Goal: Transaction & Acquisition: Purchase product/service

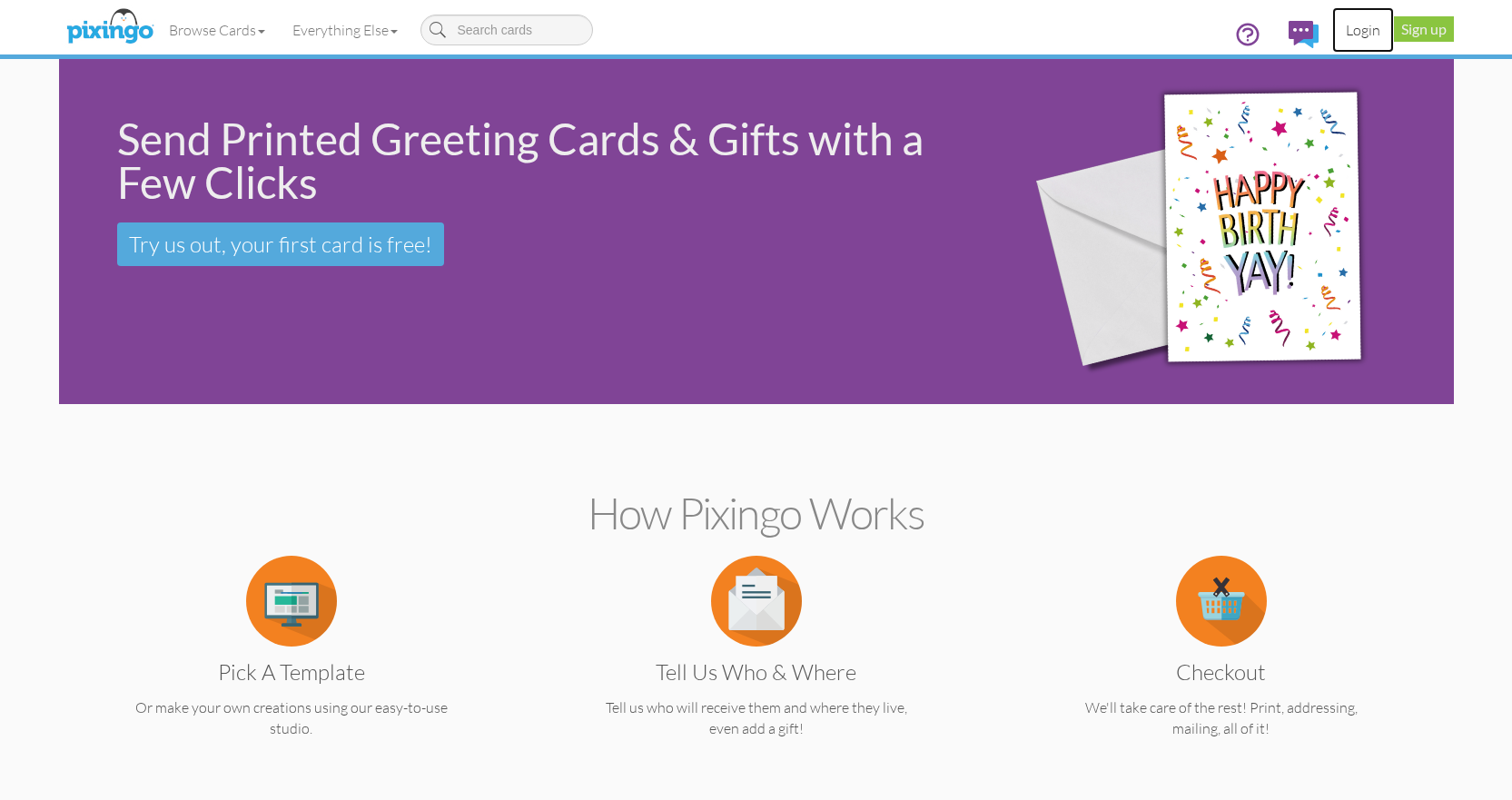
click at [1365, 31] on link "Login" at bounding box center [1363, 30] width 61 height 46
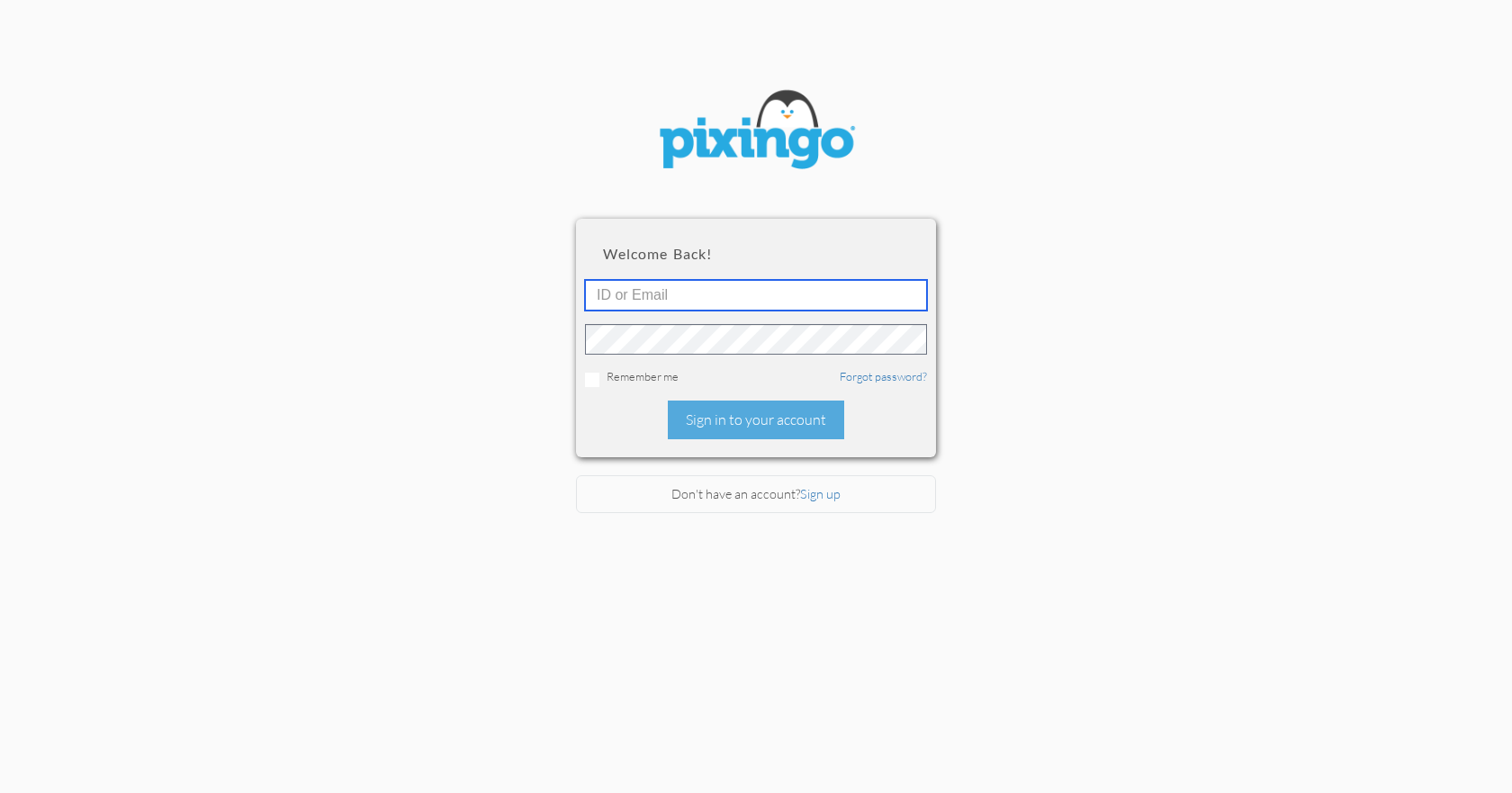
type input "4553"
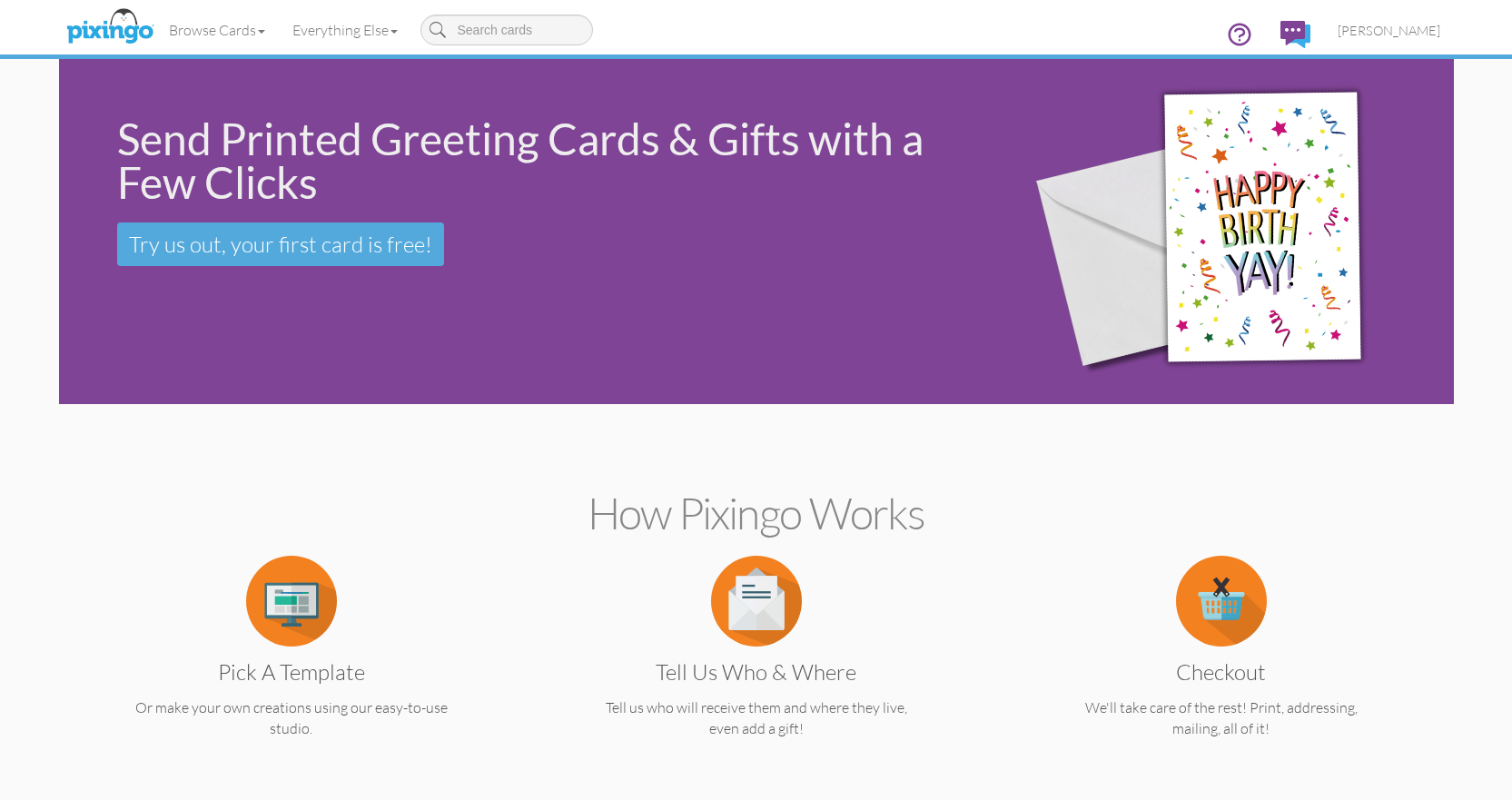
click at [755, 422] on section "How Pixingo works Pick a Template Or make your own creations using our easy-to-…" at bounding box center [756, 610] width 1367 height 394
click at [1386, 37] on span "[PERSON_NAME]" at bounding box center [1388, 31] width 102 height 16
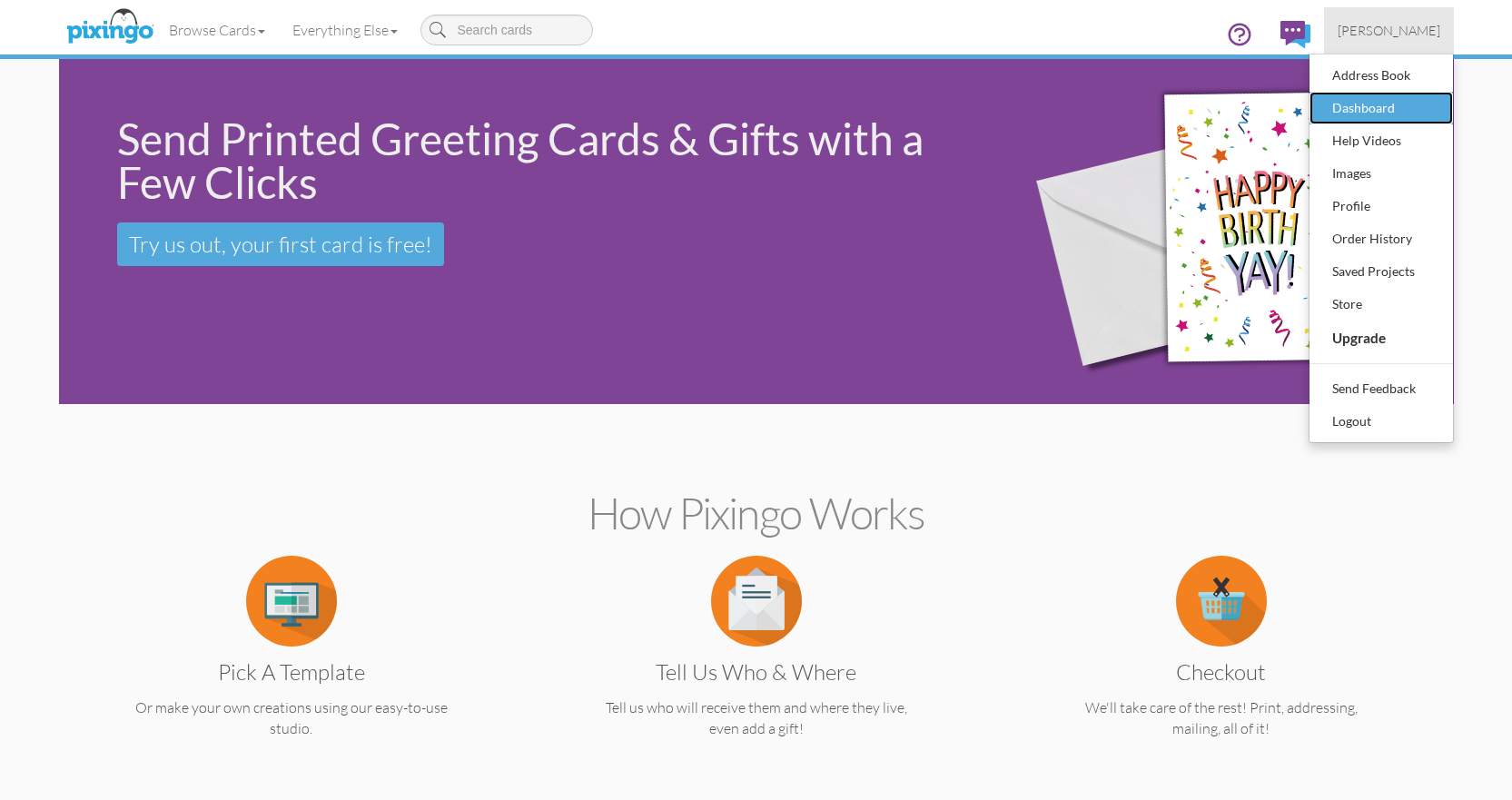
click at [1357, 108] on div "Dashboard" at bounding box center [1381, 107] width 107 height 27
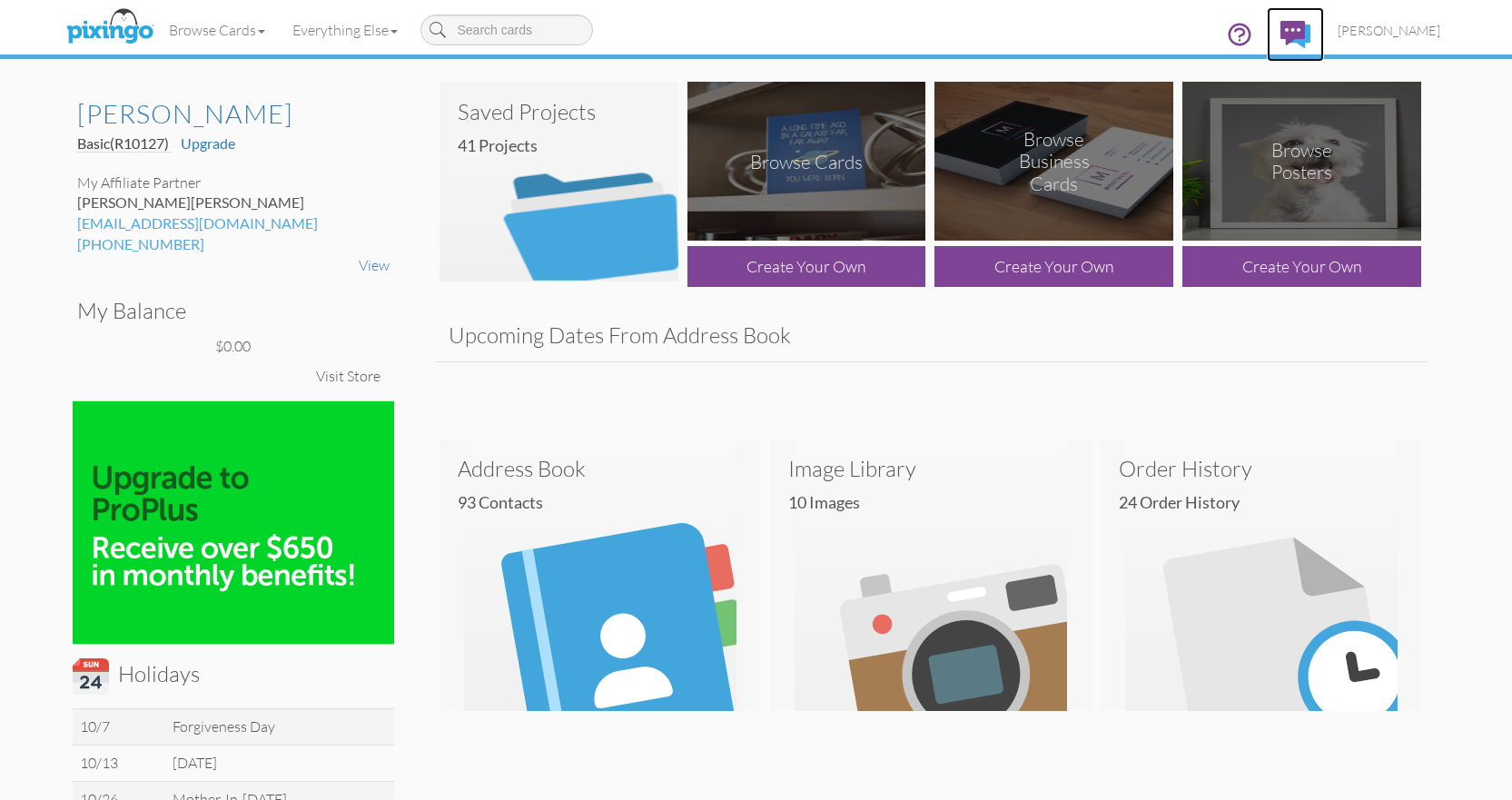
click at [1299, 34] on img at bounding box center [1295, 34] width 30 height 27
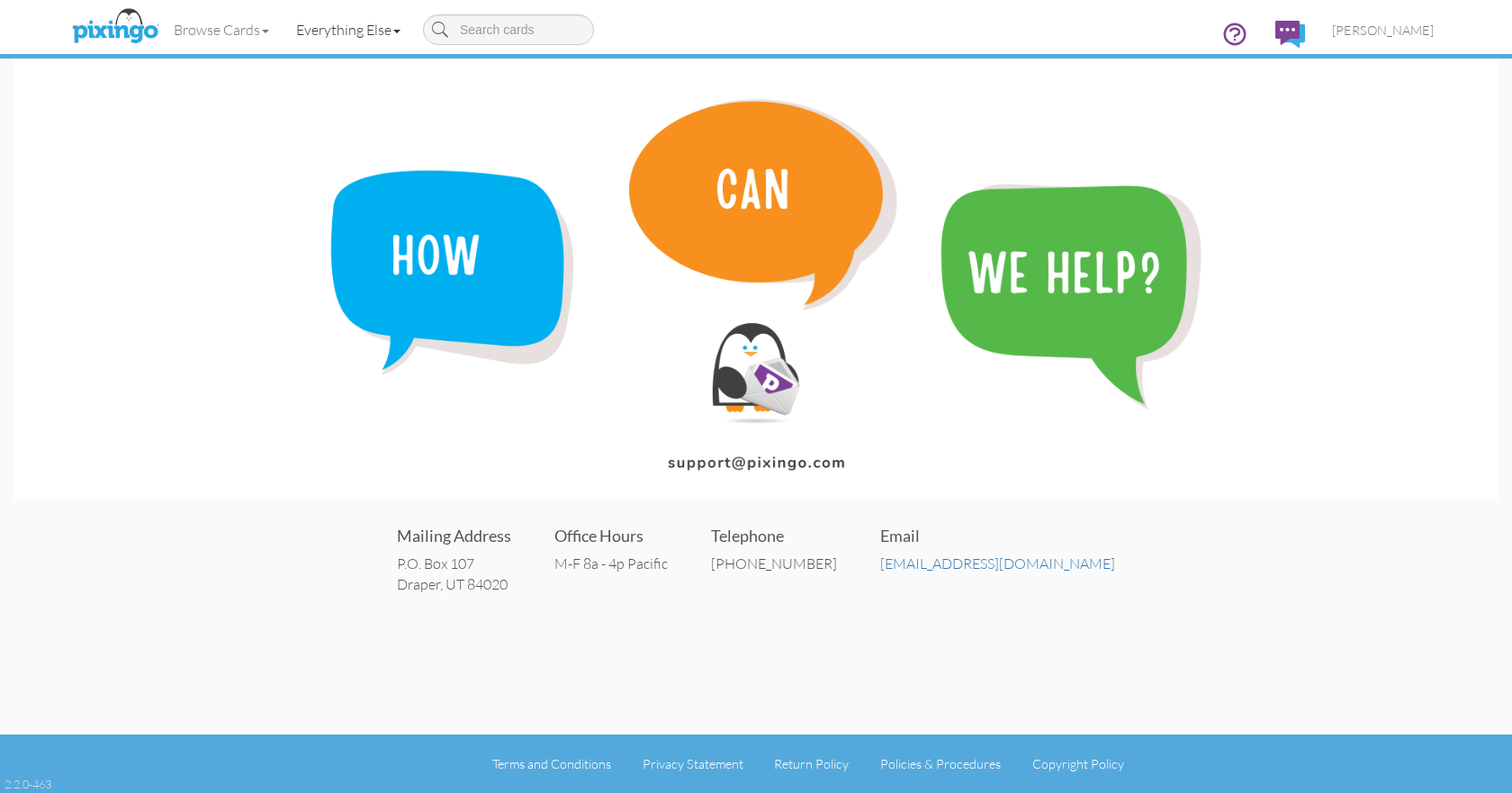
click at [407, 31] on link "Everything Else" at bounding box center [349, 29] width 132 height 45
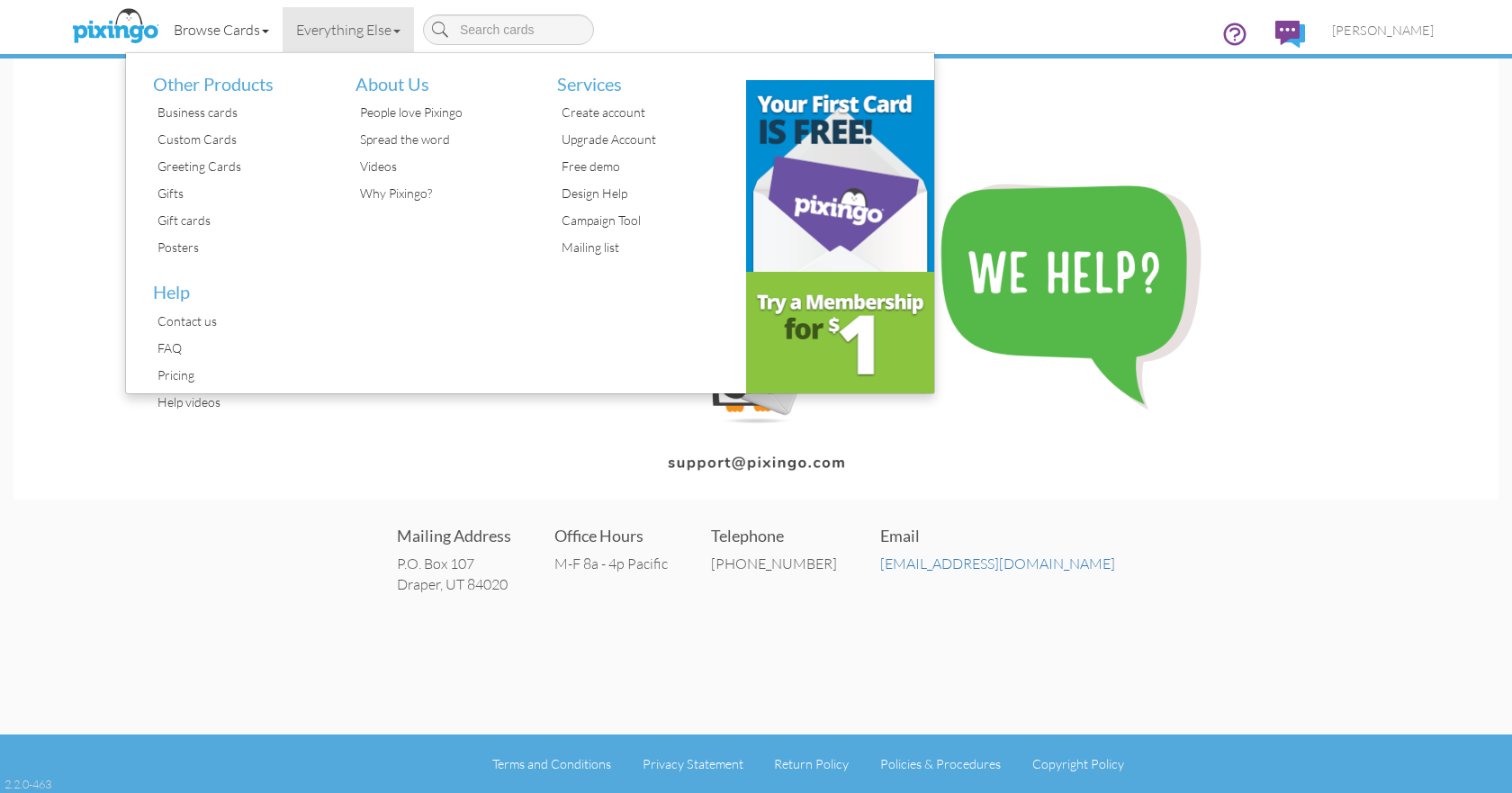
click at [252, 28] on link "Browse Cards" at bounding box center [221, 29] width 123 height 45
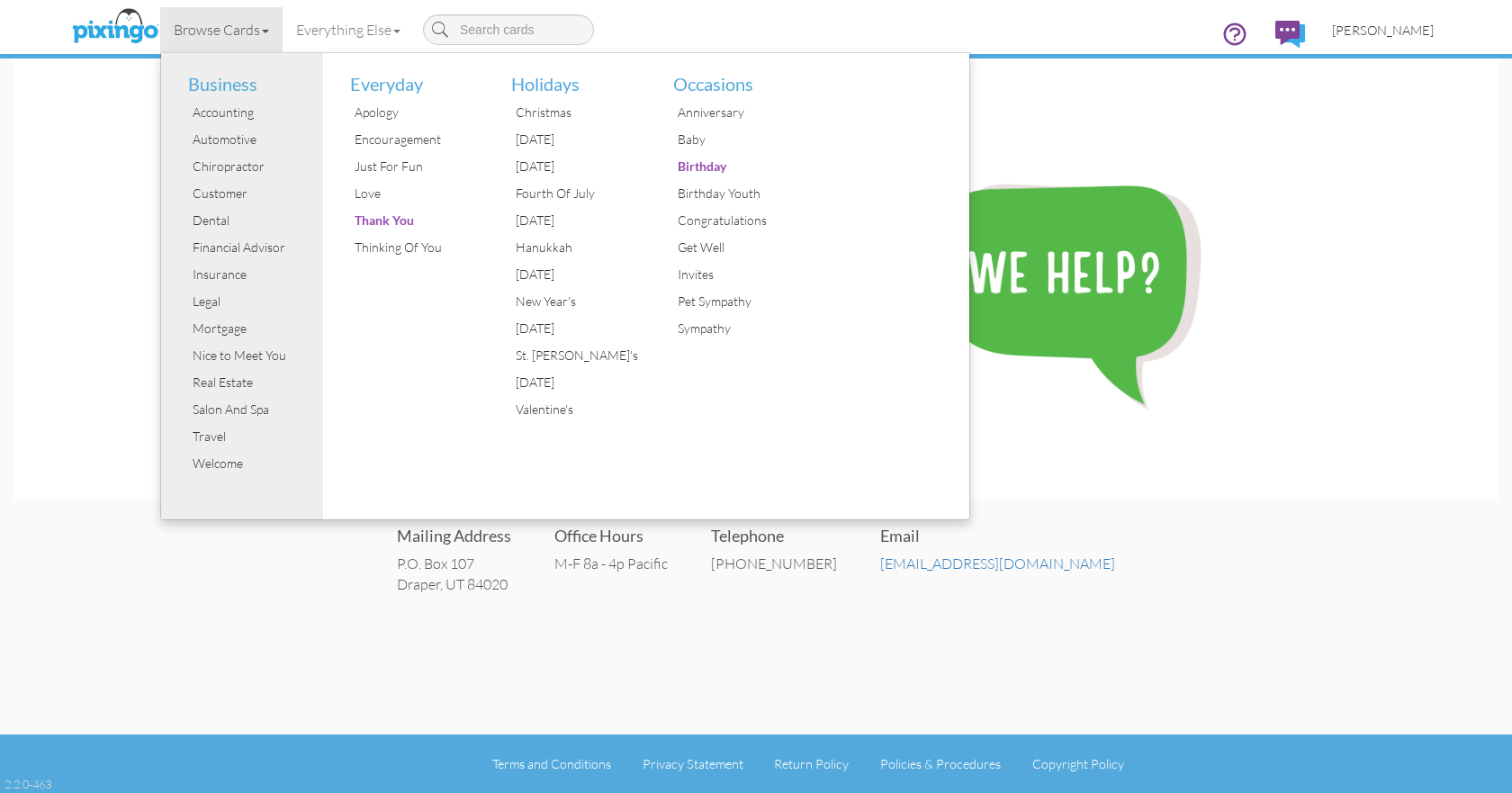
click at [1384, 34] on span "[PERSON_NAME]" at bounding box center [1381, 30] width 101 height 16
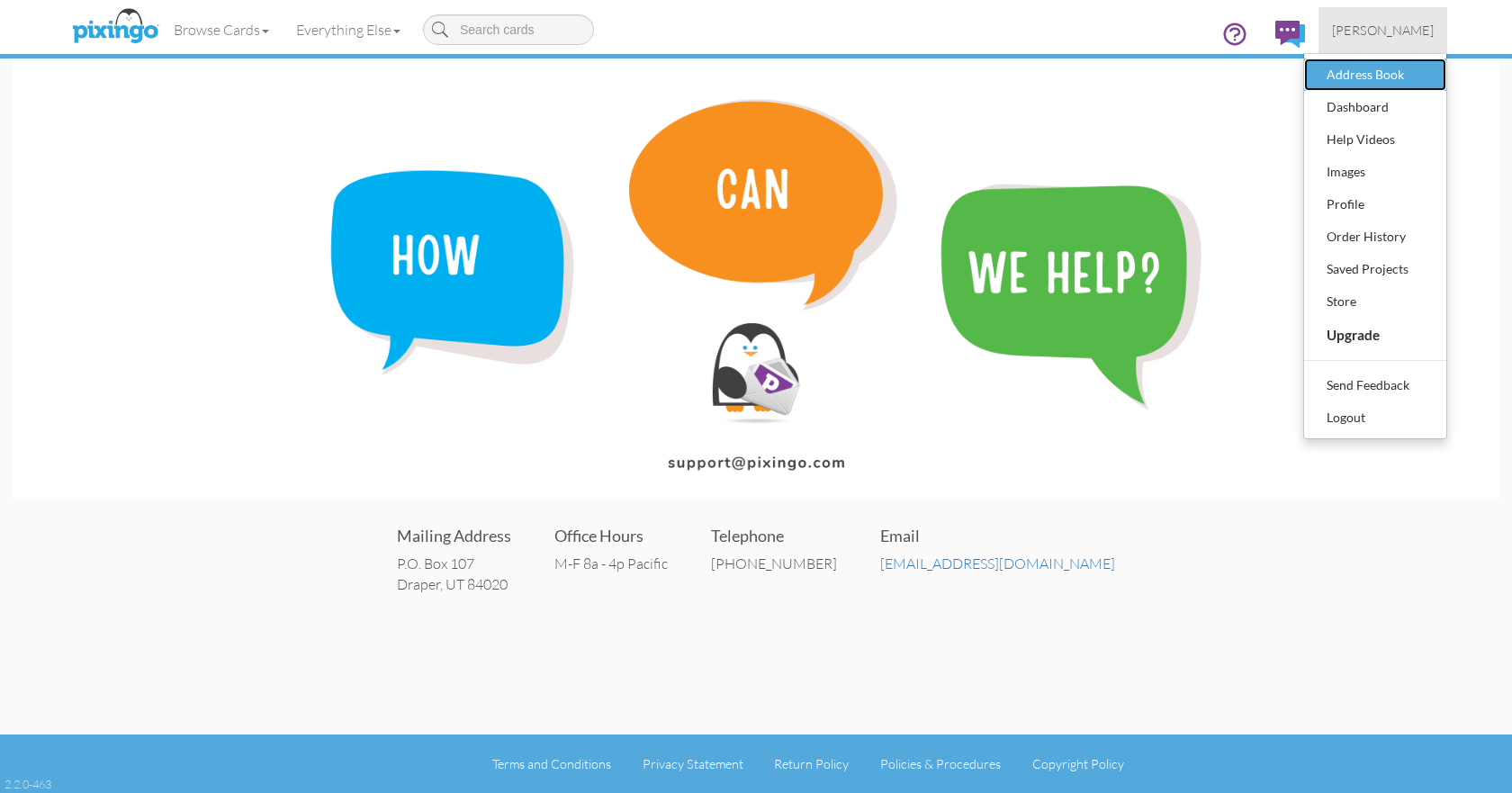
click at [1372, 75] on div "Address Book" at bounding box center [1374, 74] width 106 height 27
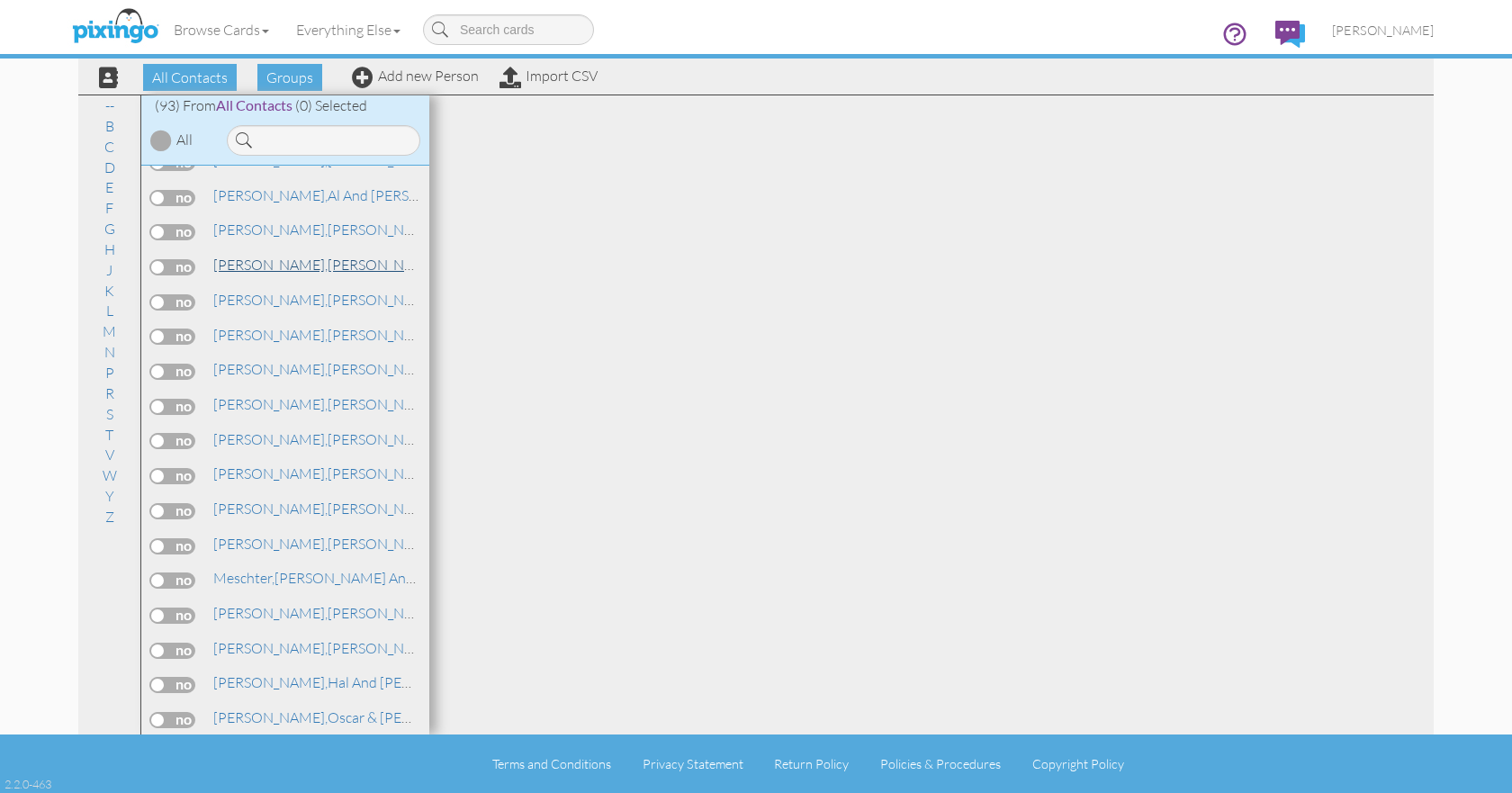
scroll to position [1890, 0]
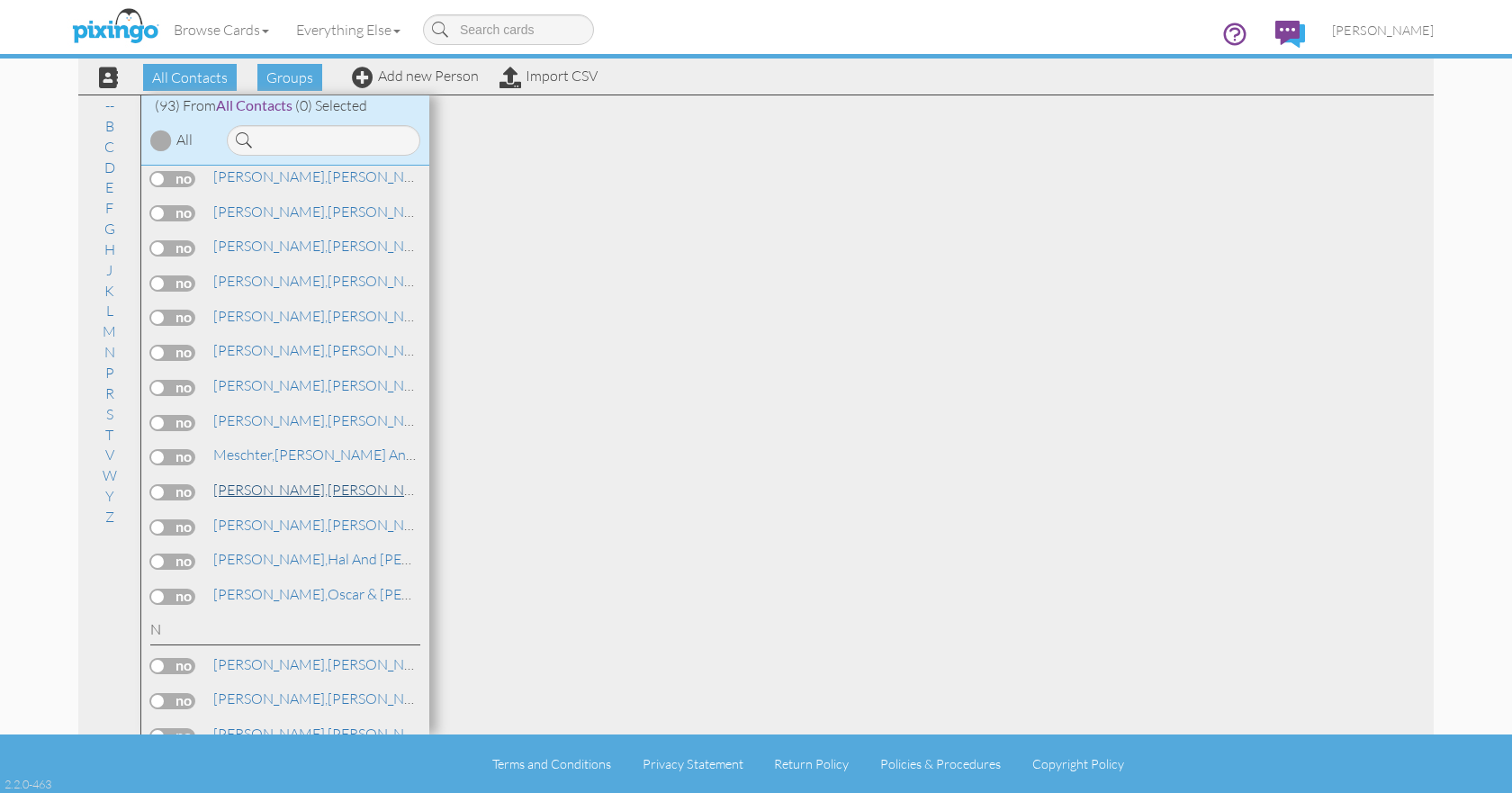
click at [240, 490] on span "[PERSON_NAME]," at bounding box center [270, 489] width 114 height 18
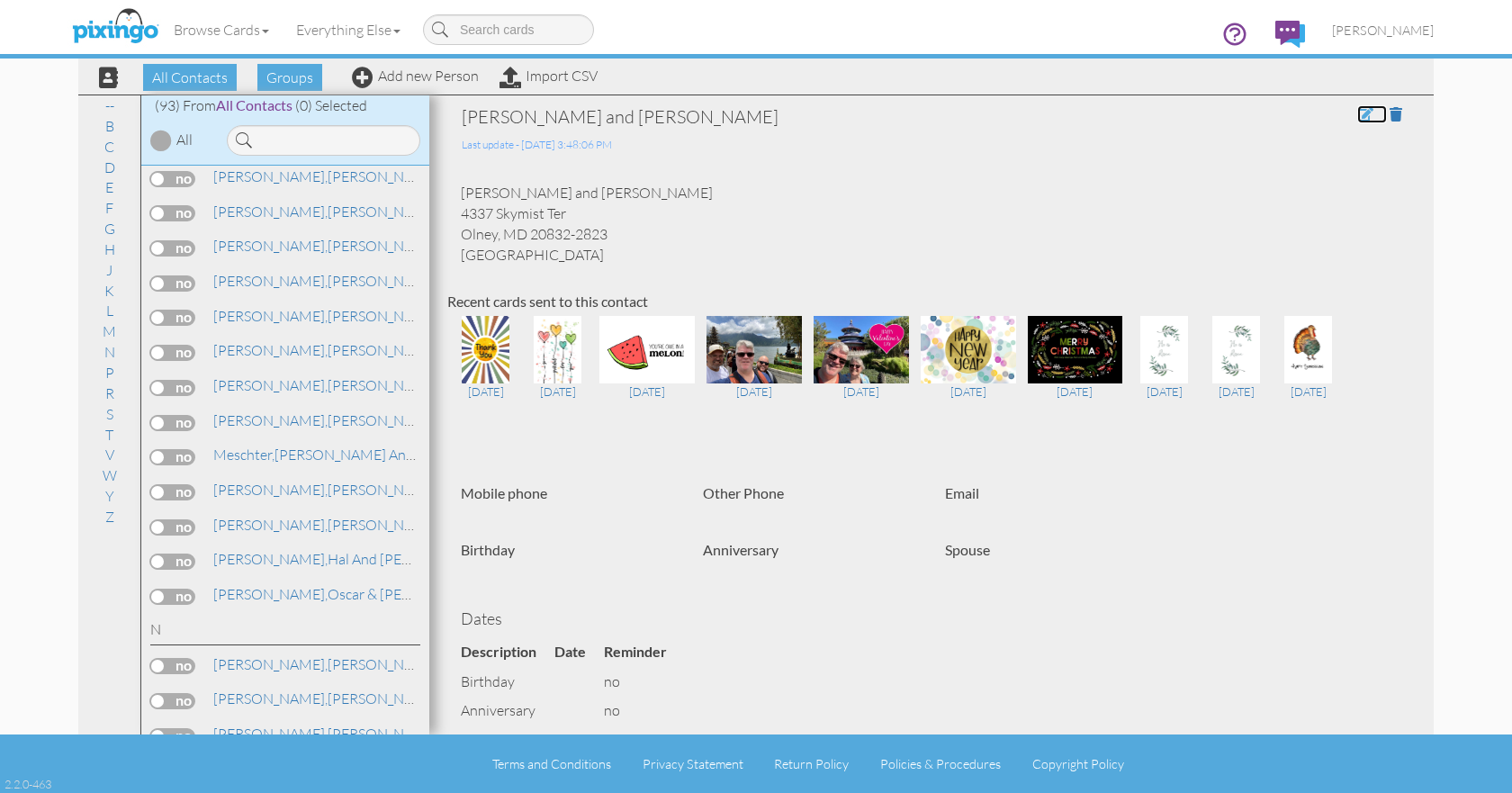
click at [1357, 112] on span at bounding box center [1365, 114] width 16 height 15
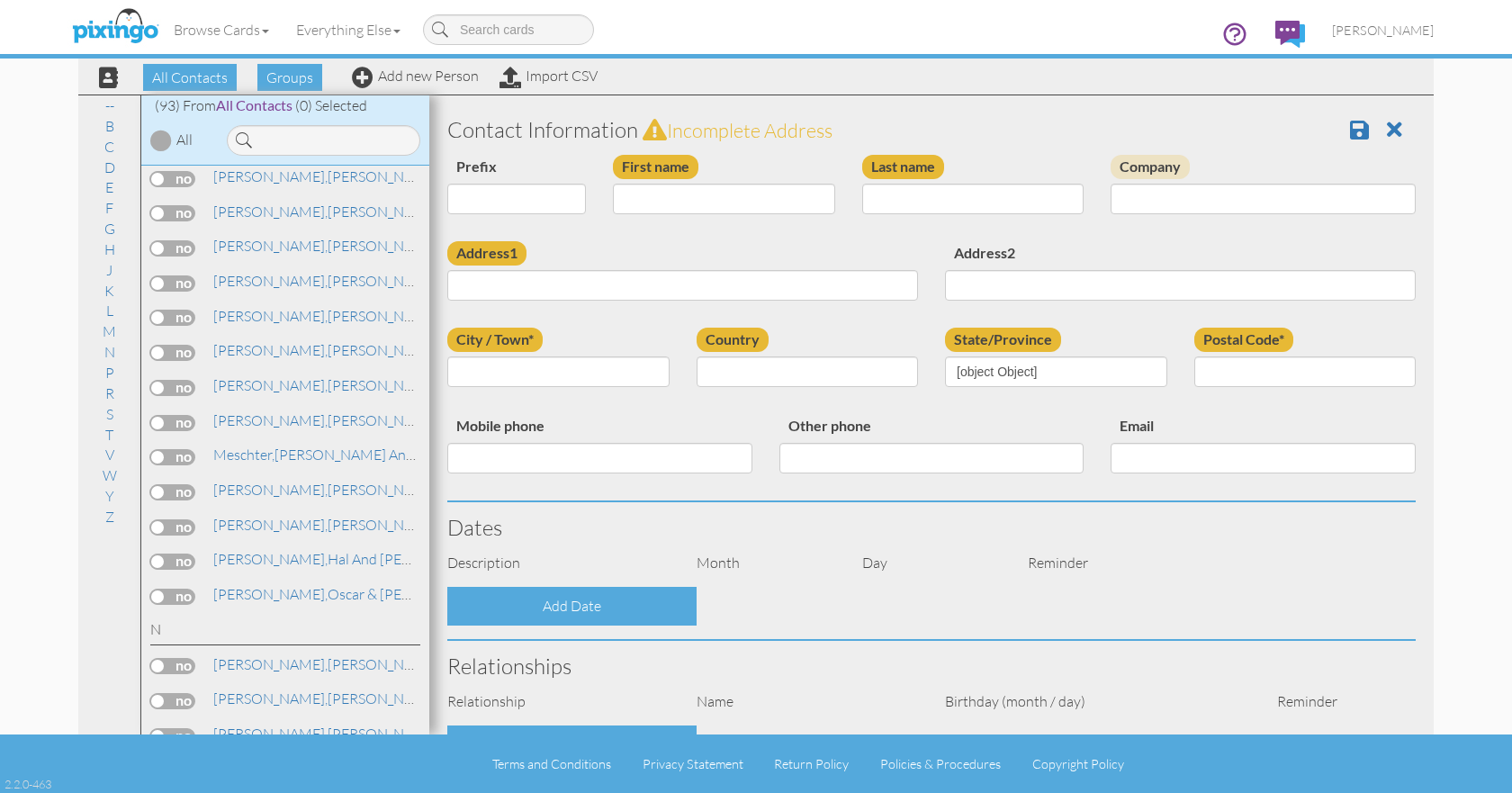
type input "[PERSON_NAME] and [PERSON_NAME]"
type input "Miller"
type input "4337 Skymist Ter"
type input "Olney"
type input "20832-2823"
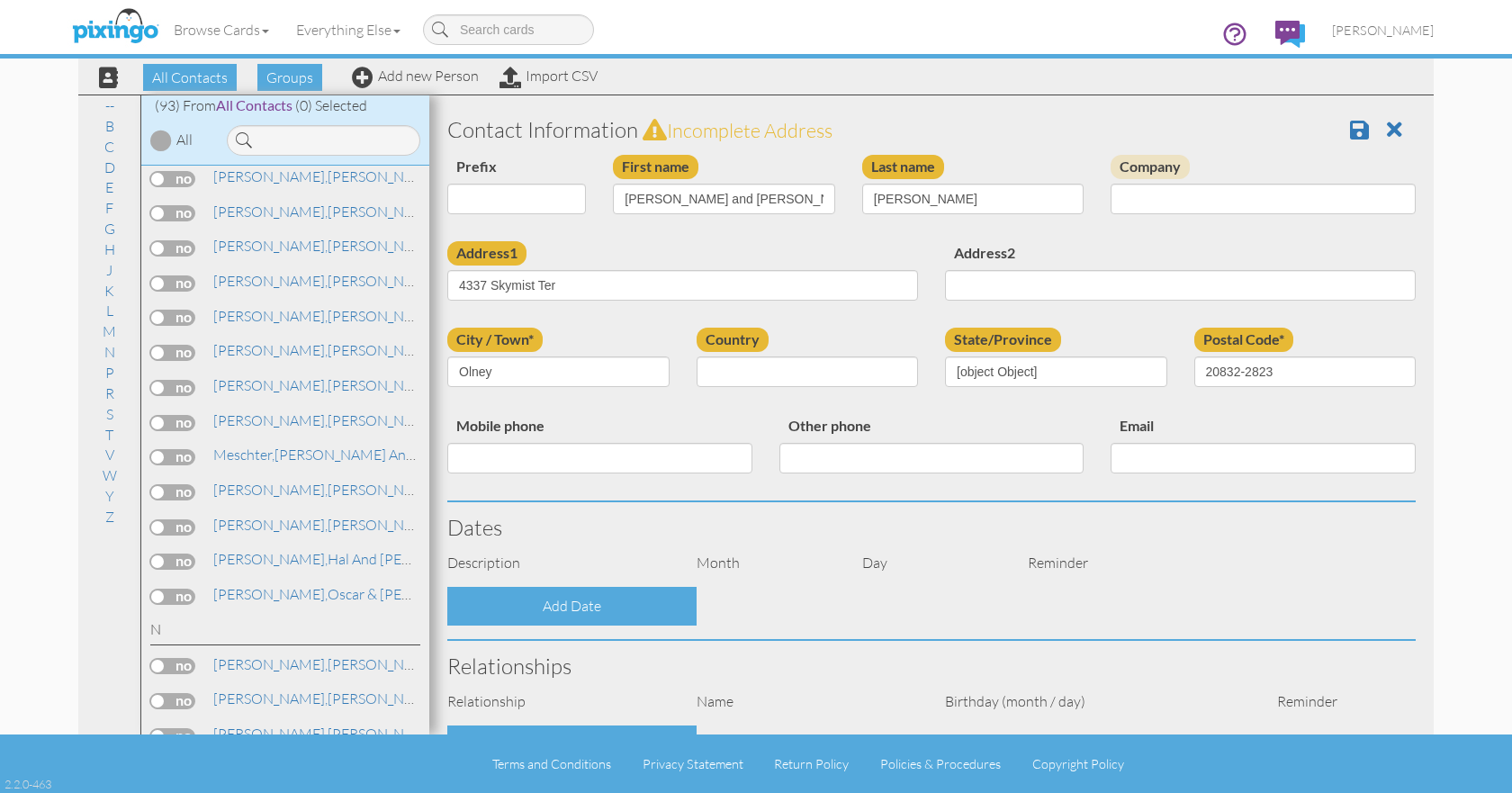
select select "object:1407"
select select "object:1652"
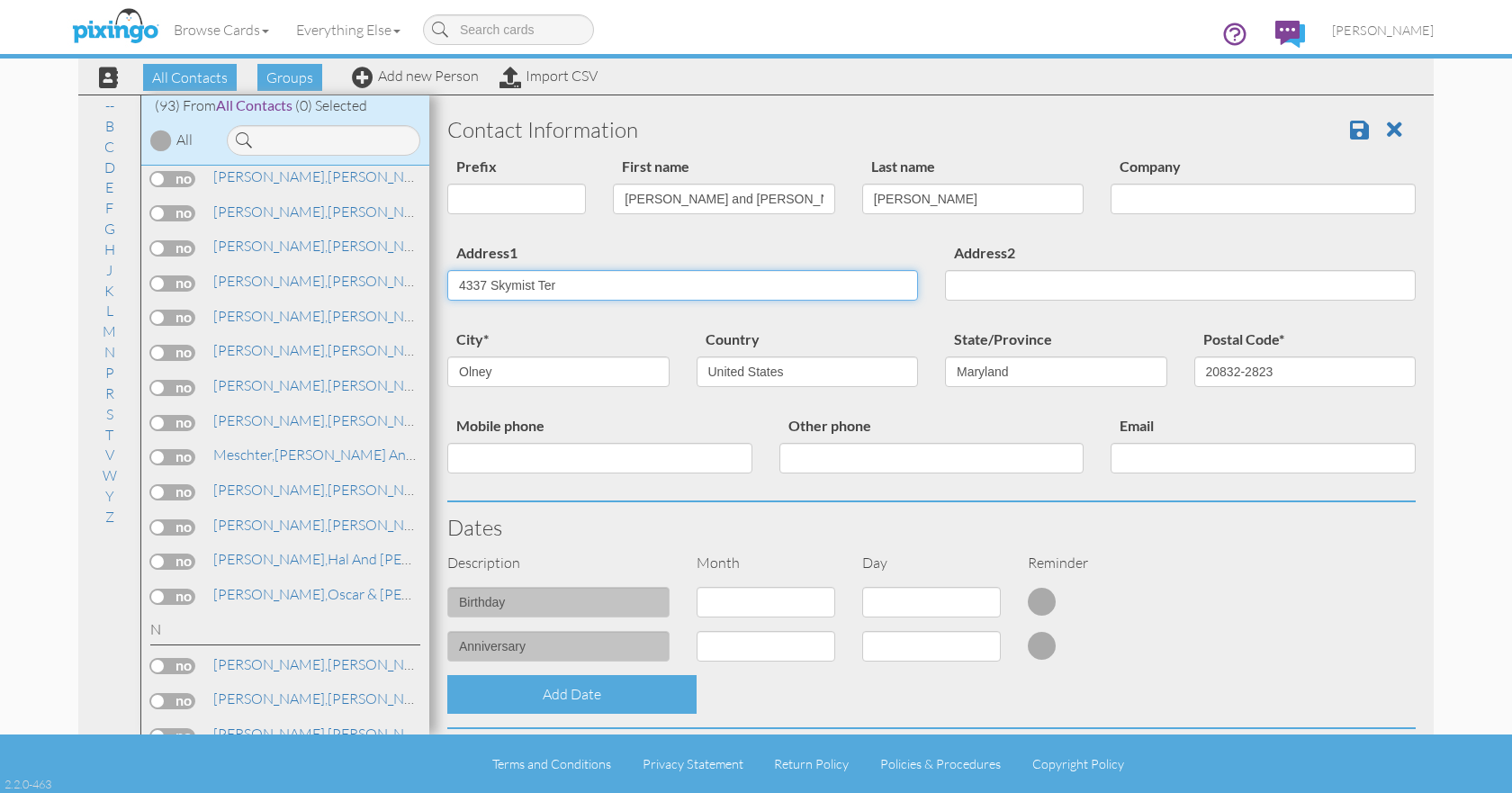
drag, startPoint x: 611, startPoint y: 286, endPoint x: 439, endPoint y: 287, distance: 172.0
click at [439, 287] on div "Address1 4337 Skymist Ter" at bounding box center [682, 277] width 497 height 73
type input "[STREET_ADDRESS]"
click at [1350, 131] on span at bounding box center [1359, 130] width 19 height 22
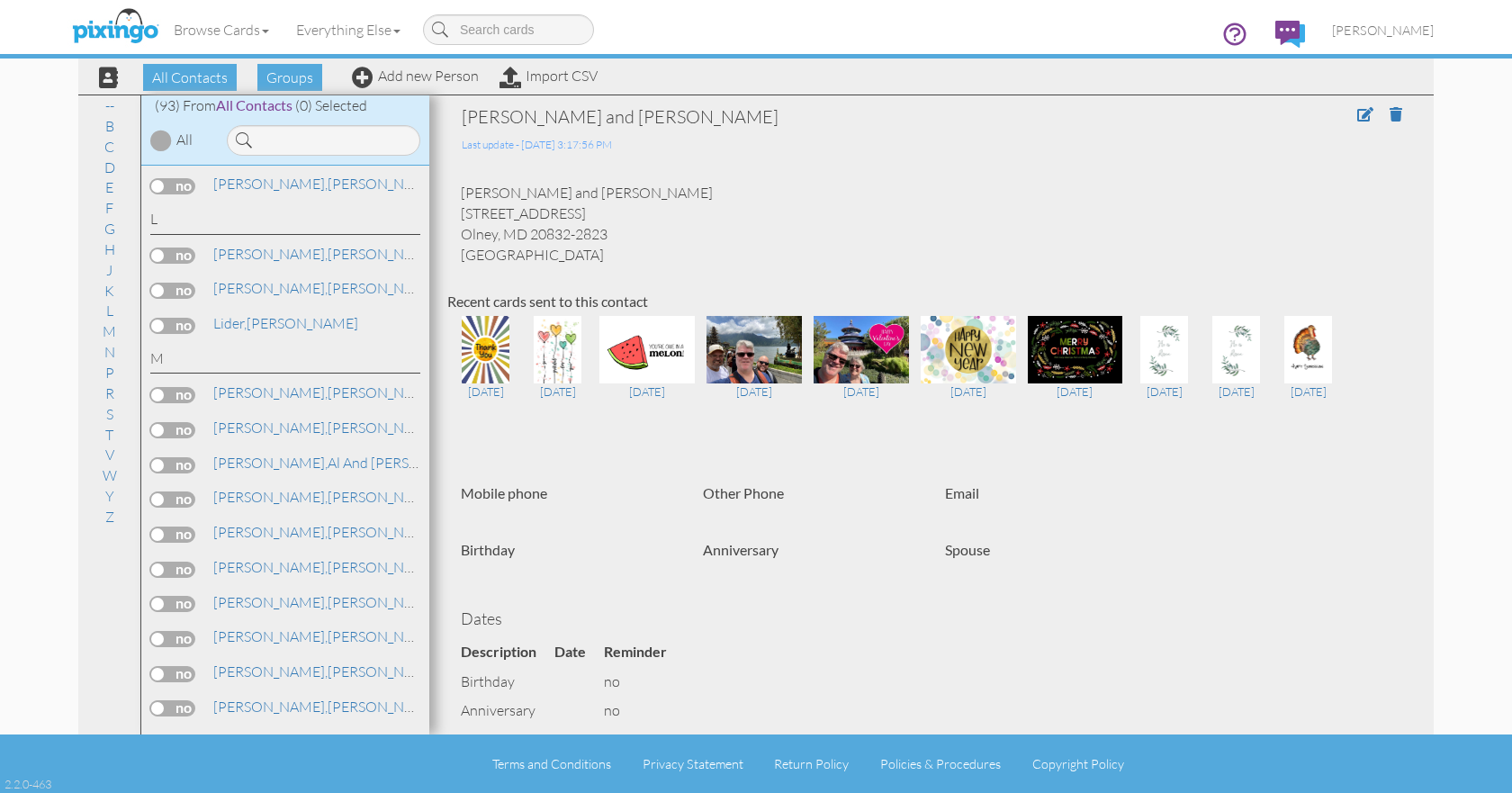
scroll to position [1530, 0]
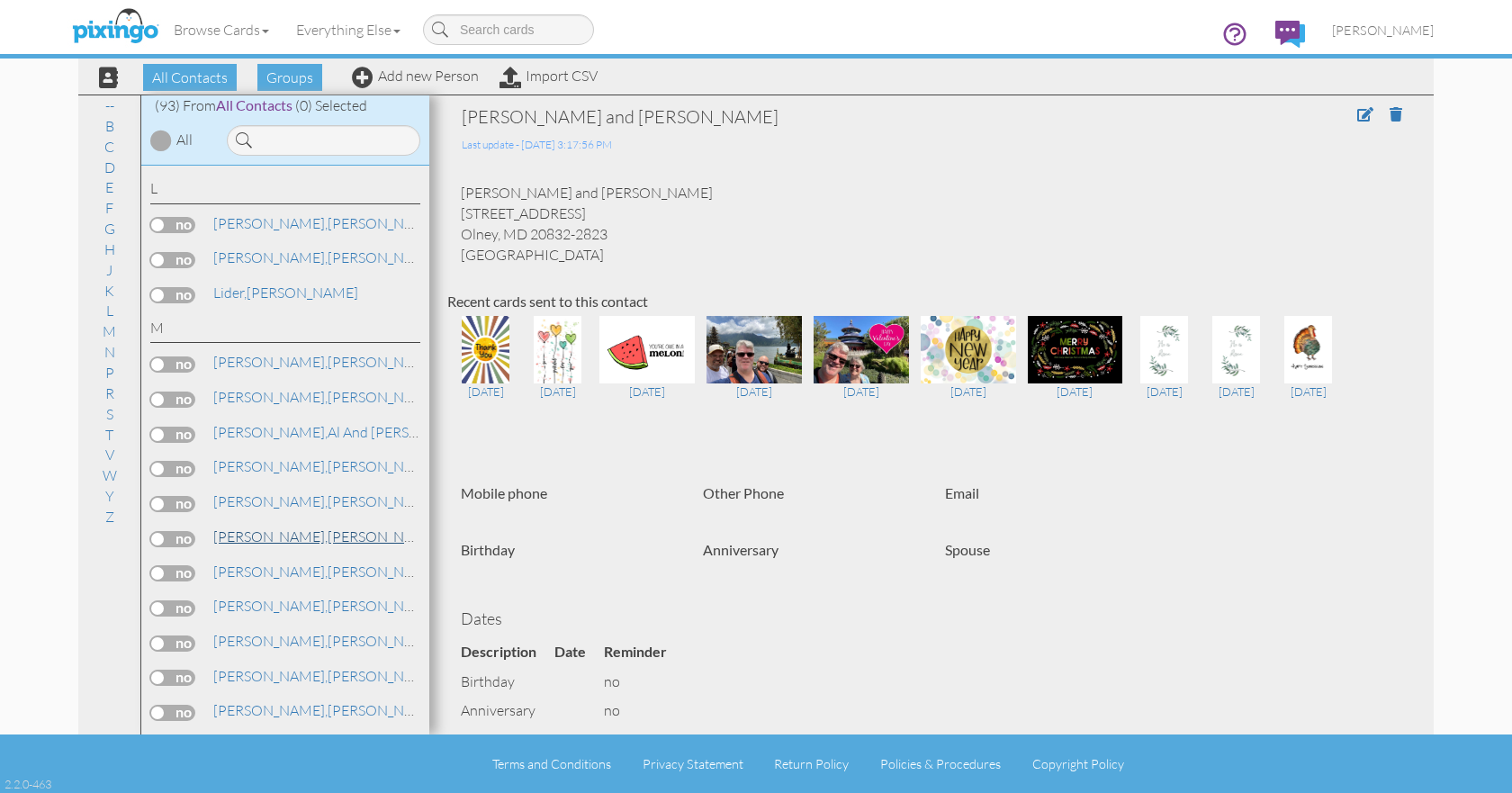
click at [281, 536] on span "[PERSON_NAME]," at bounding box center [270, 537] width 114 height 18
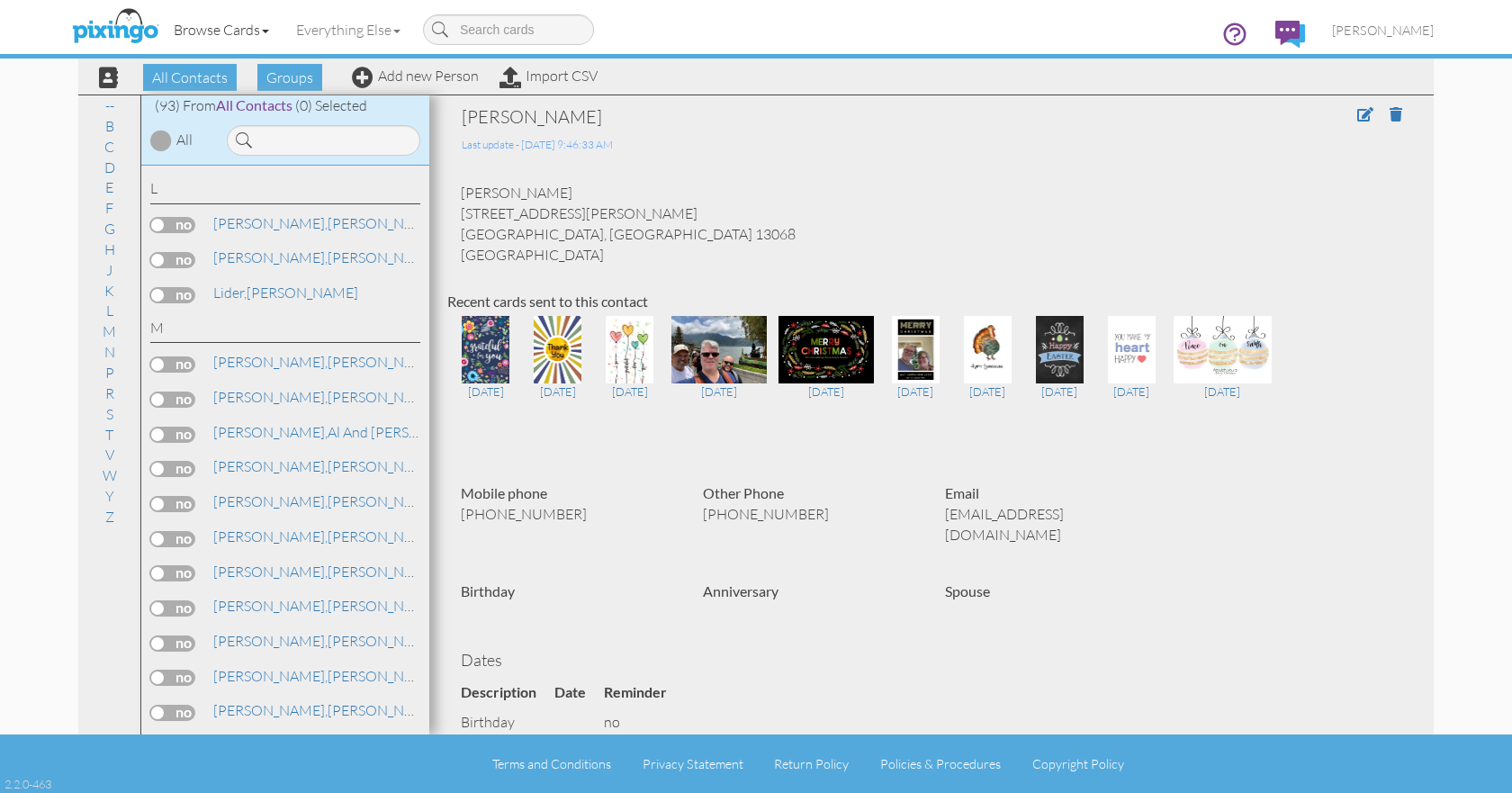
click at [228, 33] on link "Browse Cards" at bounding box center [221, 29] width 123 height 45
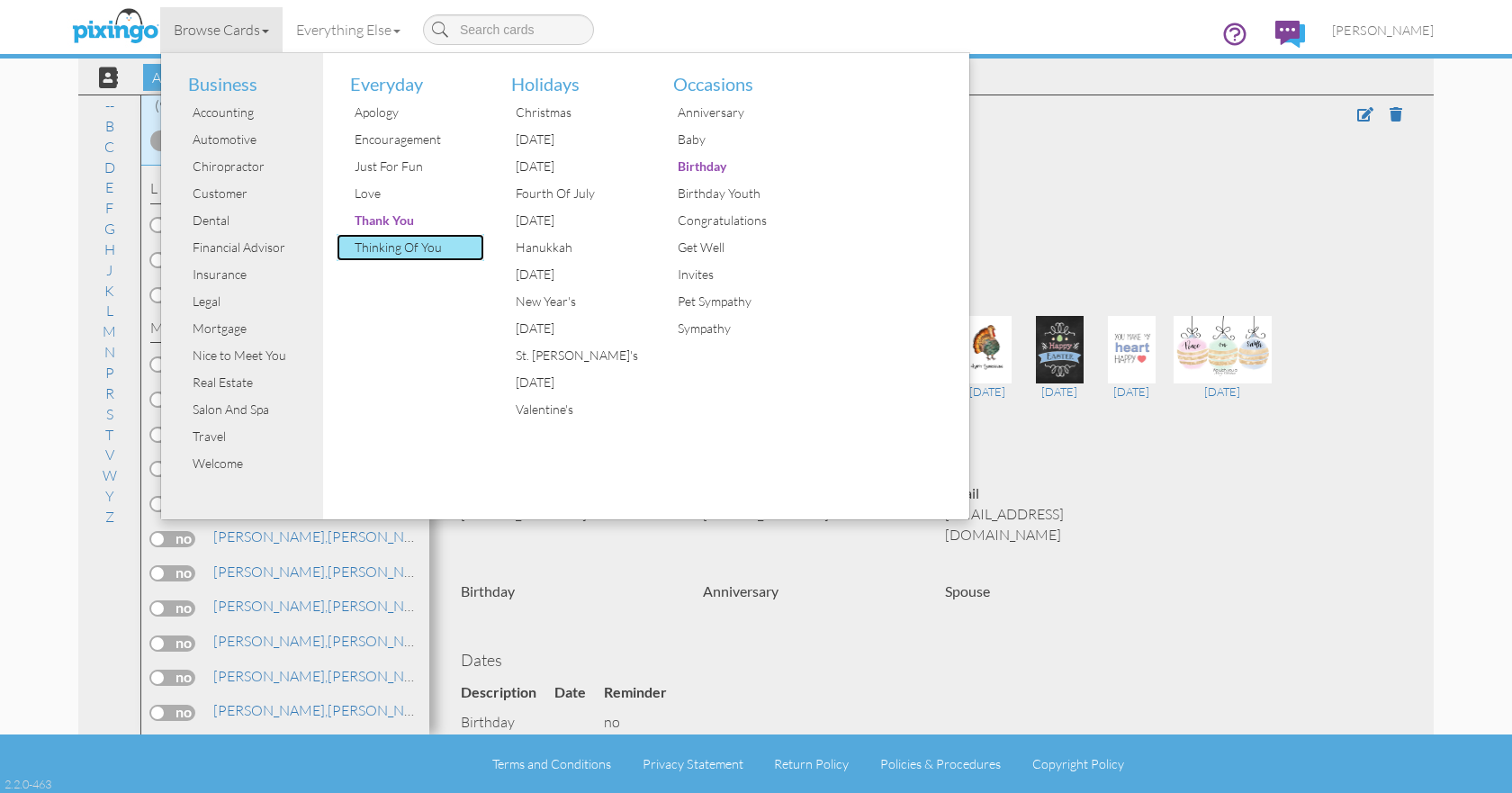
click at [412, 252] on div "Thinking Of You" at bounding box center [417, 247] width 135 height 27
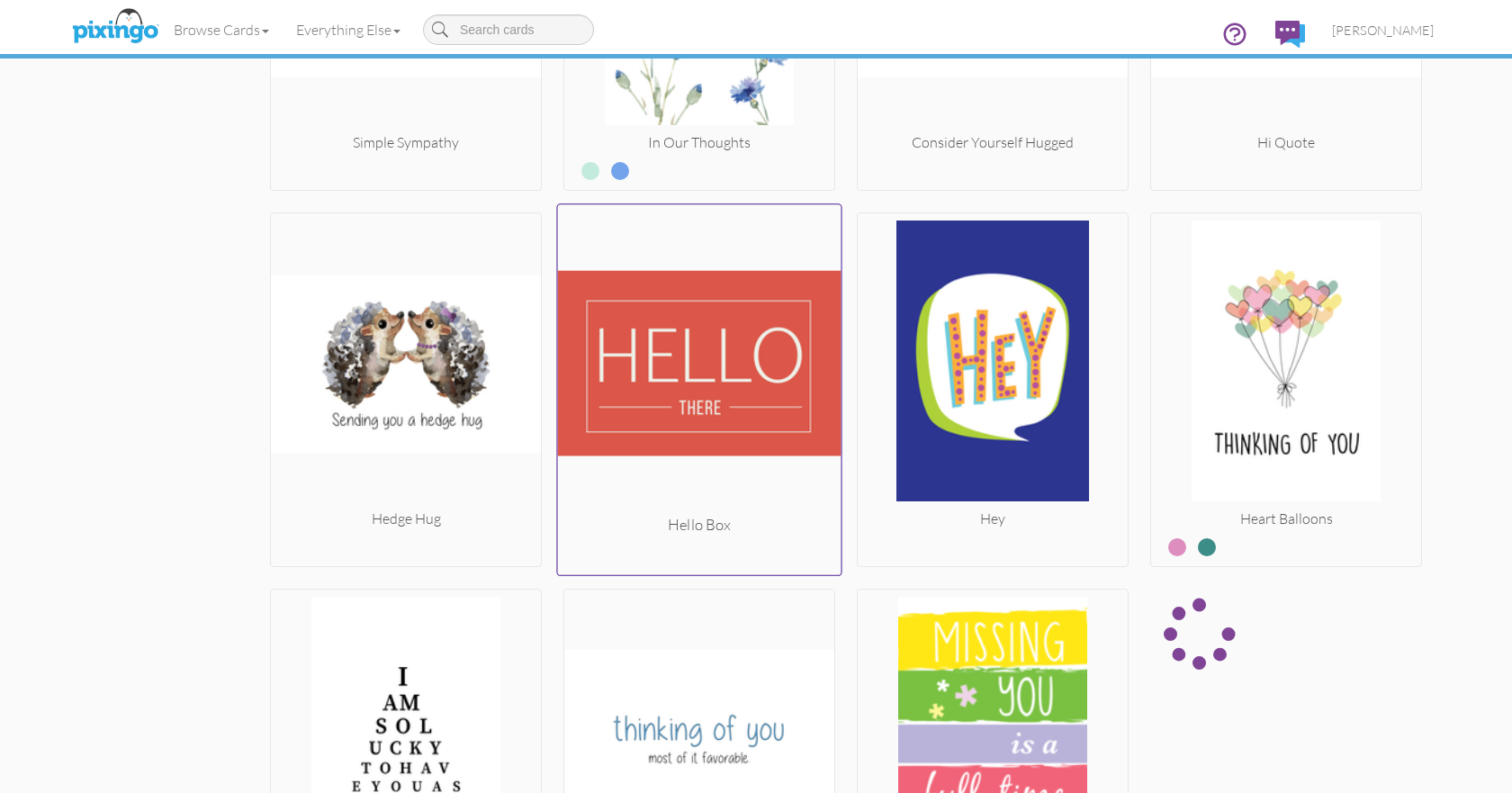
scroll to position [2069, 0]
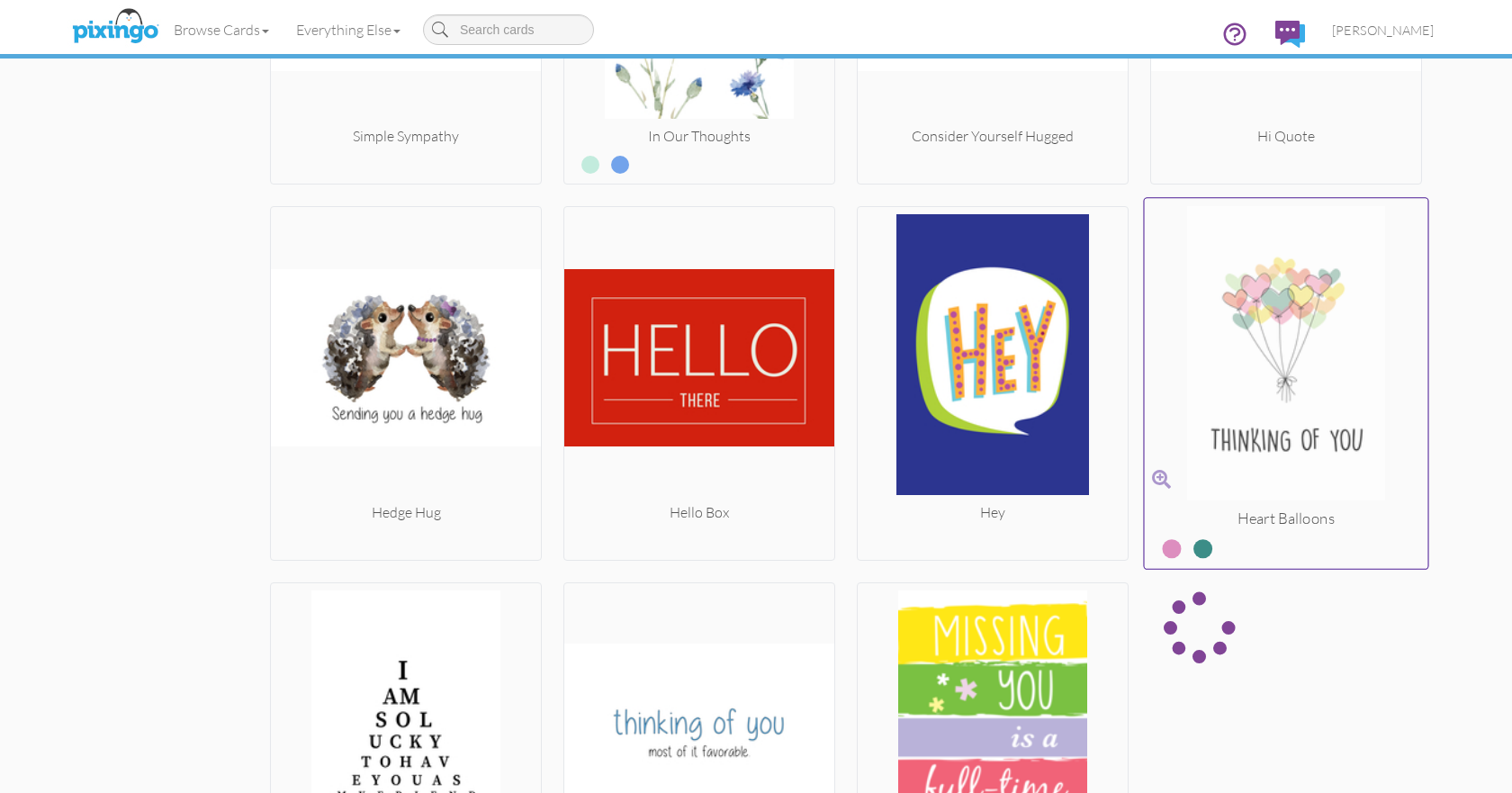
click at [1190, 551] on label at bounding box center [1190, 541] width 0 height 24
click at [0, 0] on input "radio" at bounding box center [0, 0] width 0 height 0
click at [1158, 550] on label at bounding box center [1158, 541] width 0 height 24
click at [0, 0] on input "radio" at bounding box center [0, 0] width 0 height 0
click at [1190, 550] on label at bounding box center [1190, 541] width 0 height 24
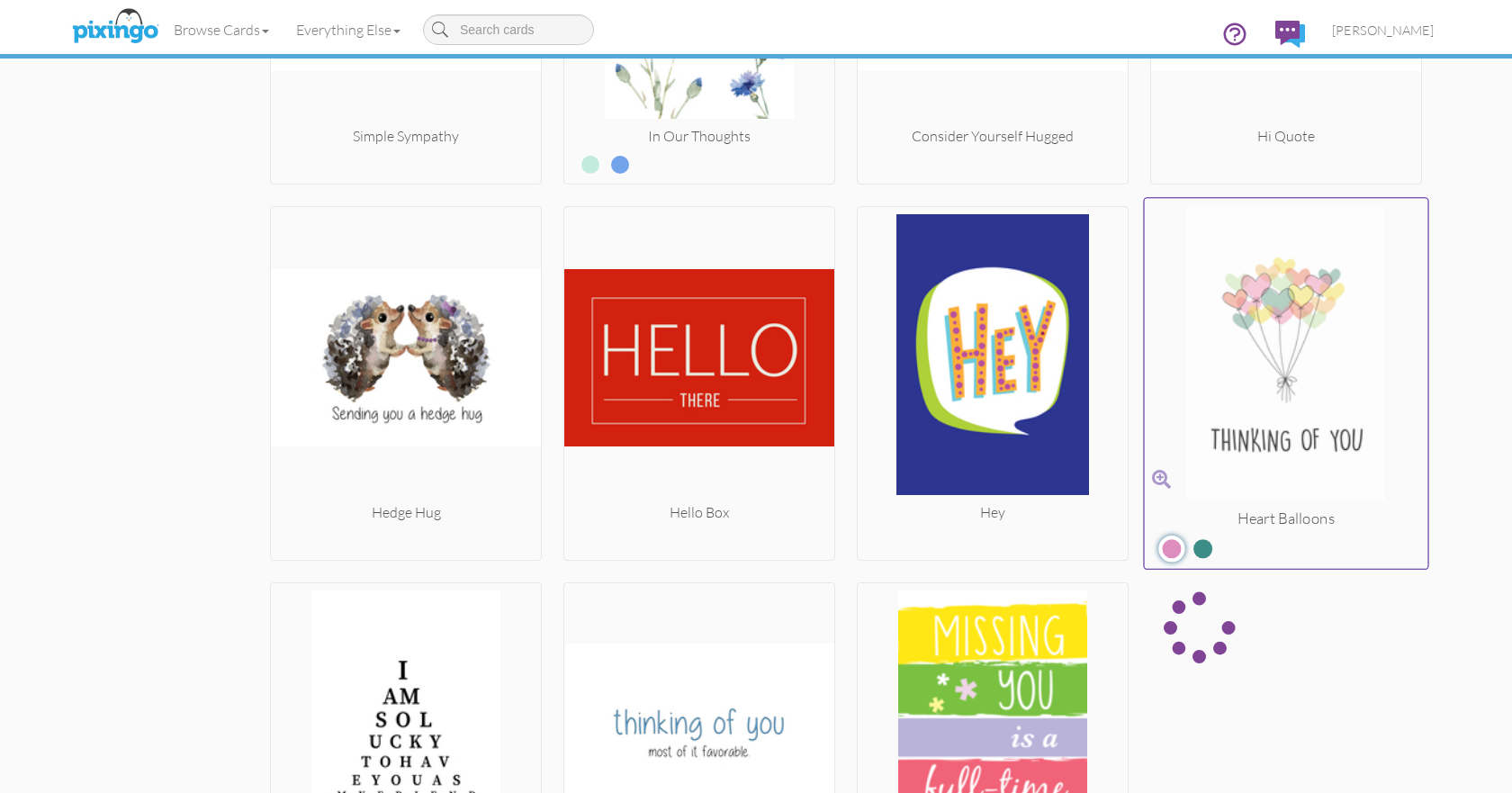
click at [0, 0] on input "radio" at bounding box center [0, 0] width 0 height 0
click at [1158, 547] on label at bounding box center [1158, 541] width 0 height 24
click at [0, 0] on input "radio" at bounding box center [0, 0] width 0 height 0
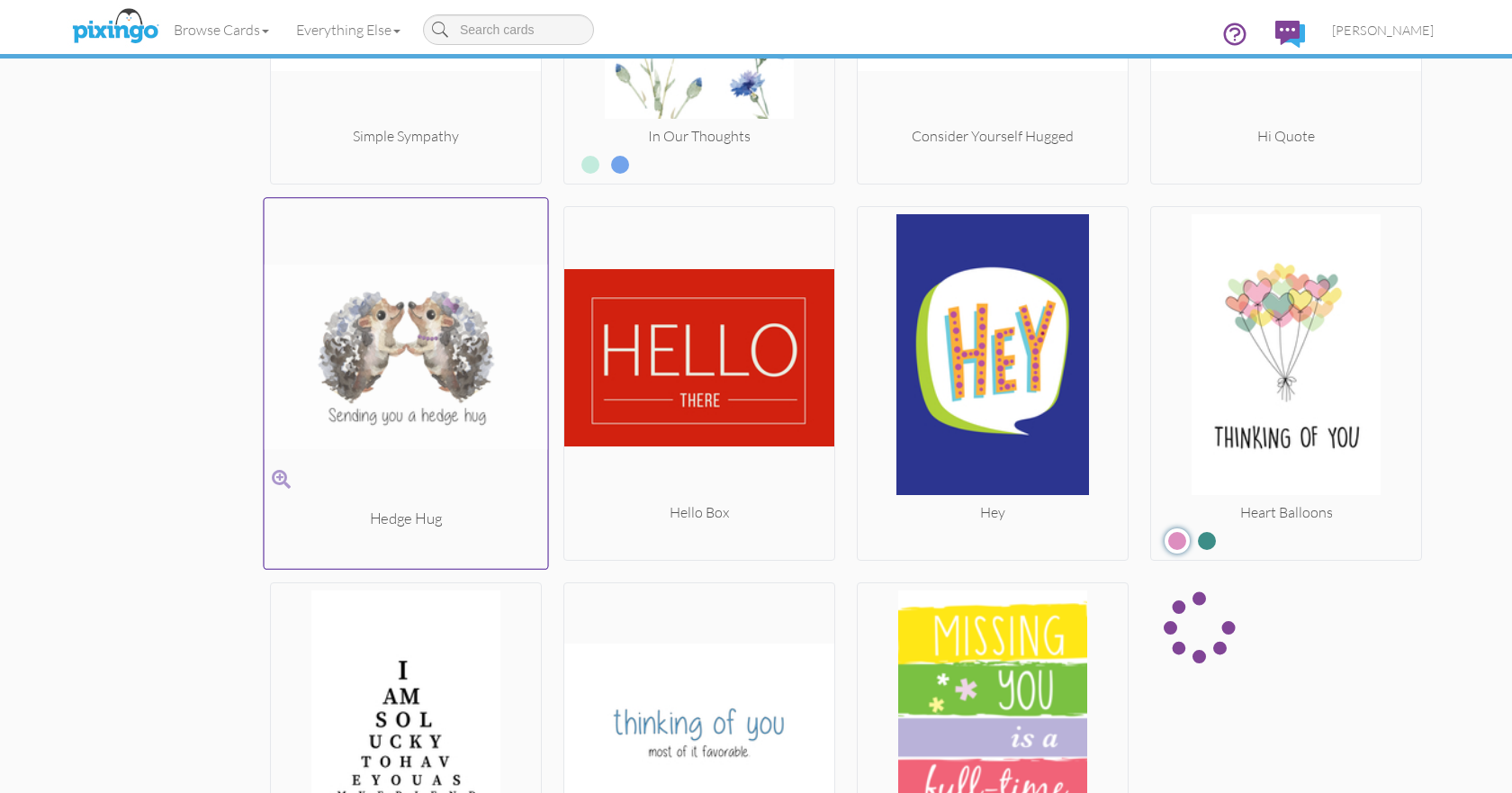
click at [443, 390] on img at bounding box center [406, 357] width 283 height 303
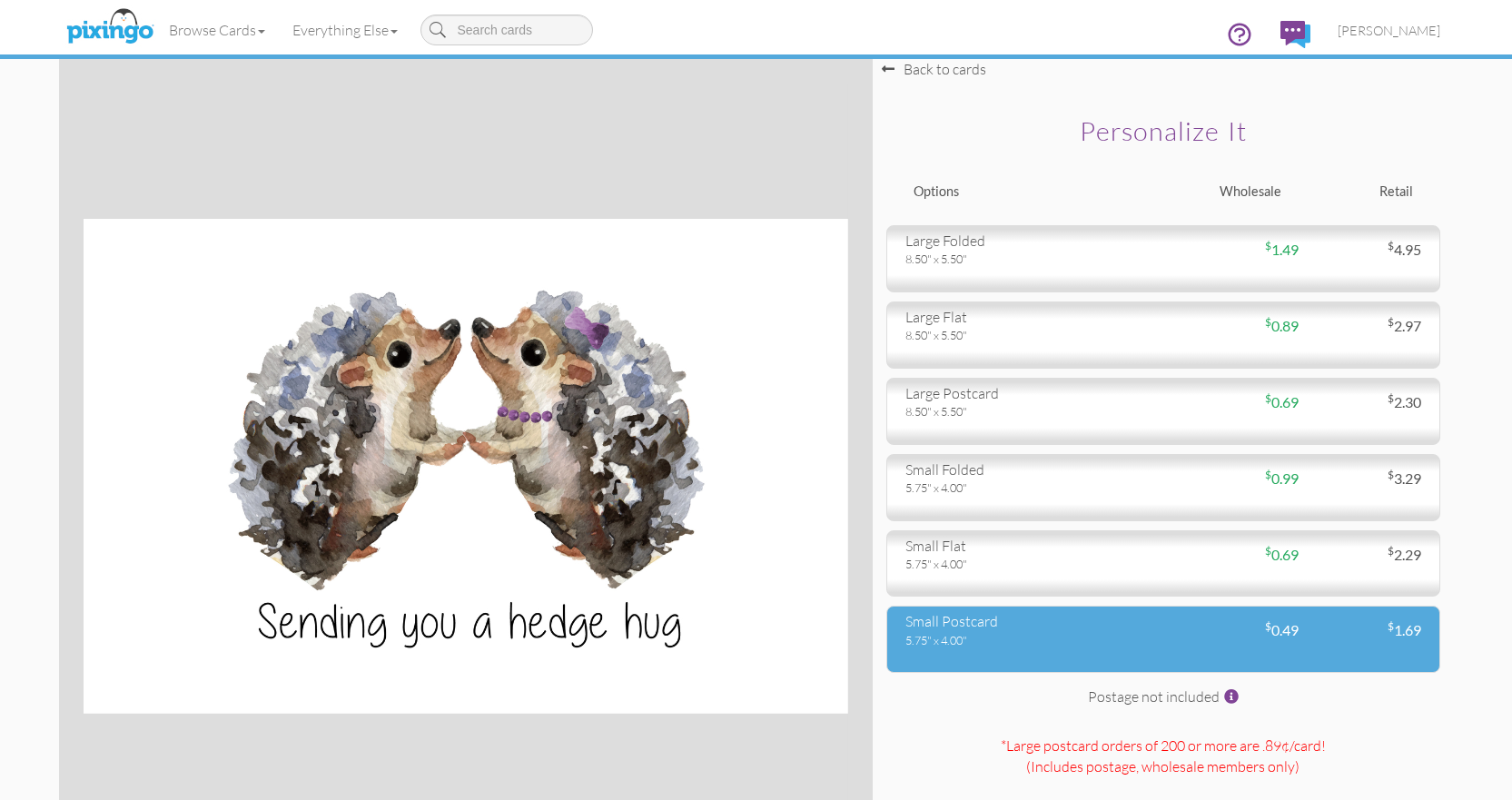
click at [1041, 627] on div "small postcard" at bounding box center [1027, 621] width 244 height 21
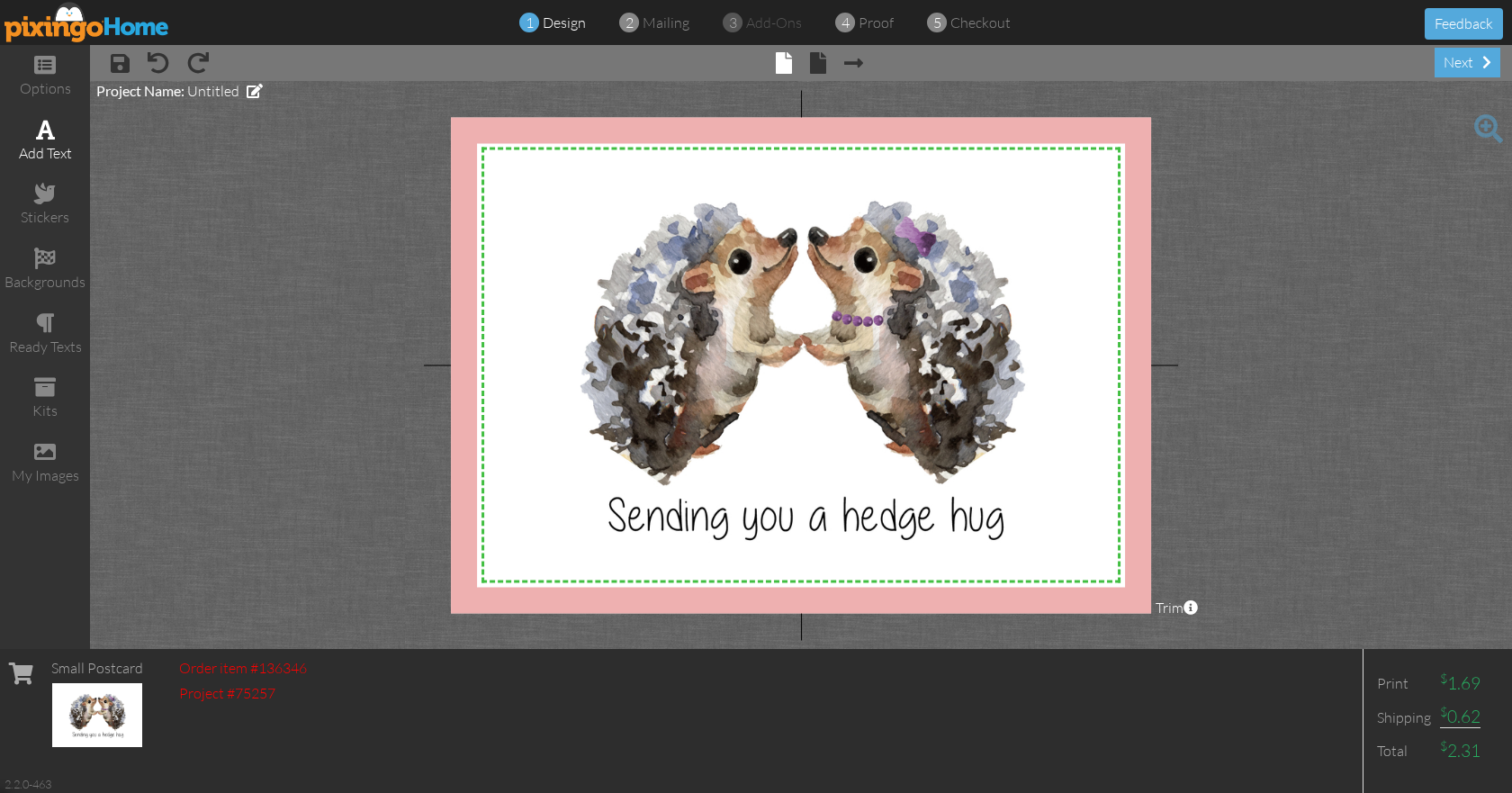
click at [52, 156] on div "add text" at bounding box center [45, 153] width 90 height 21
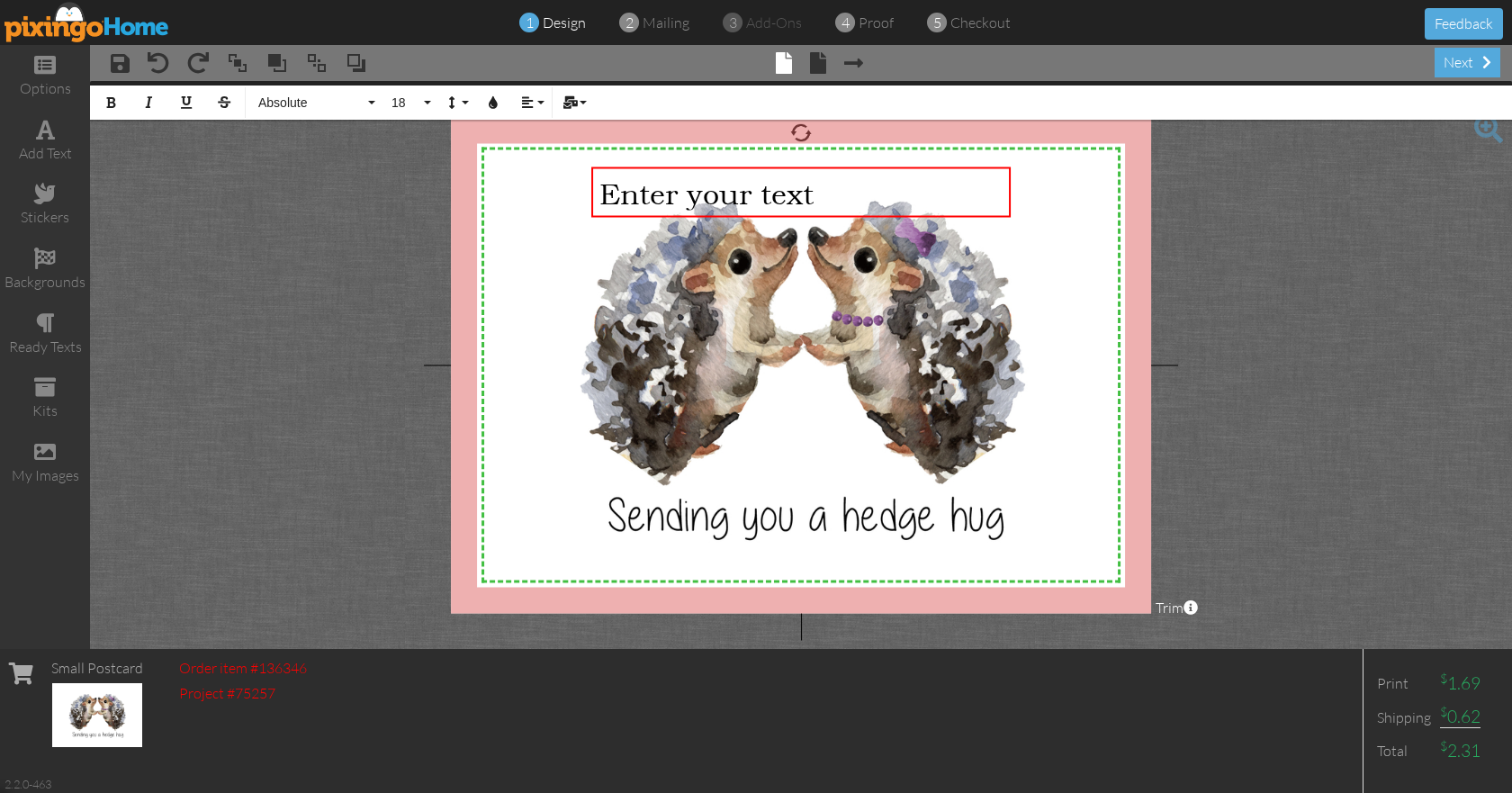
click at [670, 107] on div "Bold Italic Underline Strikethrough Absolute Absolute Adventure Algerian Aphrod…" at bounding box center [801, 99] width 1422 height 38
click at [409, 173] on project-studio-wrapper "X X X X X X X X X X X X X X X X X X X X X X X X X X X X X X X X X X X X X X X X…" at bounding box center [801, 365] width 1422 height 568
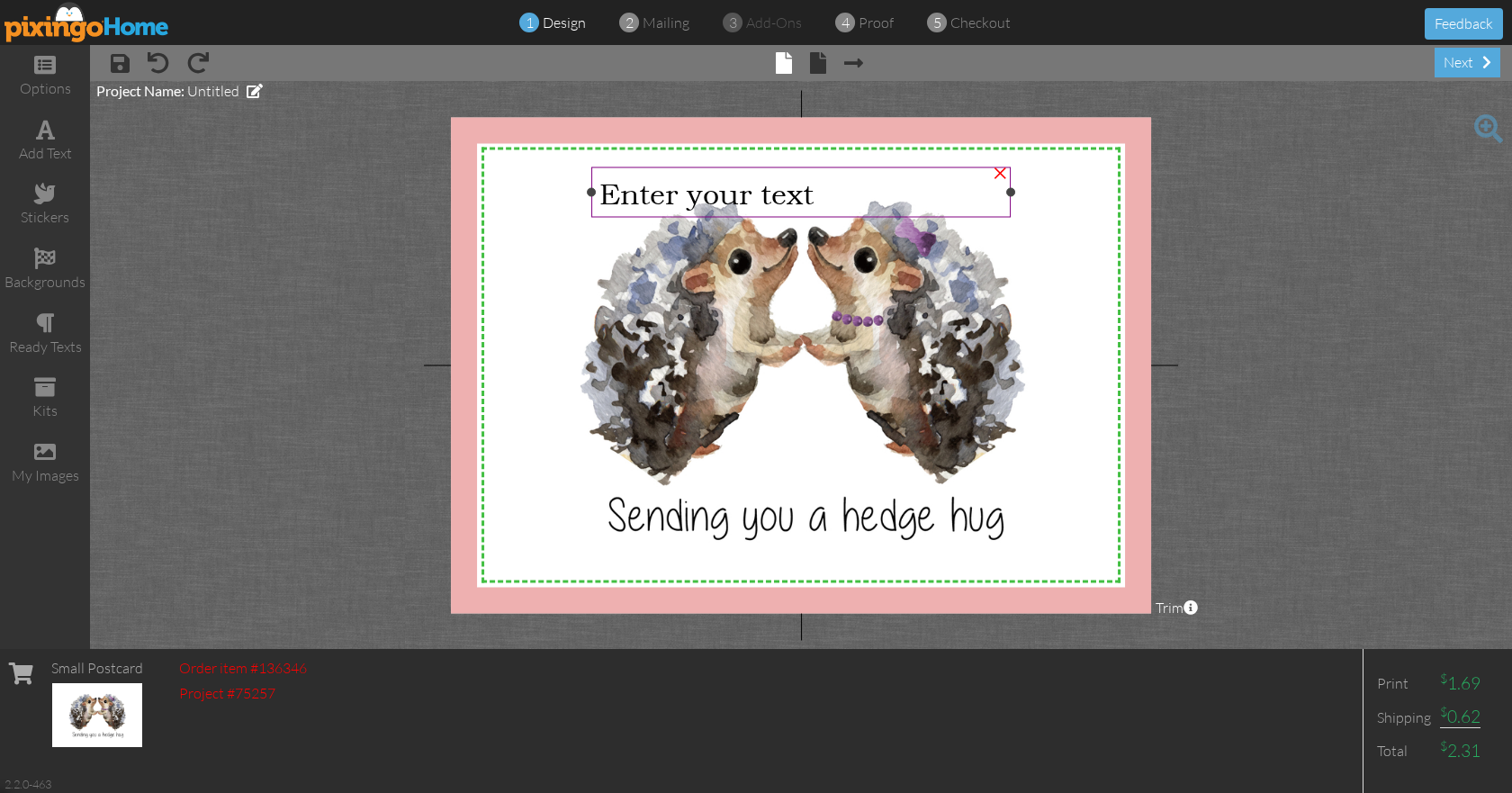
click at [697, 193] on span "Enter your text" at bounding box center [706, 193] width 214 height 35
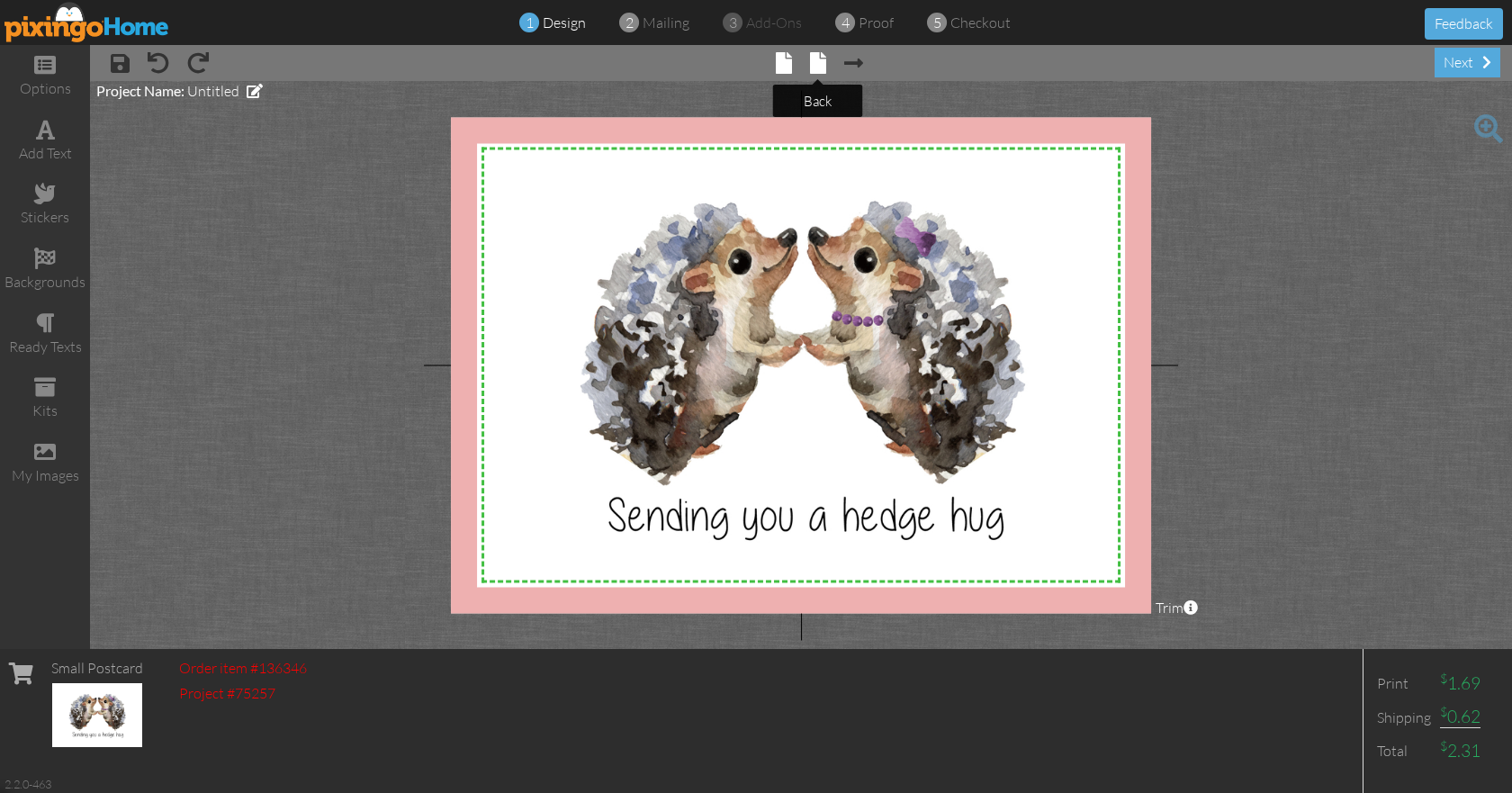
click at [816, 74] on tooltip "× back" at bounding box center [817, 64] width 16 height 25
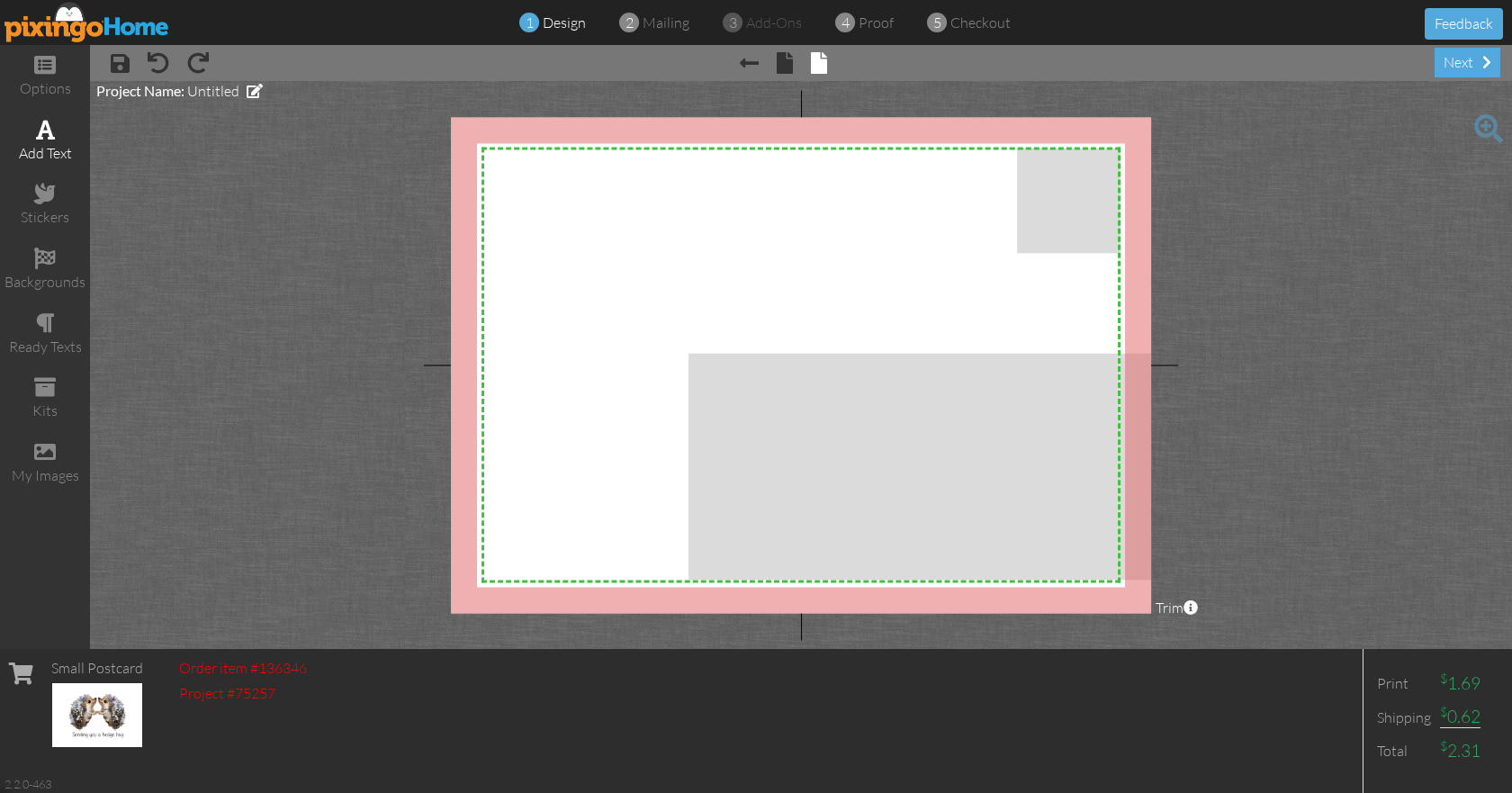
click at [52, 158] on div "add text" at bounding box center [45, 153] width 90 height 21
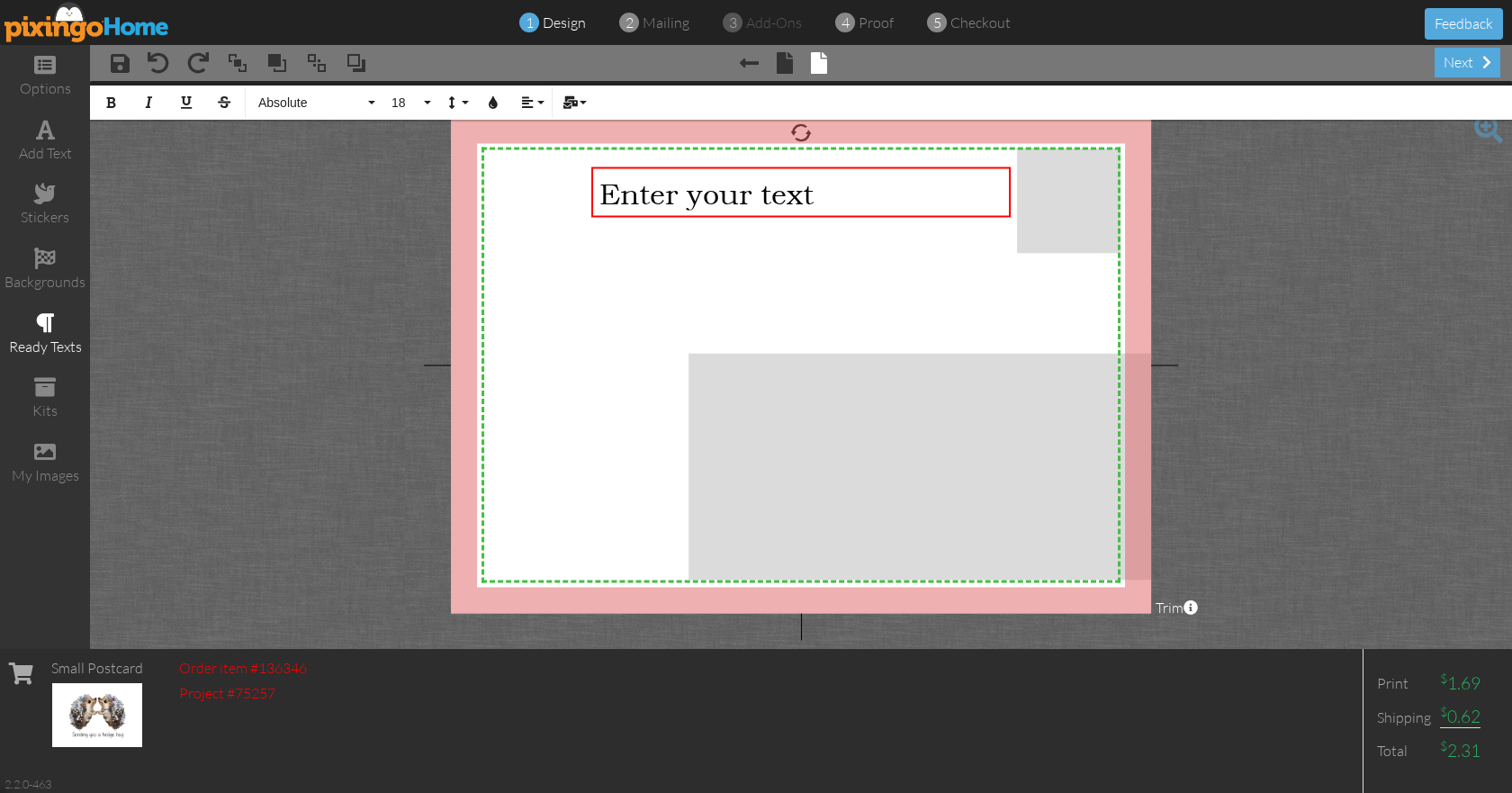
click at [40, 326] on span at bounding box center [45, 323] width 19 height 22
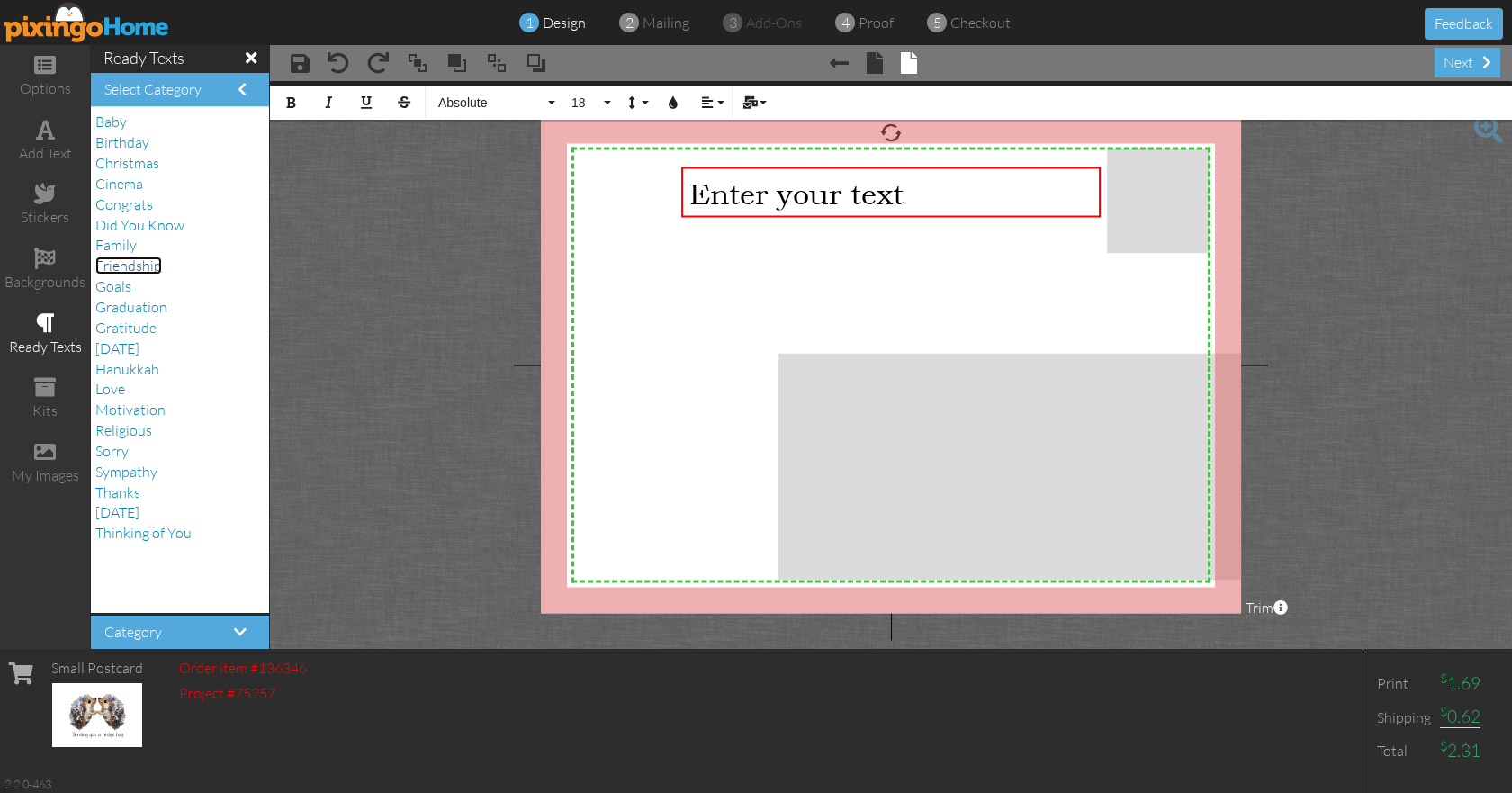
click at [146, 269] on span "Friendship" at bounding box center [129, 265] width 67 height 18
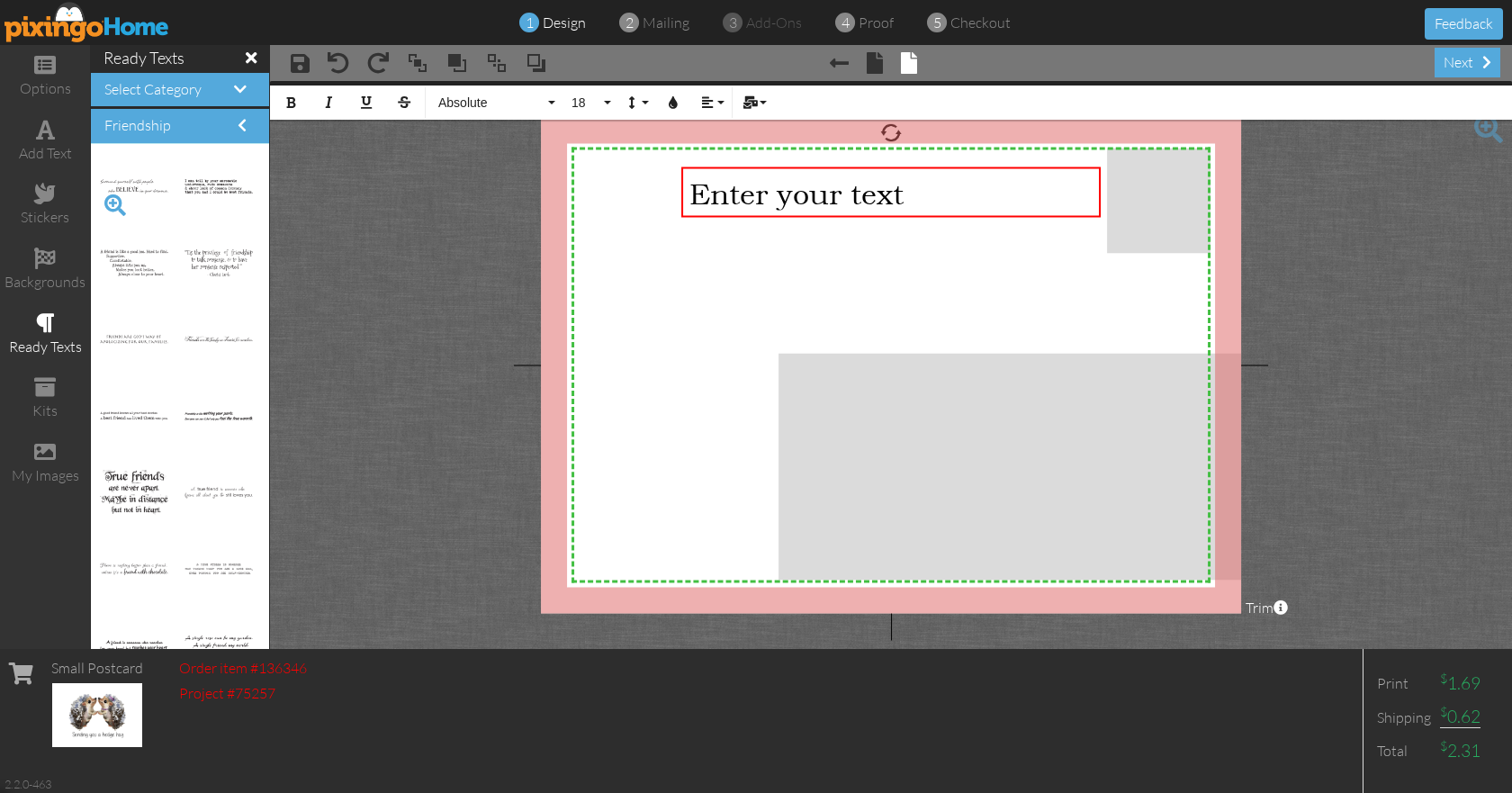
click at [114, 203] on span at bounding box center [115, 204] width 30 height 30
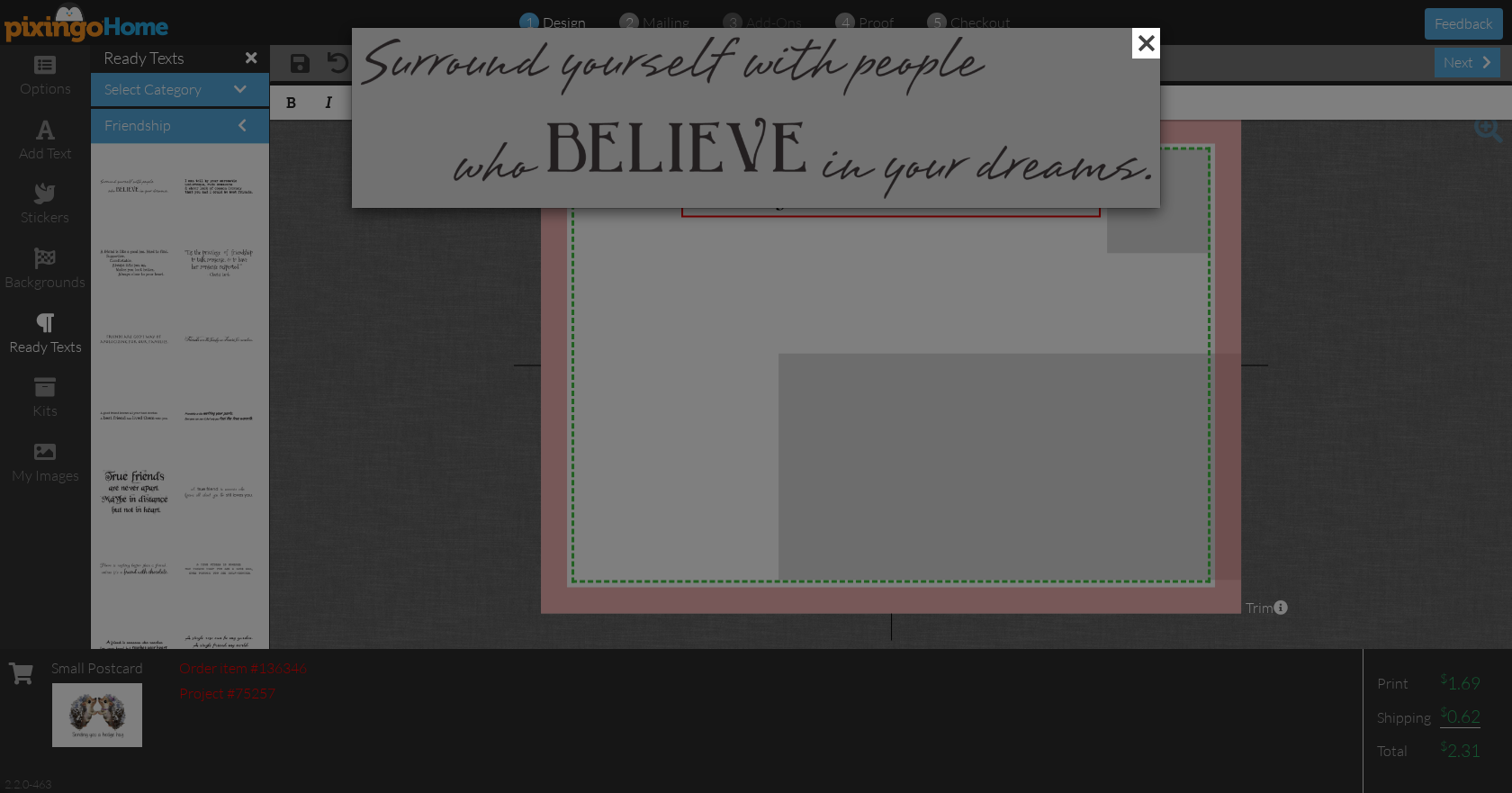
click at [1154, 38] on span at bounding box center [1146, 42] width 28 height 30
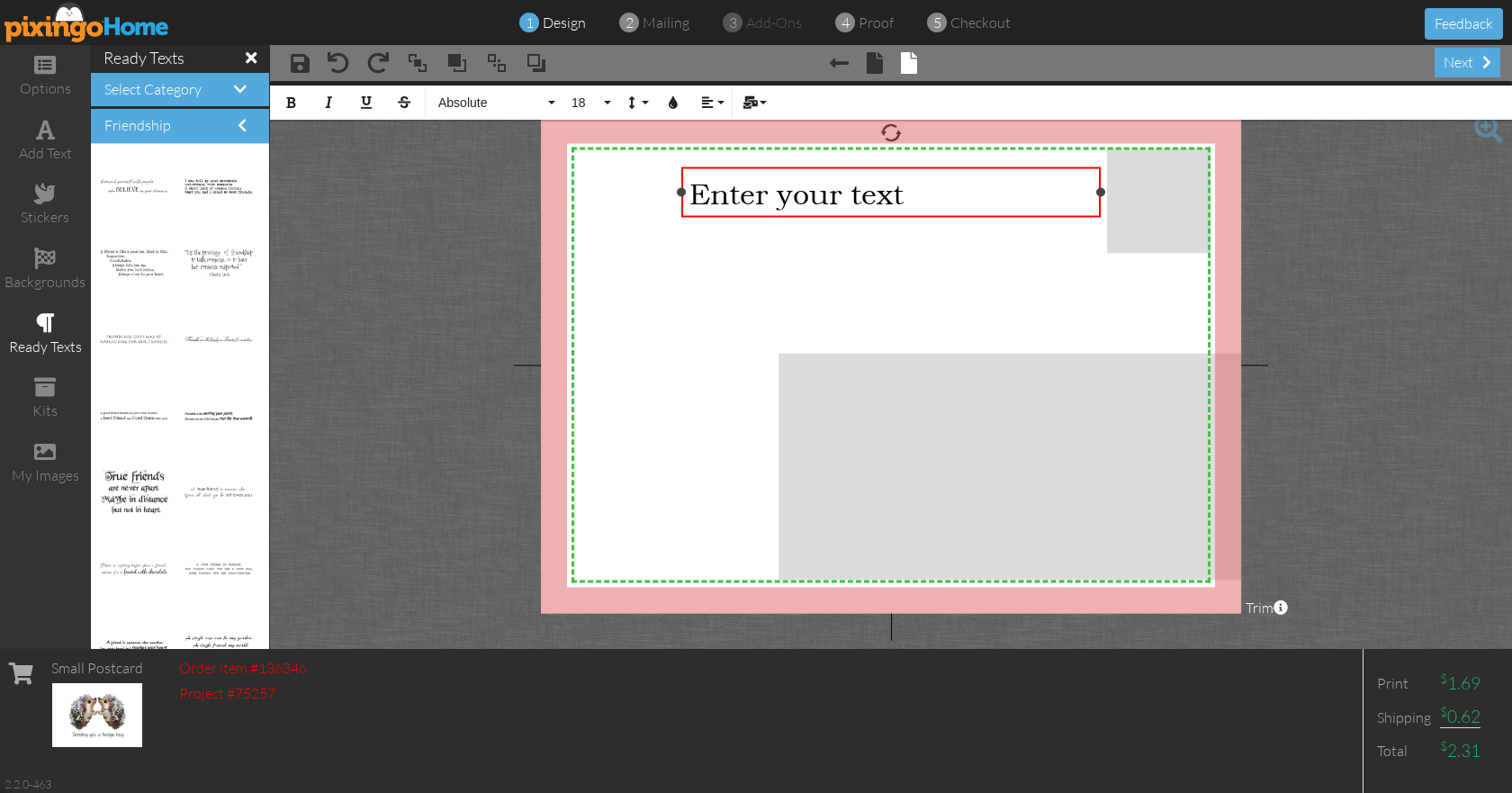
click at [978, 190] on div "Enter your text" at bounding box center [891, 193] width 404 height 35
drag, startPoint x: 978, startPoint y: 190, endPoint x: 691, endPoint y: 179, distance: 287.2
click at [691, 179] on div "Enter your text" at bounding box center [891, 193] width 404 height 35
click at [186, 201] on span at bounding box center [199, 204] width 30 height 30
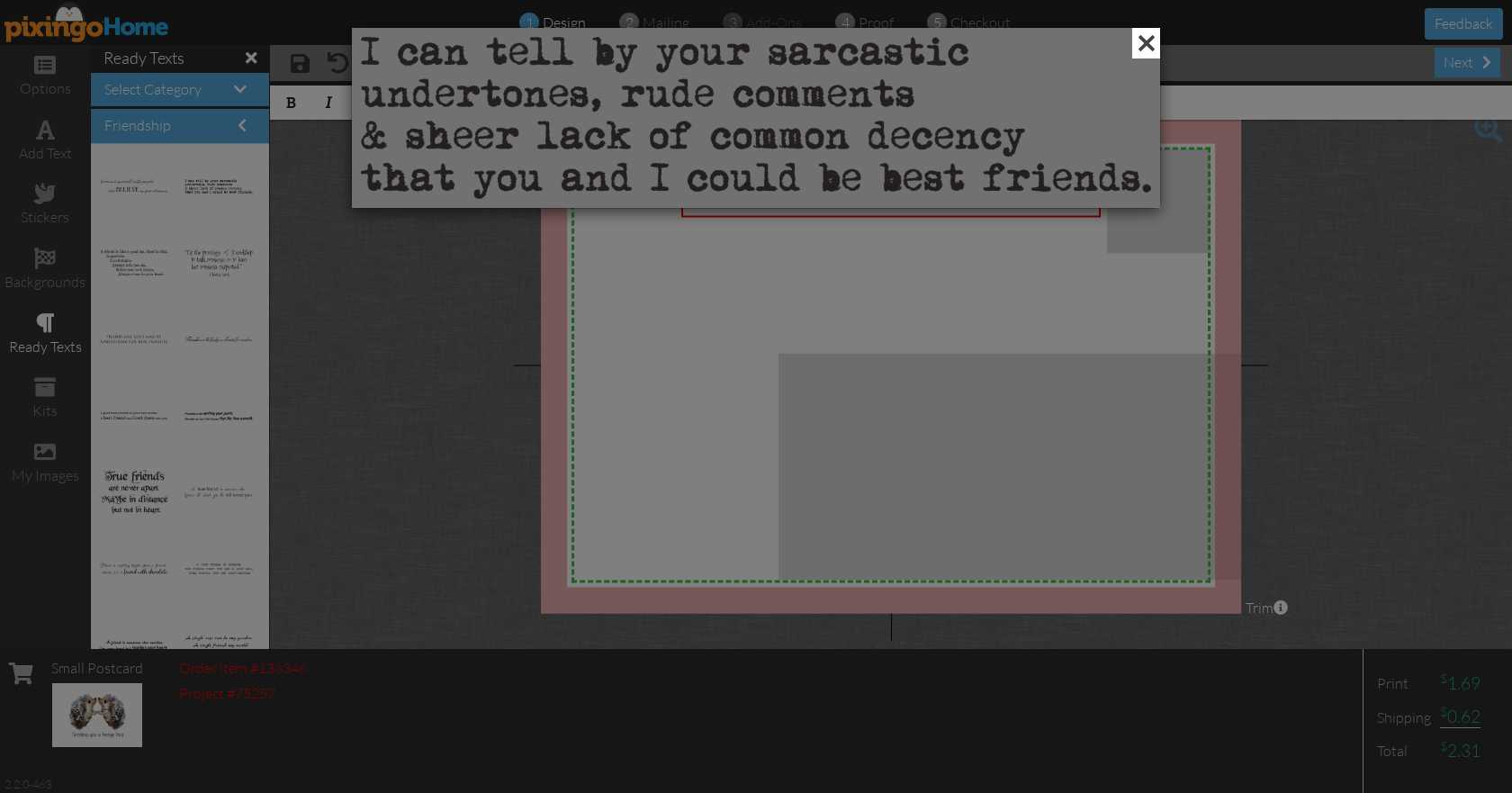
click at [1135, 43] on span at bounding box center [1146, 42] width 28 height 30
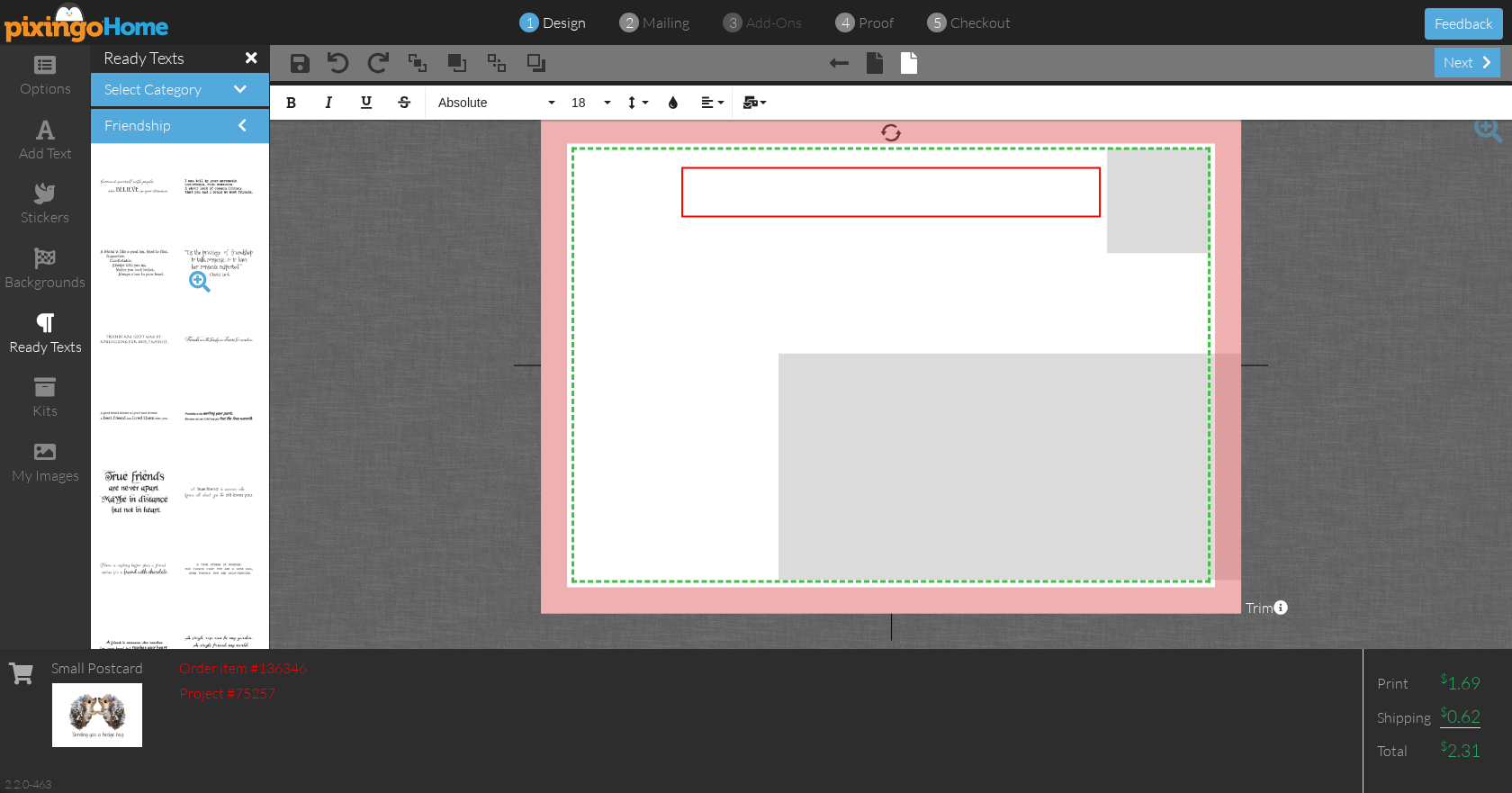
click at [185, 281] on span at bounding box center [199, 281] width 30 height 30
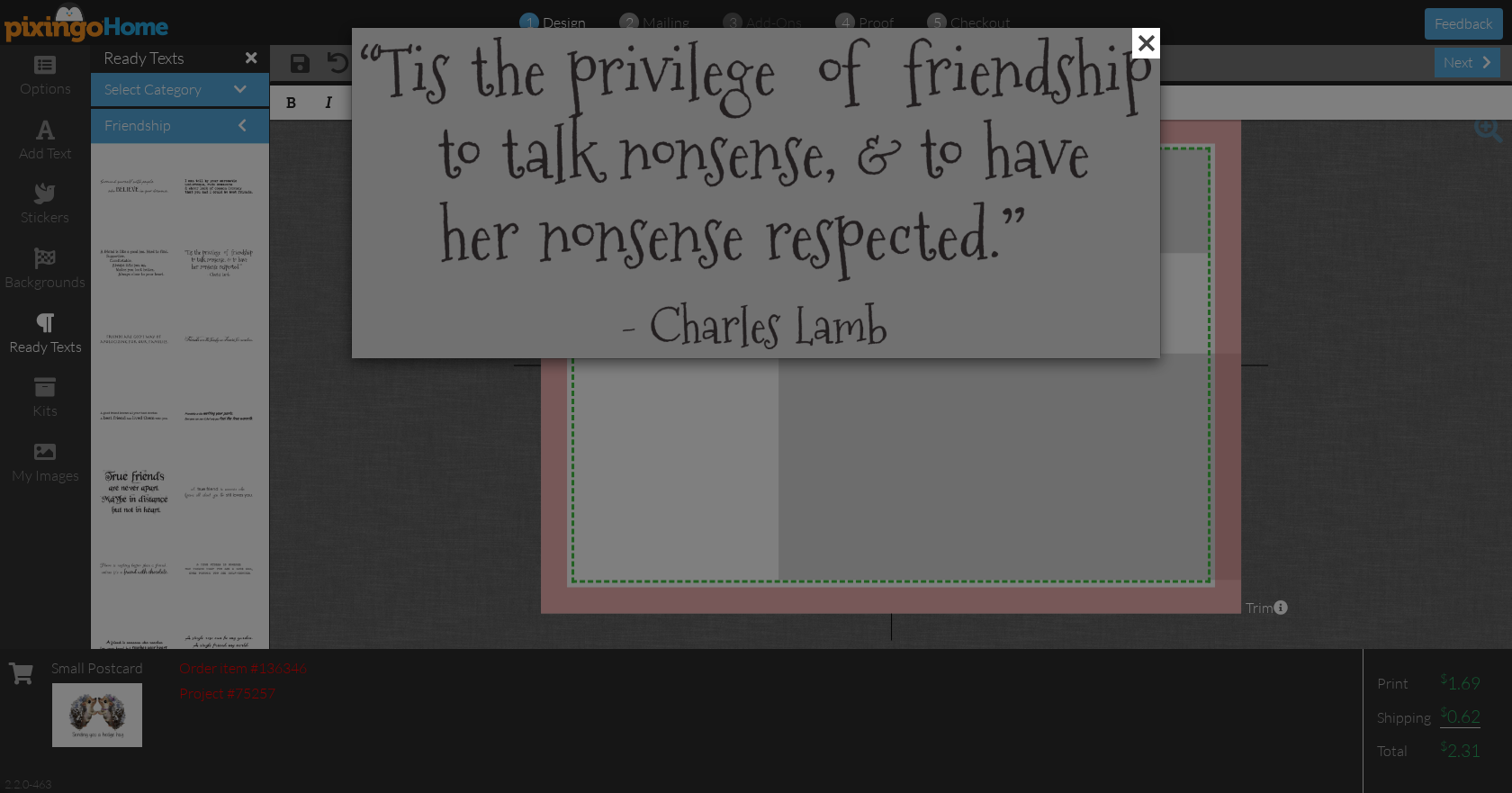
click at [1140, 46] on span at bounding box center [1146, 42] width 28 height 30
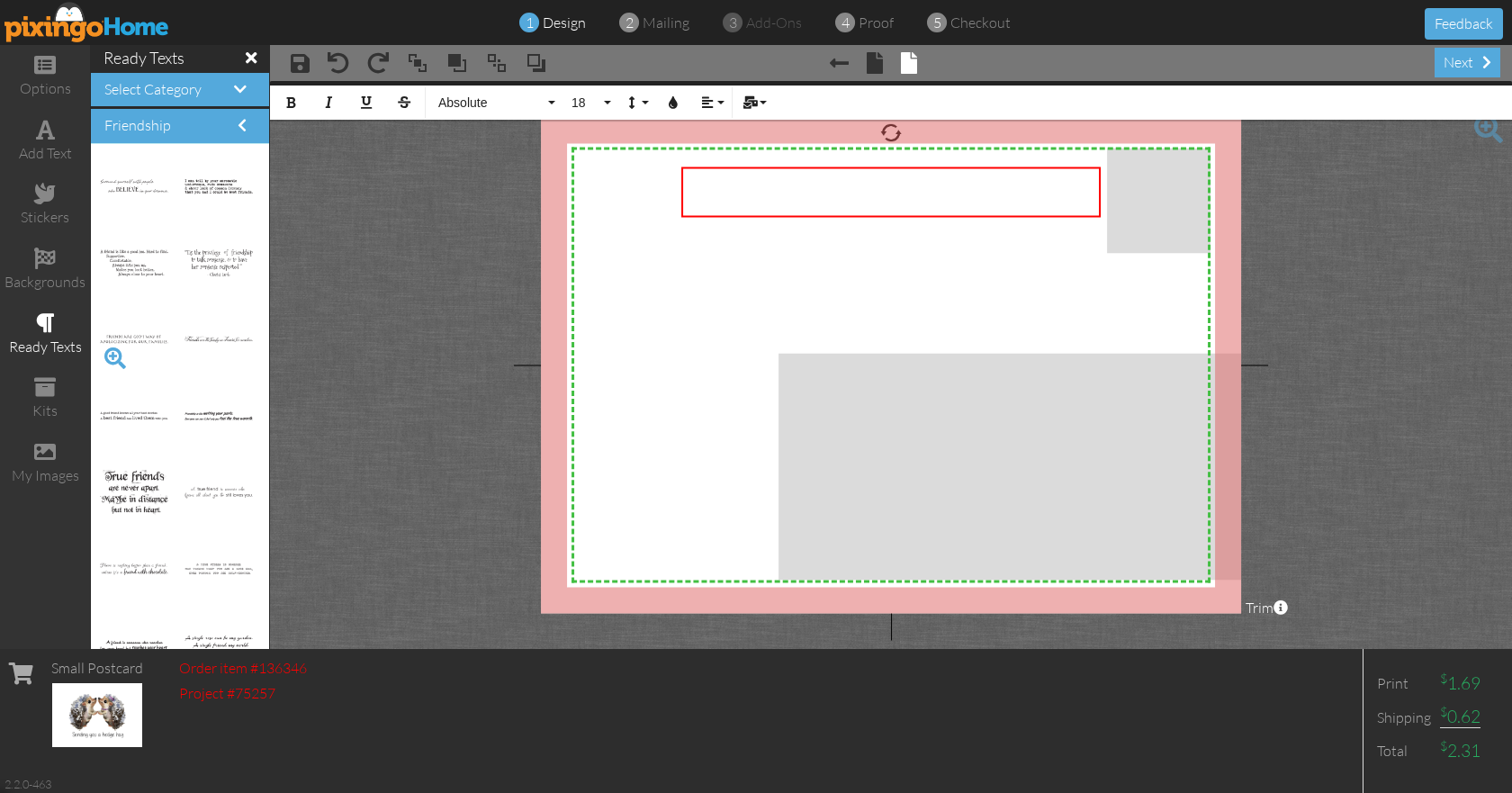
click at [112, 350] on span at bounding box center [115, 358] width 30 height 30
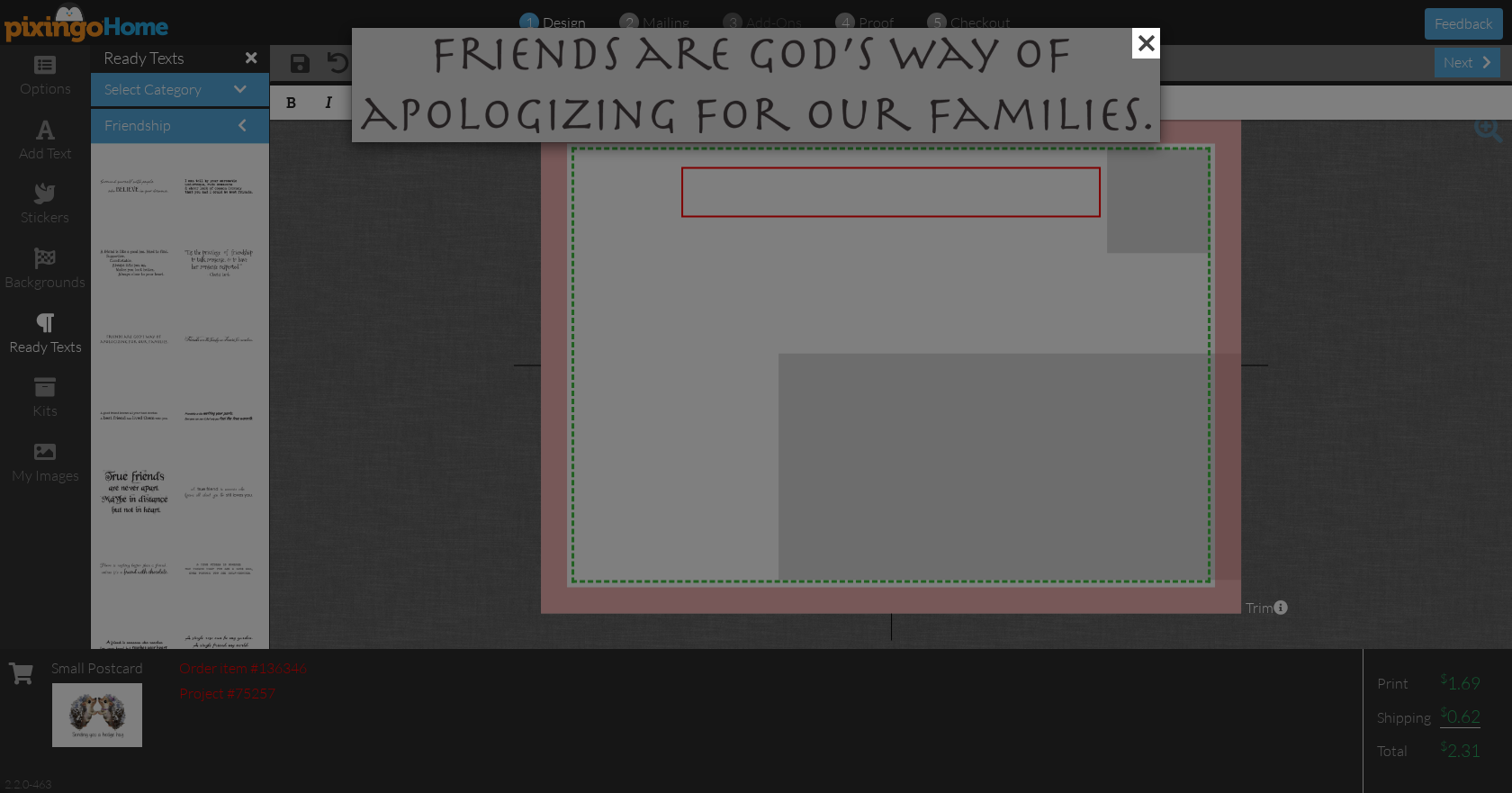
click at [1140, 37] on span at bounding box center [1146, 42] width 28 height 30
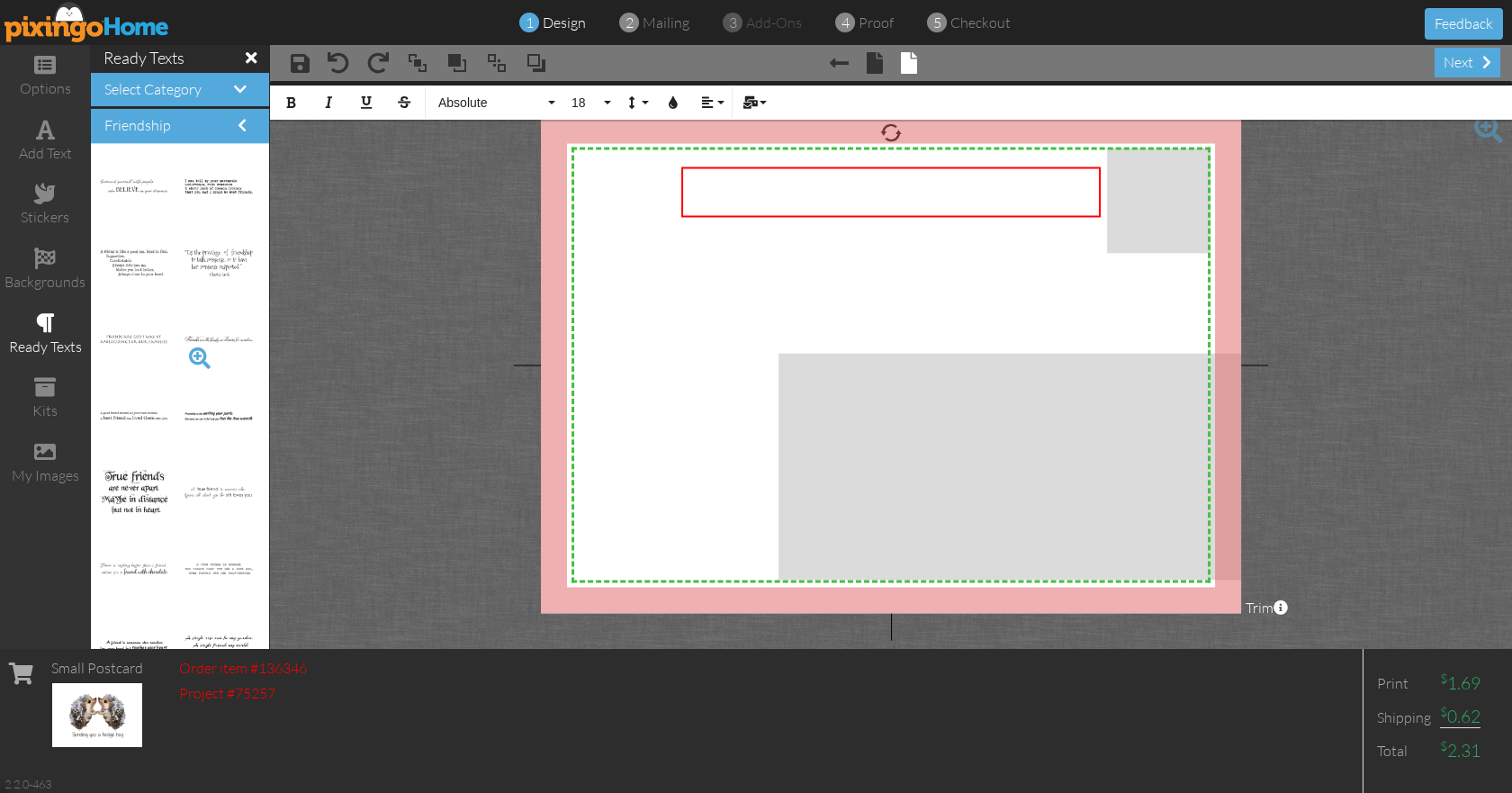
click at [190, 351] on span at bounding box center [199, 358] width 30 height 30
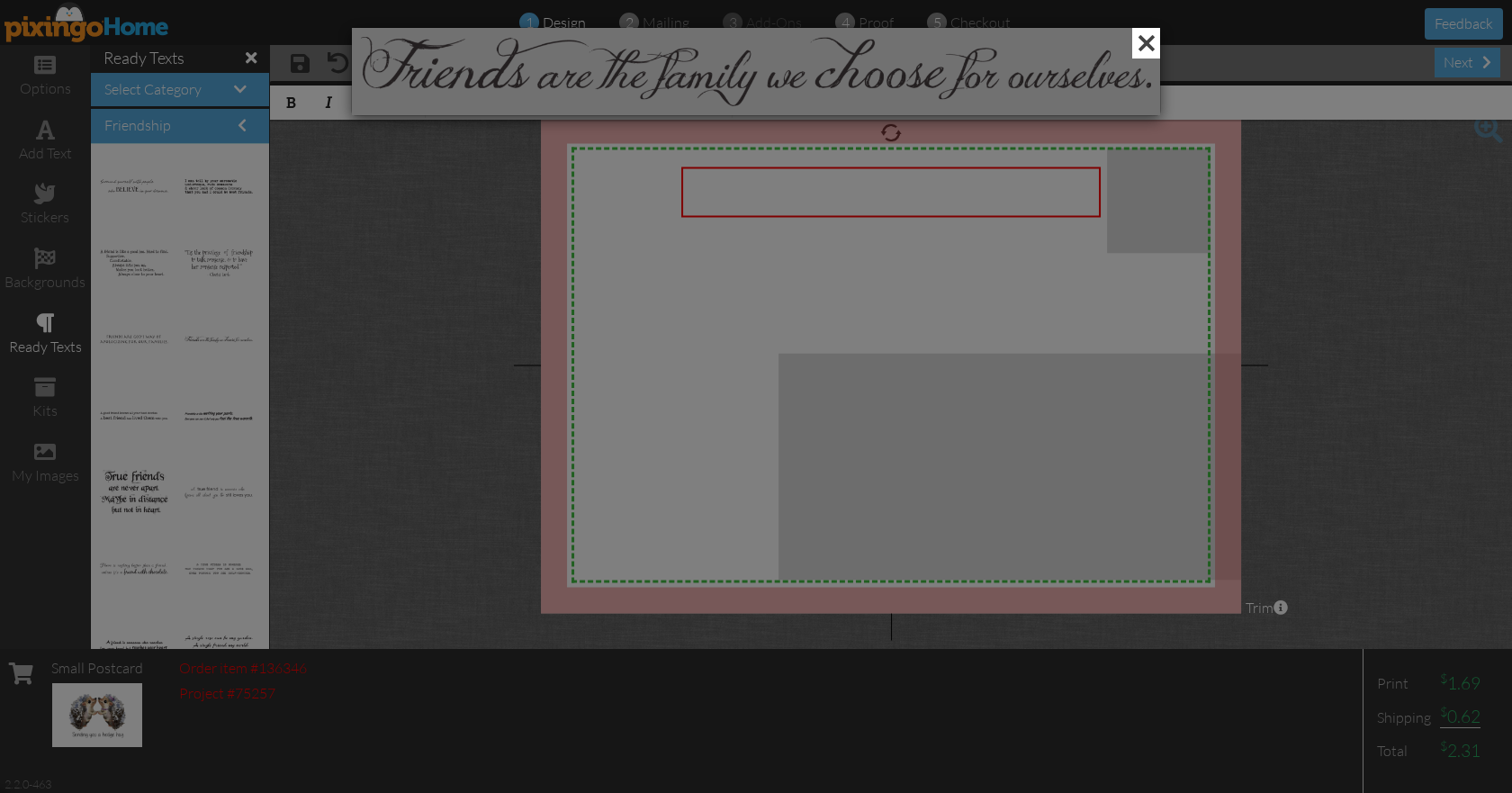
click at [1141, 40] on span at bounding box center [1146, 42] width 28 height 30
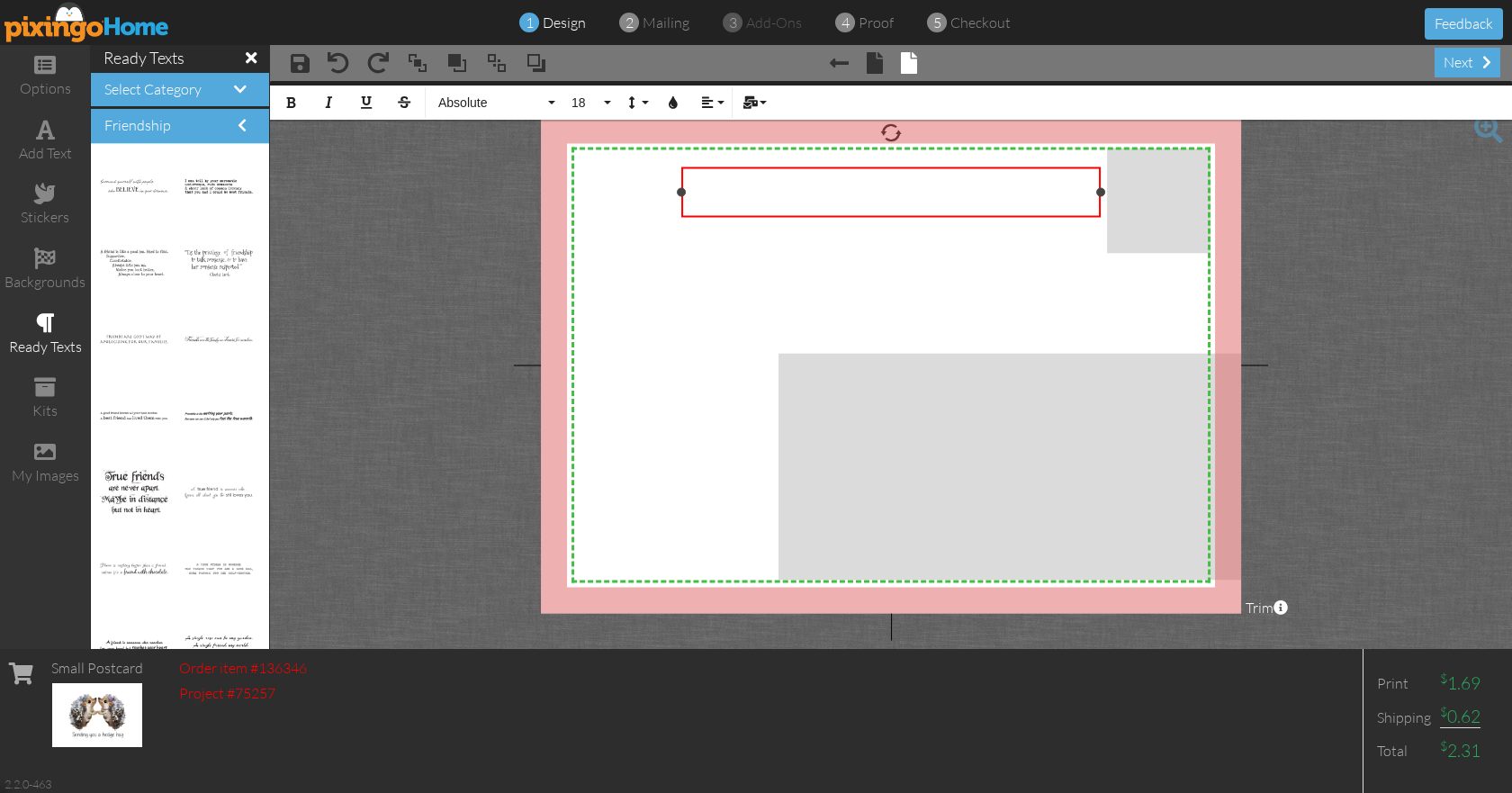
click at [769, 208] on div "​" at bounding box center [891, 193] width 404 height 35
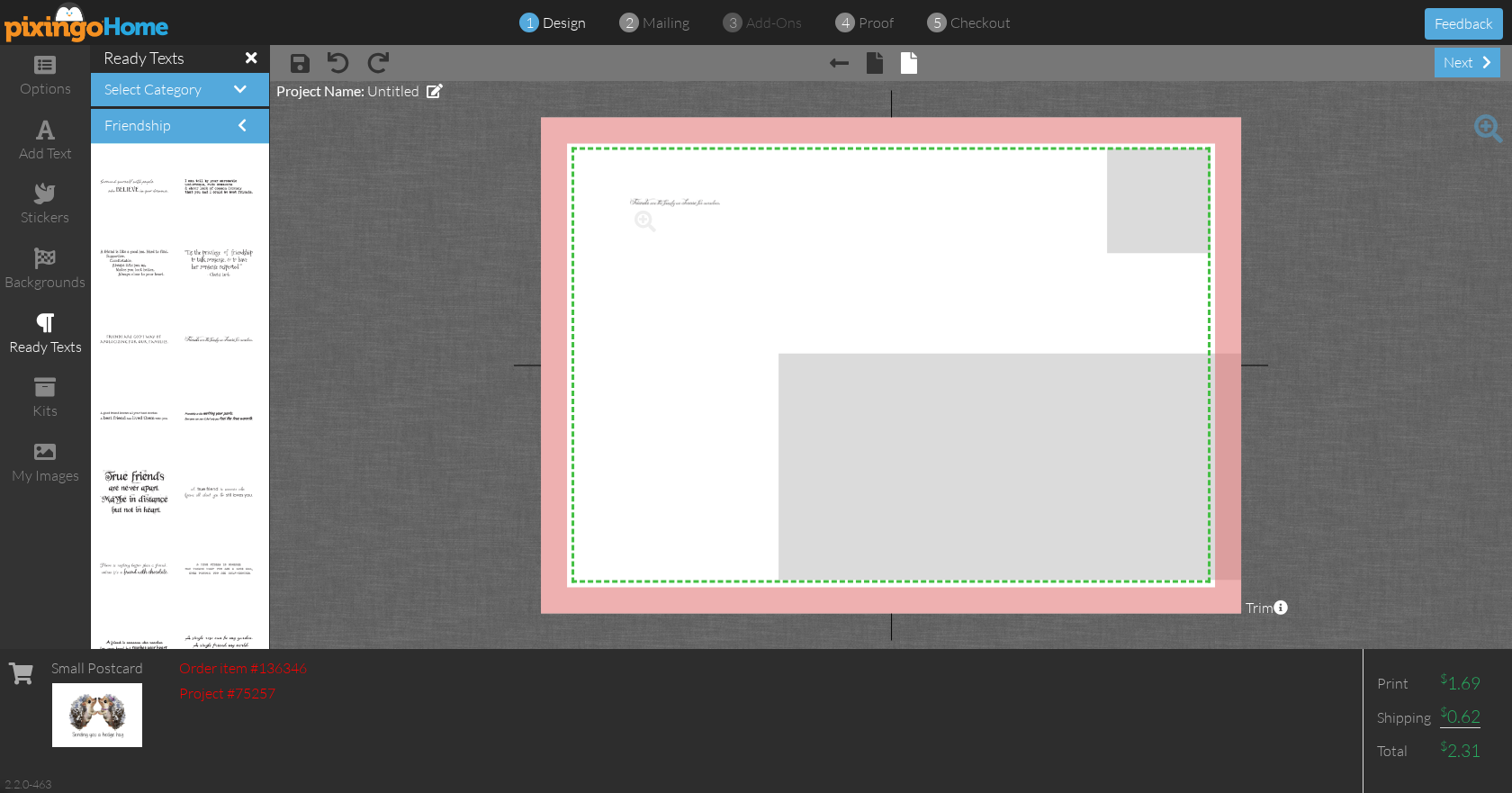
drag, startPoint x: 196, startPoint y: 333, endPoint x: 655, endPoint y: 197, distance: 478.7
click at [696, 177] on img at bounding box center [717, 177] width 175 height 16
drag, startPoint x: 628, startPoint y: 186, endPoint x: 640, endPoint y: 202, distance: 20.0
click at [640, 201] on div "×" at bounding box center [619, 185] width 368 height 32
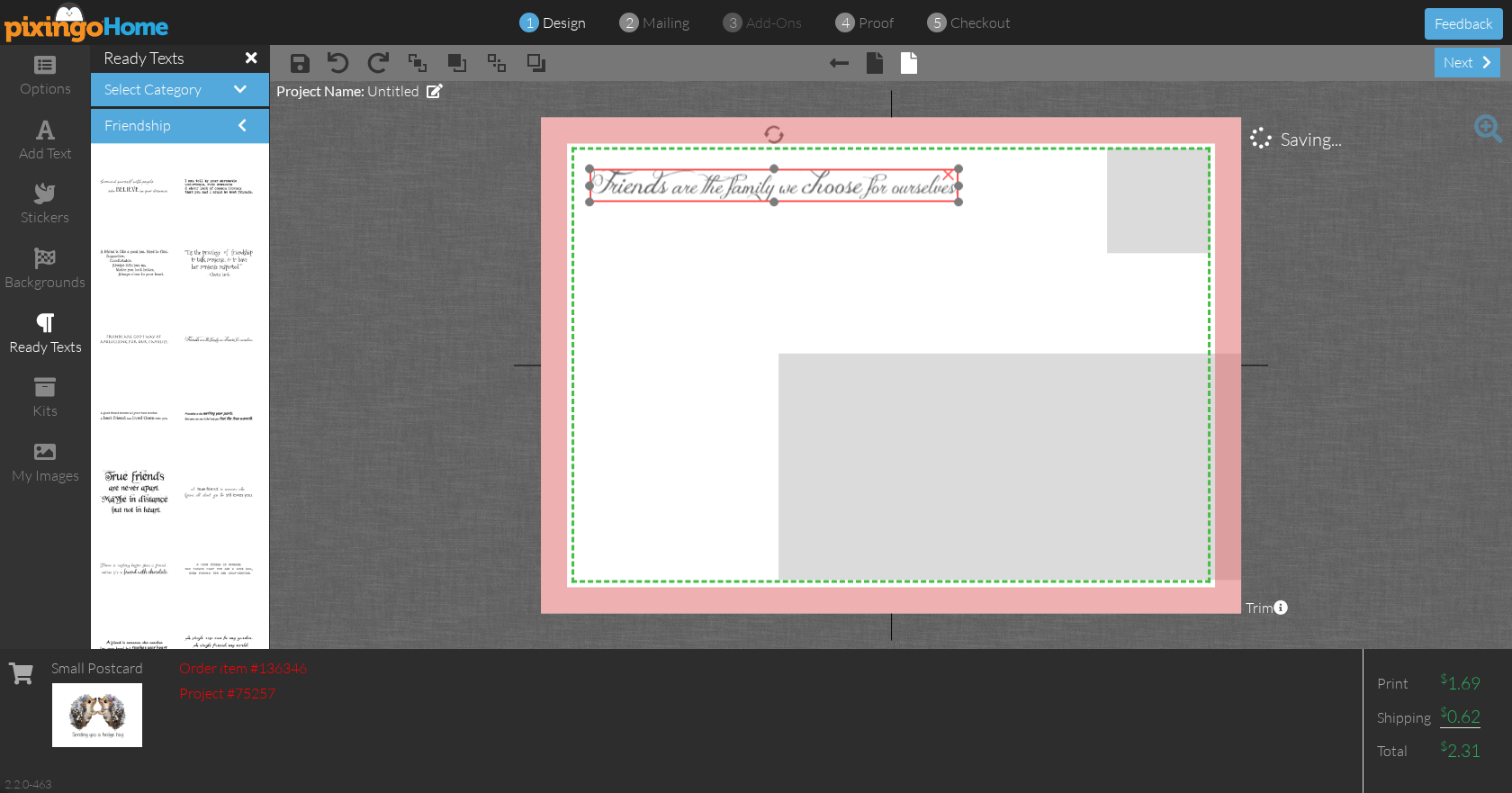
drag, startPoint x: 644, startPoint y: 173, endPoint x: 797, endPoint y: 173, distance: 153.0
click at [797, 173] on img at bounding box center [773, 185] width 368 height 32
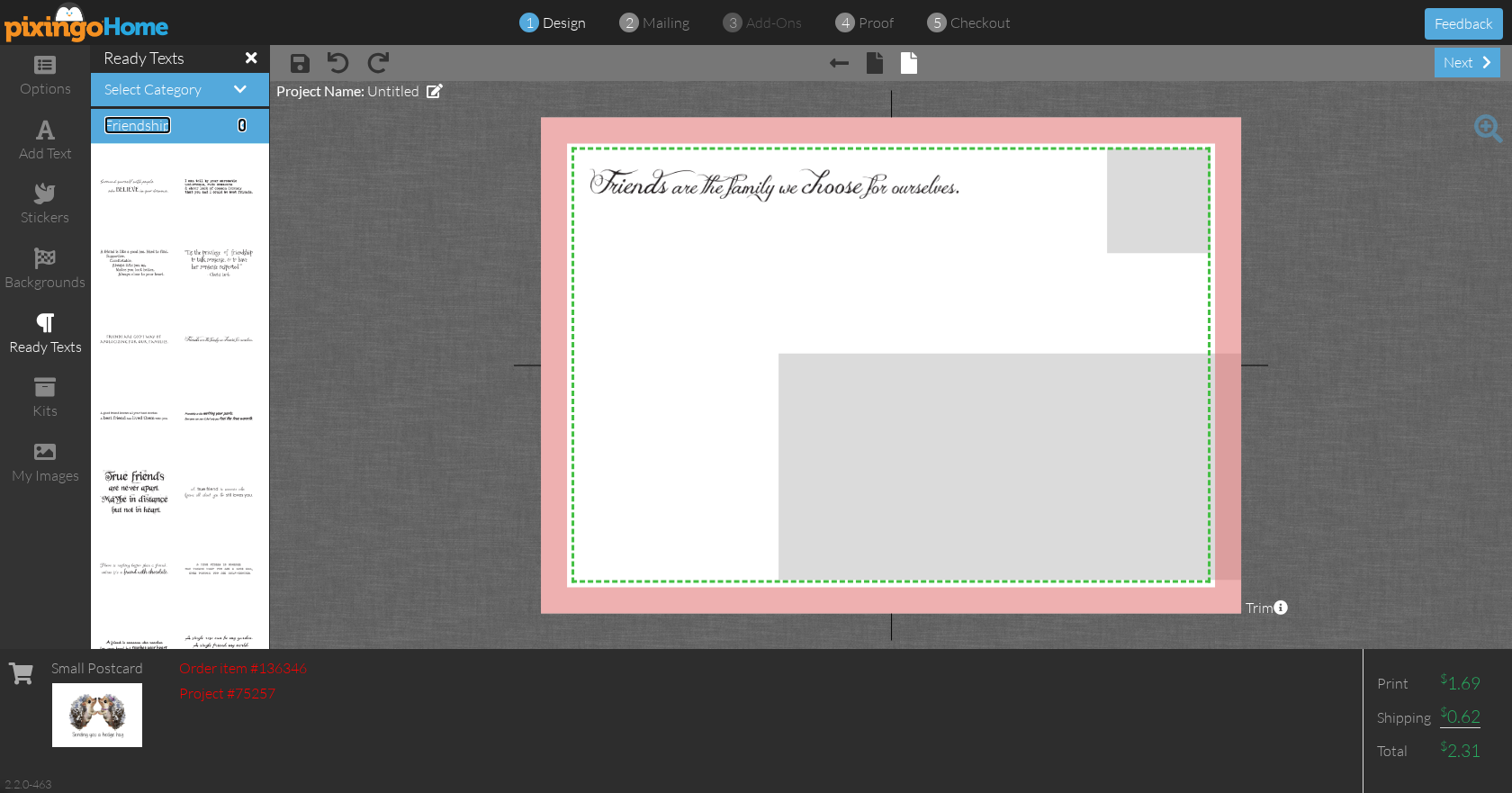
click at [238, 121] on span at bounding box center [242, 125] width 9 height 15
click at [60, 144] on div "add text" at bounding box center [45, 153] width 90 height 21
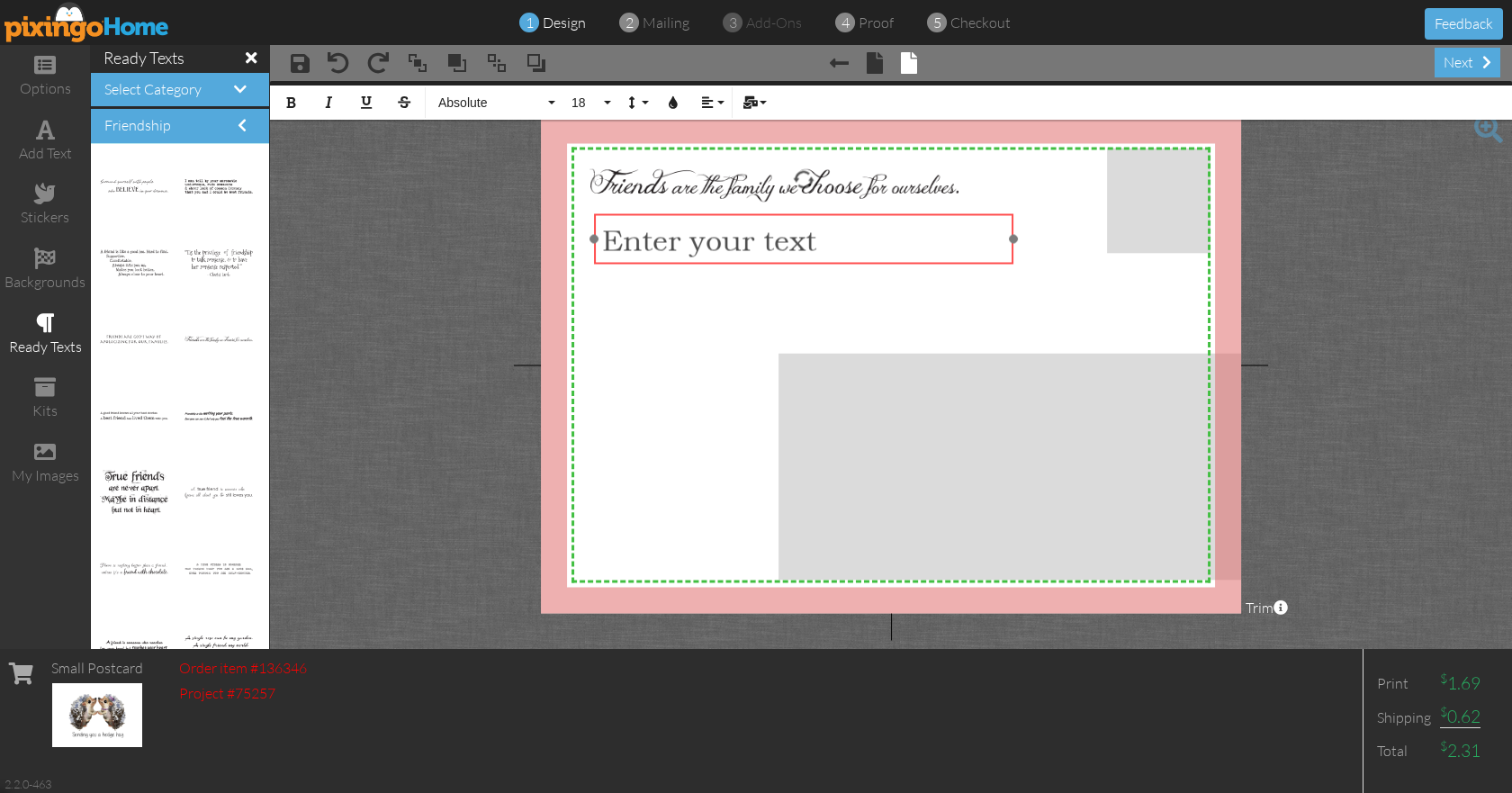
drag, startPoint x: 995, startPoint y: 168, endPoint x: 908, endPoint y: 215, distance: 98.9
click at [908, 215] on div "​ Enter your text ​" at bounding box center [804, 239] width 420 height 51
drag, startPoint x: 1011, startPoint y: 241, endPoint x: 825, endPoint y: 403, distance: 246.7
click at [825, 403] on div "X X X X X X X X X X X X X X X X X X X X X X X X X X X X X X X X X X X X X X X X…" at bounding box center [890, 365] width 700 height 496
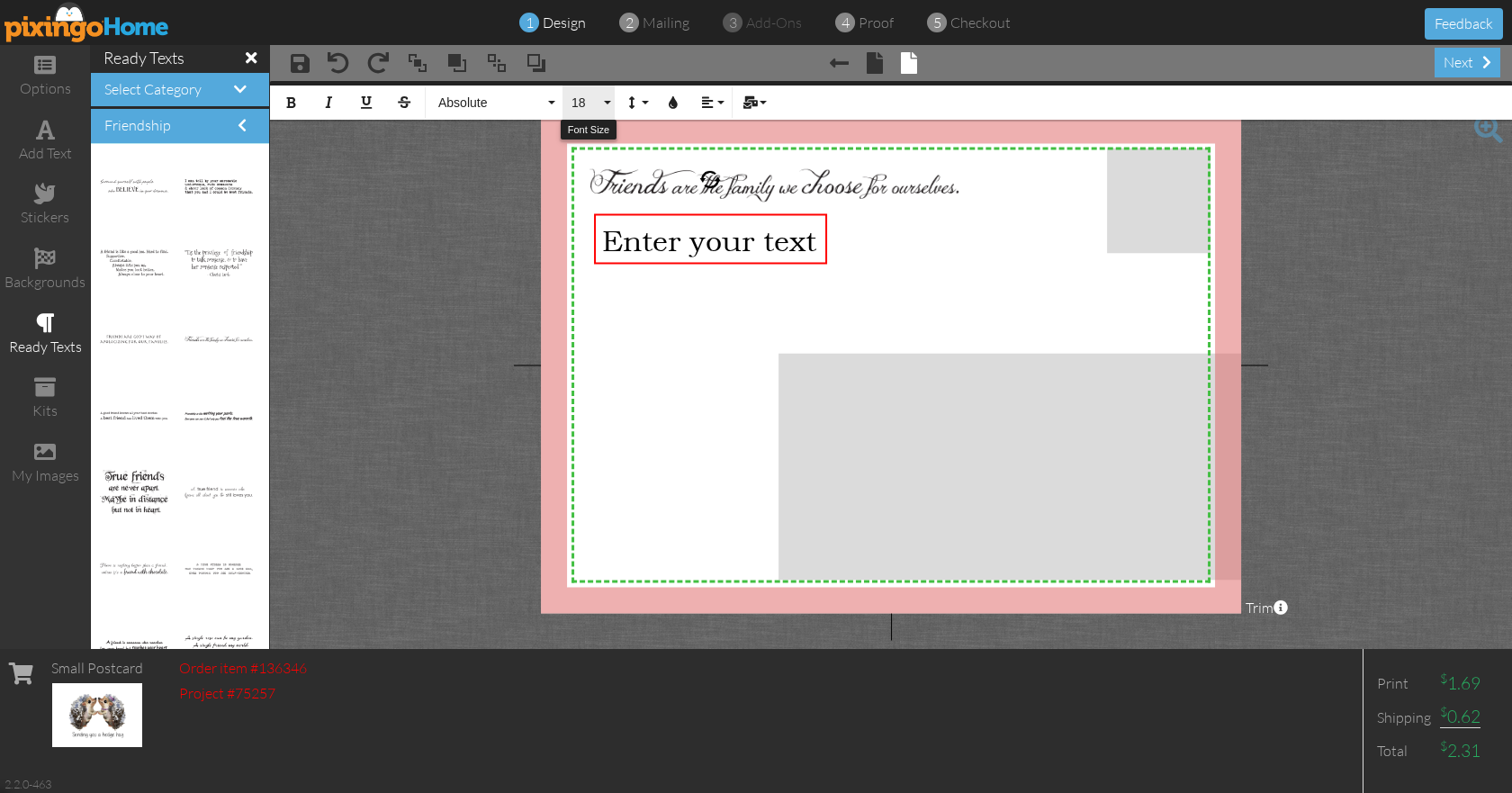
click at [611, 104] on button "18" at bounding box center [588, 102] width 52 height 34
click at [597, 164] on link "12" at bounding box center [591, 161] width 59 height 27
click at [821, 239] on div "Enter your text" at bounding box center [710, 232] width 234 height 38
click at [761, 235] on div "Enter your text" at bounding box center [711, 232] width 218 height 23
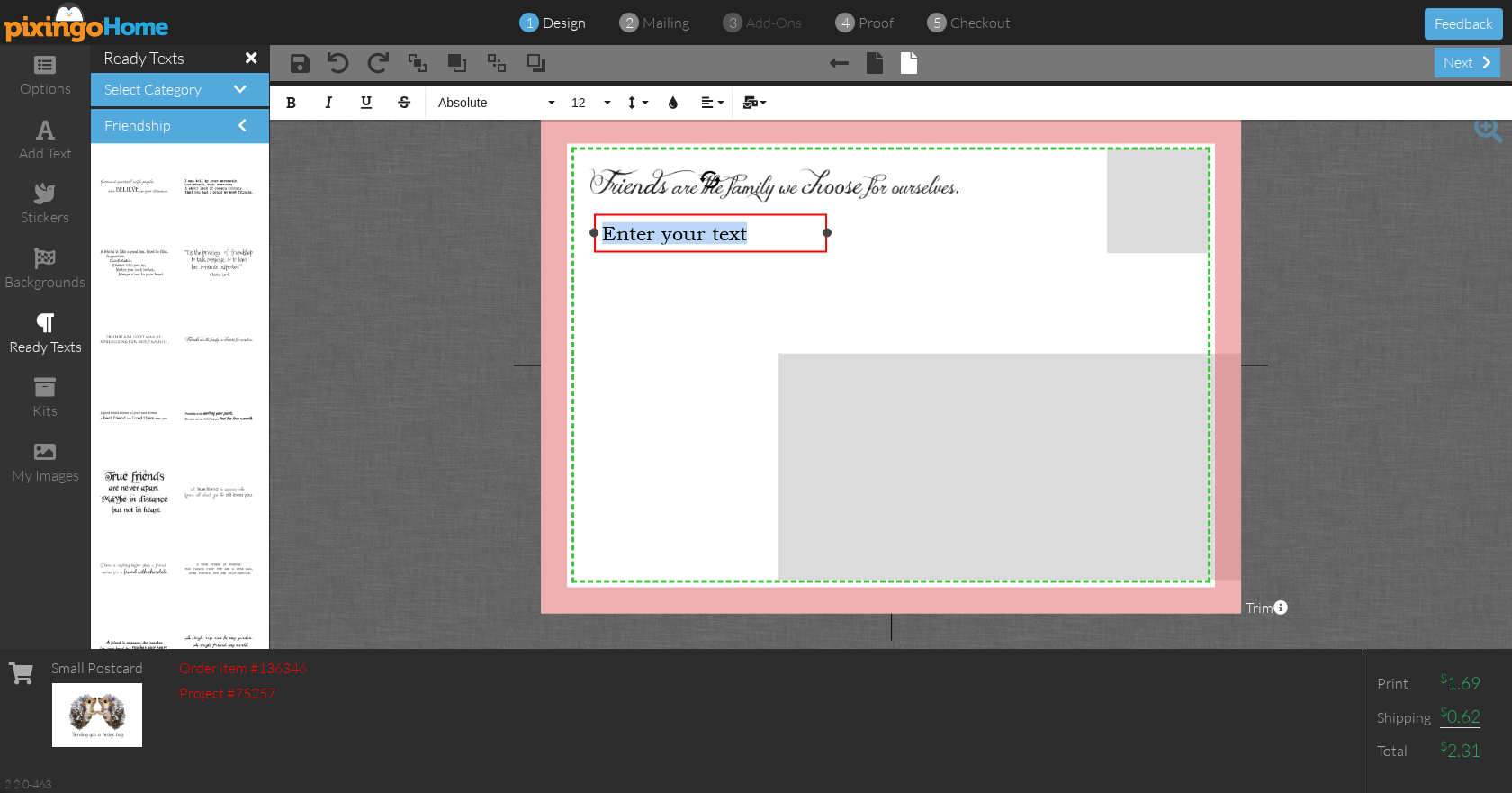
drag, startPoint x: 761, startPoint y: 235, endPoint x: 604, endPoint y: 235, distance: 157.0
click at [604, 235] on div "Enter your text" at bounding box center [711, 232] width 218 height 23
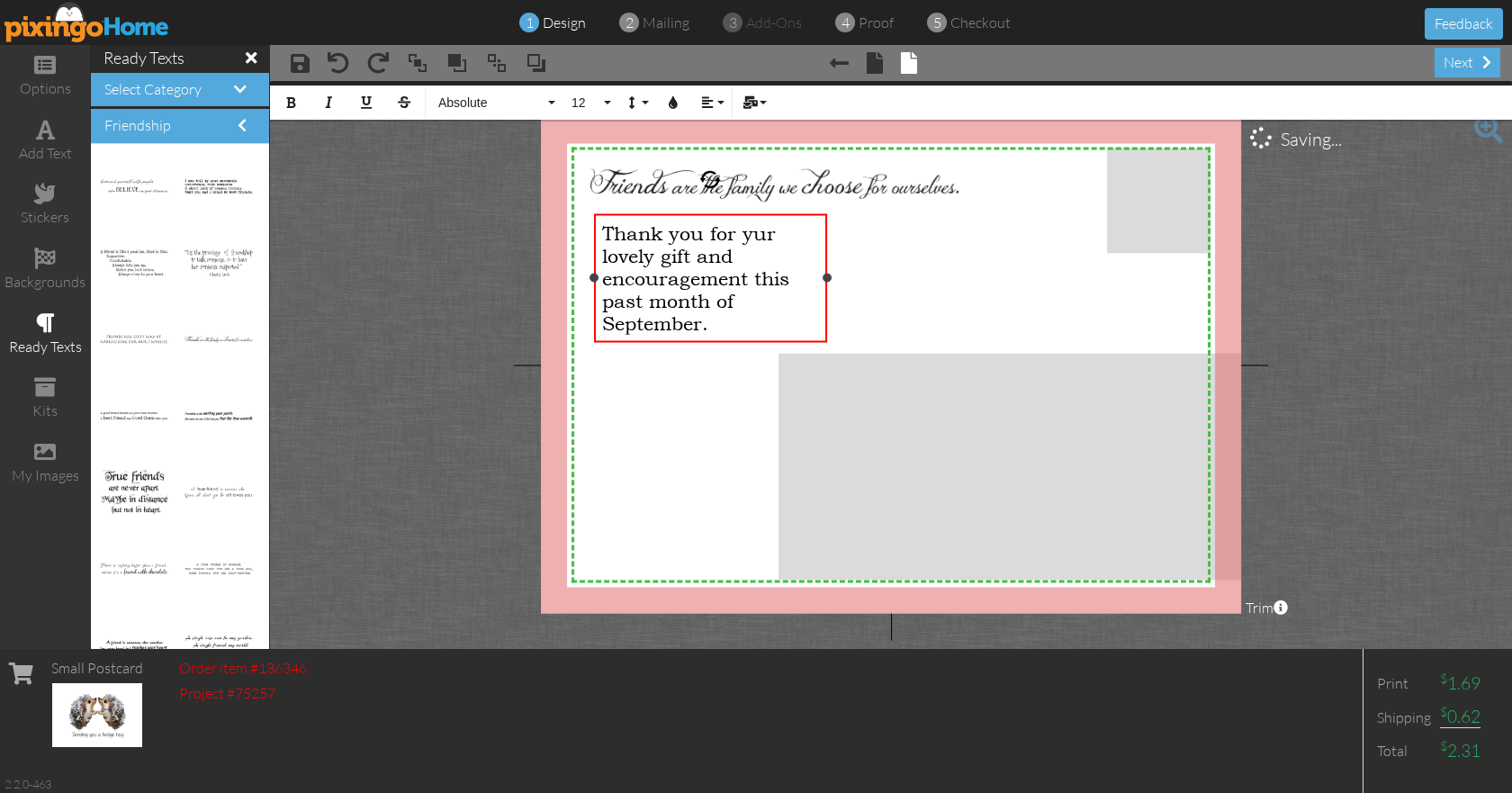
click at [755, 238] on span "Thank you for yur lovely gift and encouragement this past month of September." at bounding box center [696, 277] width 187 height 112
click at [721, 308] on span "Thank you for your lovely gift and encouragement this past month of September." at bounding box center [696, 277] width 187 height 112
click at [758, 325] on div "Thank you for your lovely gift and encouragement this past month of September." at bounding box center [711, 277] width 218 height 112
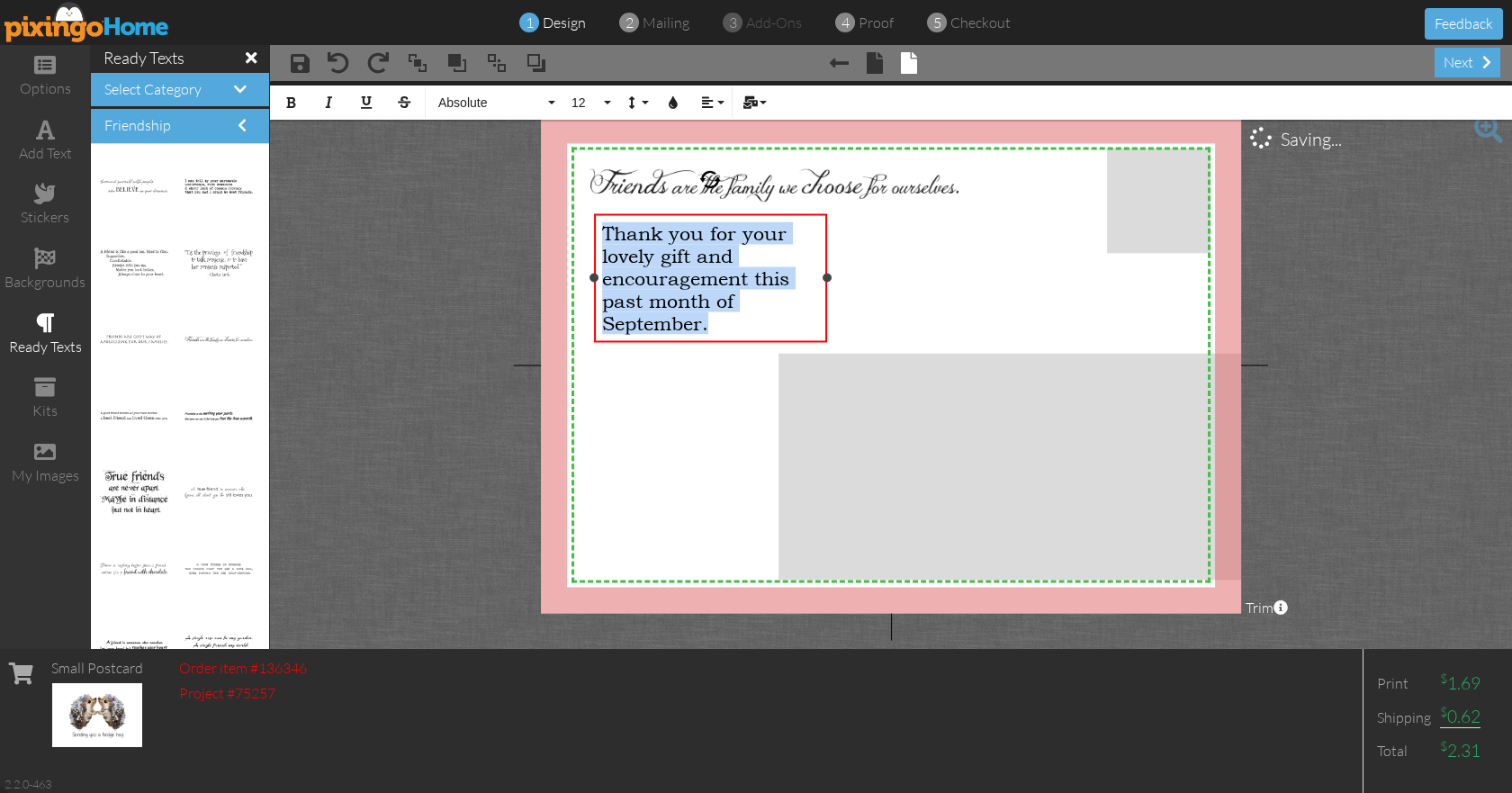
drag, startPoint x: 745, startPoint y: 324, endPoint x: 602, endPoint y: 227, distance: 172.8
click at [606, 232] on div "Thank you for your lovely gift and encouragement this past month of September." at bounding box center [711, 277] width 218 height 112
click at [547, 100] on button "Absolute" at bounding box center [494, 102] width 130 height 34
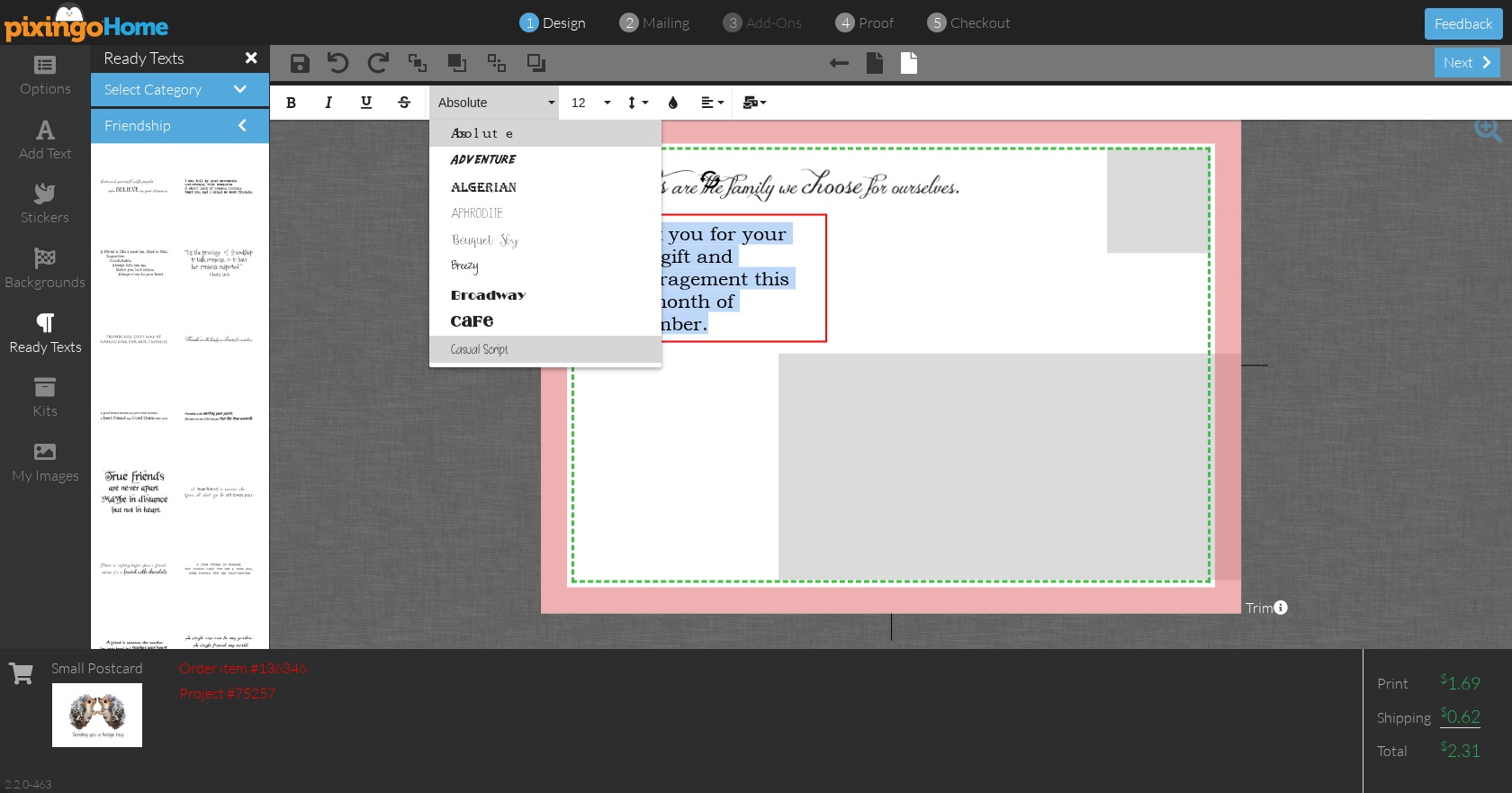
click at [520, 342] on link "Casual Script" at bounding box center [545, 349] width 232 height 27
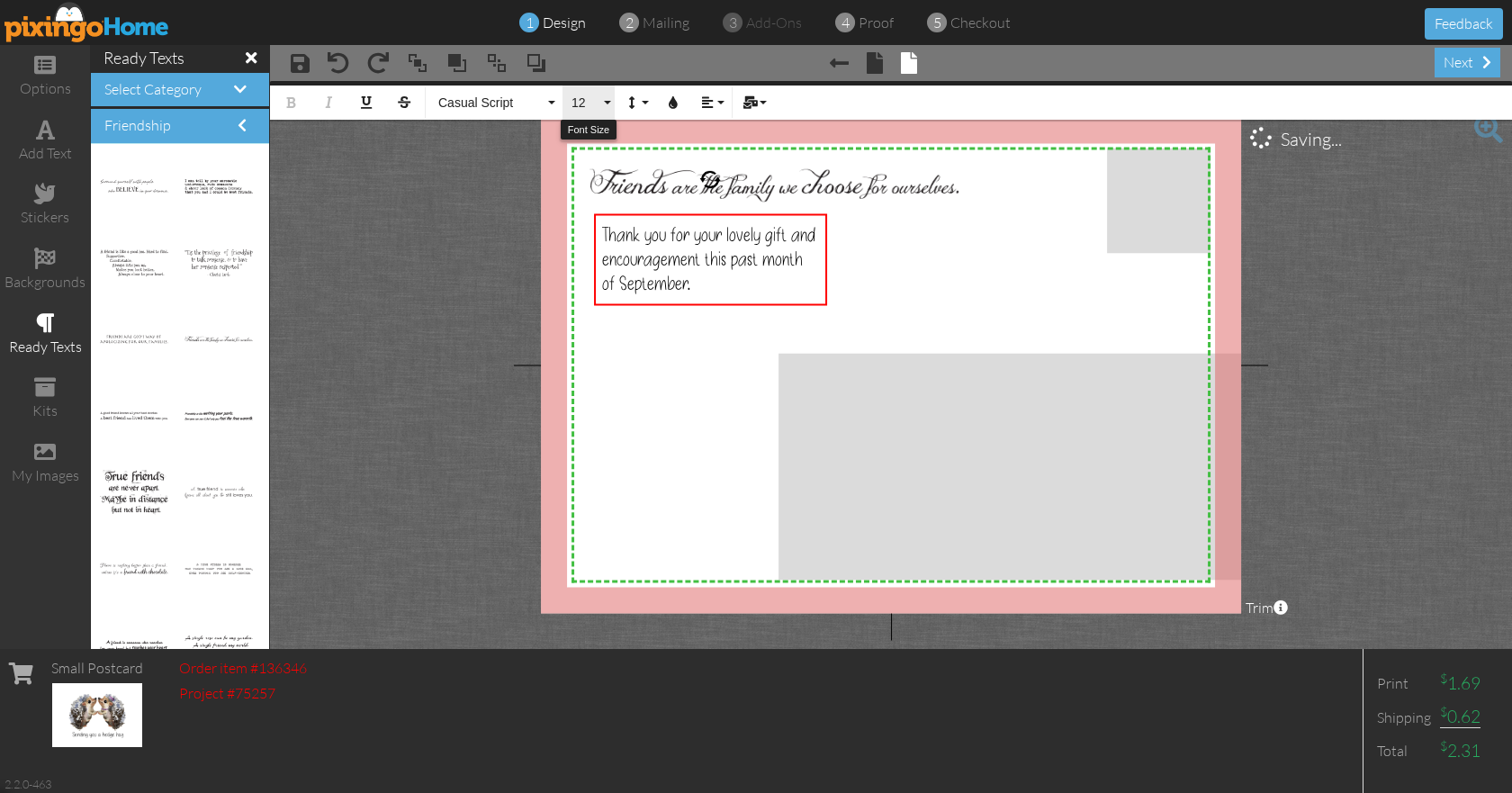
click at [601, 102] on button "12" at bounding box center [588, 102] width 52 height 34
click at [595, 210] on link "11" at bounding box center [591, 215] width 59 height 27
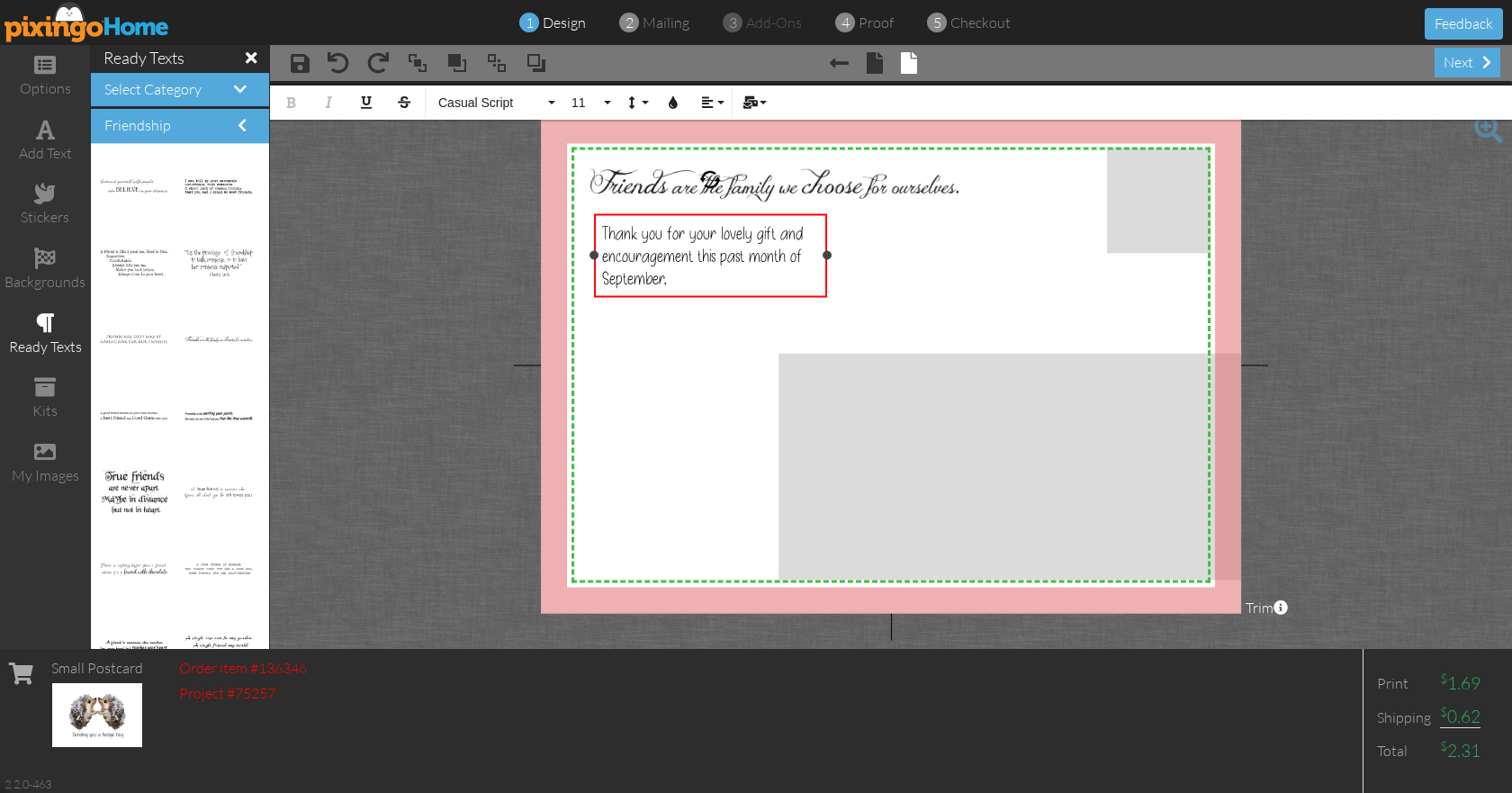
click at [729, 282] on div "Thank you for your lovely gift and encouragement this past month of September." at bounding box center [711, 255] width 218 height 68
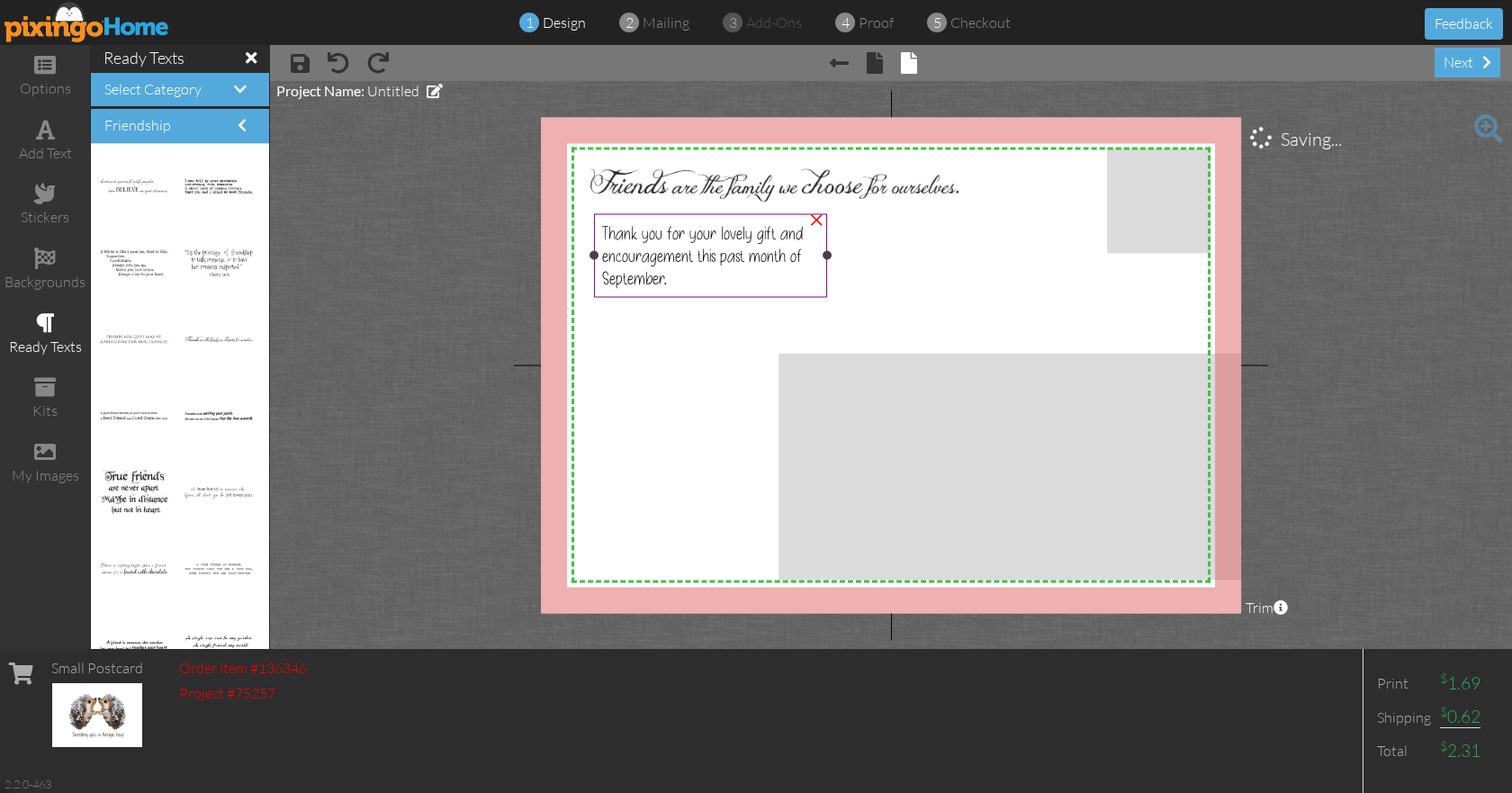
click at [691, 284] on div "Thank you for your lovely gift and encouragement this past month of September." at bounding box center [711, 255] width 218 height 68
click at [712, 271] on div "Thank you for your lovely gift and encouragement this past month of September." at bounding box center [711, 255] width 218 height 68
click at [770, 262] on span "Thank you for your lovely gift and encouragement this past month of September." at bounding box center [702, 255] width 201 height 68
click at [730, 281] on div "Thank you for your lovely gift and encouragement this past month of September." at bounding box center [711, 255] width 218 height 68
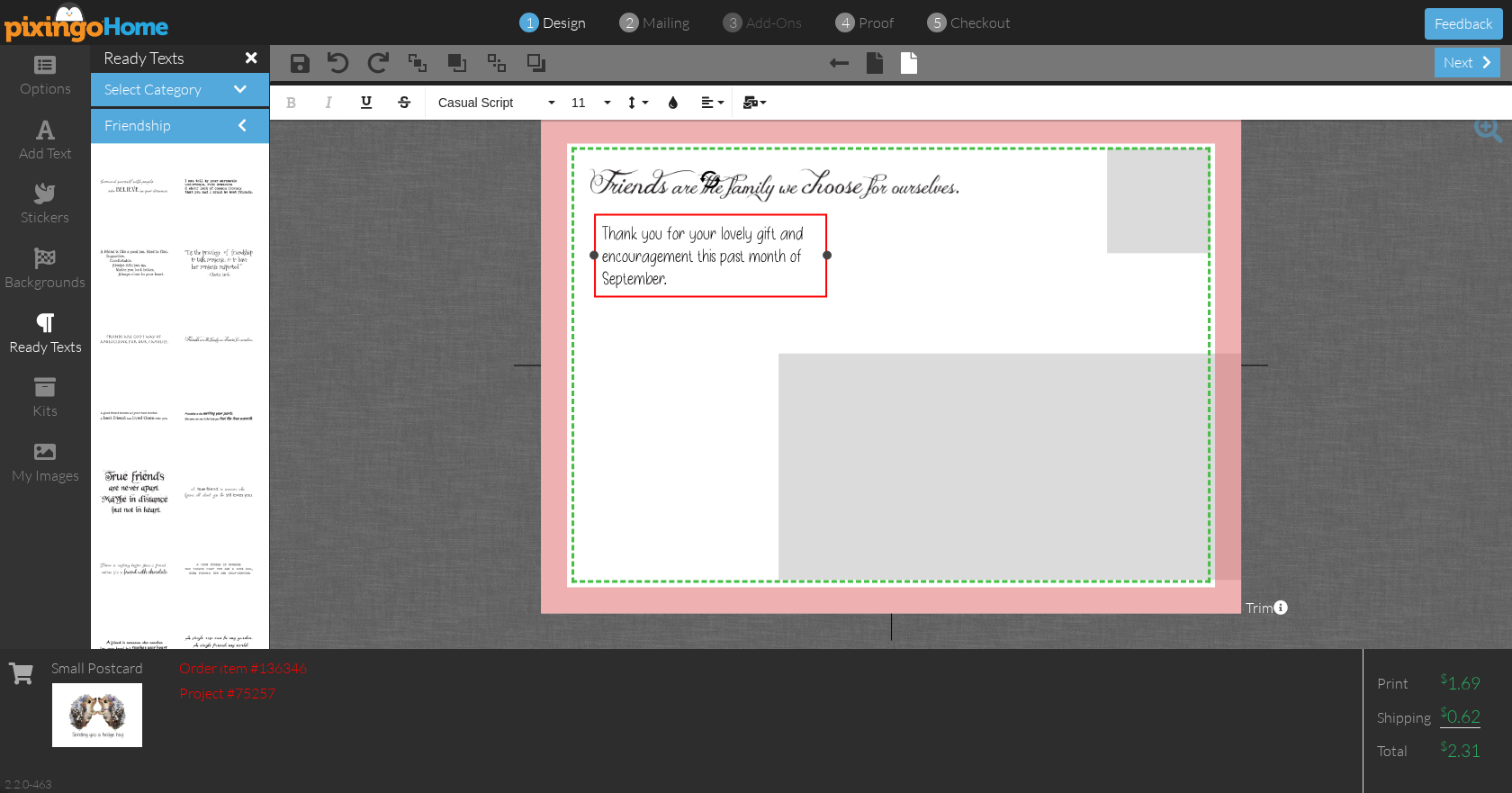
click at [730, 281] on div "Thank you for your lovely gift and encouragement this past month of September." at bounding box center [711, 255] width 218 height 68
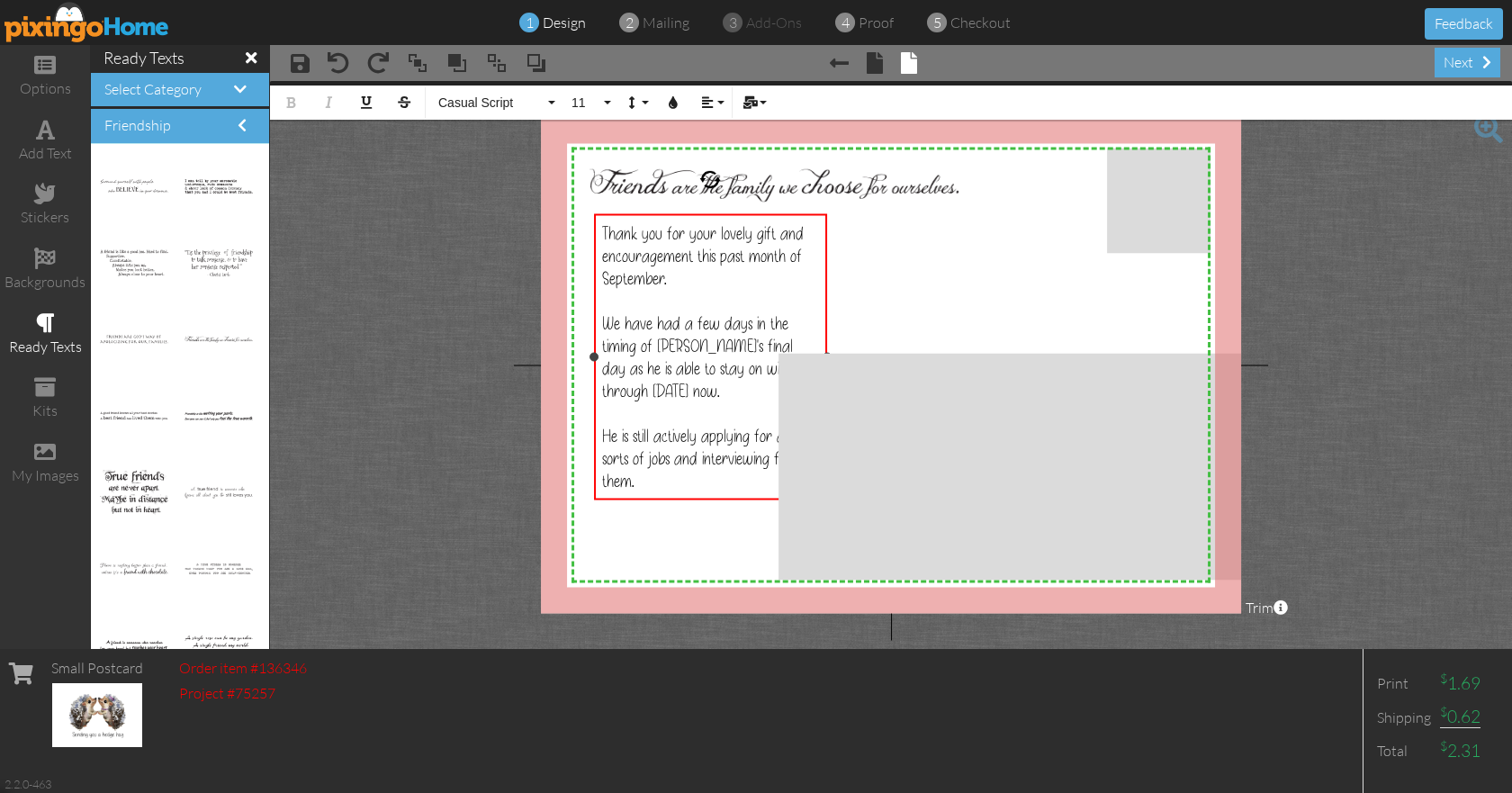
click at [732, 279] on div "Thank you for your lovely gift and encouragement this past month of September." at bounding box center [711, 255] width 218 height 68
click at [825, 386] on div "Thank you for your lovely gift and encouragement this past month of September. …" at bounding box center [710, 356] width 234 height 286
click at [805, 375] on div "We have had a few days in the timing of [PERSON_NAME]'s final day as he is able…" at bounding box center [711, 357] width 218 height 90
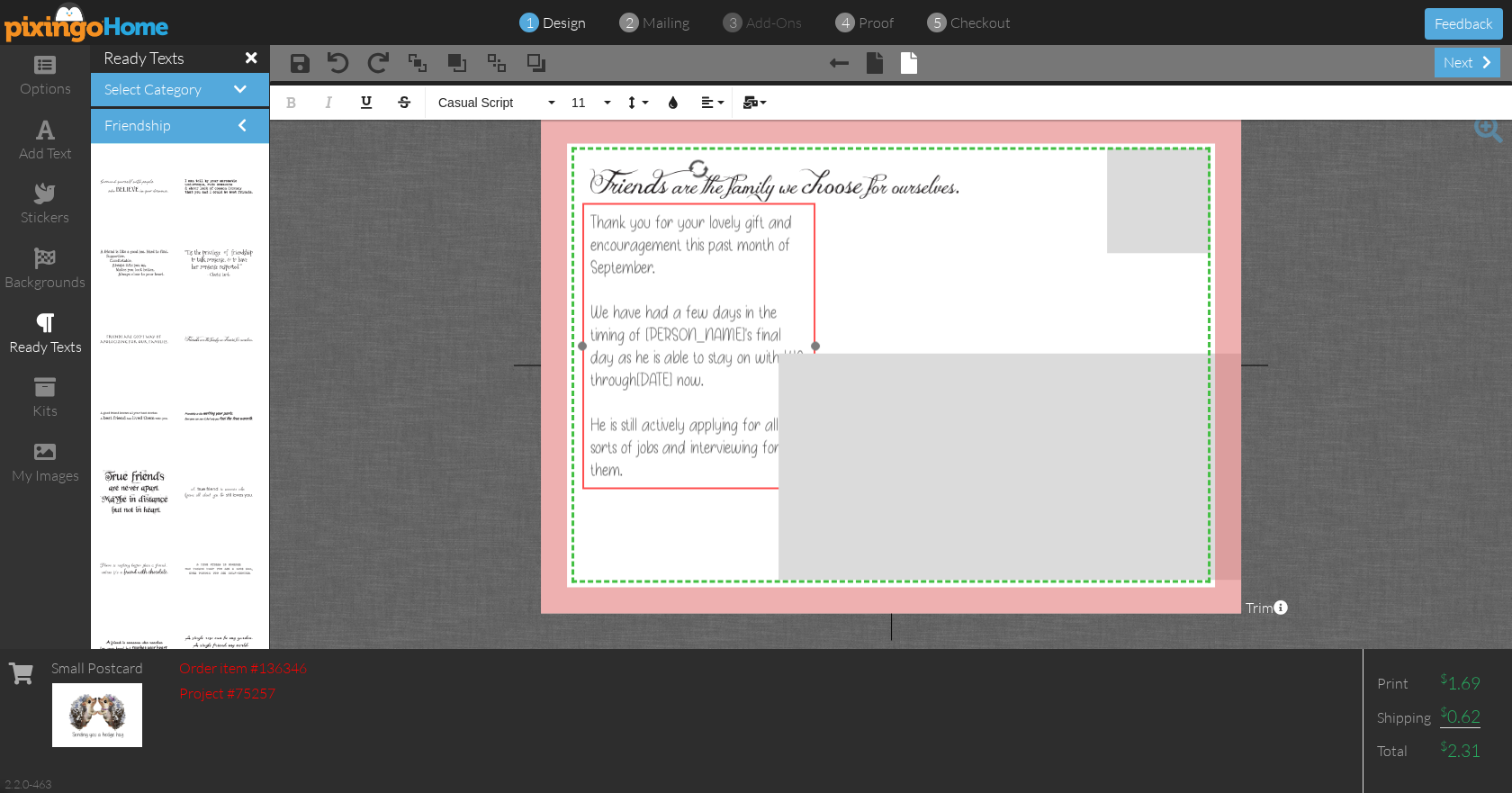
drag, startPoint x: 695, startPoint y: 217, endPoint x: 705, endPoint y: 215, distance: 10.2
click at [684, 206] on div "Thank you for your lovely gift and encouragement this past month of September. …" at bounding box center [700, 345] width 234 height 286
click at [807, 331] on div "We have had a few days in the timing of [PERSON_NAME]'s final day as he is able…" at bounding box center [700, 346] width 218 height 90
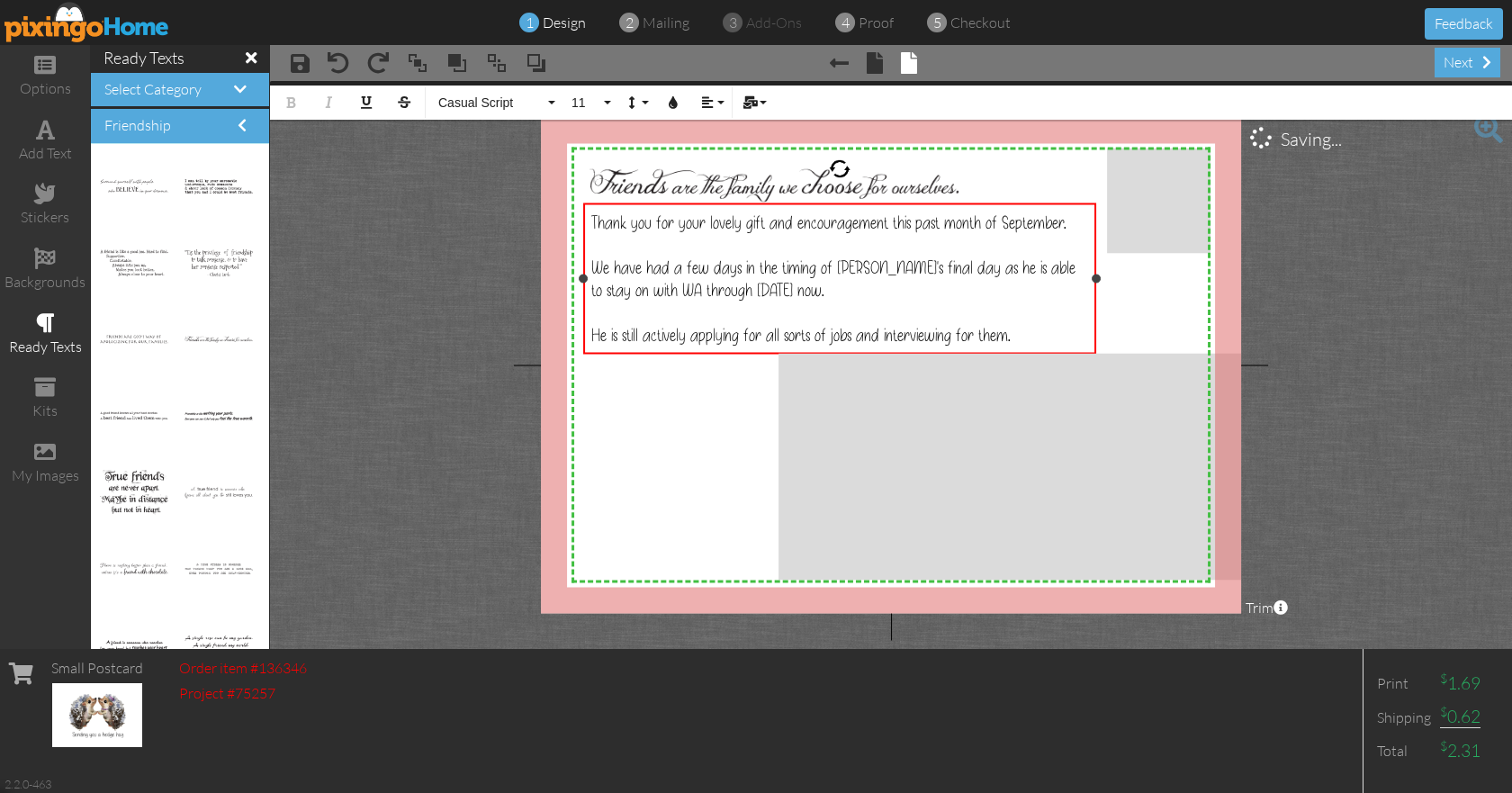
drag, startPoint x: 816, startPoint y: 345, endPoint x: 1095, endPoint y: 299, distance: 282.8
click at [1095, 299] on div "Thank you for your lovely gift and encouragement this past month of September. …" at bounding box center [839, 278] width 514 height 151
click at [1053, 329] on div "He is still actively applying for all sorts of jobs and interviewing for them." at bounding box center [840, 334] width 497 height 23
drag, startPoint x: 58, startPoint y: 133, endPoint x: 257, endPoint y: 234, distance: 223.2
click at [58, 133] on div "add text" at bounding box center [45, 142] width 90 height 63
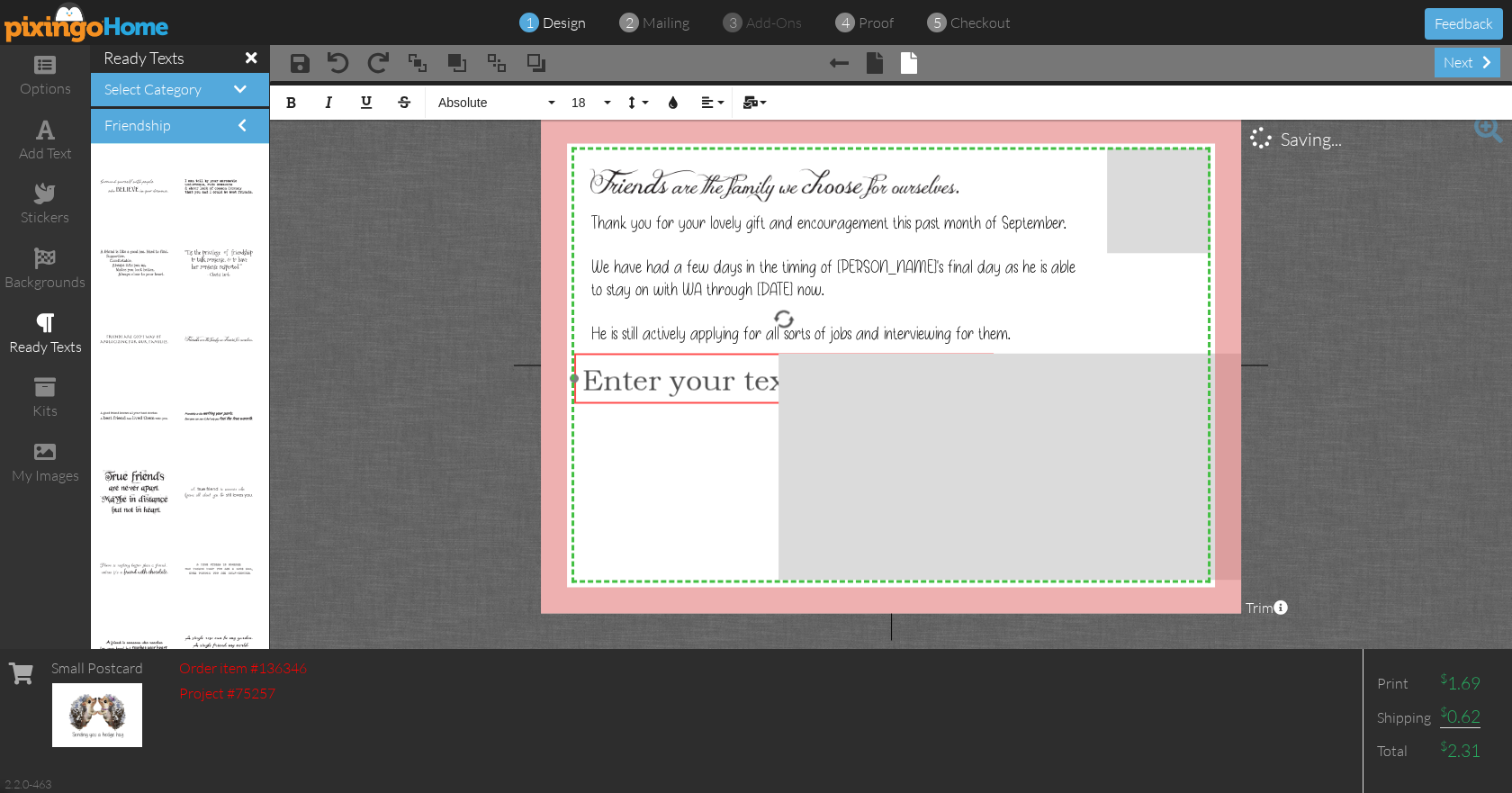
drag, startPoint x: 868, startPoint y: 244, endPoint x: 761, endPoint y: 355, distance: 154.2
click at [761, 355] on div "​ Enter your text ​" at bounding box center [784, 378] width 420 height 51
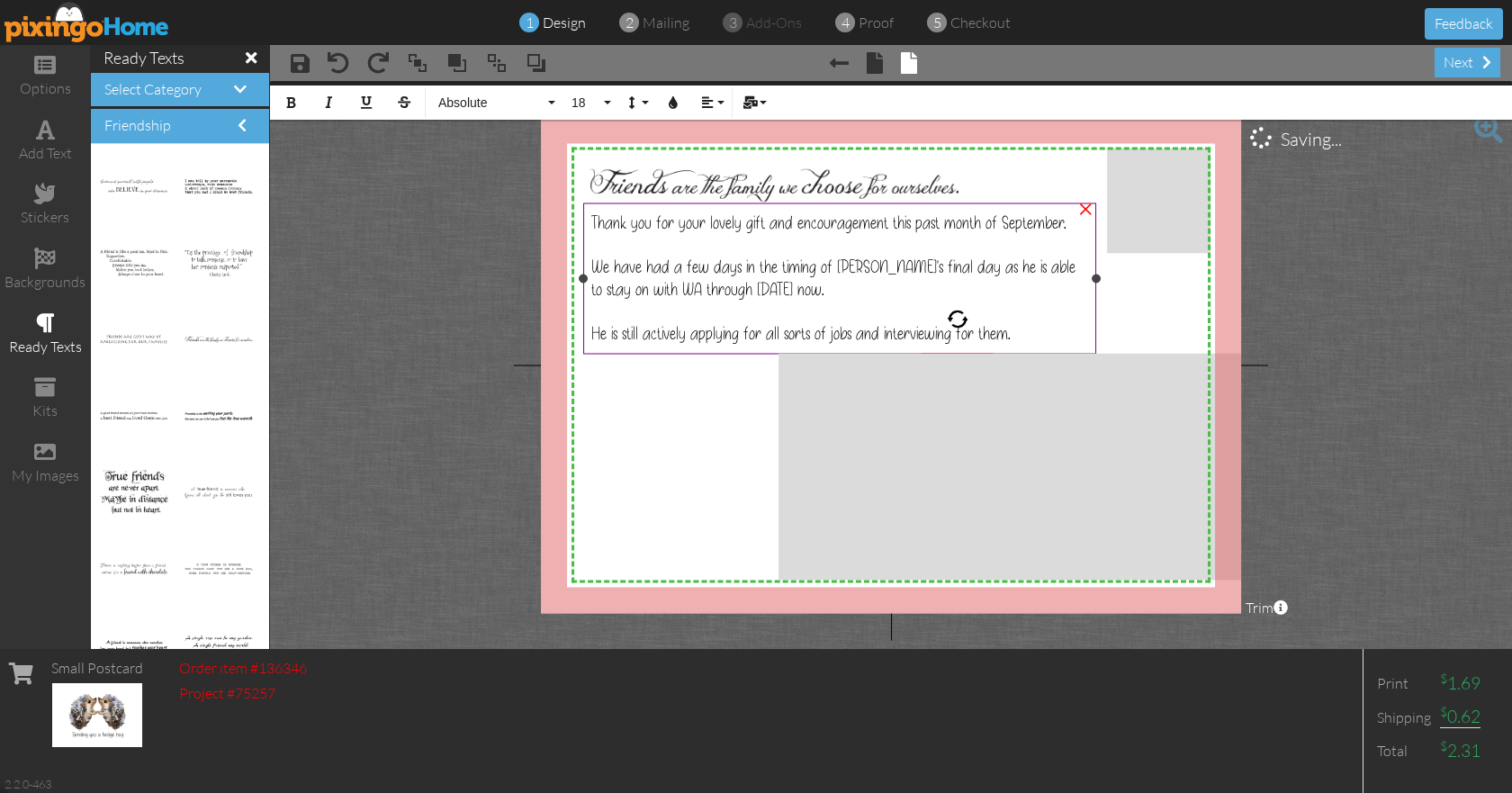
drag, startPoint x: 574, startPoint y: 378, endPoint x: 922, endPoint y: 299, distance: 356.9
click at [922, 299] on div "X X X X X X X X X X X X X X X X X X X X X X X X X X X X X X X X X X X X X X X X…" at bounding box center [890, 365] width 700 height 496
click at [1092, 323] on div "Thank you for your lovely gift and encouragement this past month of September. …" at bounding box center [839, 277] width 514 height 149
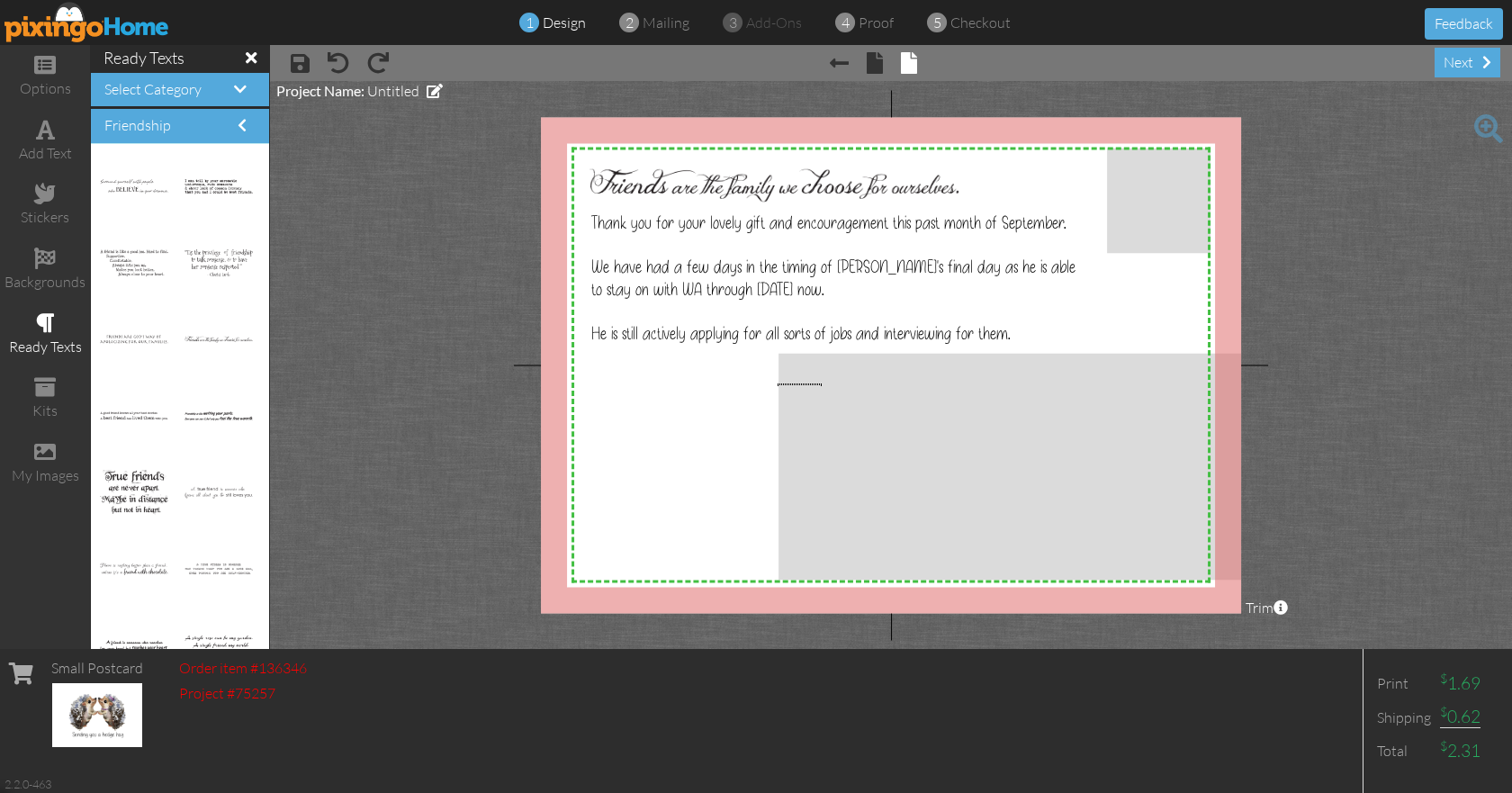
drag, startPoint x: 821, startPoint y: 383, endPoint x: 776, endPoint y: 383, distance: 45.0
click at [758, 316] on div at bounding box center [840, 311] width 497 height 22
click at [59, 130] on div "add text" at bounding box center [45, 142] width 90 height 63
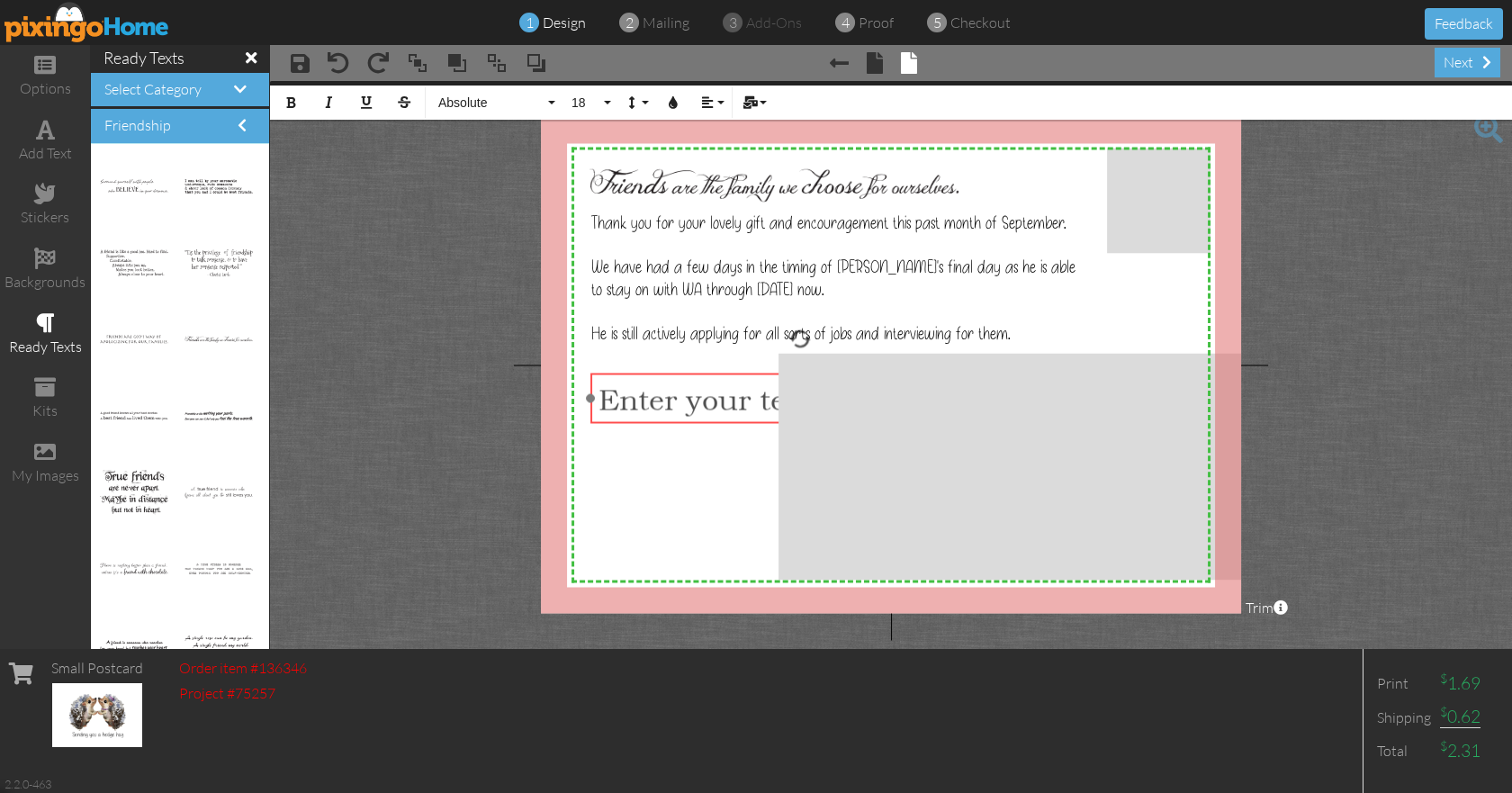
drag, startPoint x: 962, startPoint y: 248, endPoint x: 869, endPoint y: 376, distance: 158.2
click at [869, 376] on div "​ Enter your text ​" at bounding box center [801, 398] width 420 height 51
drag, startPoint x: 588, startPoint y: 399, endPoint x: 591, endPoint y: 434, distance: 35.1
click at [581, 436] on div "X X X X X X X X X X X X X X X X X X X X X X X X X X X X X X X X X X X X X X X X…" at bounding box center [890, 365] width 700 height 496
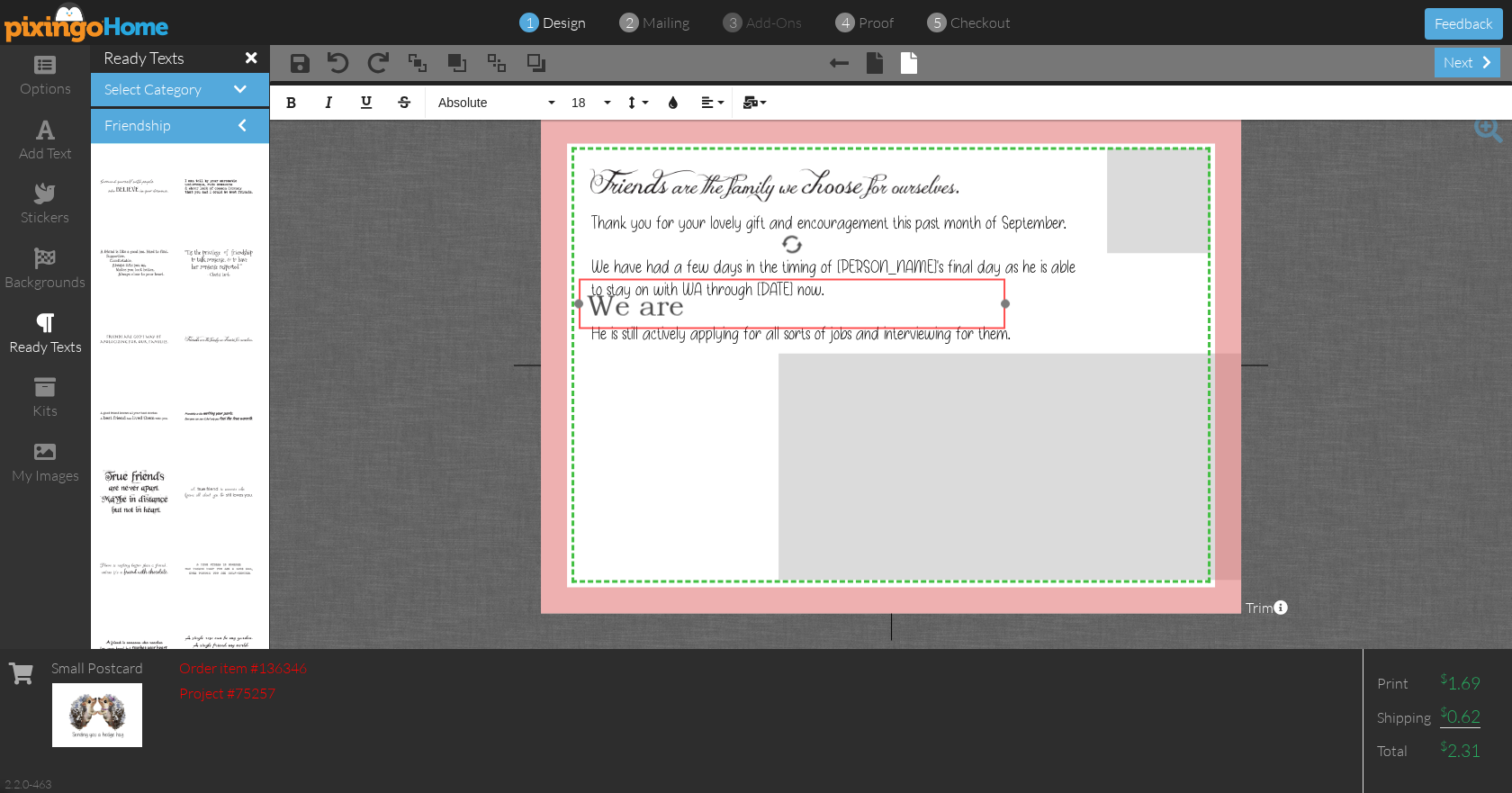
drag, startPoint x: 668, startPoint y: 372, endPoint x: 664, endPoint y: 278, distance: 94.1
click at [664, 278] on div "We are ​ ​" at bounding box center [792, 304] width 427 height 51
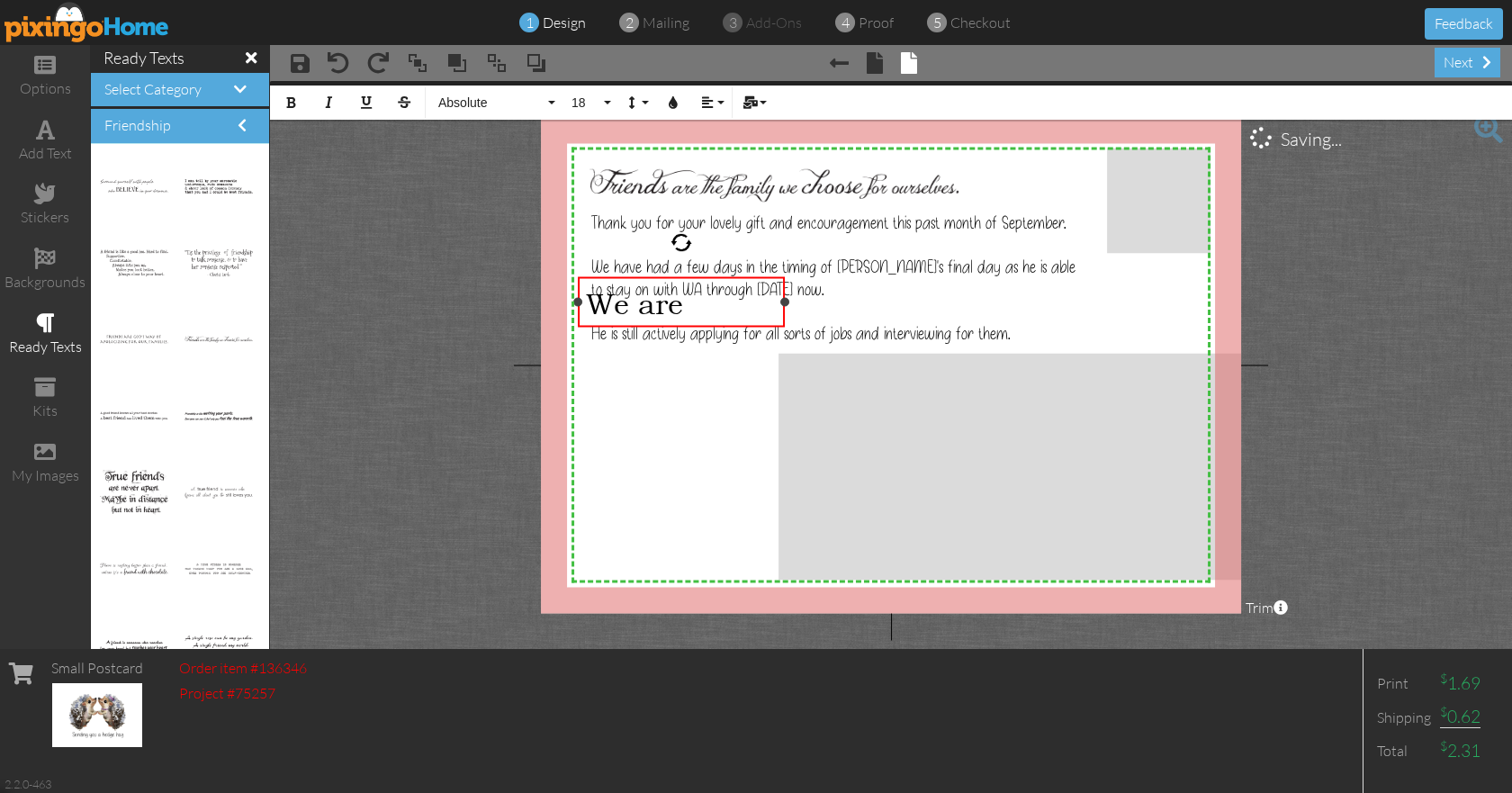
drag, startPoint x: 999, startPoint y: 301, endPoint x: 780, endPoint y: 306, distance: 219.1
click at [780, 306] on div "We are ×" at bounding box center [682, 301] width 208 height 50
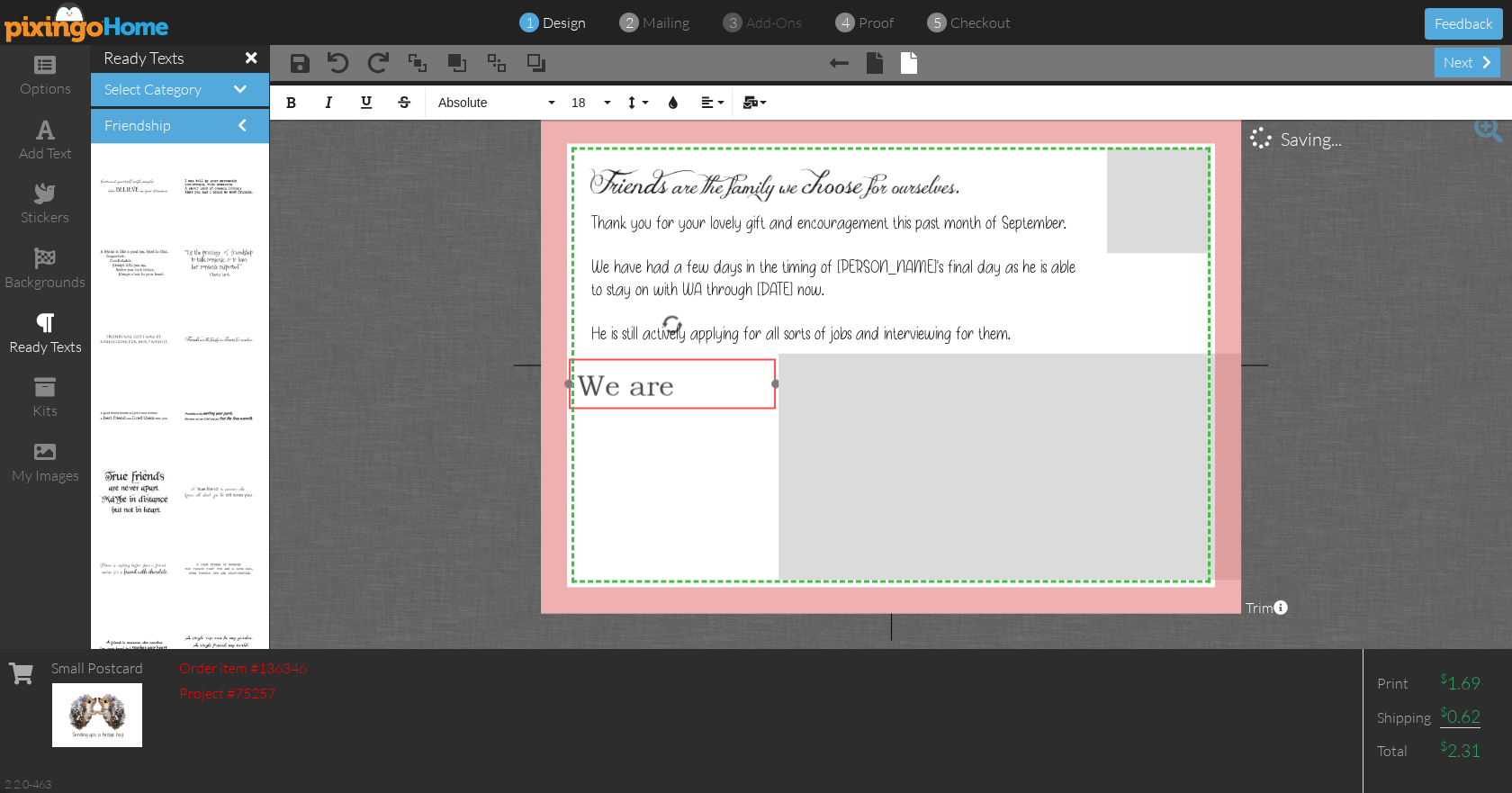
drag, startPoint x: 682, startPoint y: 276, endPoint x: 674, endPoint y: 358, distance: 82.4
click at [674, 358] on div "We are ​ ​" at bounding box center [673, 383] width 208 height 51
drag, startPoint x: 702, startPoint y: 388, endPoint x: 579, endPoint y: 389, distance: 123.0
click at [579, 389] on div "We are" at bounding box center [673, 384] width 192 height 35
click at [605, 102] on button "18" at bounding box center [588, 102] width 52 height 34
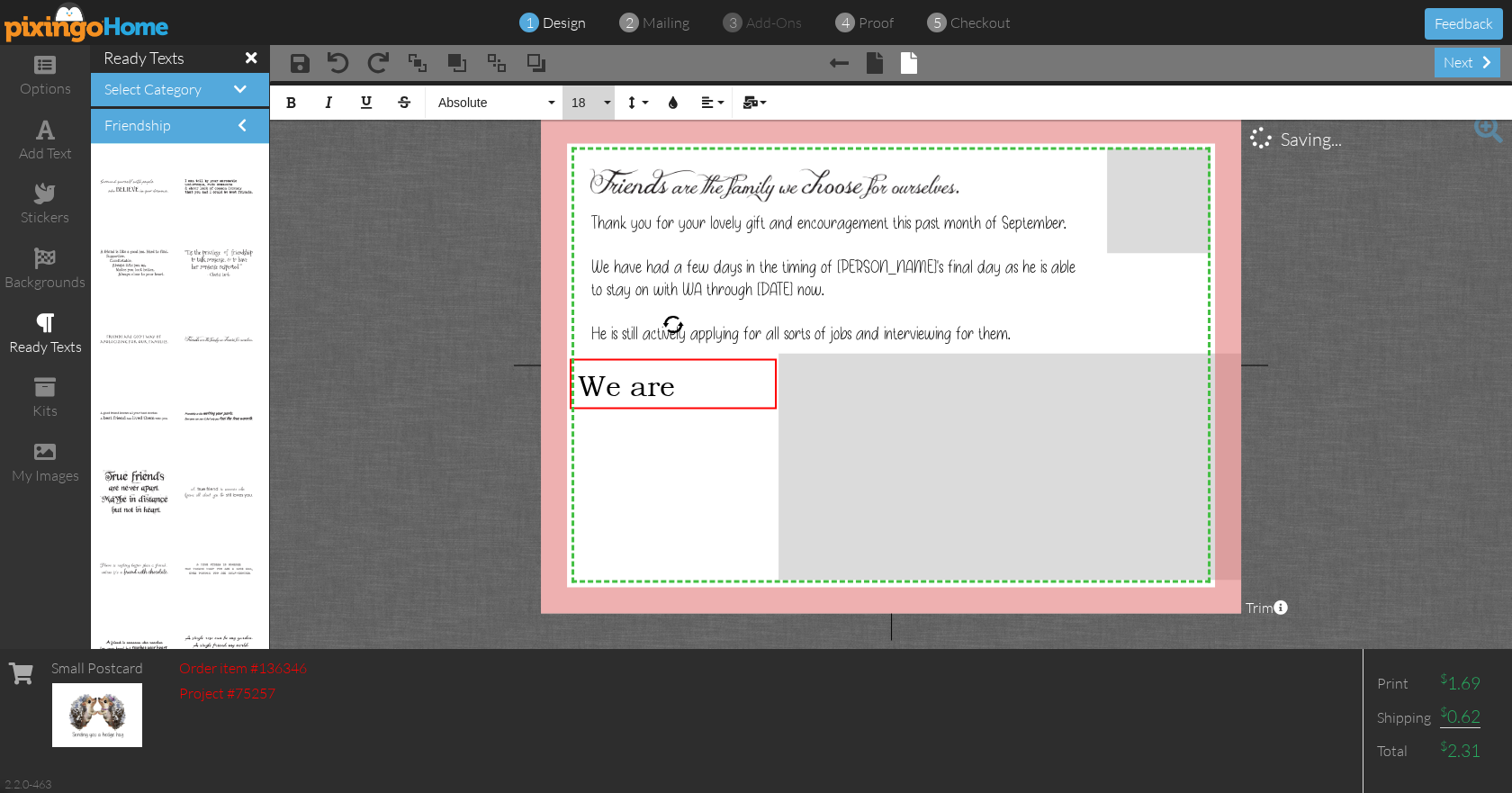
scroll to position [160, 0]
click at [600, 161] on link "12" at bounding box center [591, 161] width 59 height 27
click at [550, 105] on button "Absolute" at bounding box center [494, 102] width 130 height 34
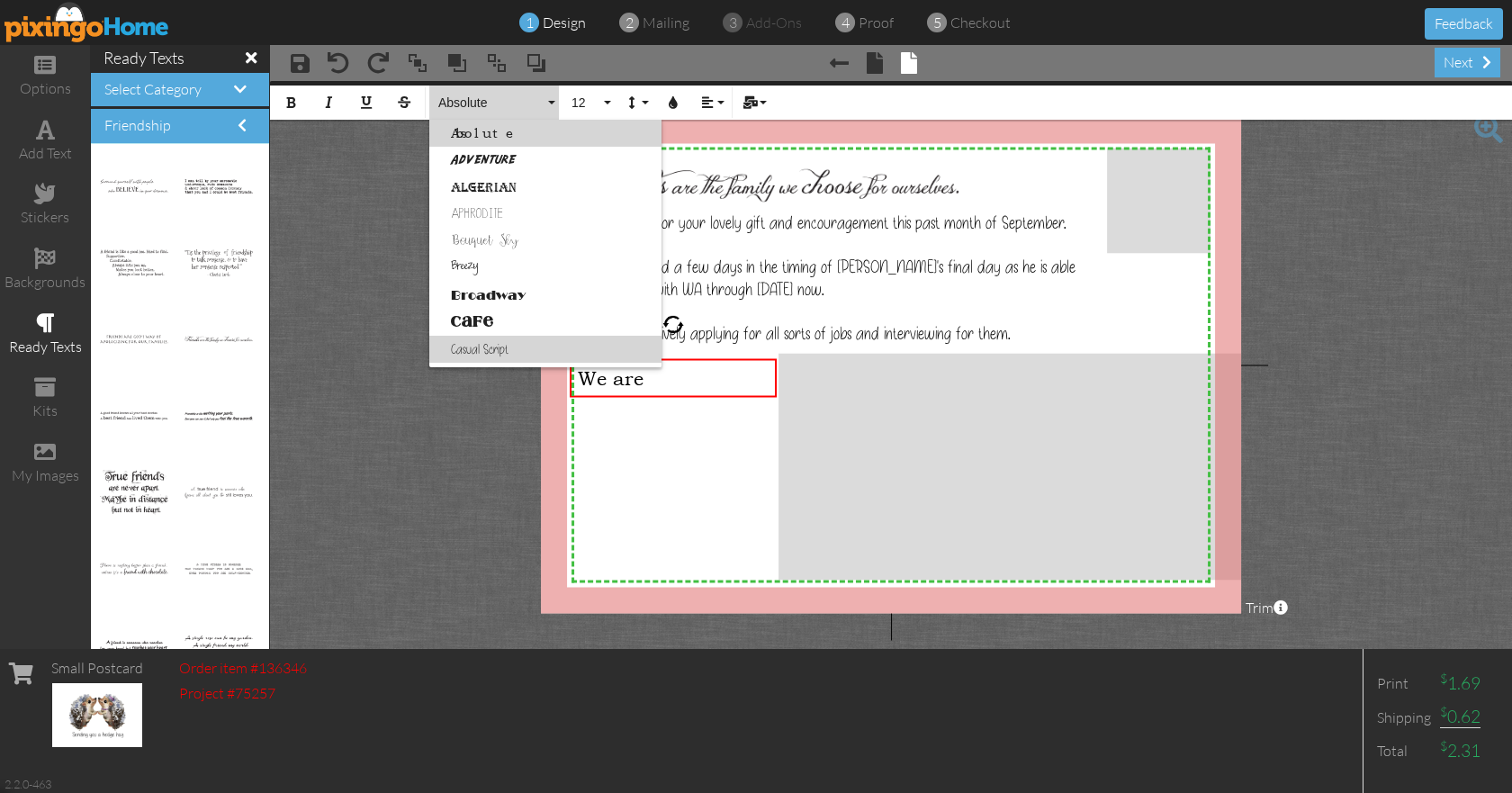
click at [530, 340] on link "Casual Script" at bounding box center [545, 349] width 232 height 27
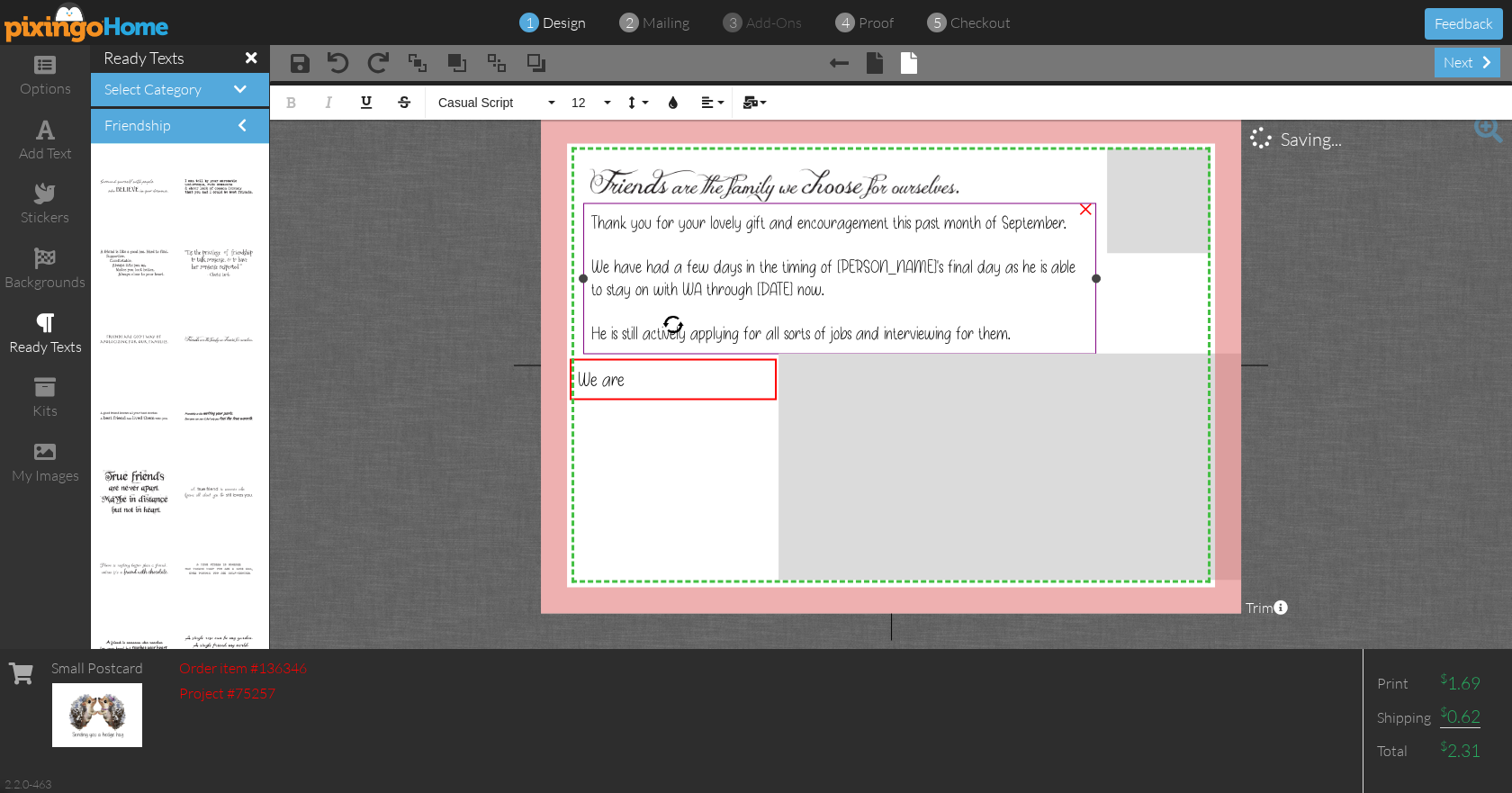
click at [659, 332] on span "He is still actively applying for all sorts of jobs and interviewing for them." at bounding box center [801, 332] width 420 height 23
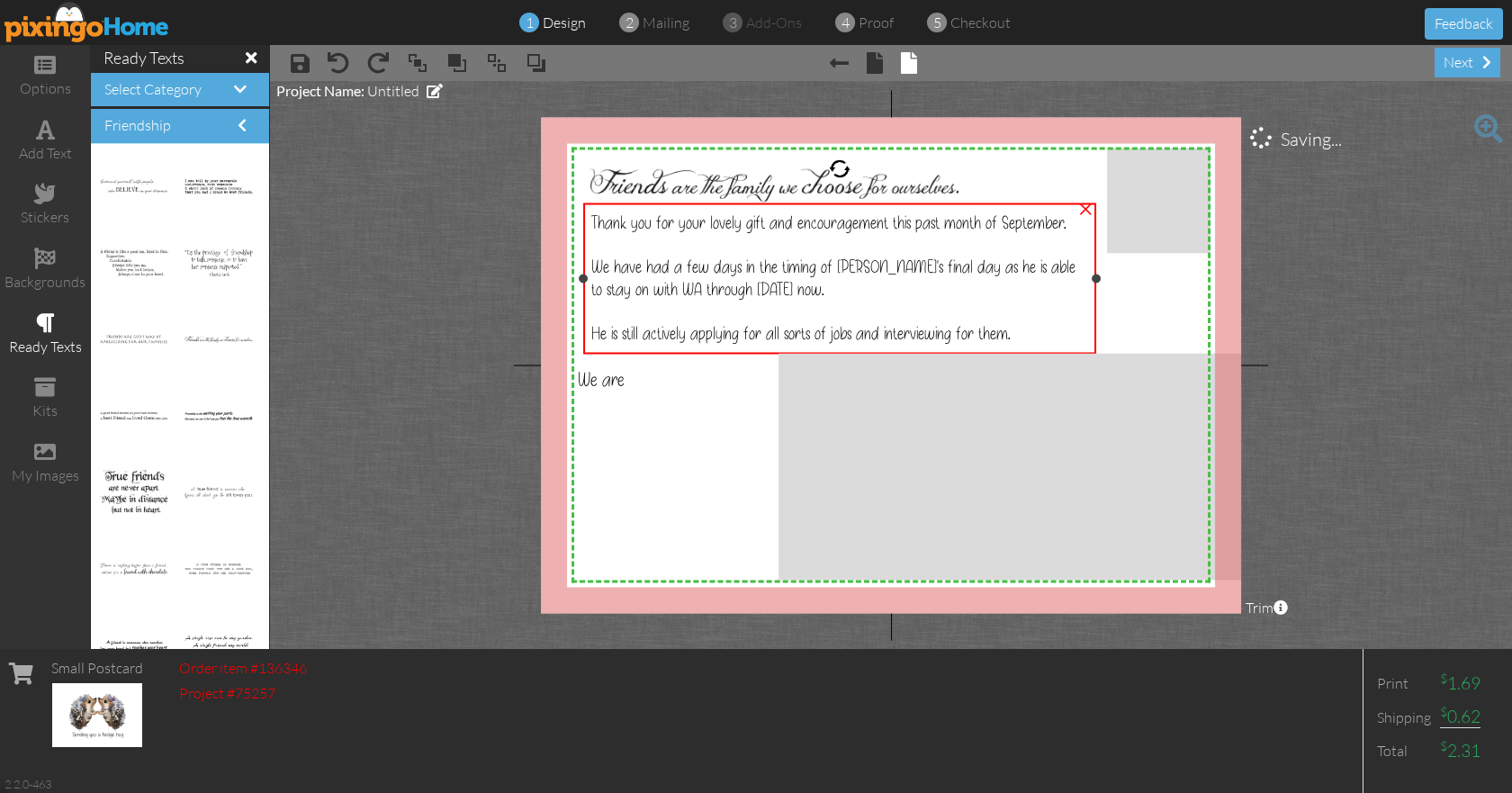
click at [706, 338] on span "He is still actively applying for all sorts of jobs and interviewing for them." at bounding box center [801, 332] width 420 height 23
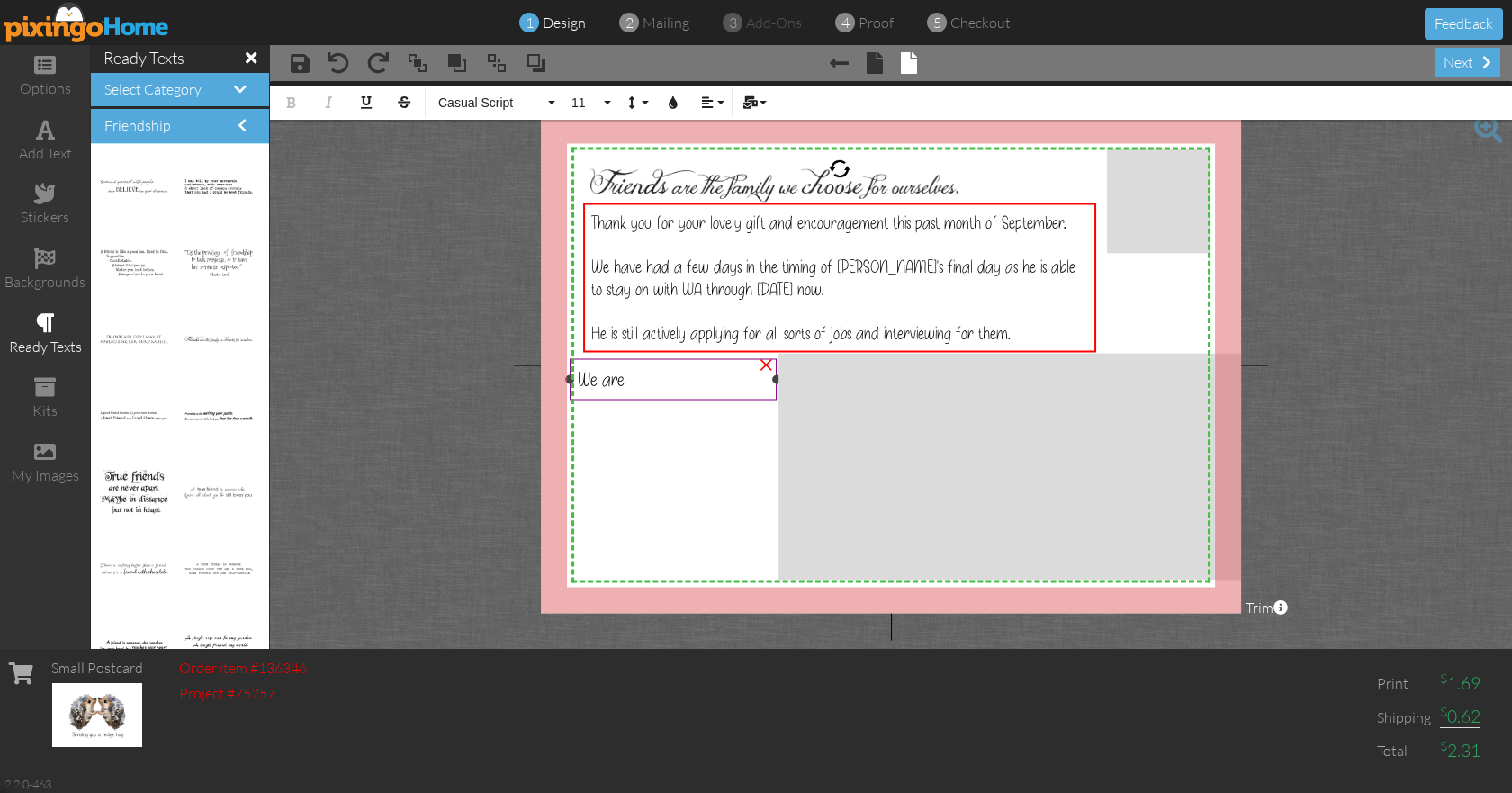
click at [668, 383] on div "We are" at bounding box center [673, 378] width 192 height 25
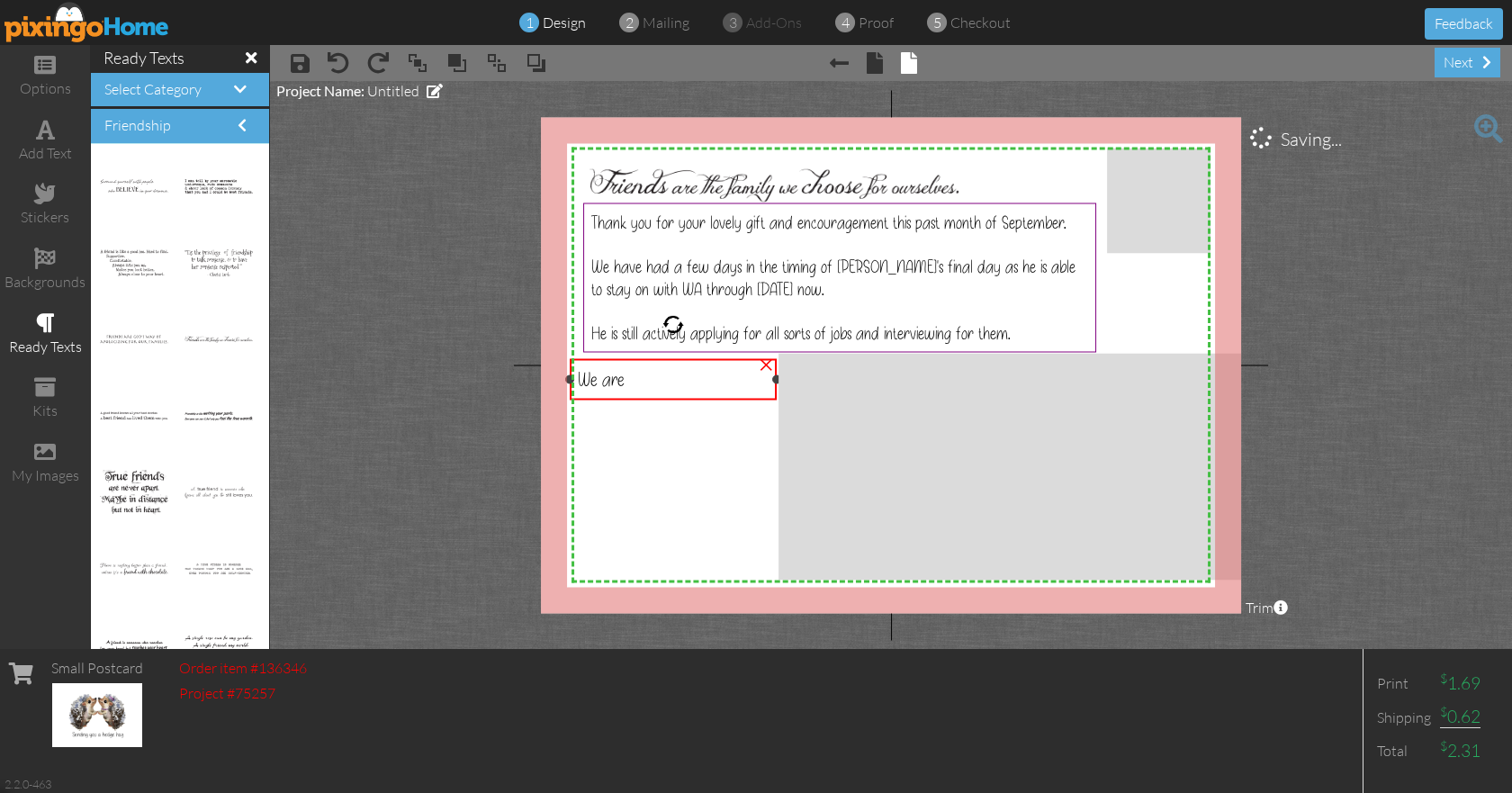
click at [639, 378] on div "We are" at bounding box center [673, 378] width 192 height 25
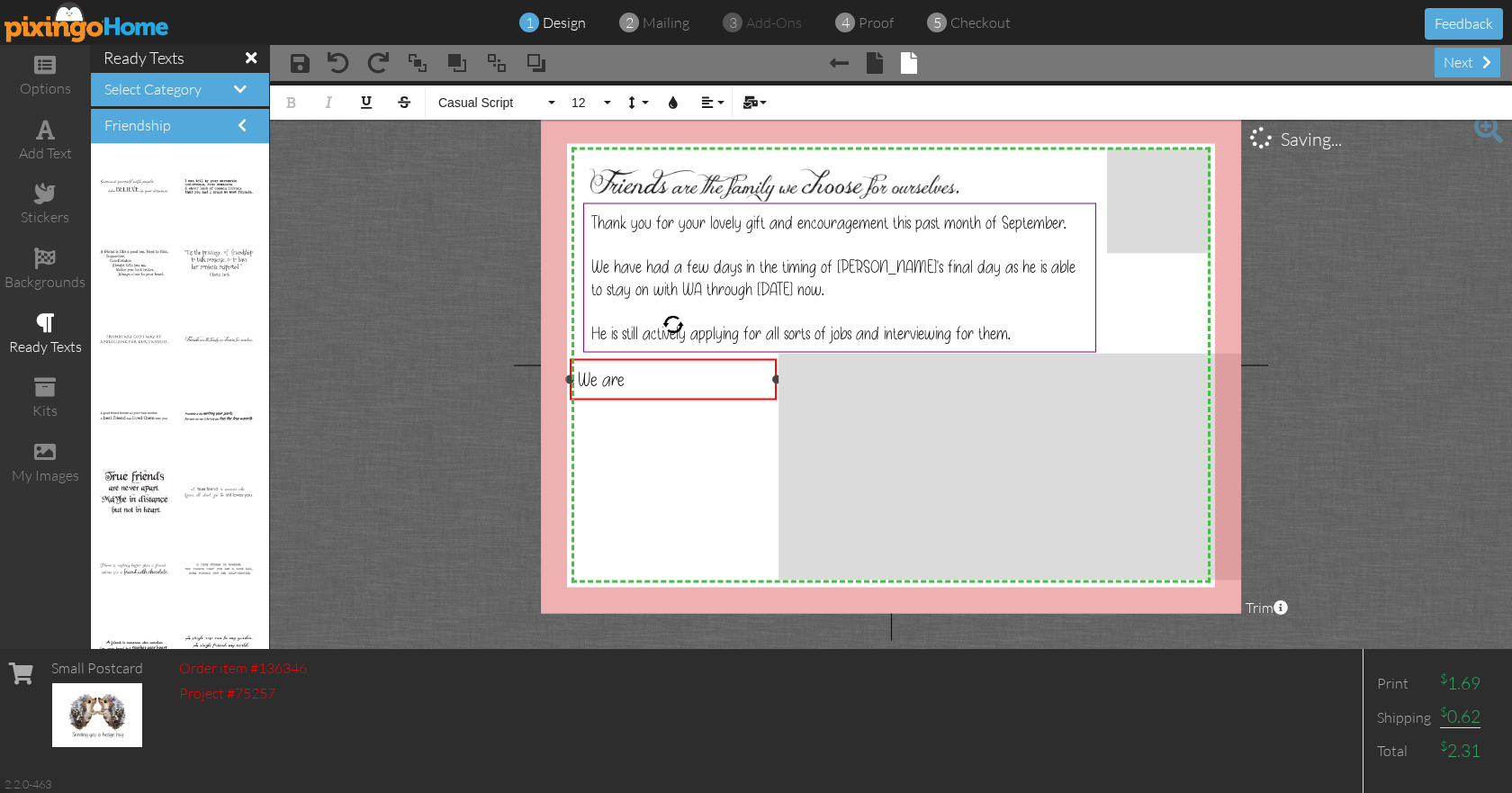
drag, startPoint x: 646, startPoint y: 384, endPoint x: 569, endPoint y: 384, distance: 77.0
click at [570, 384] on div "We are" at bounding box center [674, 377] width 208 height 40
click at [608, 102] on button "12" at bounding box center [588, 102] width 52 height 34
click at [596, 208] on link "11" at bounding box center [591, 215] width 59 height 27
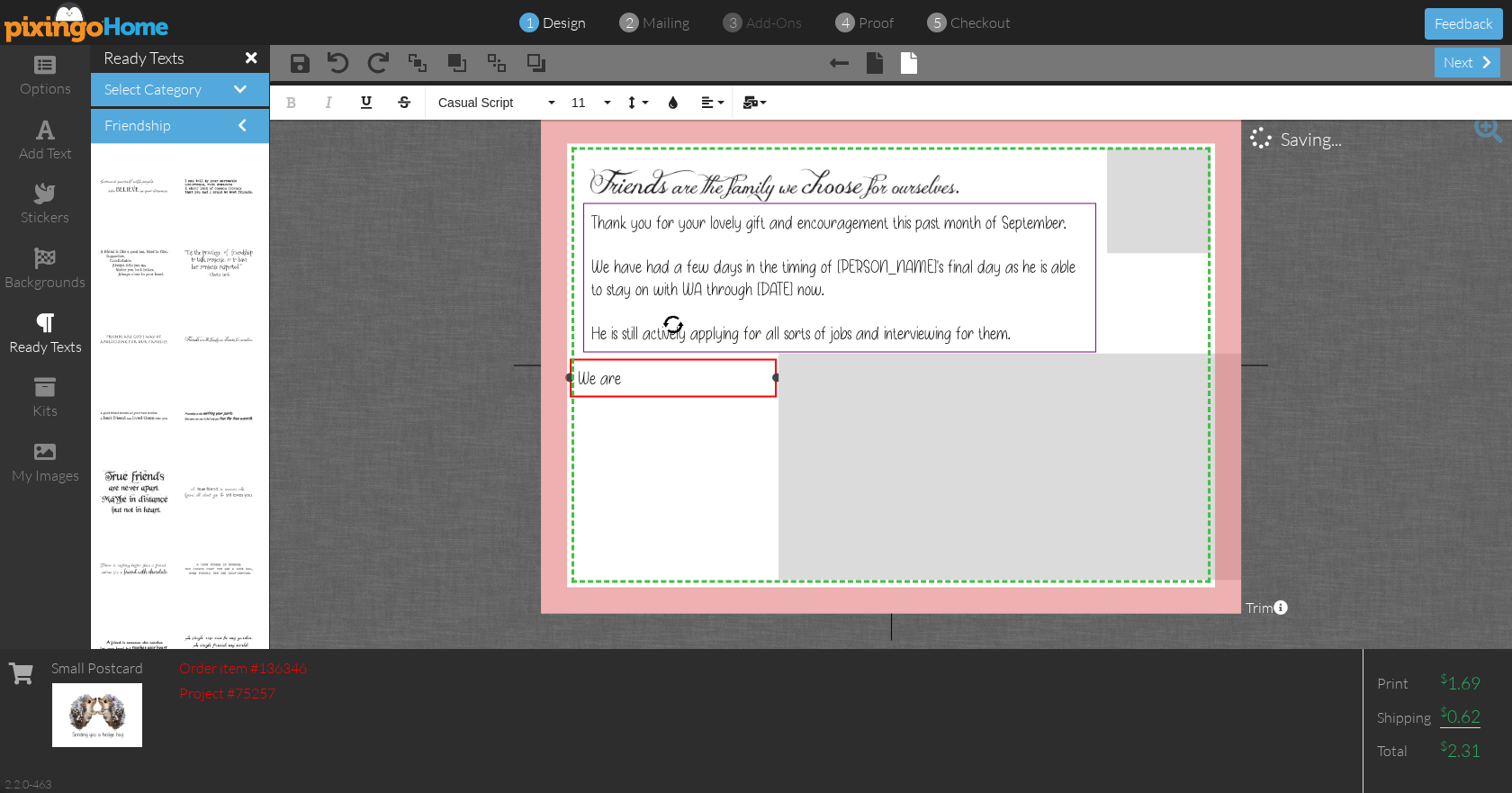
click at [665, 379] on div "We are" at bounding box center [673, 377] width 192 height 23
click at [717, 260] on span "We have had a few days in the timing of [PERSON_NAME]'s final day as he is able…" at bounding box center [833, 277] width 484 height 45
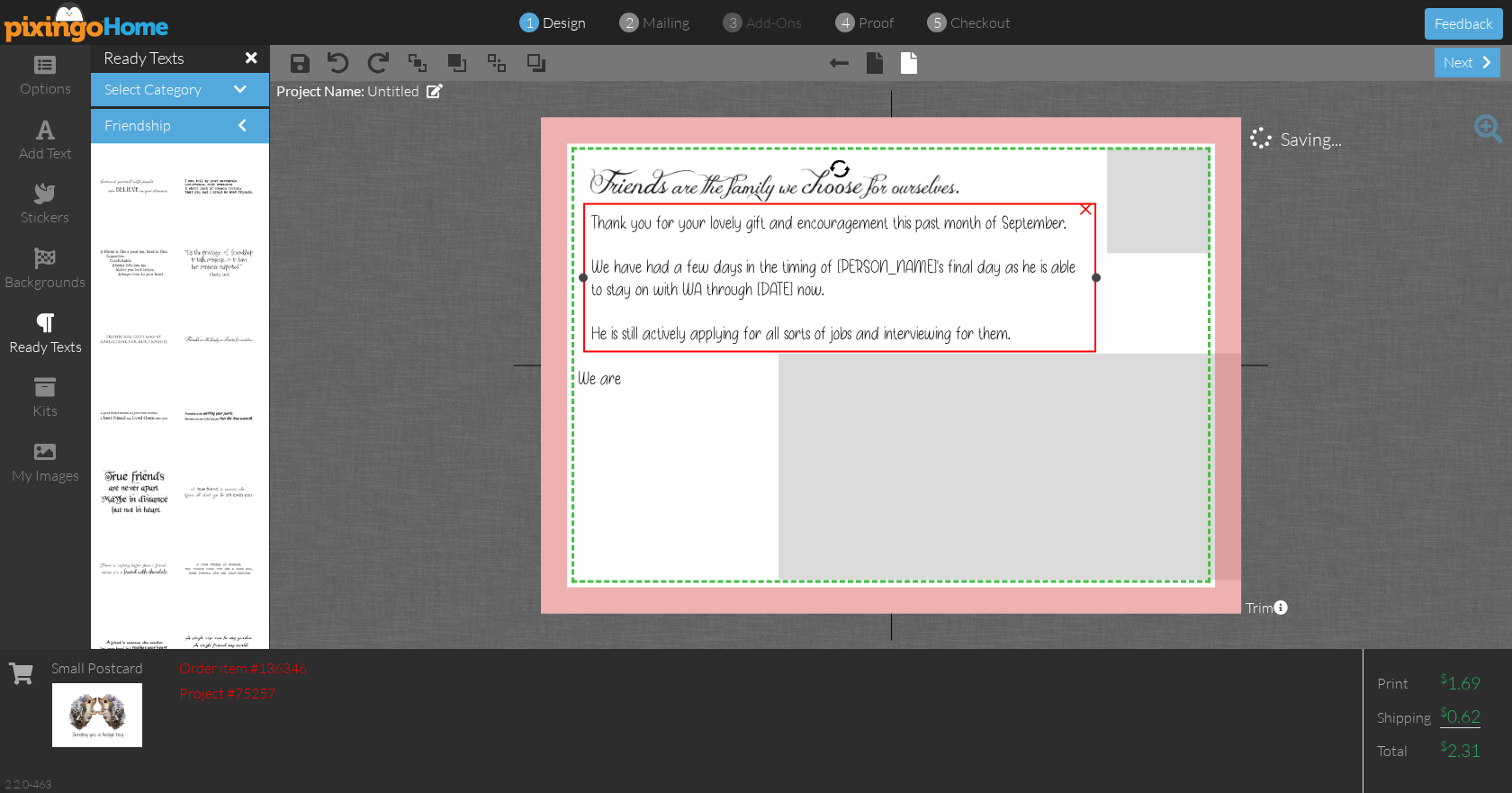
click at [726, 266] on span "We have had a few days in the timing of [PERSON_NAME]'s final day as he is able…" at bounding box center [833, 277] width 484 height 45
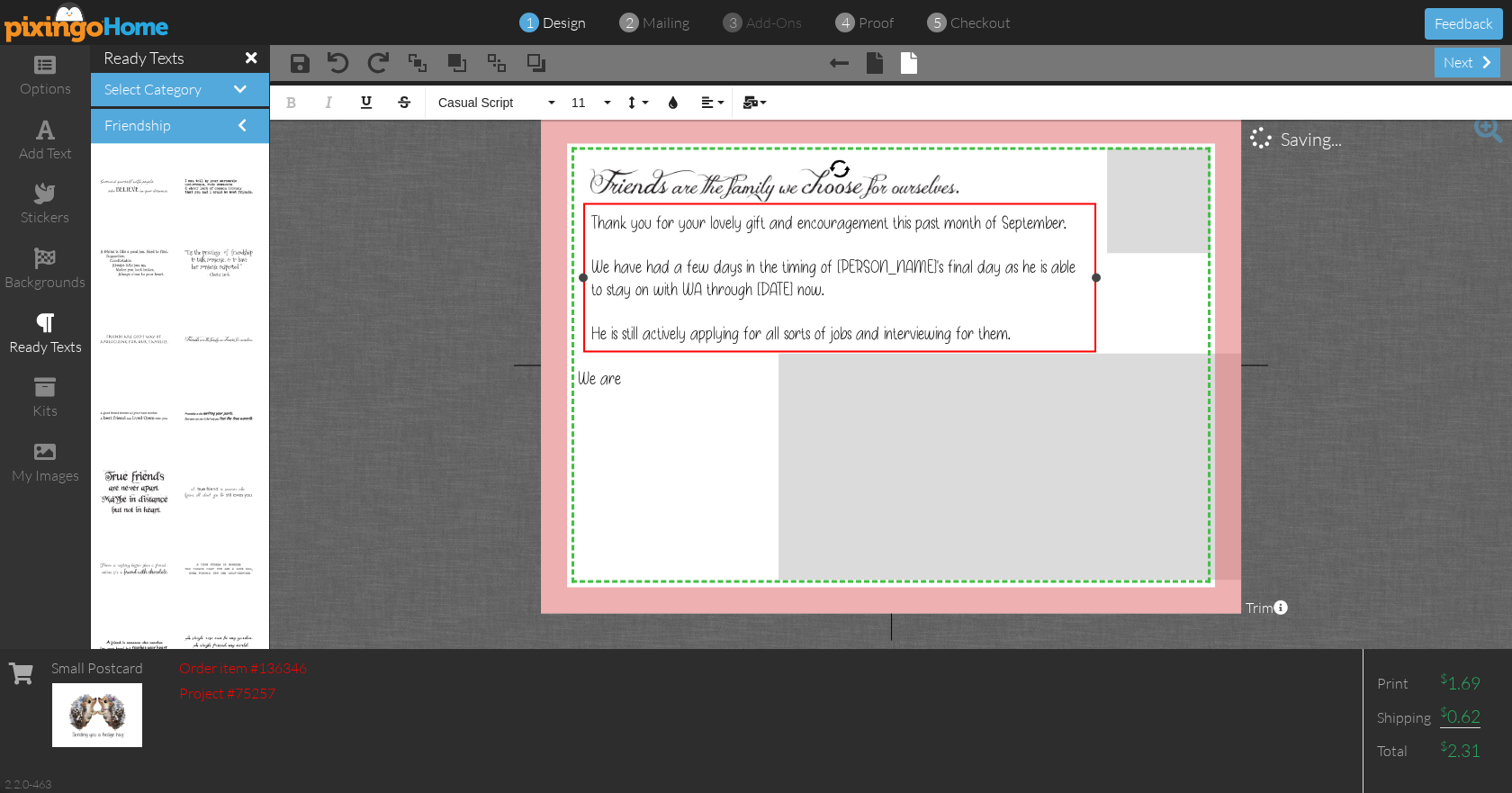
click at [719, 263] on span "We have had a few days in the timing of [PERSON_NAME]'s final day as he is able…" at bounding box center [833, 277] width 484 height 45
click at [850, 283] on div "We have had a few delays in the timing of [PERSON_NAME]'s final day as he is ab…" at bounding box center [840, 277] width 497 height 45
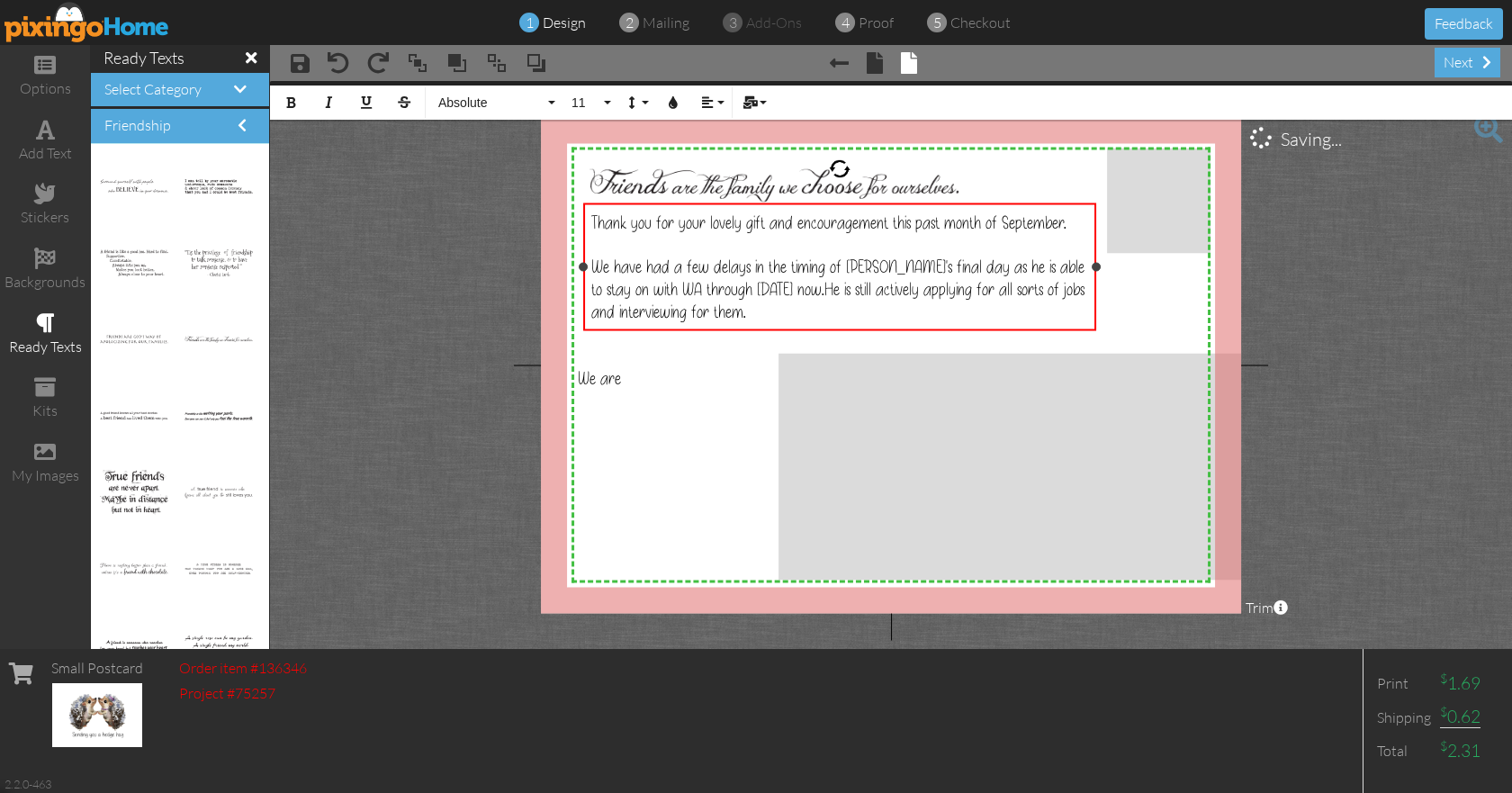
click at [786, 312] on div "We have had a few delays in the timing of [PERSON_NAME]'s final day as he is ab…" at bounding box center [840, 288] width 497 height 68
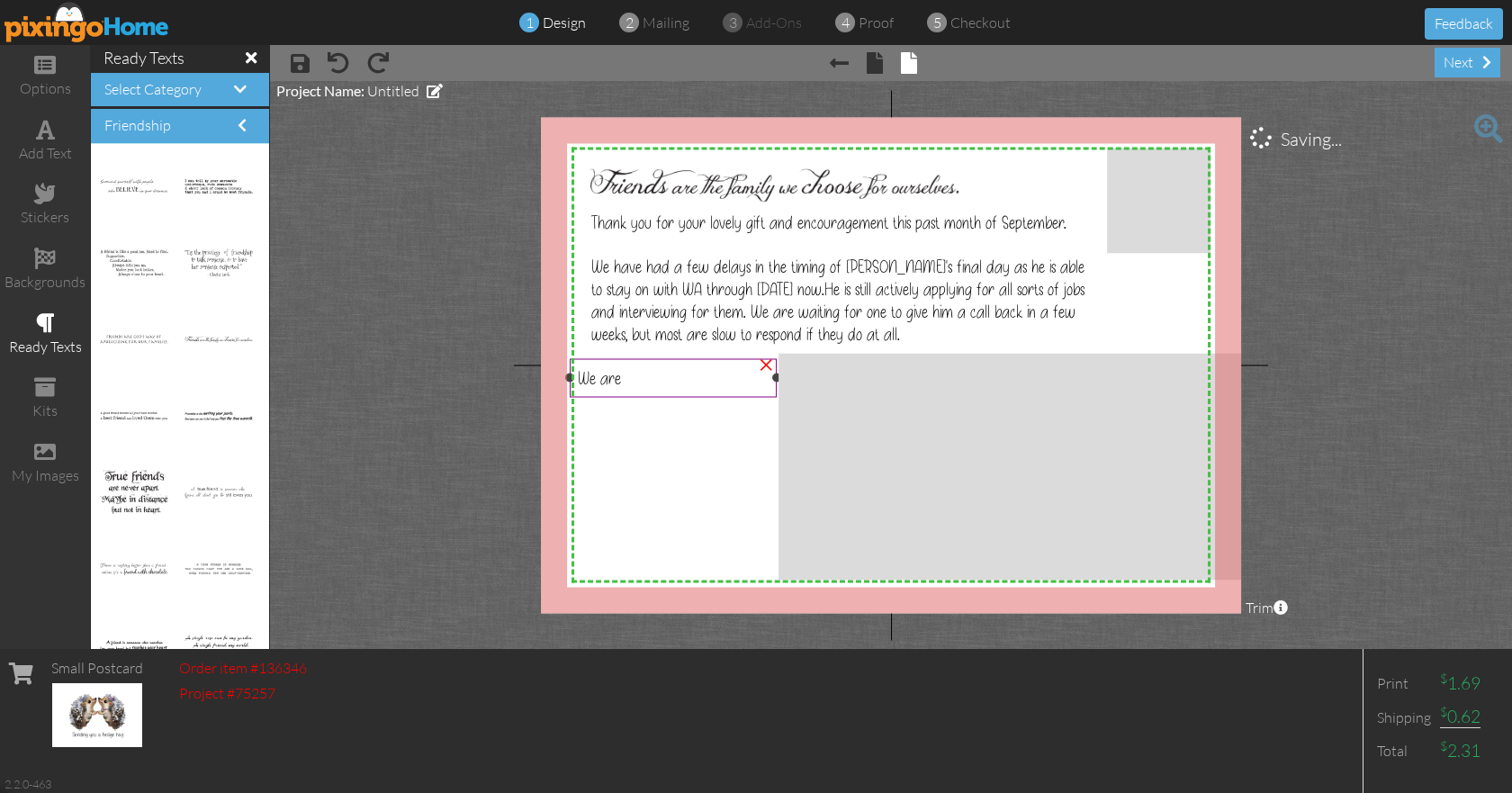
click at [698, 383] on div "We are" at bounding box center [673, 377] width 192 height 23
click at [636, 376] on div "We are" at bounding box center [673, 377] width 192 height 23
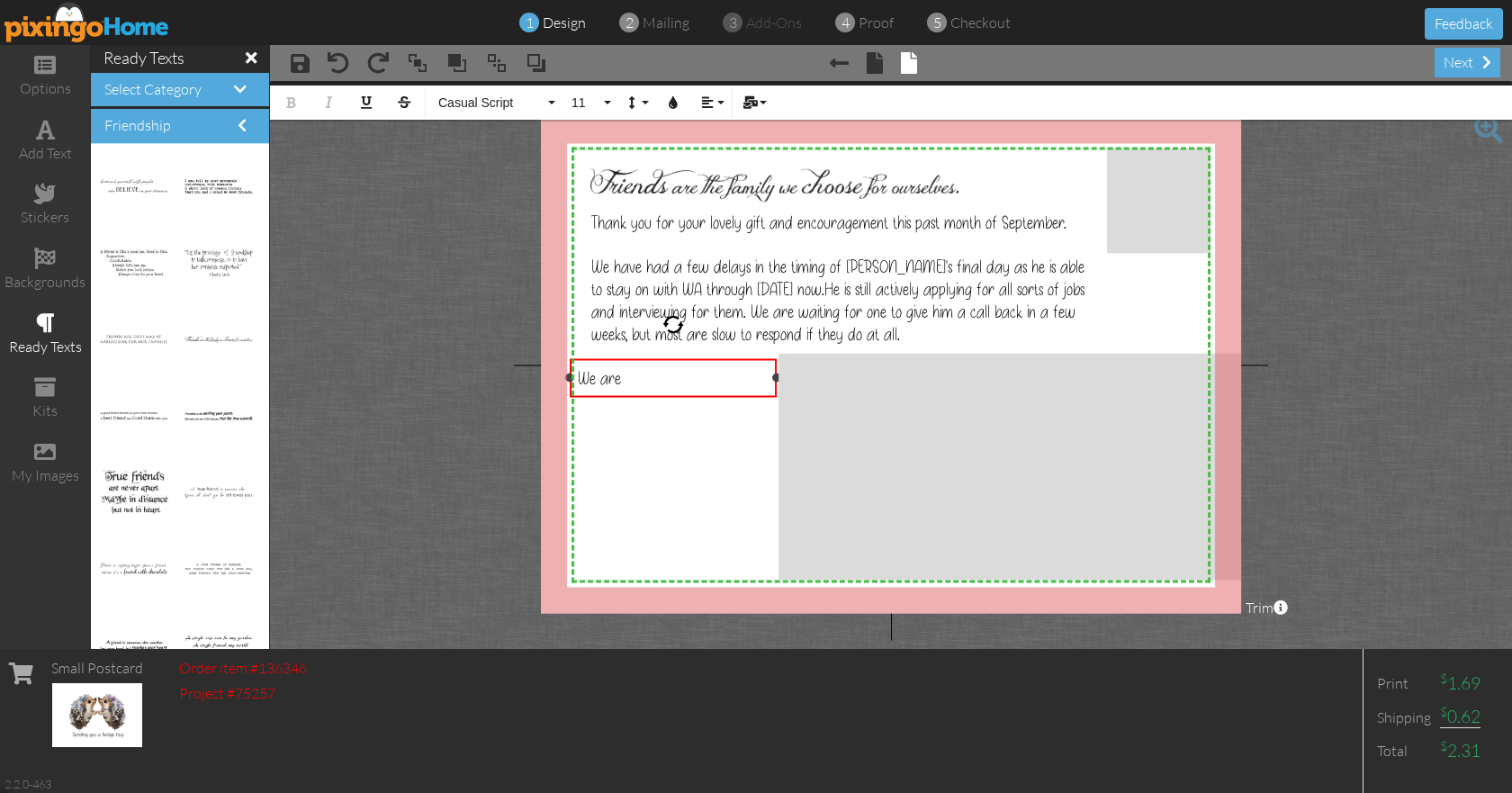
click at [636, 376] on div "We are" at bounding box center [673, 377] width 192 height 23
drag, startPoint x: 632, startPoint y: 378, endPoint x: 575, endPoint y: 377, distance: 57.0
click at [575, 377] on div "We are" at bounding box center [674, 376] width 208 height 38
click at [721, 398] on span "[DEMOGRAPHIC_DATA] continues to encourage us and we are exploring out options" at bounding box center [672, 400] width 190 height 68
click at [766, 400] on span "[DEMOGRAPHIC_DATA] continues to encourage us and we are exploring our options" at bounding box center [672, 400] width 190 height 68
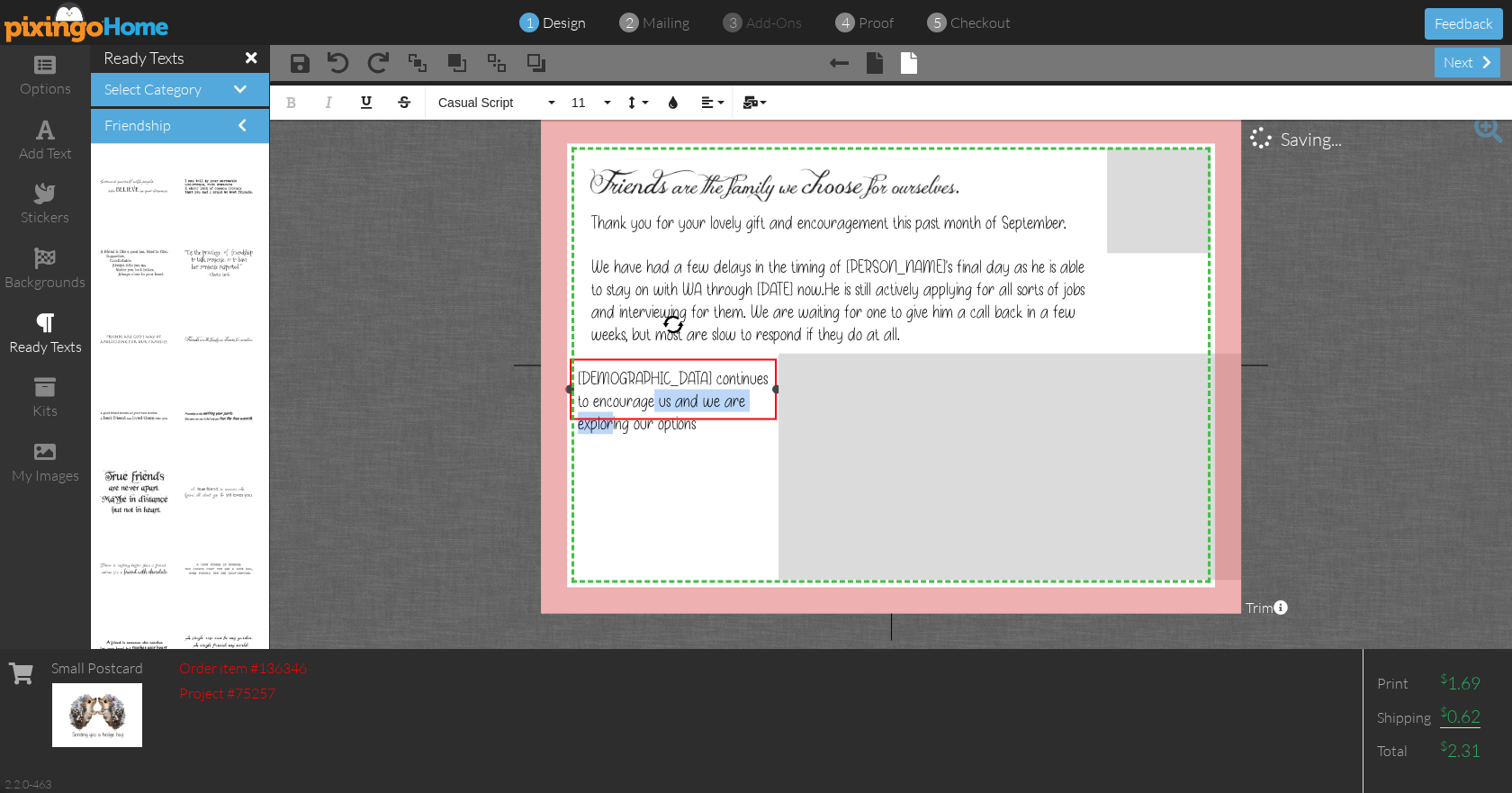
drag, startPoint x: 766, startPoint y: 400, endPoint x: 651, endPoint y: 400, distance: 115.0
click at [651, 400] on span "[DEMOGRAPHIC_DATA] continues to encourage us and we are exploring our options" at bounding box center [672, 400] width 190 height 68
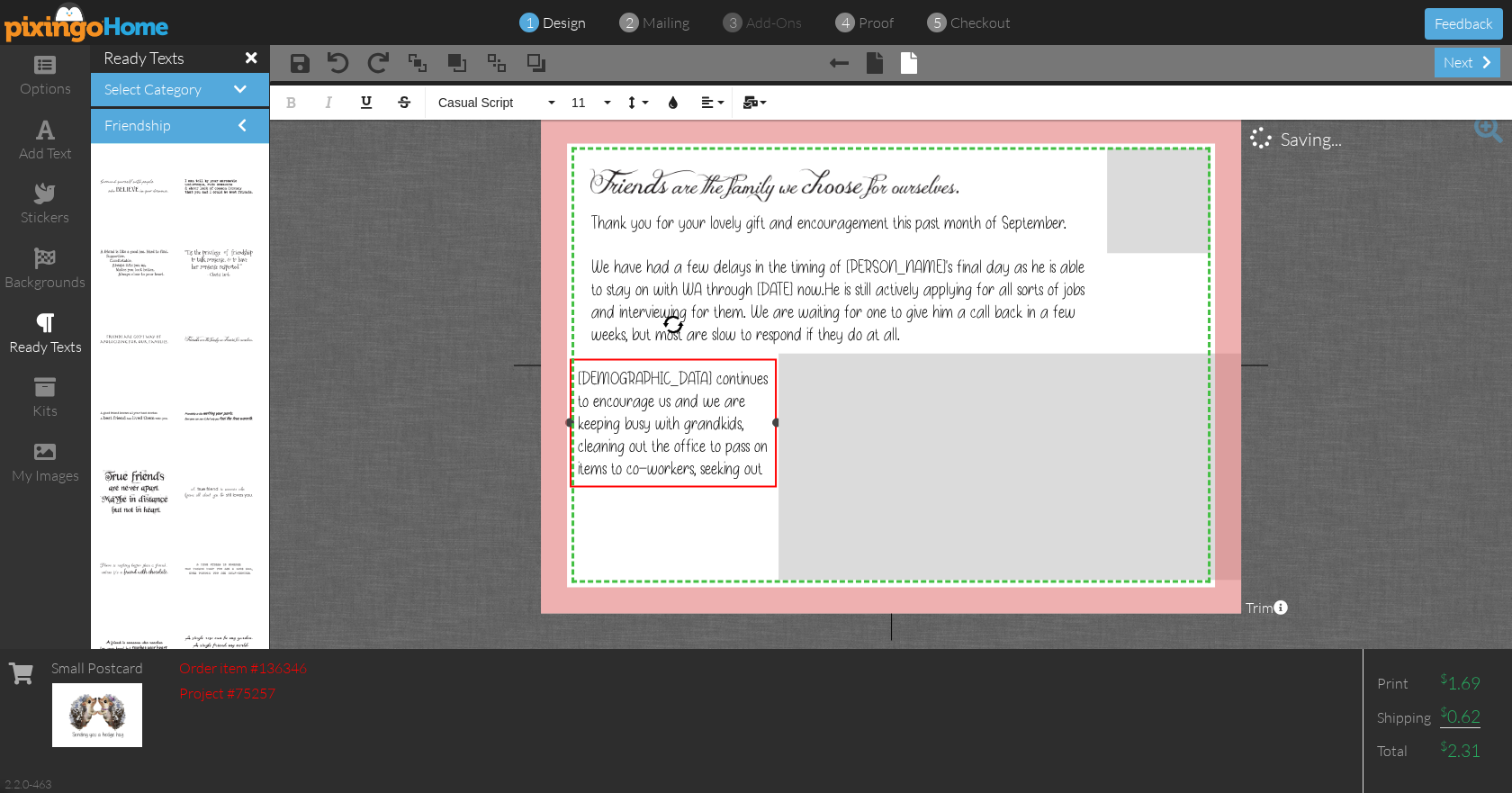
click at [703, 443] on span "[DEMOGRAPHIC_DATA] continues to encourage us and we are keeping busy with grand…" at bounding box center [672, 423] width 190 height 112
click at [691, 464] on div "[DEMOGRAPHIC_DATA] continues to encourage us and we are keeping busy with grand…" at bounding box center [673, 423] width 192 height 112
click at [759, 449] on div "[DEMOGRAPHIC_DATA] continues to encourage us and we are keeping busy with grand…" at bounding box center [673, 445] width 192 height 157
drag, startPoint x: 696, startPoint y: 515, endPoint x: 665, endPoint y: 489, distance: 40.5
click at [665, 489] on div "[DEMOGRAPHIC_DATA] continues to encourage us and we are keeping busy with grand…" at bounding box center [673, 456] width 192 height 180
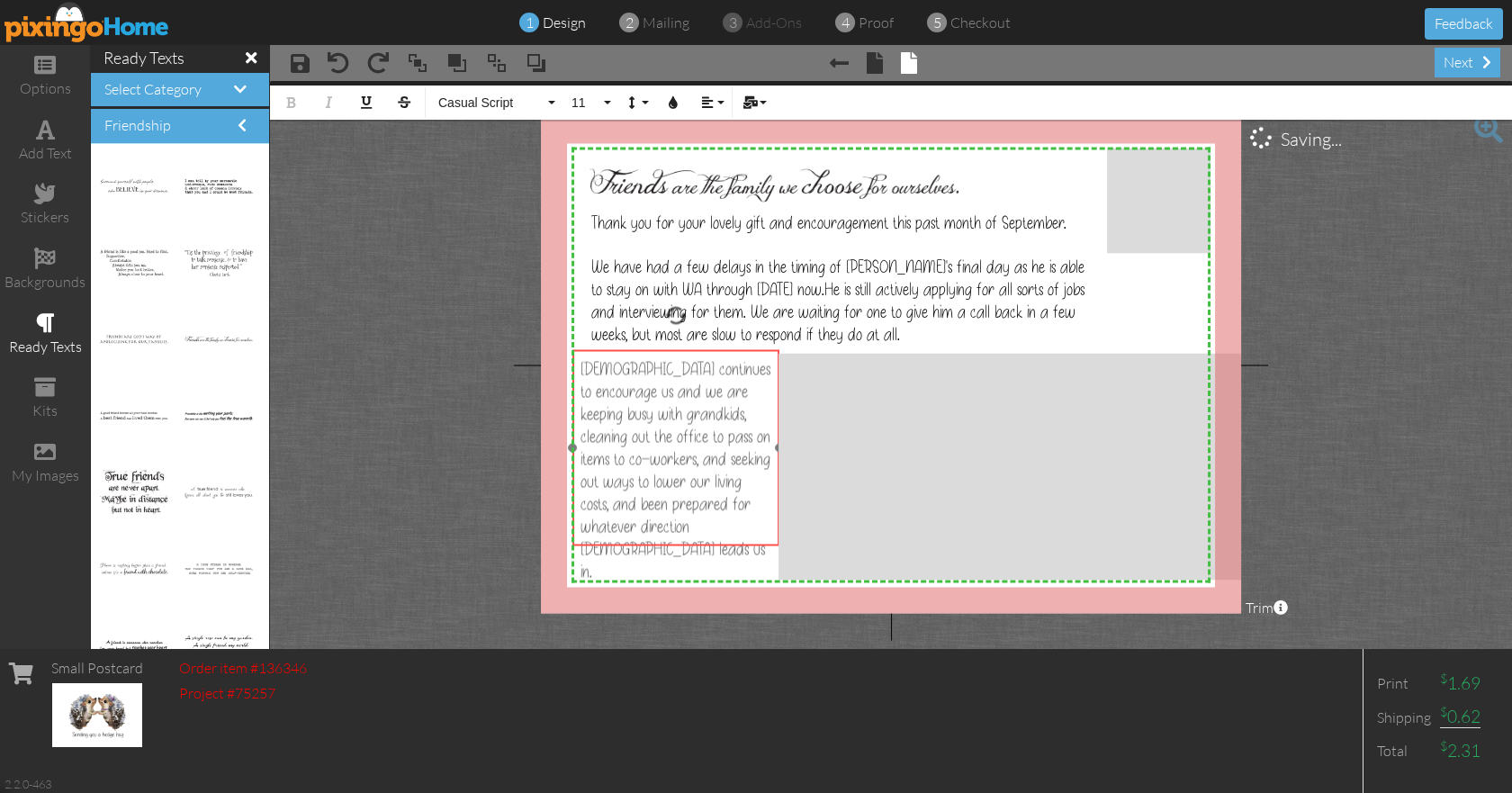
drag, startPoint x: 701, startPoint y: 361, endPoint x: 704, endPoint y: 352, distance: 9.5
click at [704, 352] on div "[DEMOGRAPHIC_DATA] continues to encourage us and we are keeping busy with grand…" at bounding box center [676, 469] width 208 height 241
click at [601, 392] on span "[DEMOGRAPHIC_DATA] continues to encourage us and we are keeping busy with grand…" at bounding box center [675, 470] width 190 height 225
drag, startPoint x: 601, startPoint y: 392, endPoint x: 580, endPoint y: 391, distance: 21.0
click at [581, 391] on span "[DEMOGRAPHIC_DATA] continues to encourage us and we are keeping busy with grand…" at bounding box center [675, 470] width 190 height 225
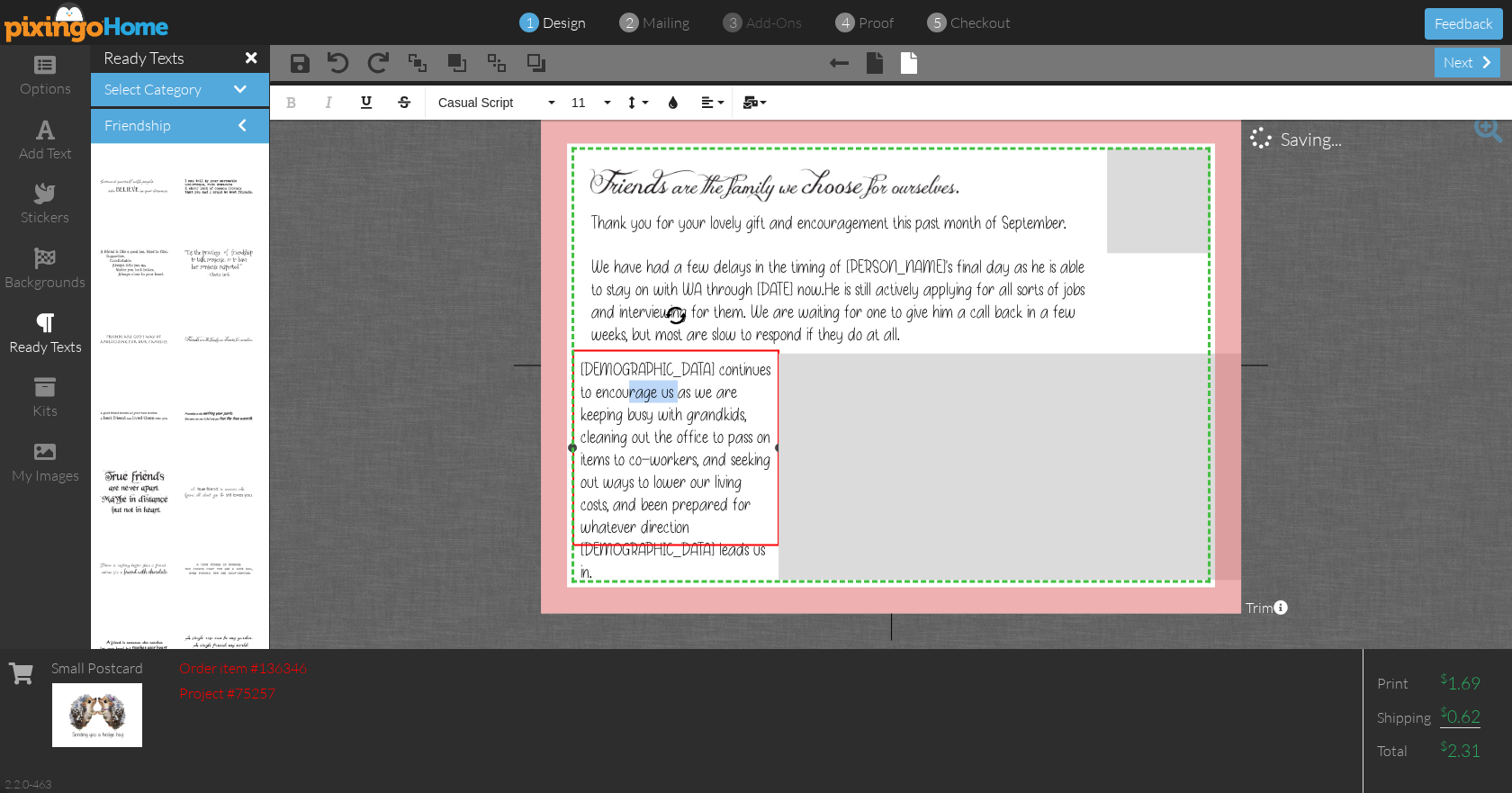
drag, startPoint x: 612, startPoint y: 390, endPoint x: 657, endPoint y: 390, distance: 45.0
click at [657, 390] on span "[DEMOGRAPHIC_DATA] continues to encourage us as we are keeping busy with grandk…" at bounding box center [675, 470] width 190 height 225
click at [762, 387] on div "[DEMOGRAPHIC_DATA] continues to encourage us as we are keeping busy with grandk…" at bounding box center [676, 470] width 192 height 225
drag, startPoint x: 698, startPoint y: 481, endPoint x: 721, endPoint y: 481, distance: 23.0
click at [721, 481] on span "[DEMOGRAPHIC_DATA] continues to encourage us as we are keeping busy with grandk…" at bounding box center [675, 470] width 190 height 225
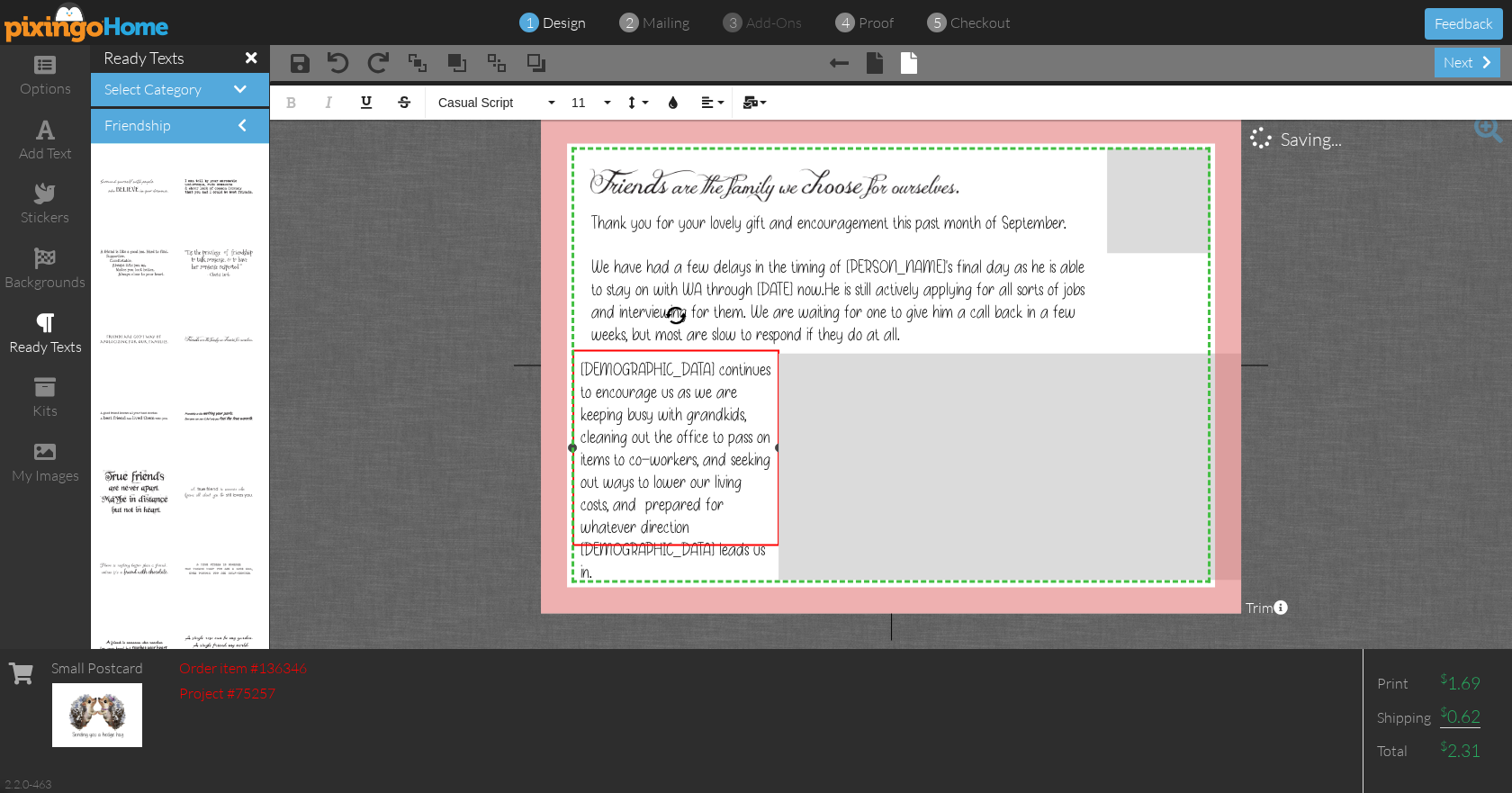
click at [754, 478] on span "[DEMOGRAPHIC_DATA] continues to encourage us as we are keeping busy with grandk…" at bounding box center [675, 470] width 190 height 225
click at [710, 524] on div "[DEMOGRAPHIC_DATA] continues to encourage us as we are keeping busy with grandk…" at bounding box center [676, 470] width 192 height 225
click at [591, 583] on span "[PERSON_NAME] and [PERSON_NAME]" at bounding box center [644, 605] width 128 height 45
click at [689, 482] on span "[DEMOGRAPHIC_DATA] continues to encourage us as we are keeping busy with grandk…" at bounding box center [675, 470] width 190 height 225
click at [754, 482] on span "[DEMOGRAPHIC_DATA] continues to encourage us as we are keeping busy with grandk…" at bounding box center [675, 470] width 190 height 225
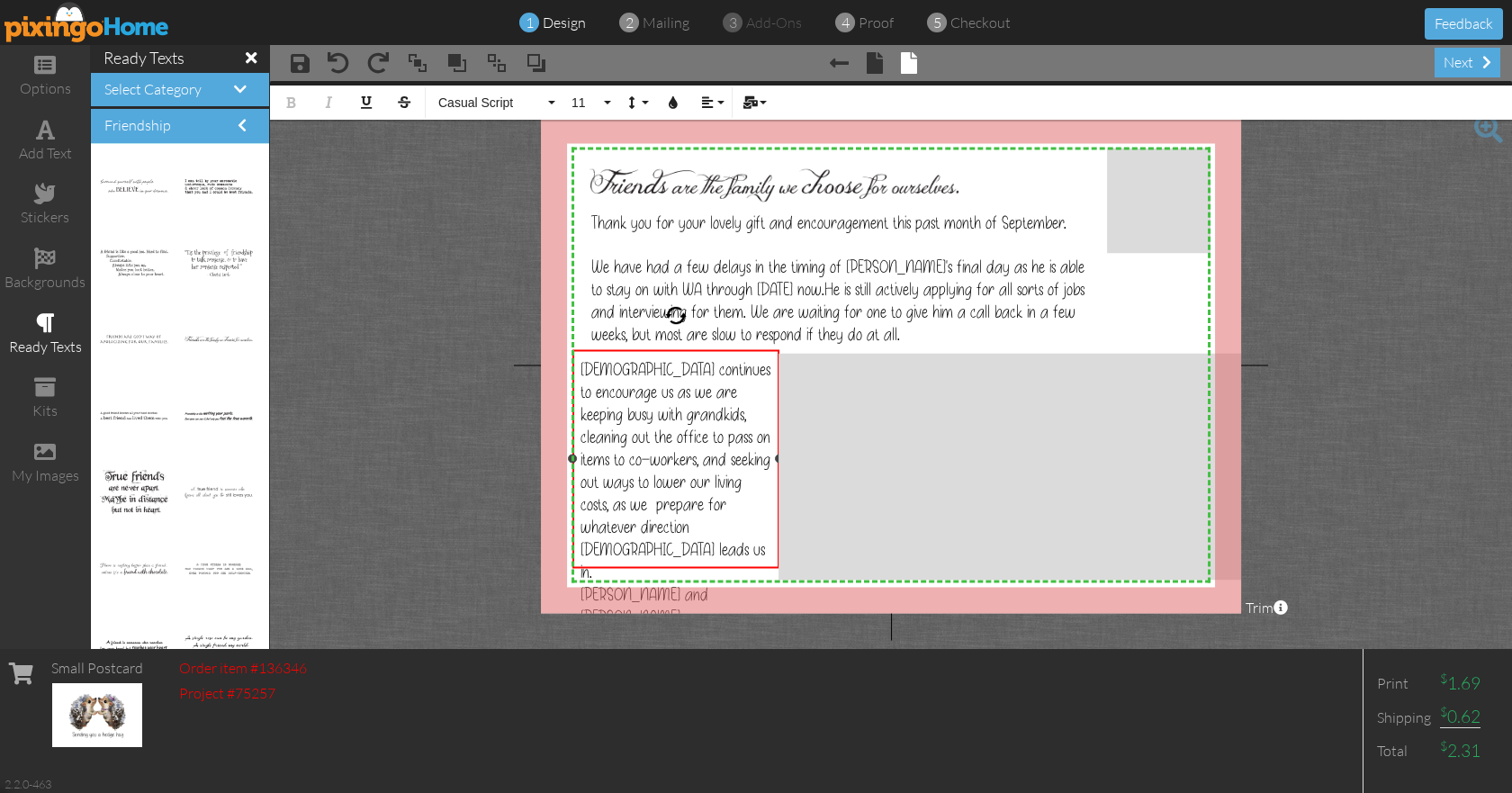
click at [743, 523] on div "[DEMOGRAPHIC_DATA] continues to encourage us as we are keeping busy with grandk…" at bounding box center [676, 470] width 192 height 225
click at [741, 583] on div "[PERSON_NAME] and [PERSON_NAME]" at bounding box center [676, 605] width 192 height 45
click at [303, 59] on span at bounding box center [300, 63] width 19 height 22
click at [296, 96] on tip-tip "× save" at bounding box center [300, 100] width 27 height 17
click at [1450, 59] on div "next" at bounding box center [1467, 63] width 66 height 29
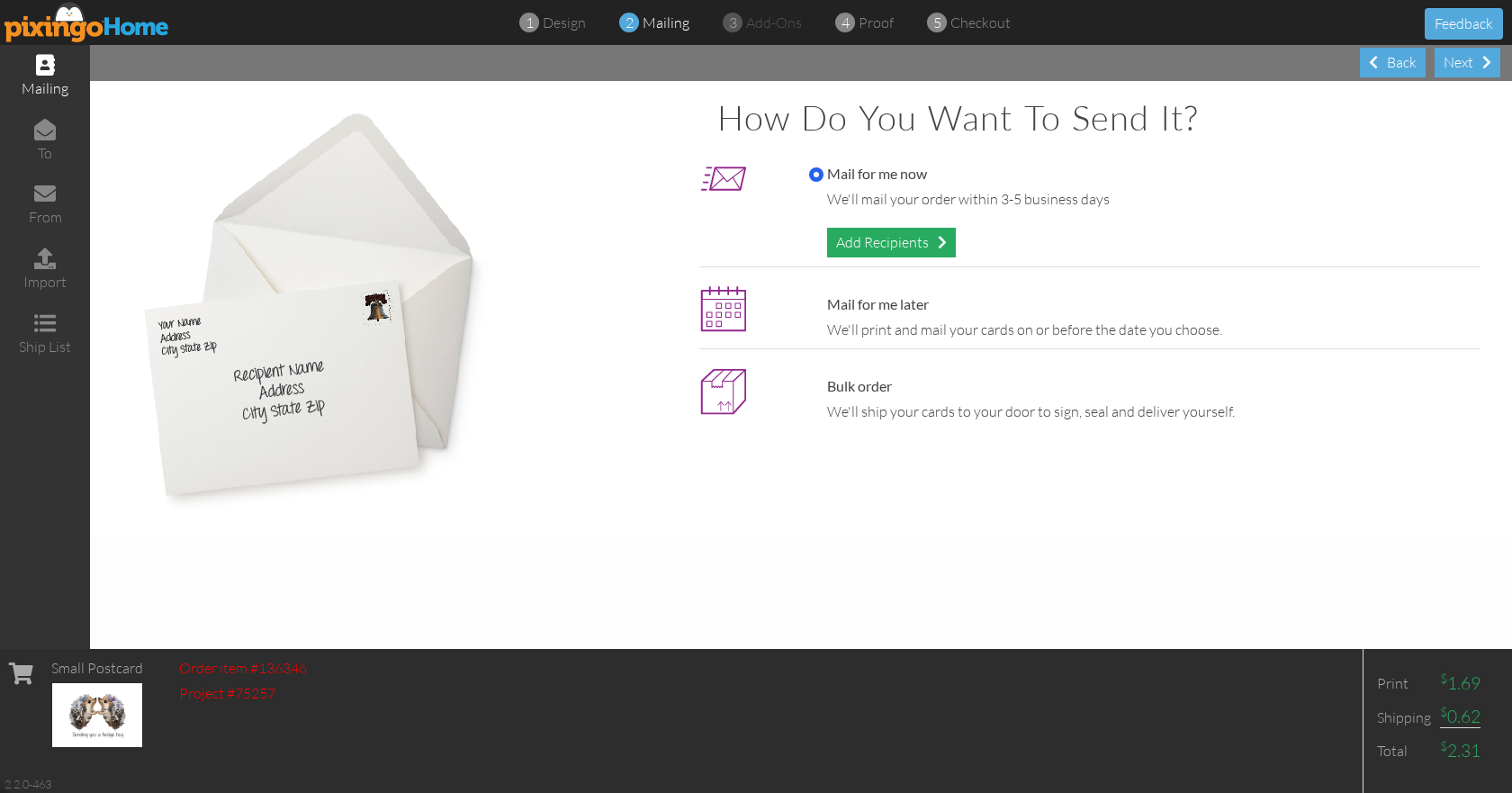
click at [896, 241] on div "Add Recipients" at bounding box center [891, 243] width 129 height 29
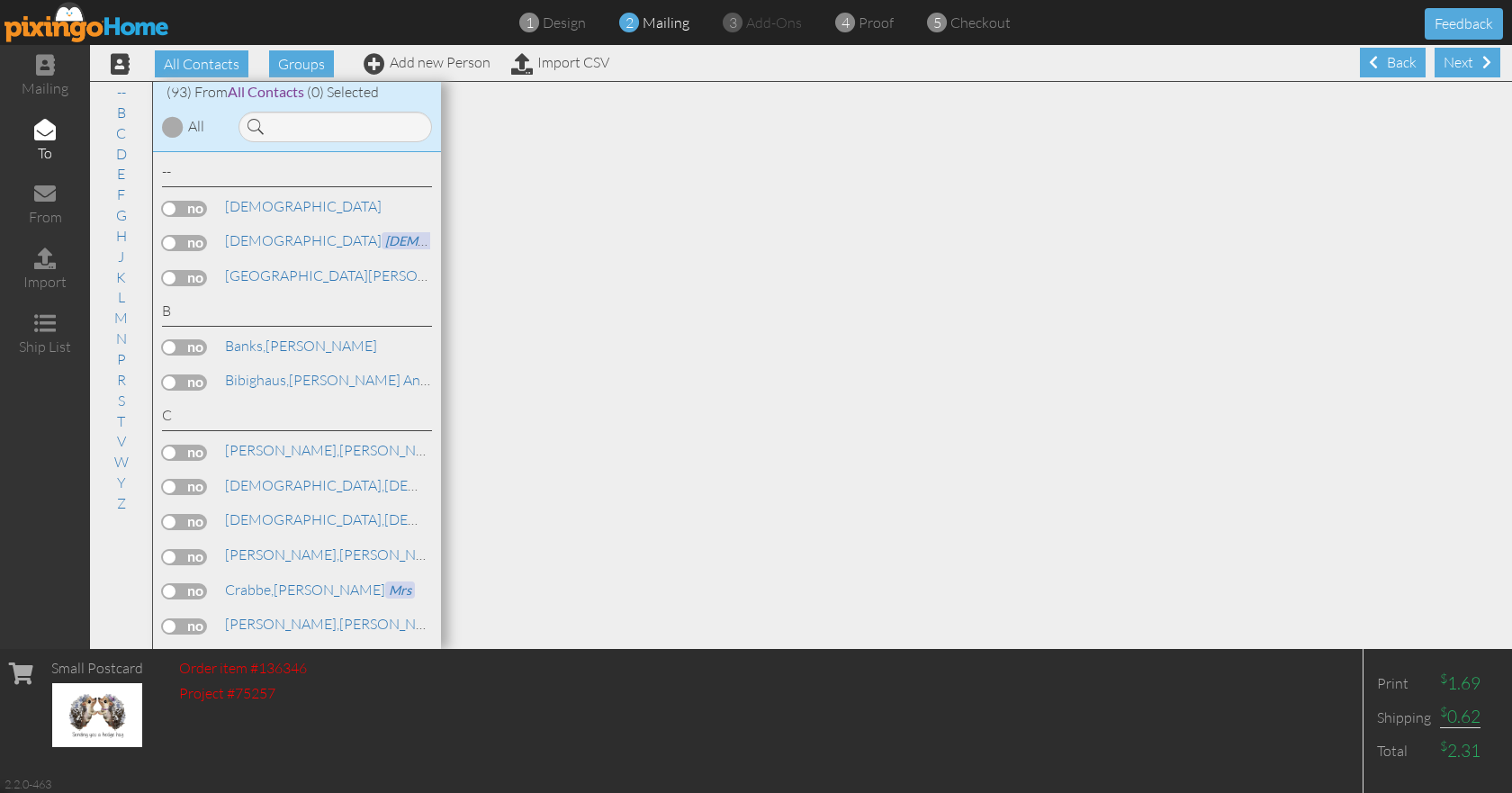
click at [200, 378] on label at bounding box center [185, 382] width 45 height 16
click at [0, 0] on input "checkbox" at bounding box center [0, 0] width 0 height 0
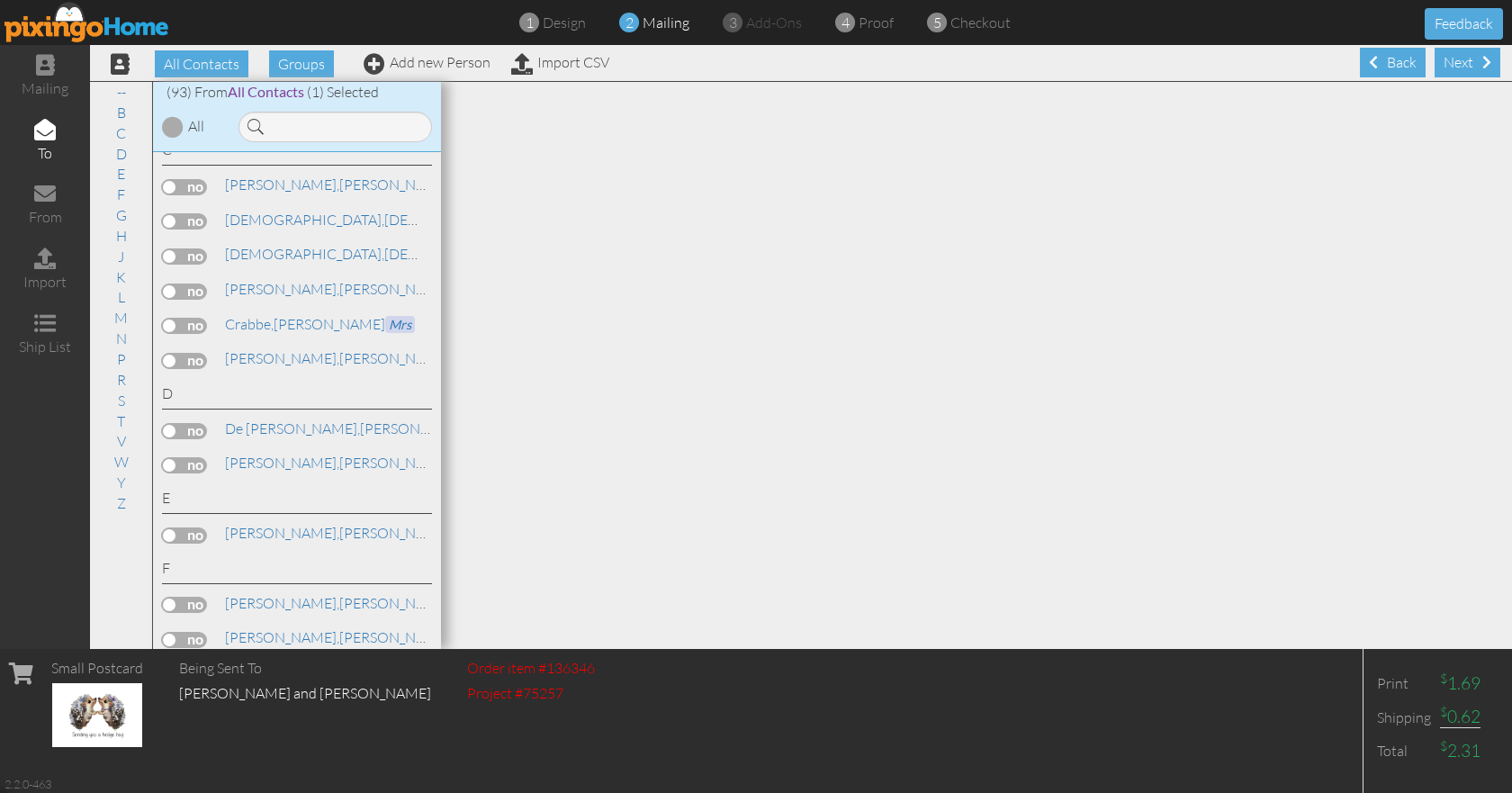
scroll to position [270, 0]
click at [197, 425] on label at bounding box center [185, 426] width 45 height 16
click at [0, 0] on input "checkbox" at bounding box center [0, 0] width 0 height 0
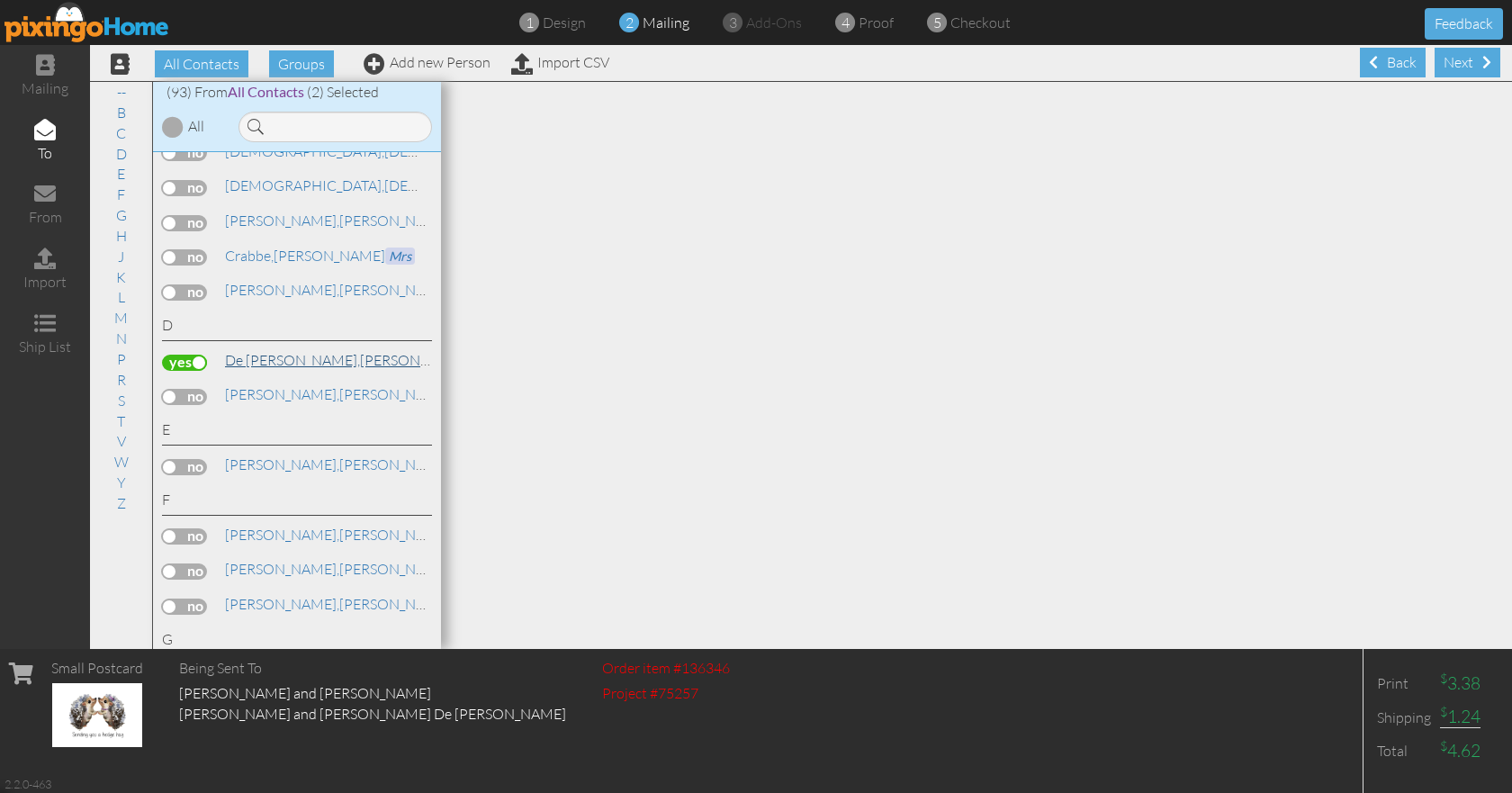
scroll to position [360, 0]
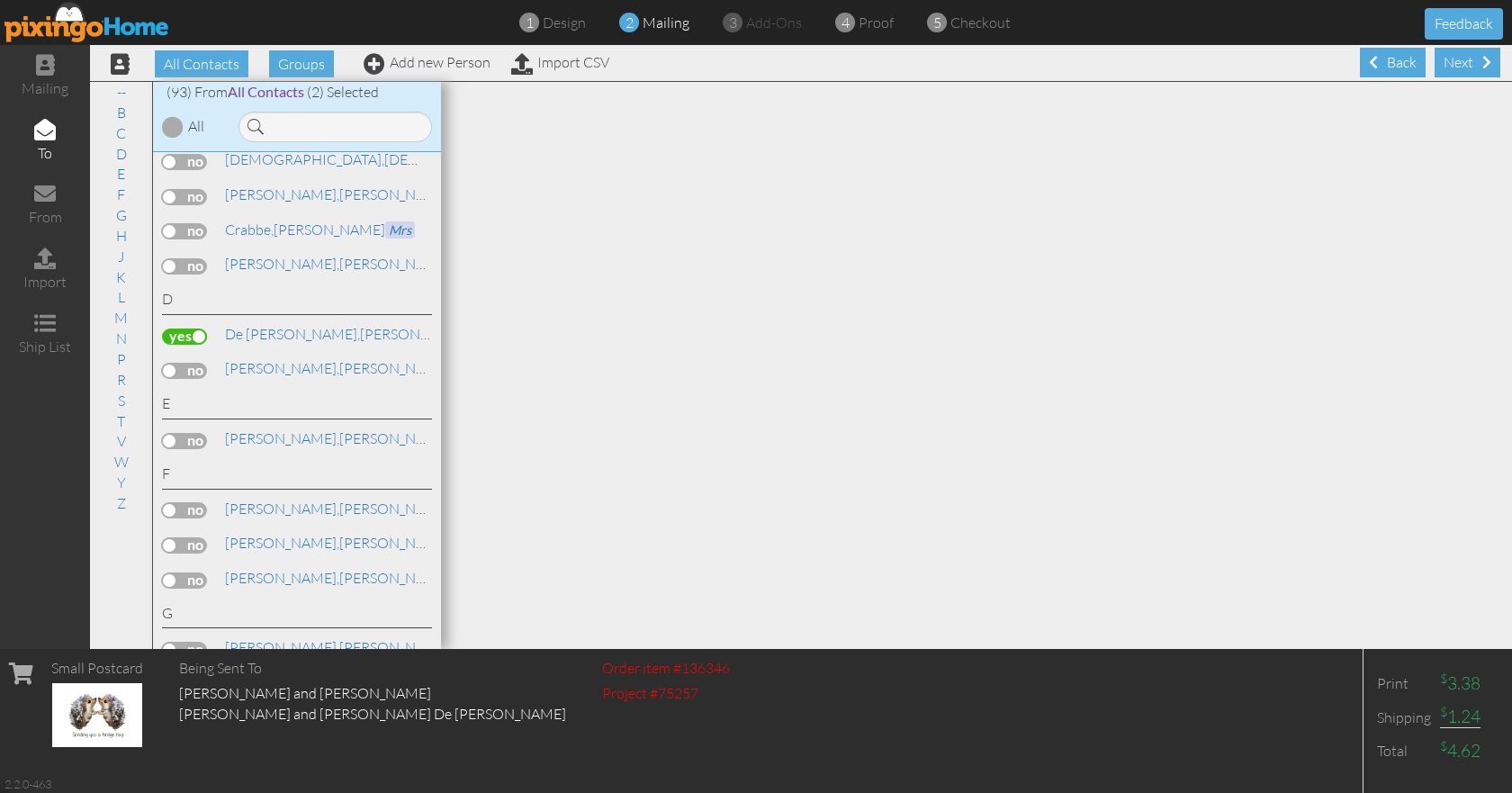
click at [207, 544] on label at bounding box center [185, 545] width 45 height 16
click at [0, 0] on input "checkbox" at bounding box center [0, 0] width 0 height 0
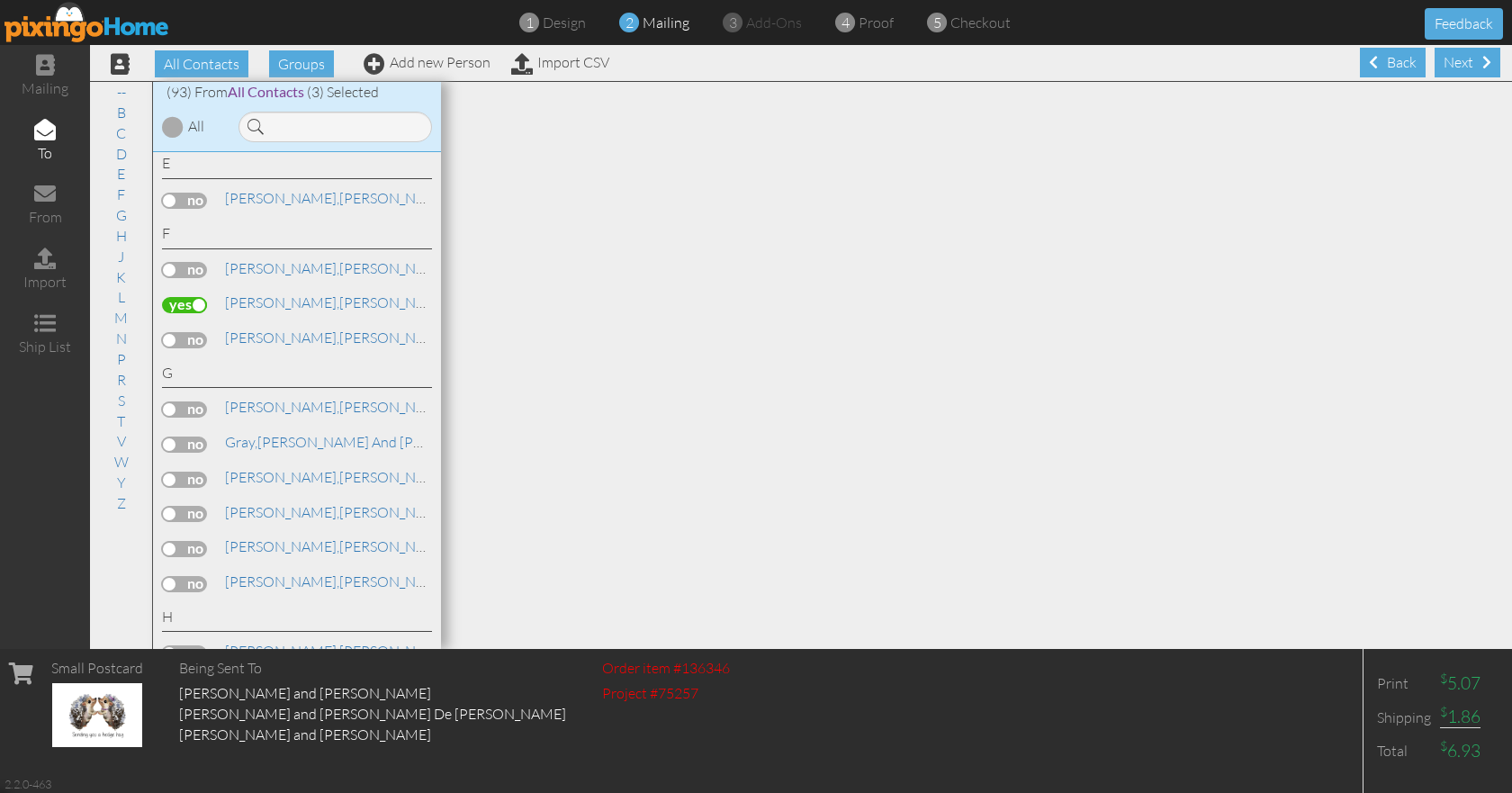
scroll to position [630, 0]
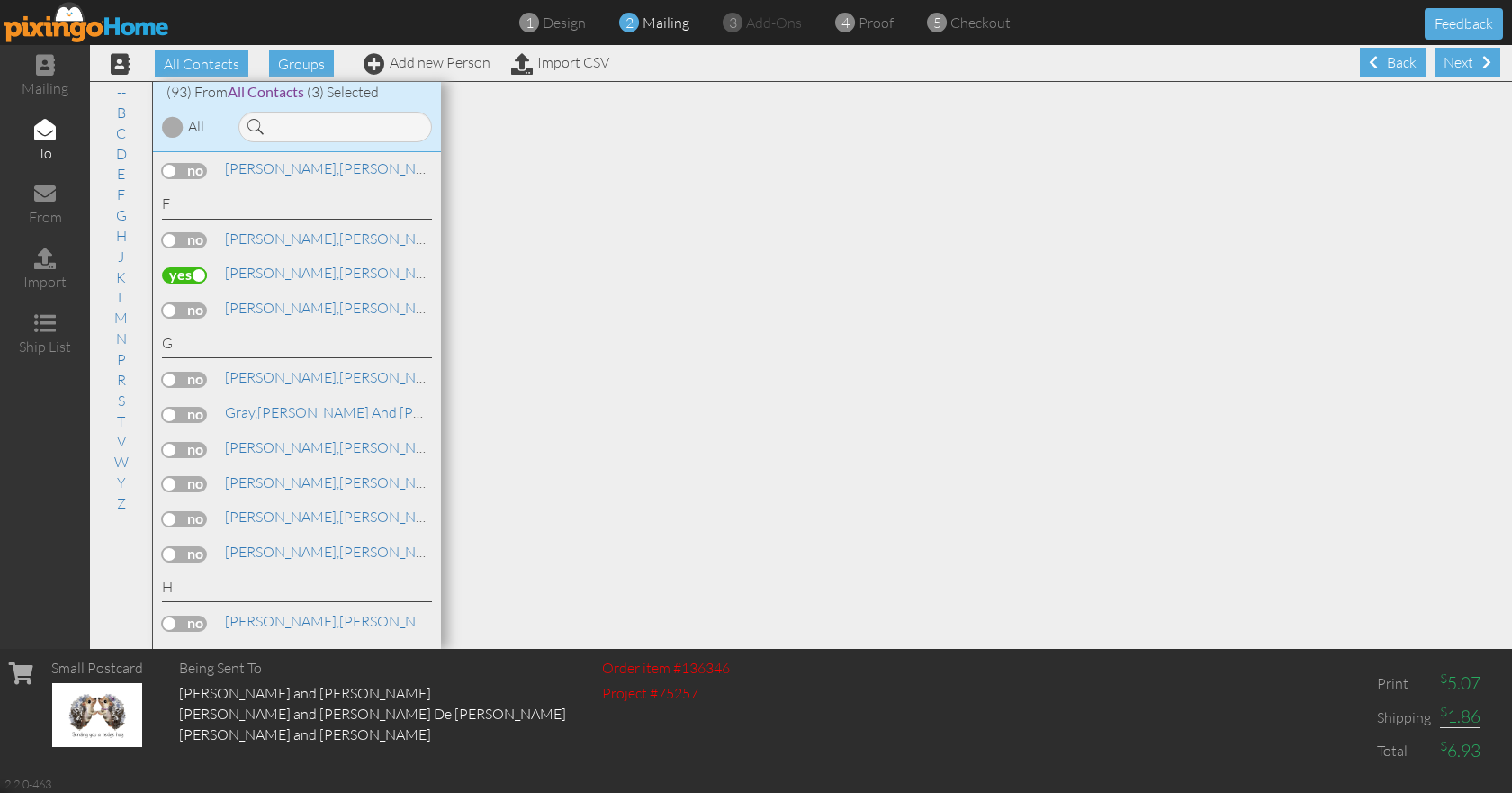
click at [207, 446] on label at bounding box center [185, 450] width 45 height 16
click at [0, 0] on input "checkbox" at bounding box center [0, 0] width 0 height 0
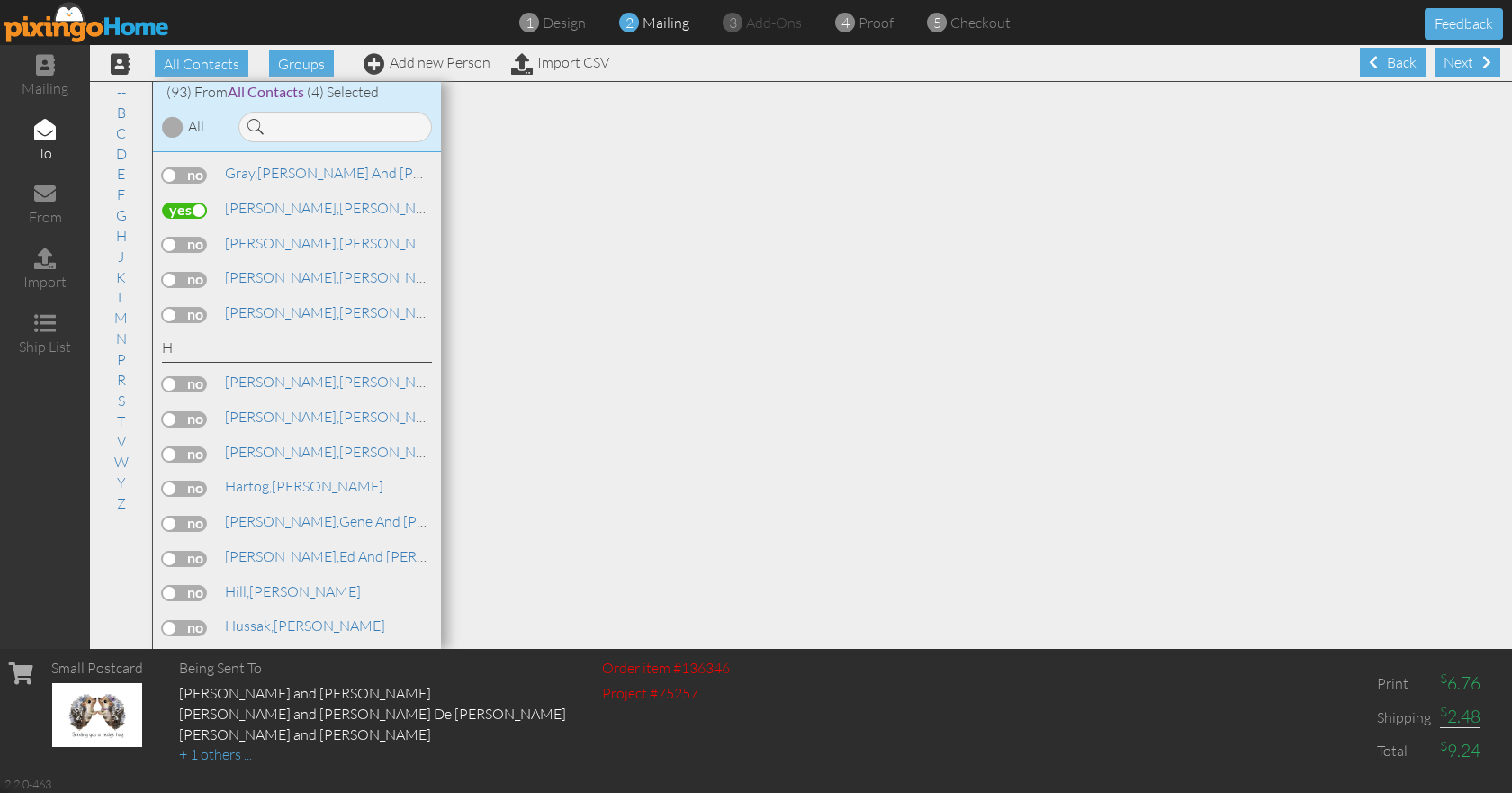
scroll to position [900, 0]
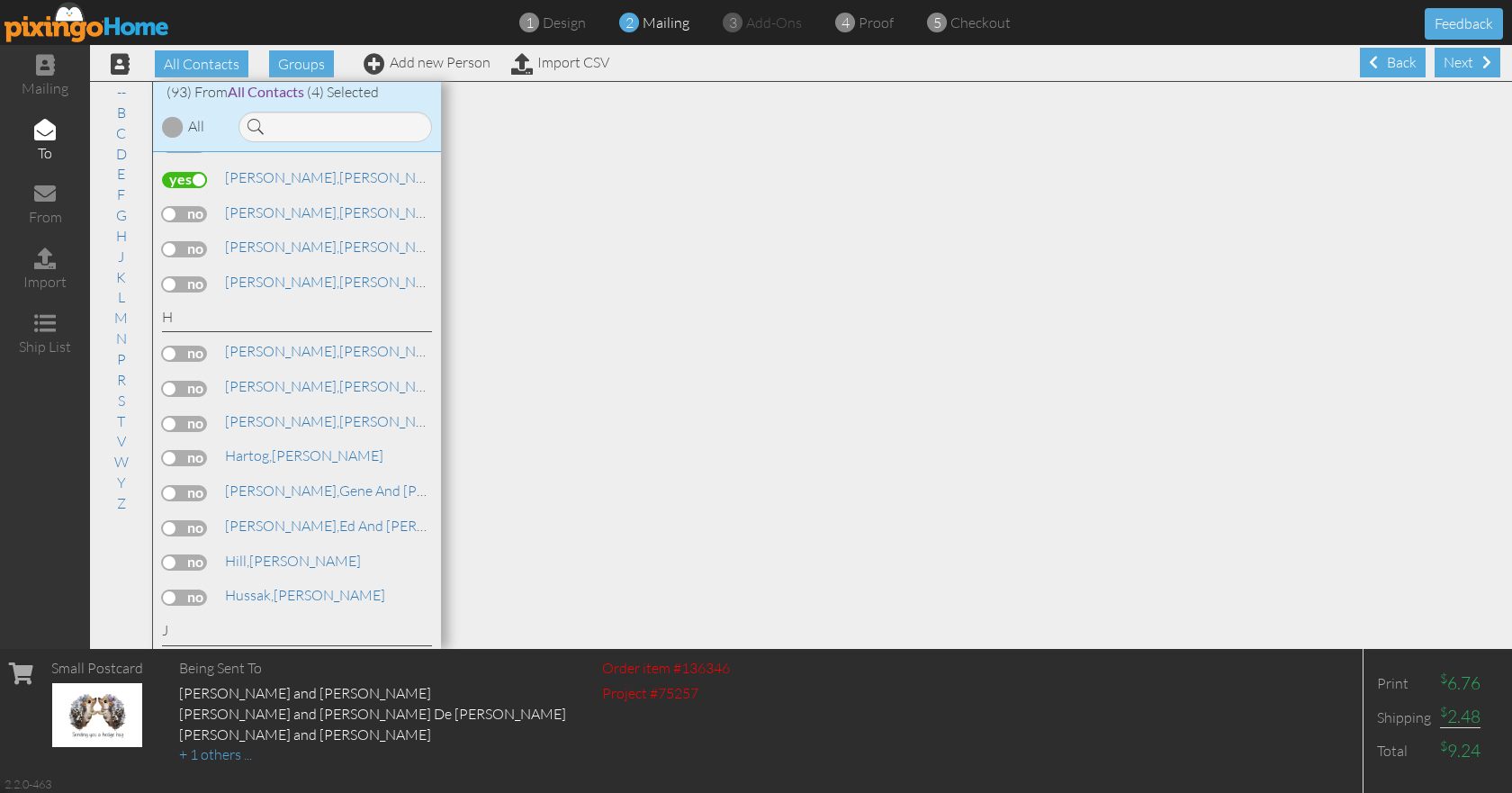
click at [203, 451] on label at bounding box center [185, 458] width 45 height 16
click at [0, 0] on input "checkbox" at bounding box center [0, 0] width 0 height 0
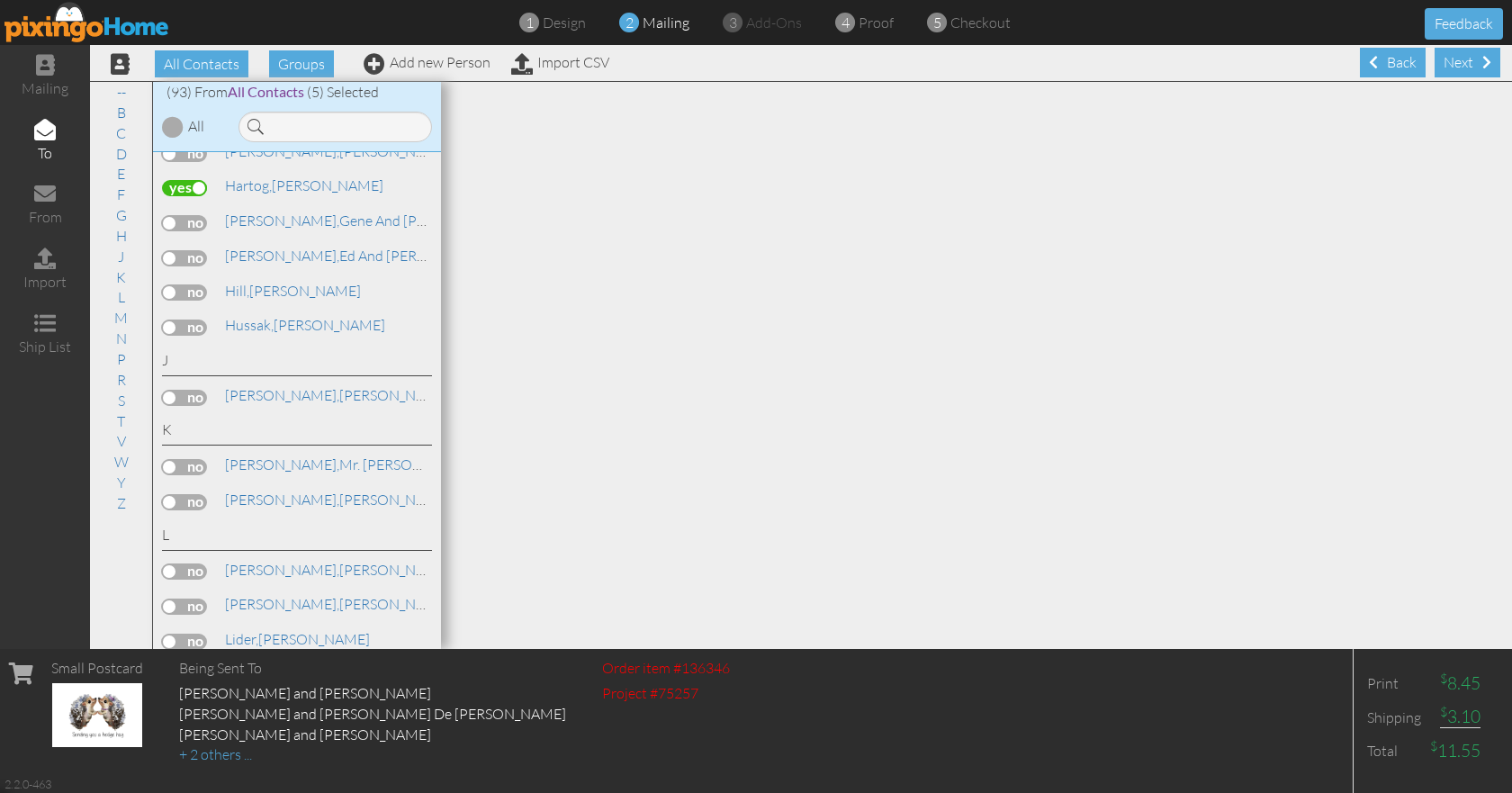
scroll to position [1260, 0]
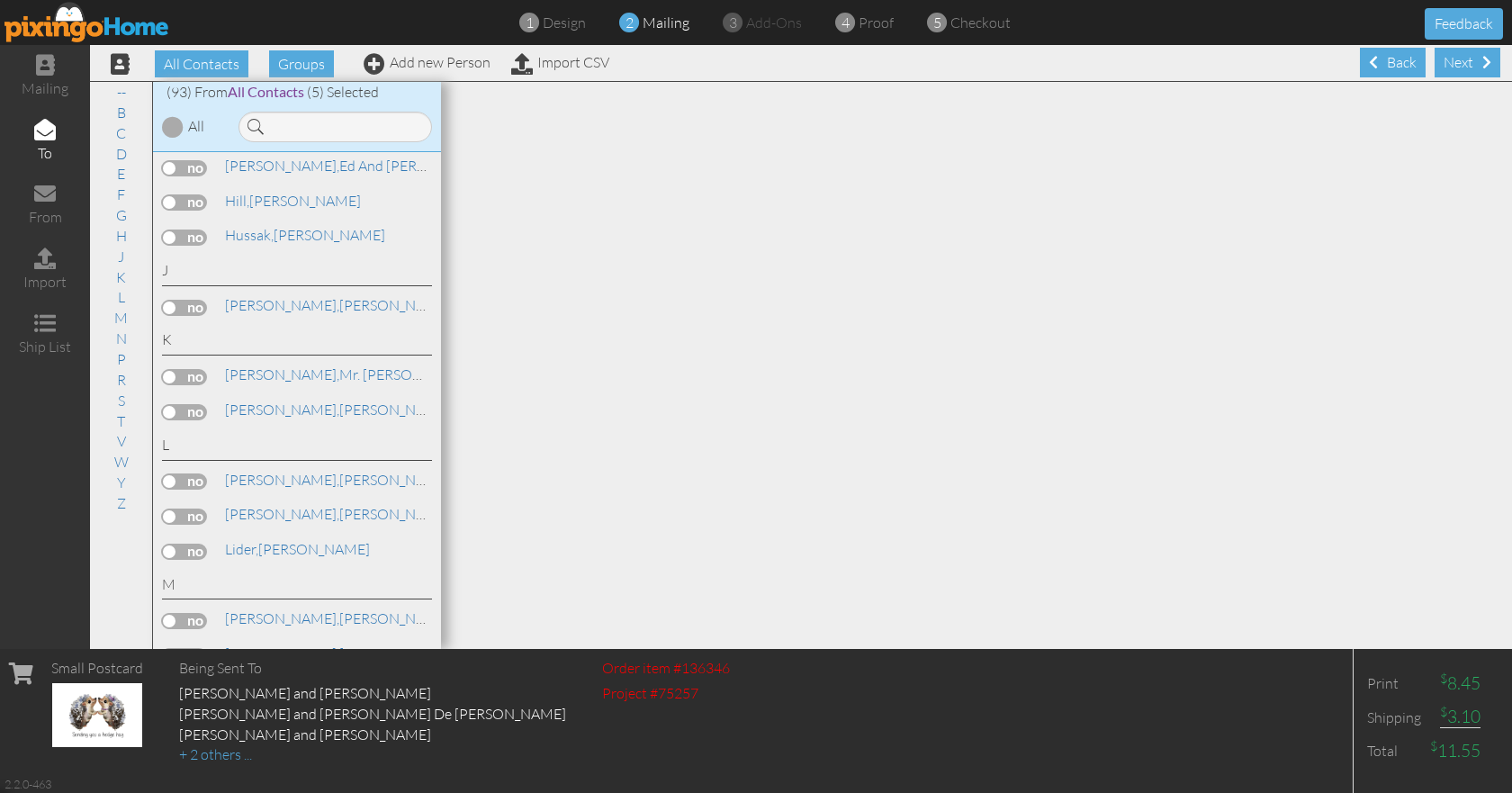
click at [194, 477] on label at bounding box center [185, 481] width 45 height 16
click at [0, 0] on input "checkbox" at bounding box center [0, 0] width 0 height 0
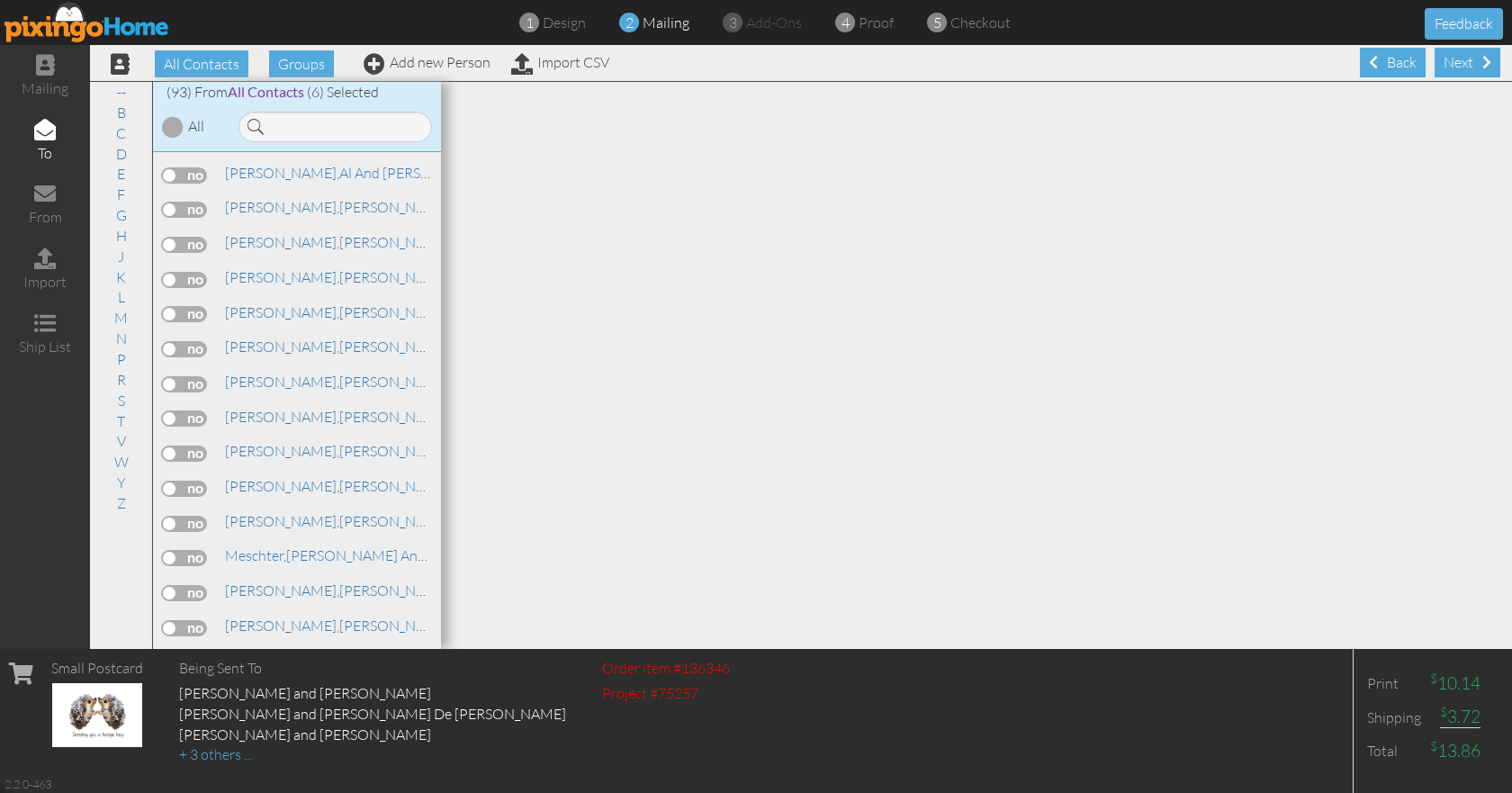
scroll to position [1800, 0]
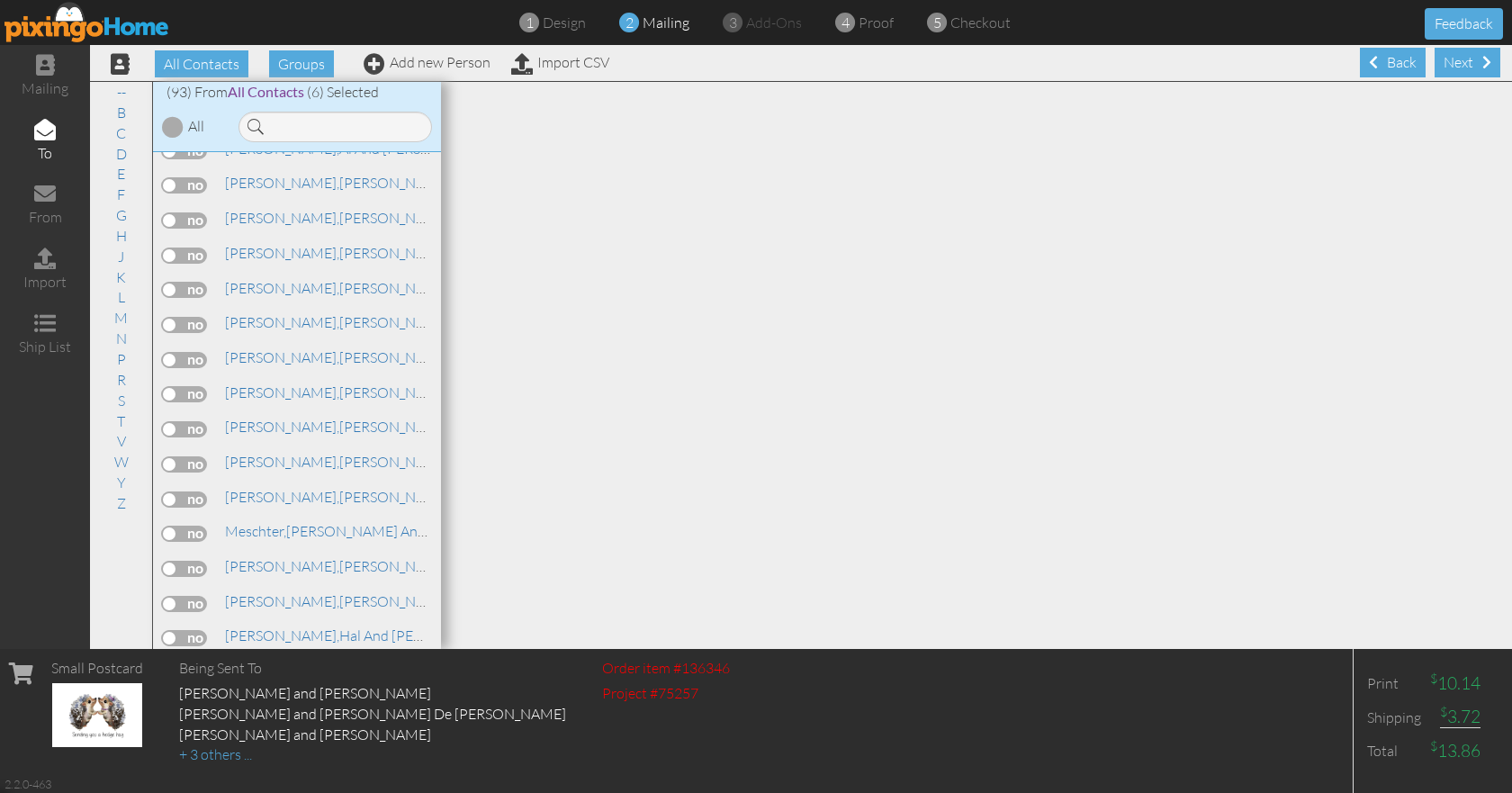
click at [199, 426] on label at bounding box center [185, 429] width 45 height 16
click at [0, 0] on input "checkbox" at bounding box center [0, 0] width 0 height 0
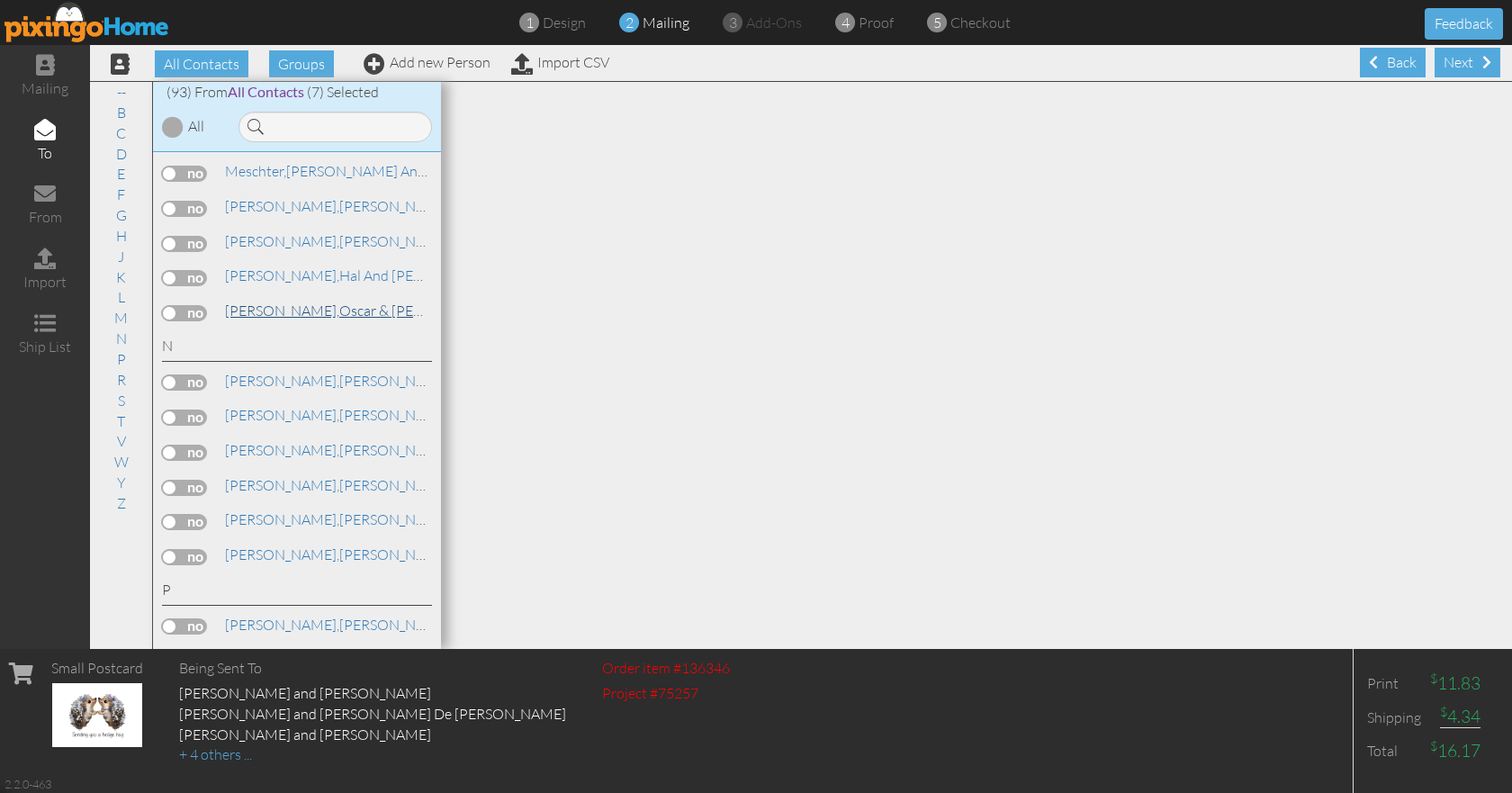
scroll to position [2069, 0]
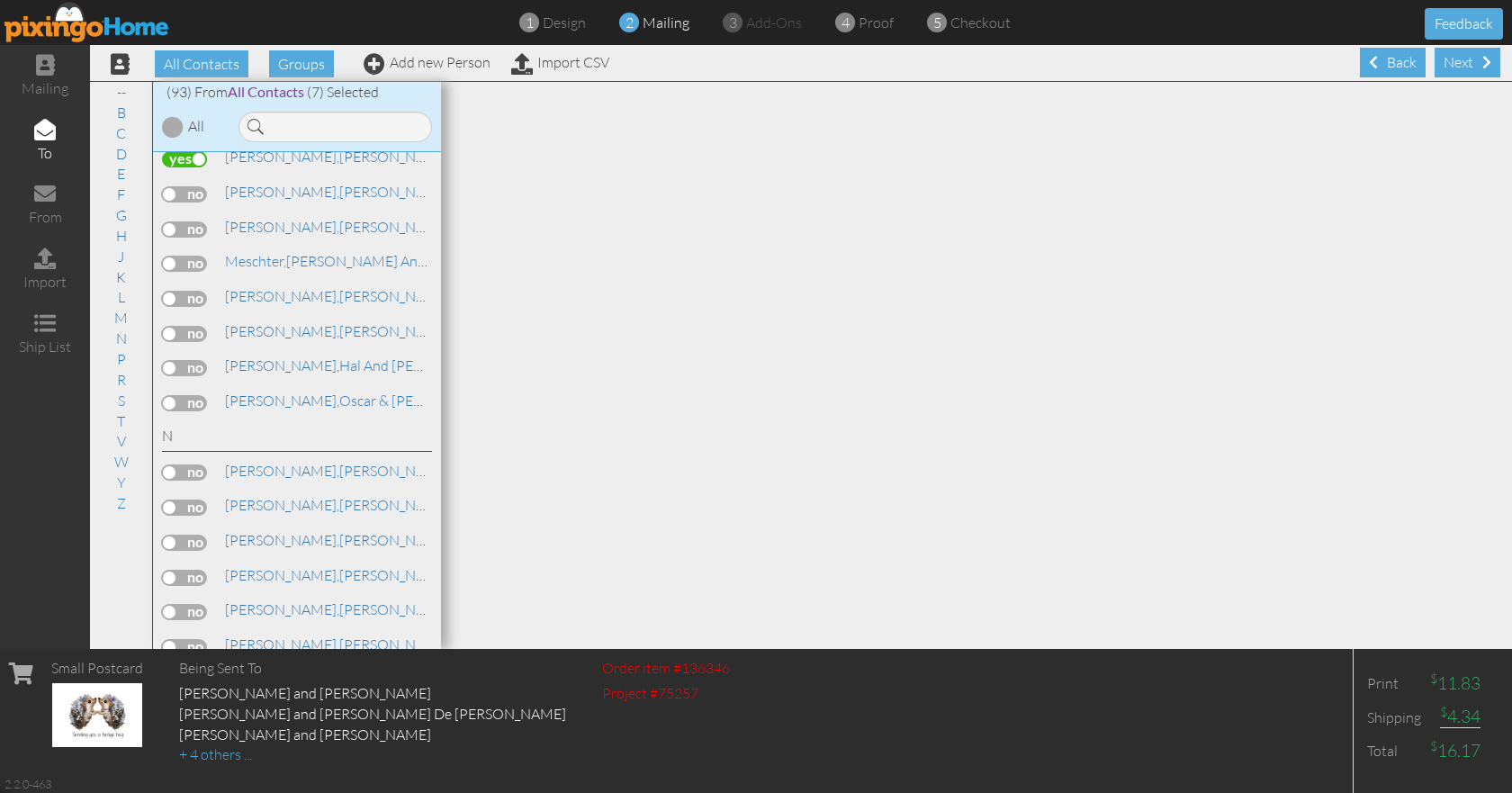
click at [203, 262] on label at bounding box center [185, 263] width 45 height 16
click at [0, 0] on input "checkbox" at bounding box center [0, 0] width 0 height 0
click at [197, 294] on label at bounding box center [185, 299] width 45 height 16
click at [0, 0] on input "checkbox" at bounding box center [0, 0] width 0 height 0
click at [195, 368] on label at bounding box center [185, 368] width 45 height 16
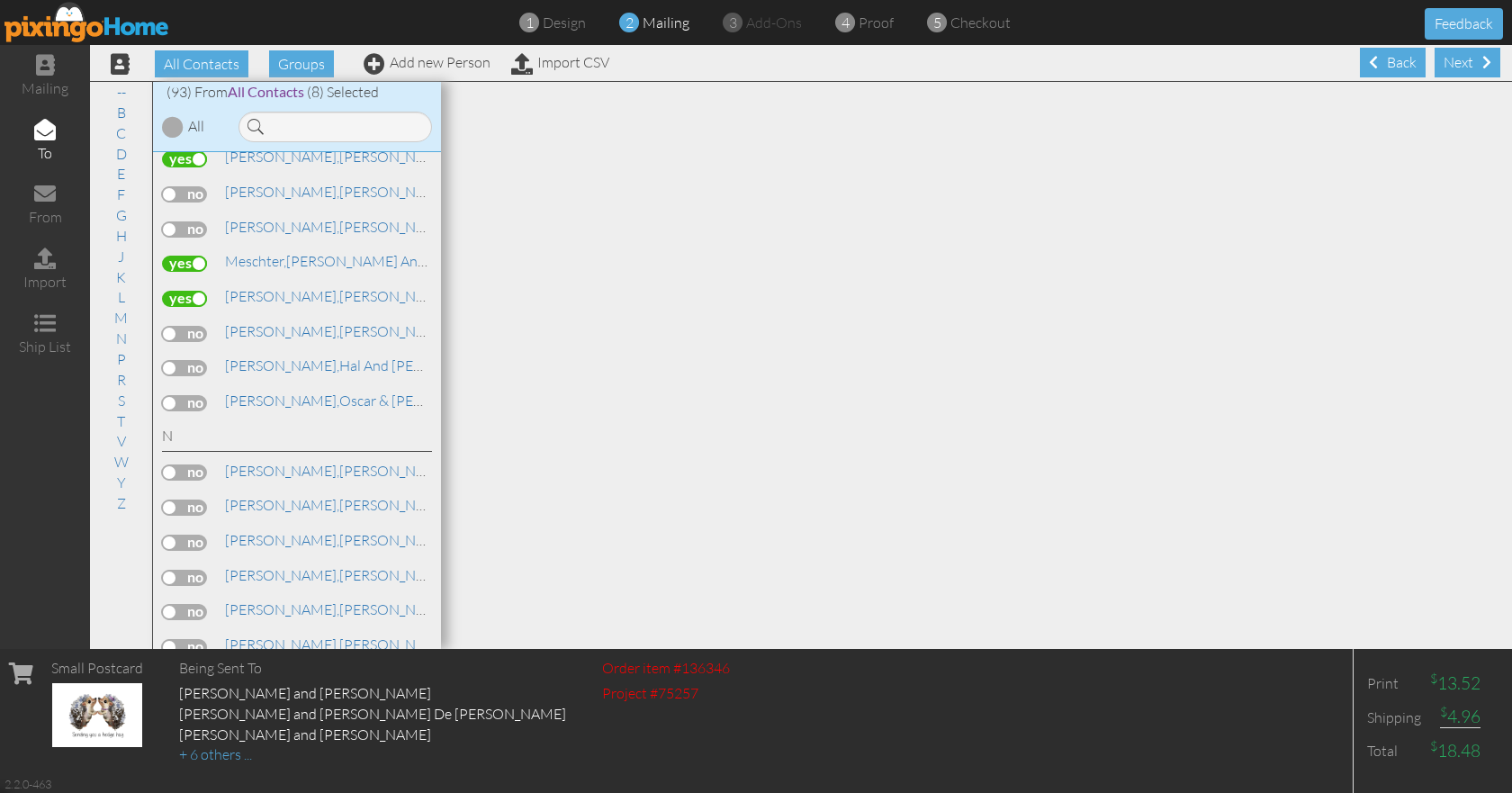
click at [0, 0] on input "checkbox" at bounding box center [0, 0] width 0 height 0
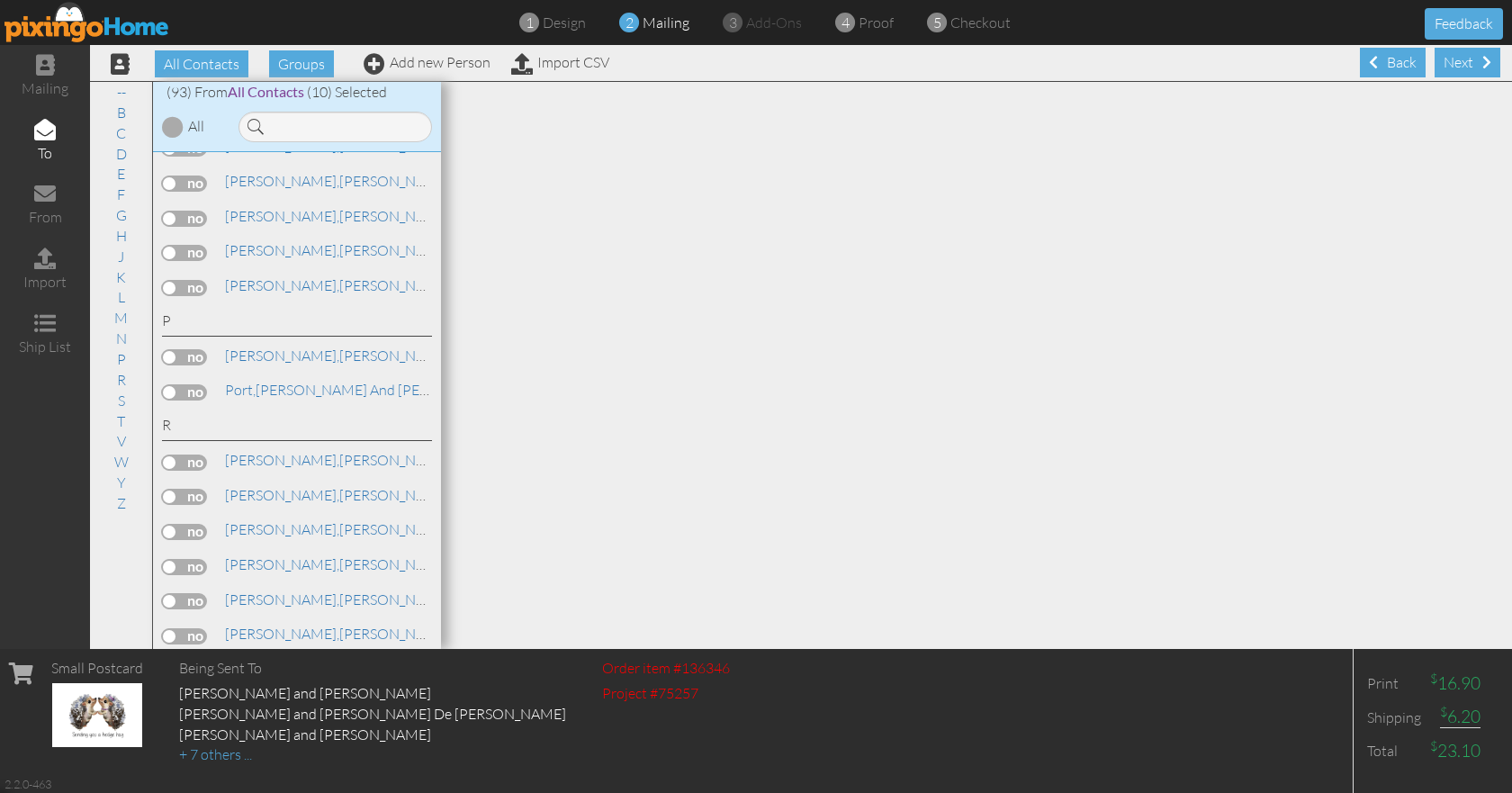
scroll to position [2430, 0]
drag, startPoint x: 197, startPoint y: 460, endPoint x: 214, endPoint y: 460, distance: 17.0
click at [197, 460] on label at bounding box center [185, 462] width 45 height 16
click at [0, 0] on input "checkbox" at bounding box center [0, 0] width 0 height 0
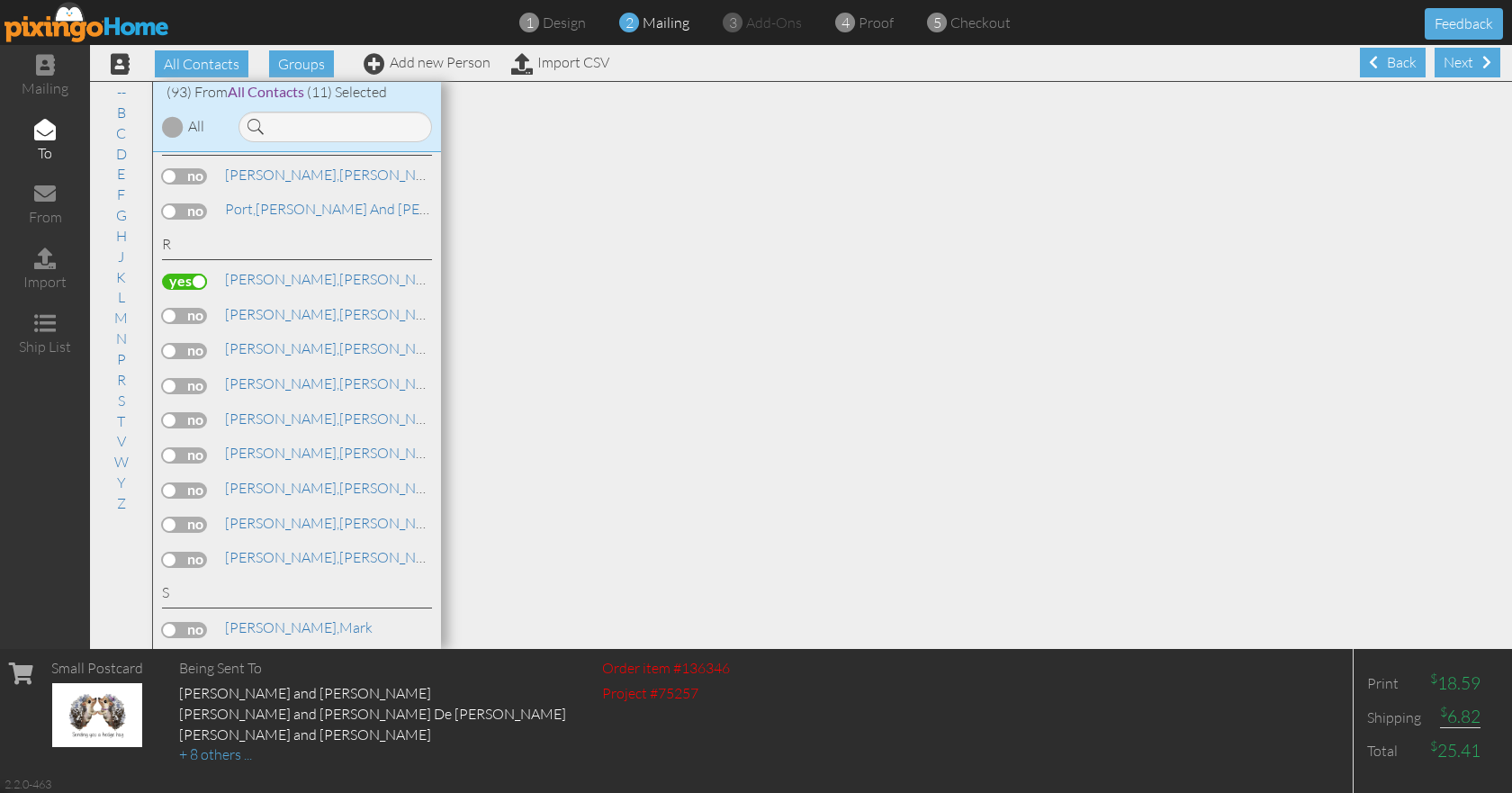
scroll to position [2699, 0]
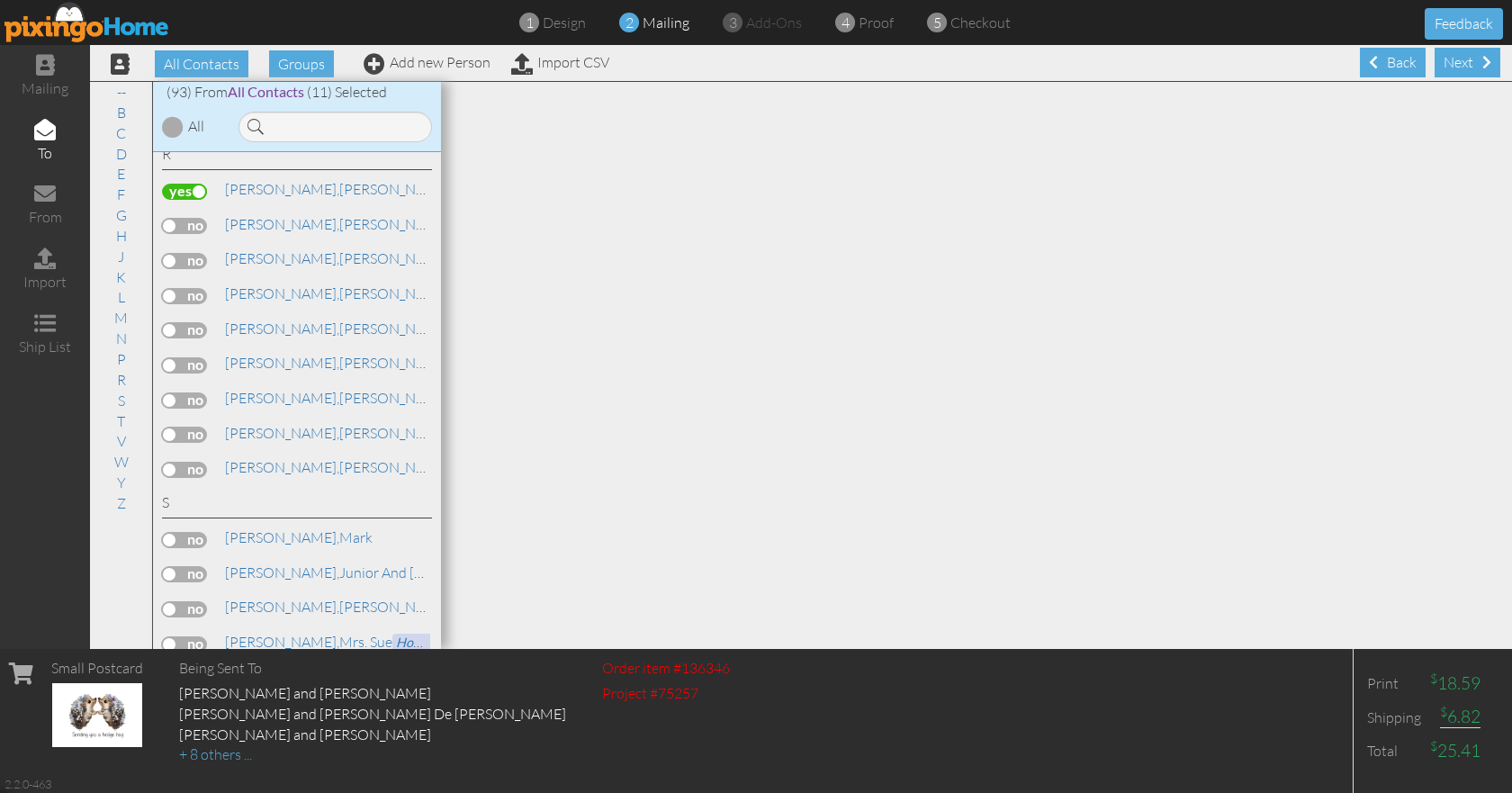
click at [205, 538] on label at bounding box center [185, 539] width 45 height 16
click at [0, 0] on input "checkbox" at bounding box center [0, 0] width 0 height 0
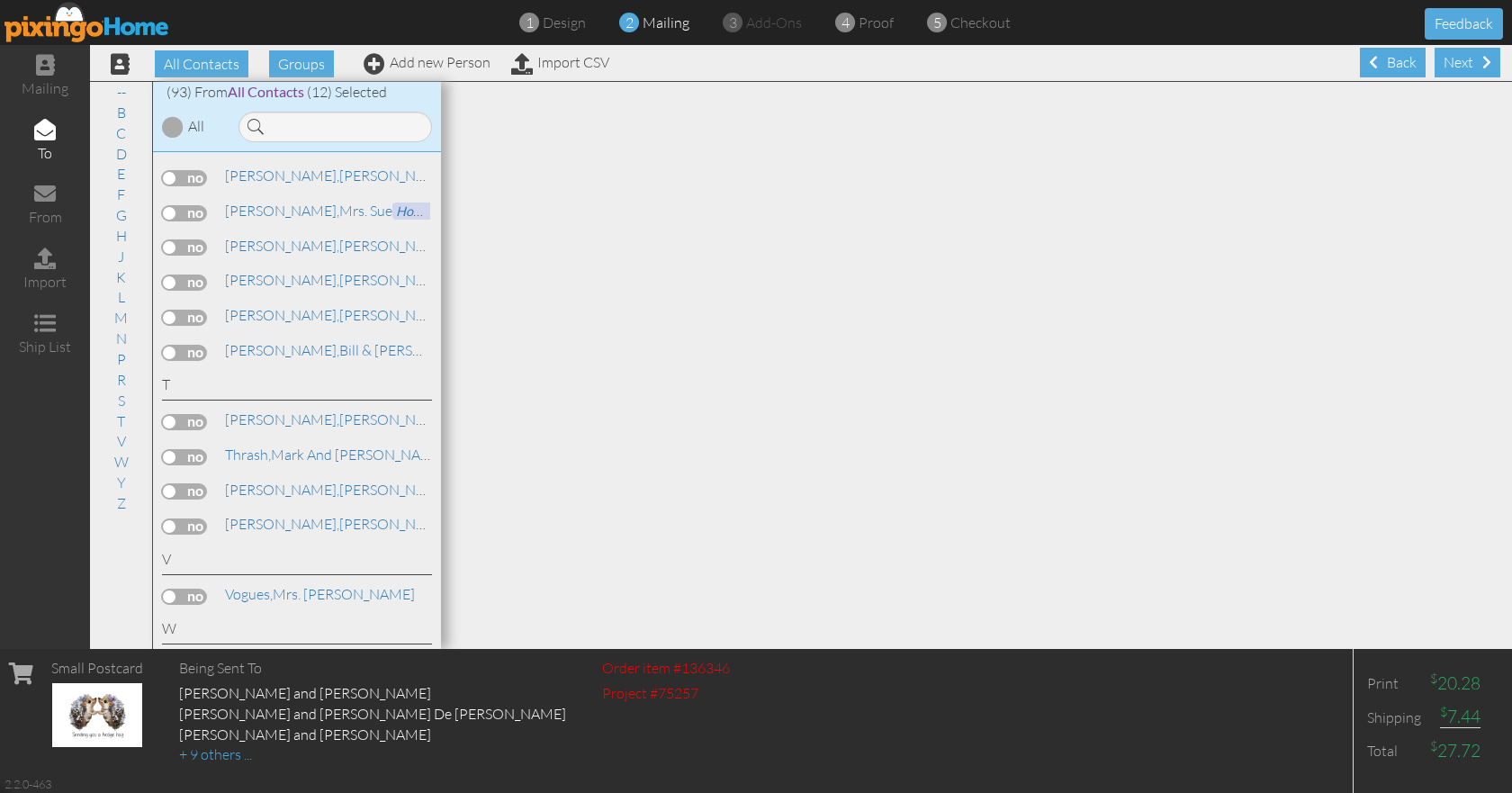
scroll to position [3149, 0]
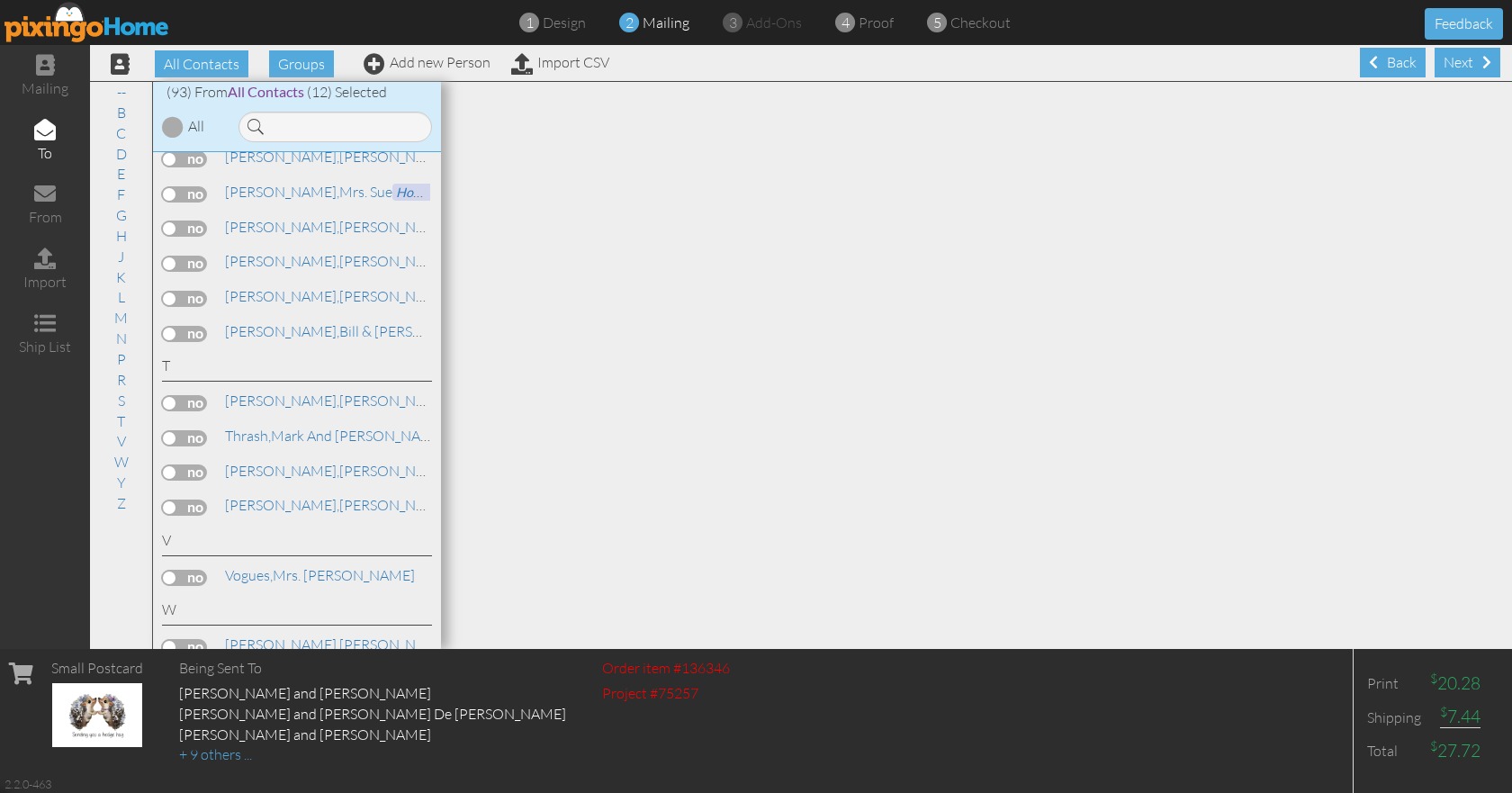
click at [188, 475] on label at bounding box center [185, 473] width 45 height 16
click at [0, 0] on input "checkbox" at bounding box center [0, 0] width 0 height 0
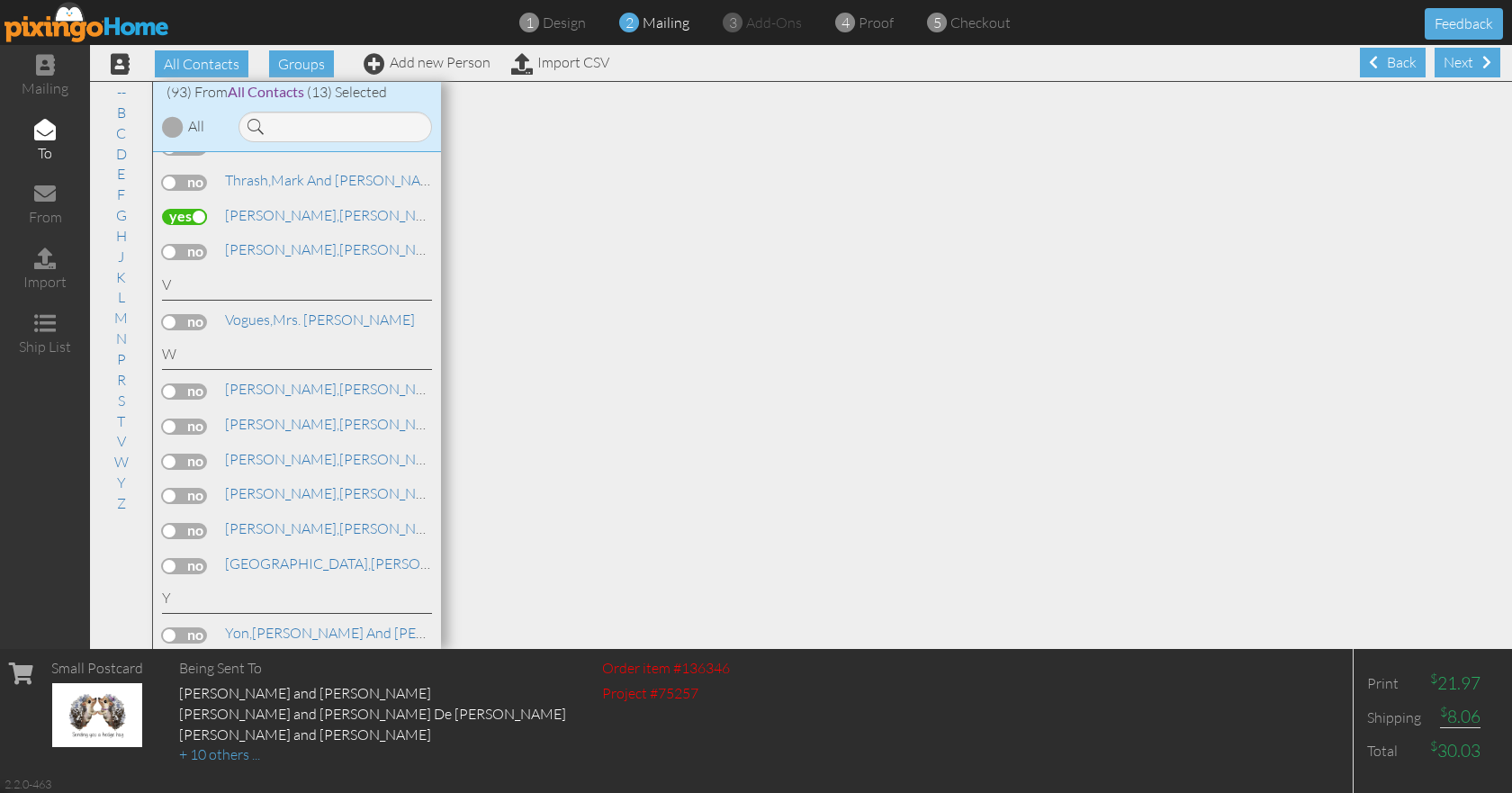
scroll to position [3420, 0]
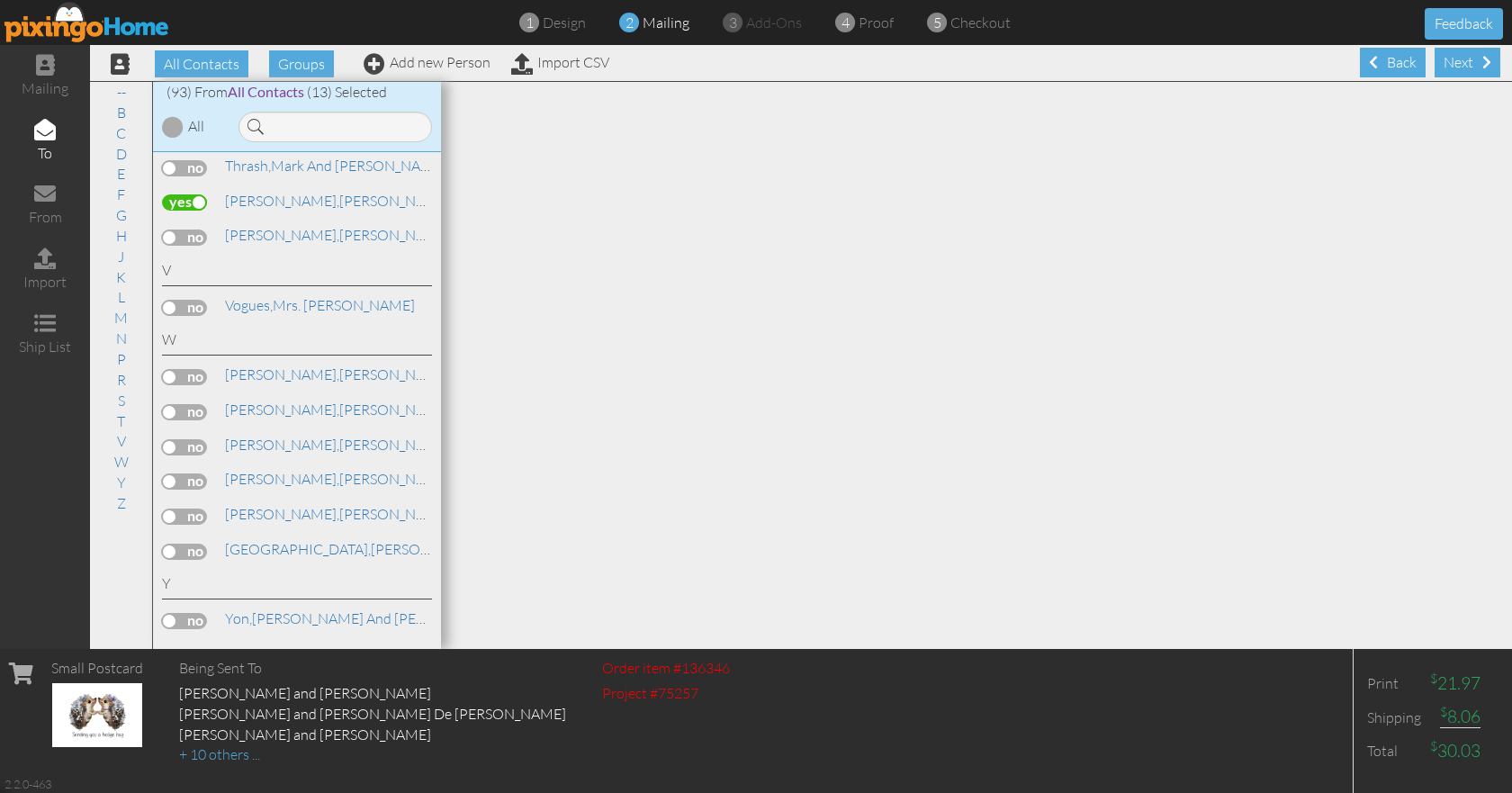
click at [184, 379] on label at bounding box center [185, 376] width 45 height 16
click at [0, 0] on input "checkbox" at bounding box center [0, 0] width 0 height 0
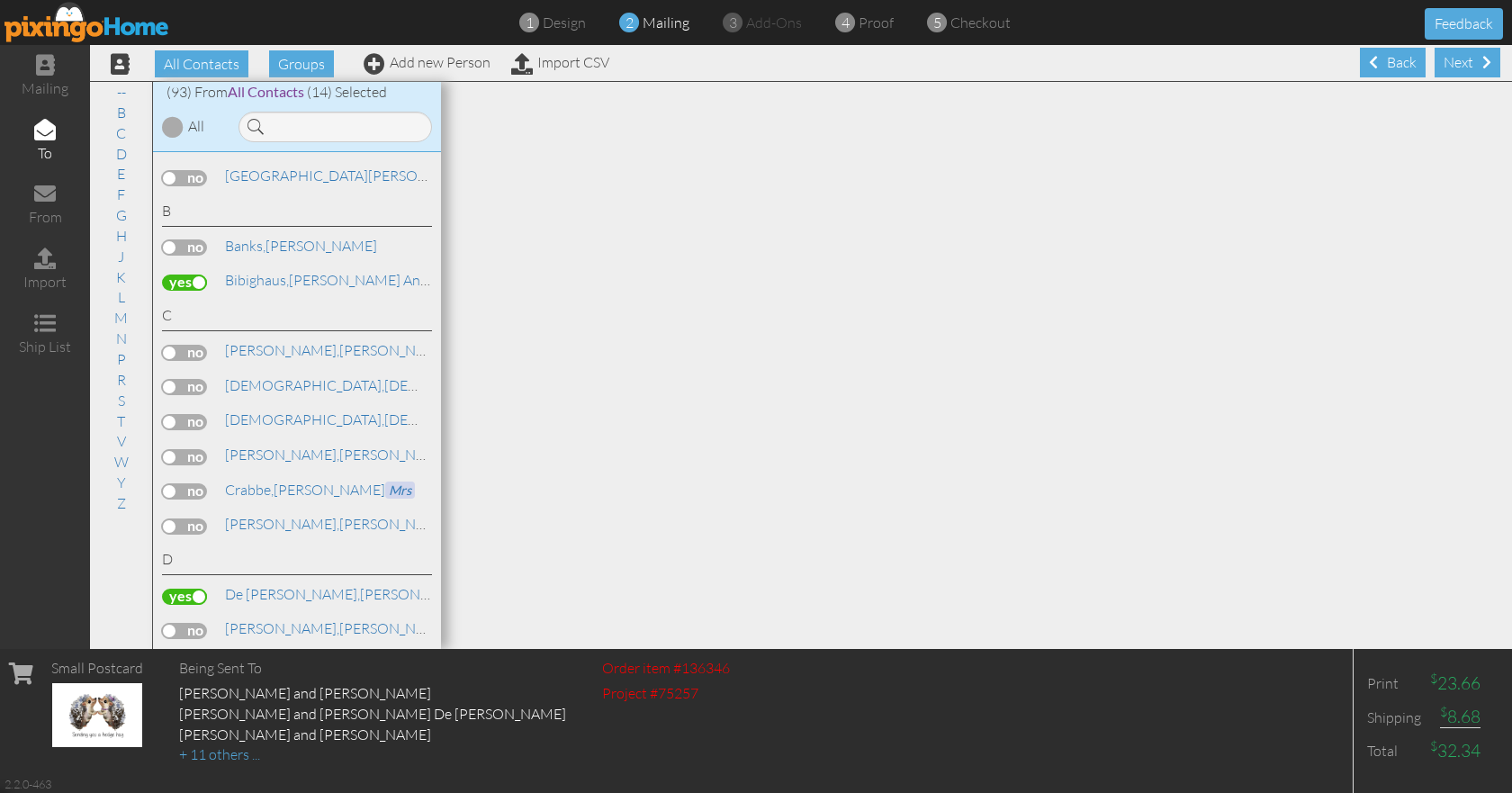
scroll to position [0, 0]
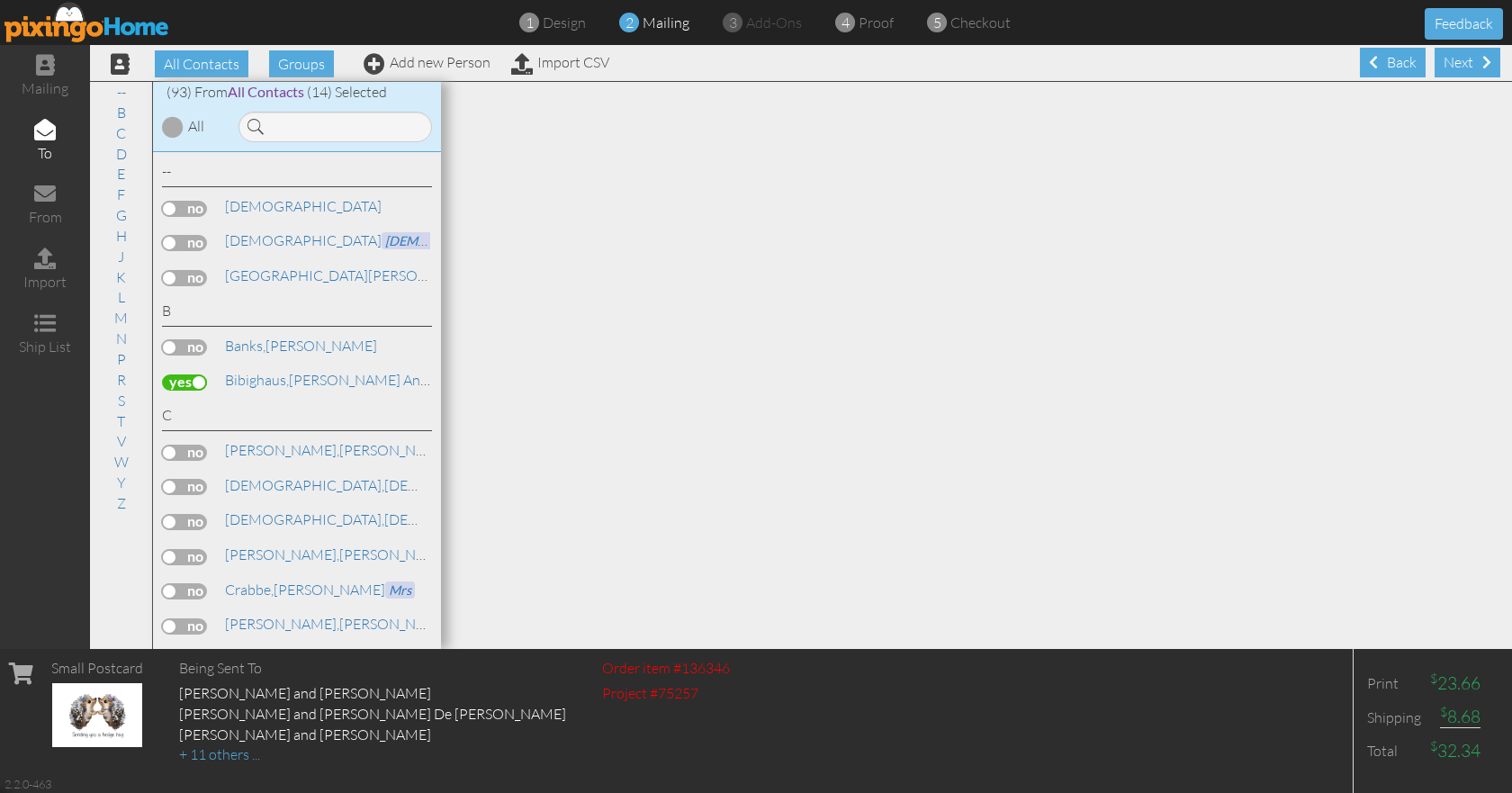
click at [201, 207] on label at bounding box center [185, 208] width 45 height 16
click at [0, 0] on input "checkbox" at bounding box center [0, 0] width 0 height 0
click at [198, 241] on label at bounding box center [185, 243] width 45 height 16
click at [0, 0] on input "checkbox" at bounding box center [0, 0] width 0 height 0
click at [1454, 63] on div "Next" at bounding box center [1467, 63] width 66 height 29
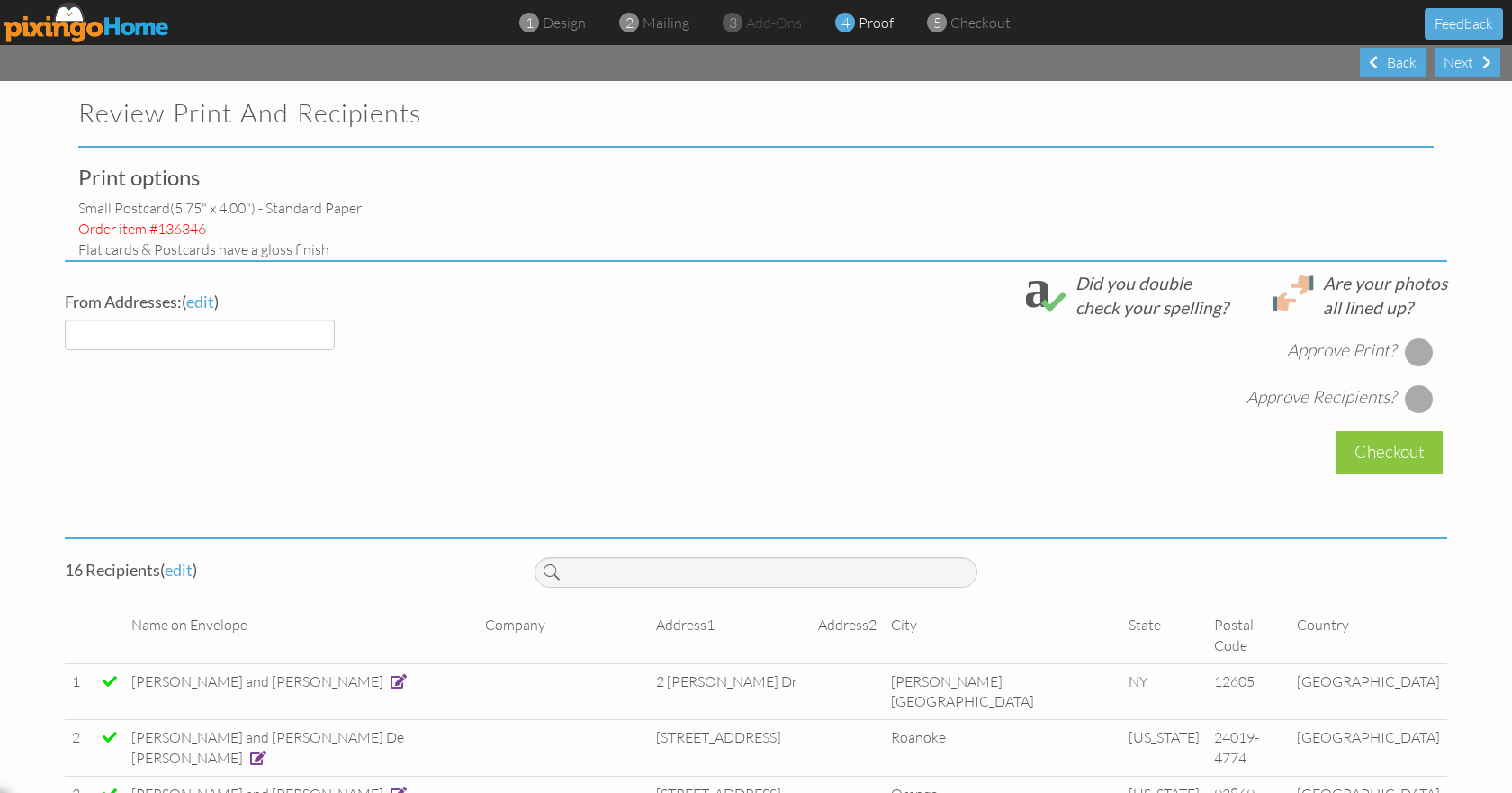
select select "object:1948"
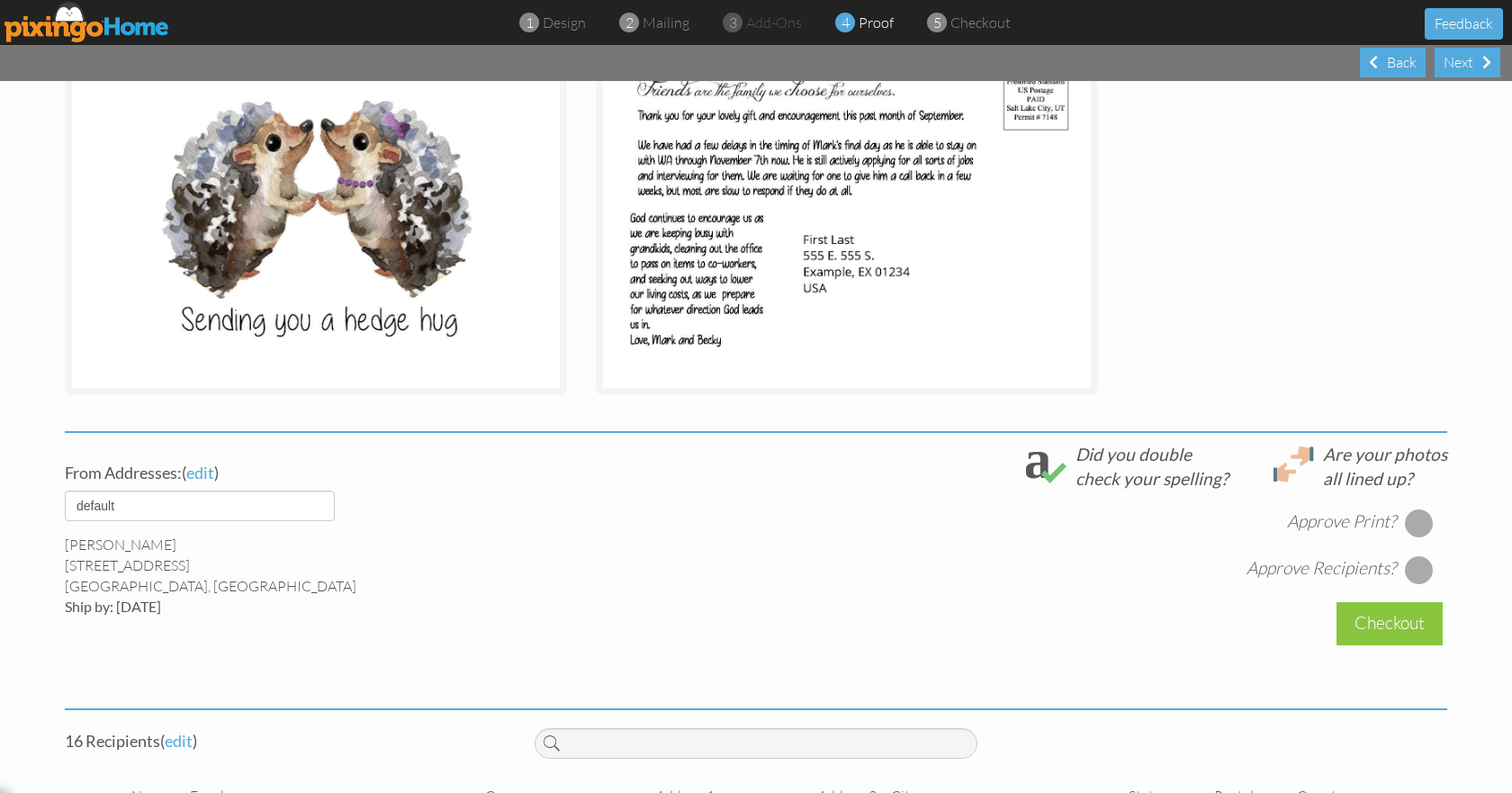
scroll to position [360, 0]
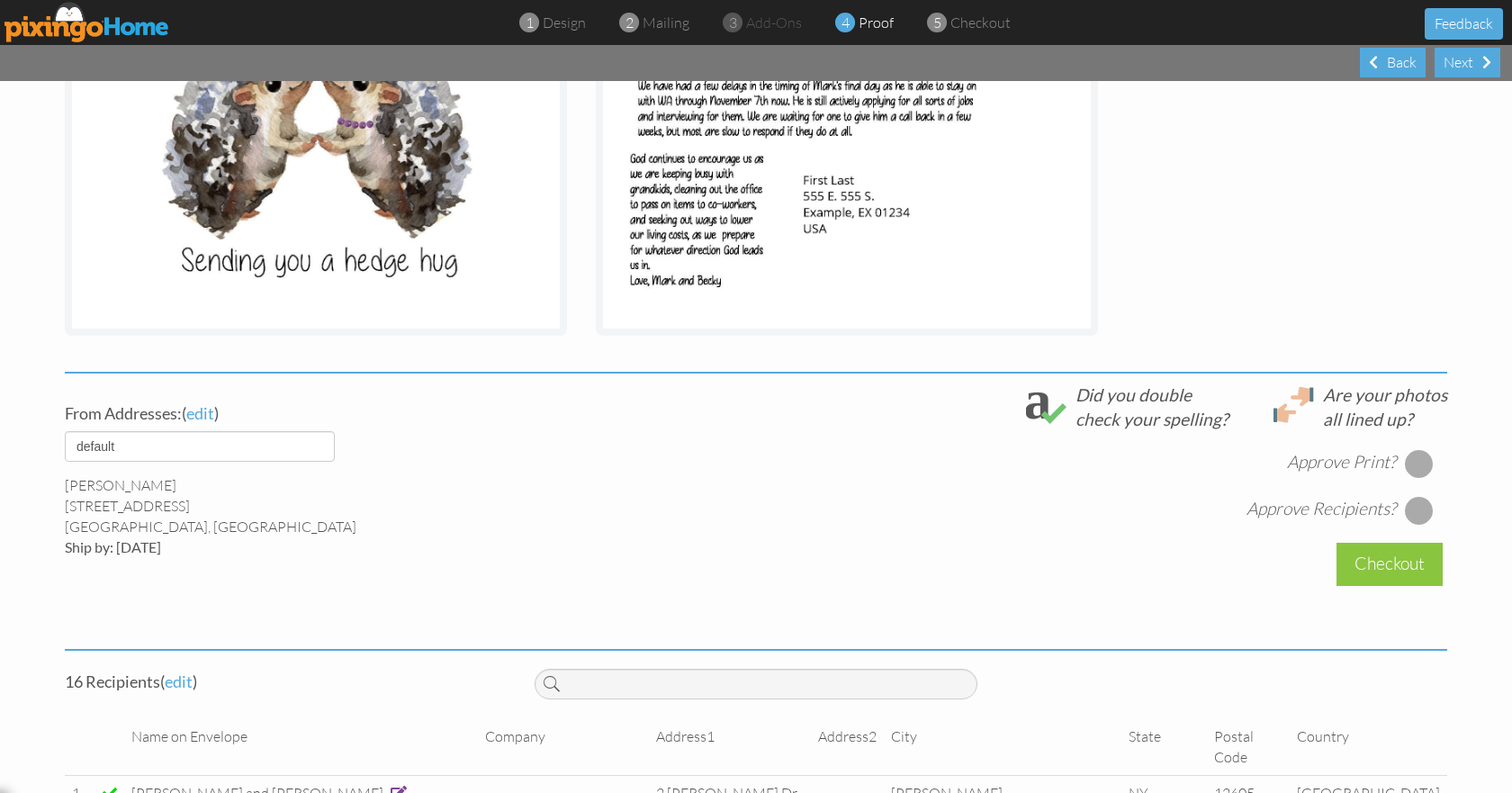
click at [1421, 457] on div at bounding box center [1419, 463] width 28 height 28
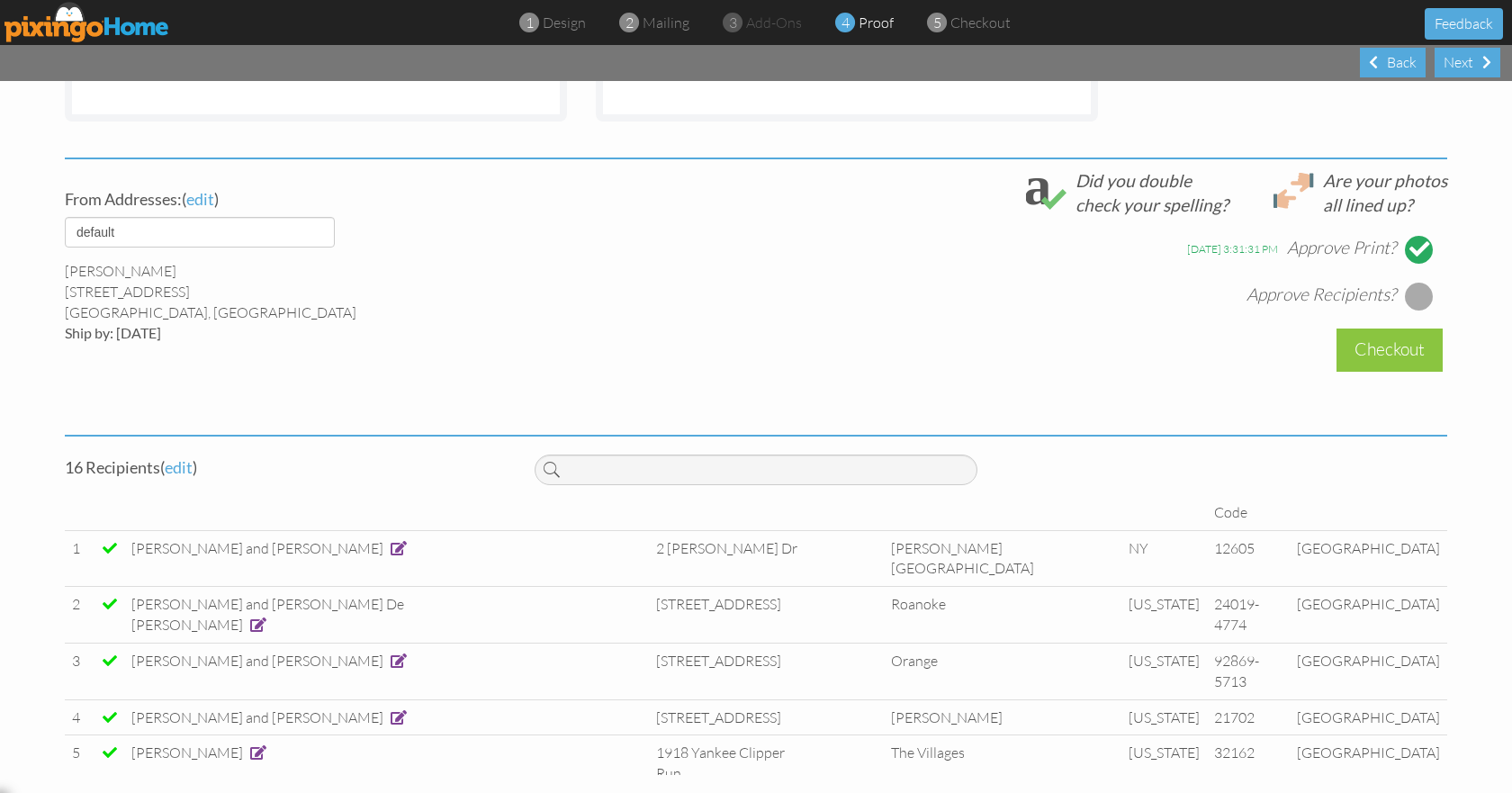
scroll to position [0, 0]
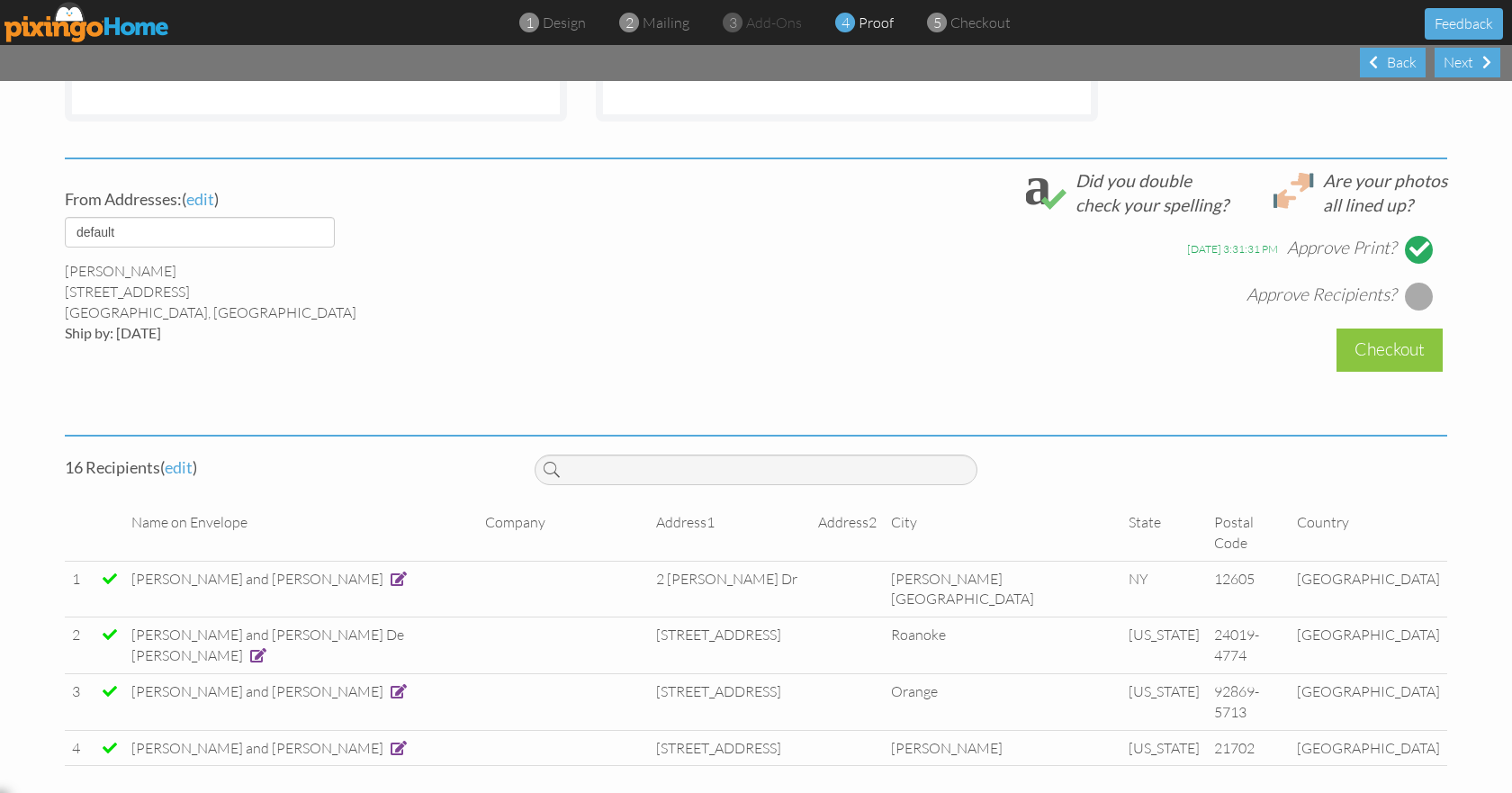
click at [1405, 298] on div at bounding box center [1419, 296] width 28 height 28
click at [1379, 357] on div "Checkout" at bounding box center [1389, 349] width 106 height 42
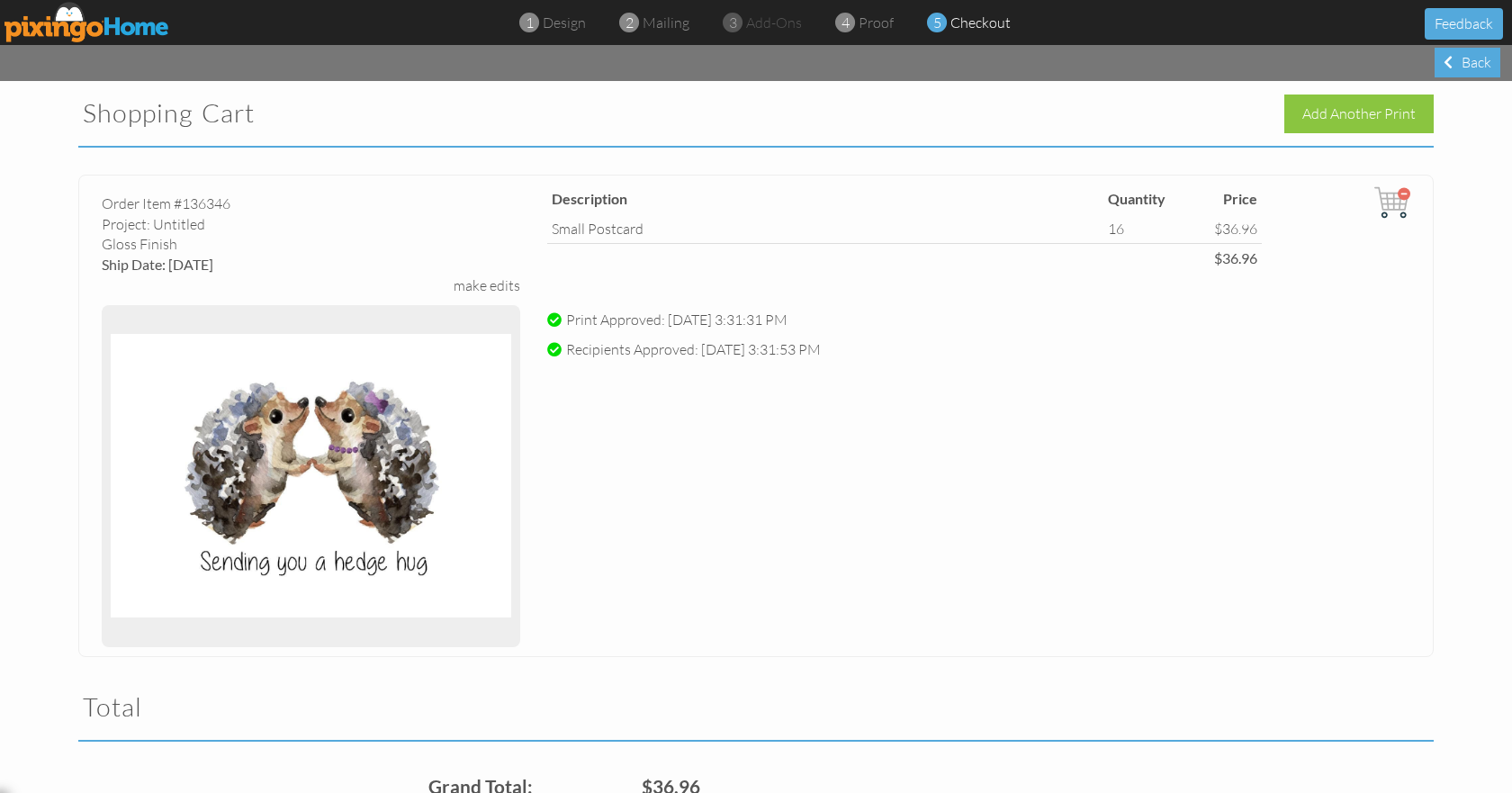
drag, startPoint x: 204, startPoint y: 226, endPoint x: 146, endPoint y: 223, distance: 58.1
click at [146, 223] on div "Project: Untitled" at bounding box center [310, 224] width 419 height 21
click at [213, 225] on div "Project: Untitled" at bounding box center [310, 224] width 419 height 21
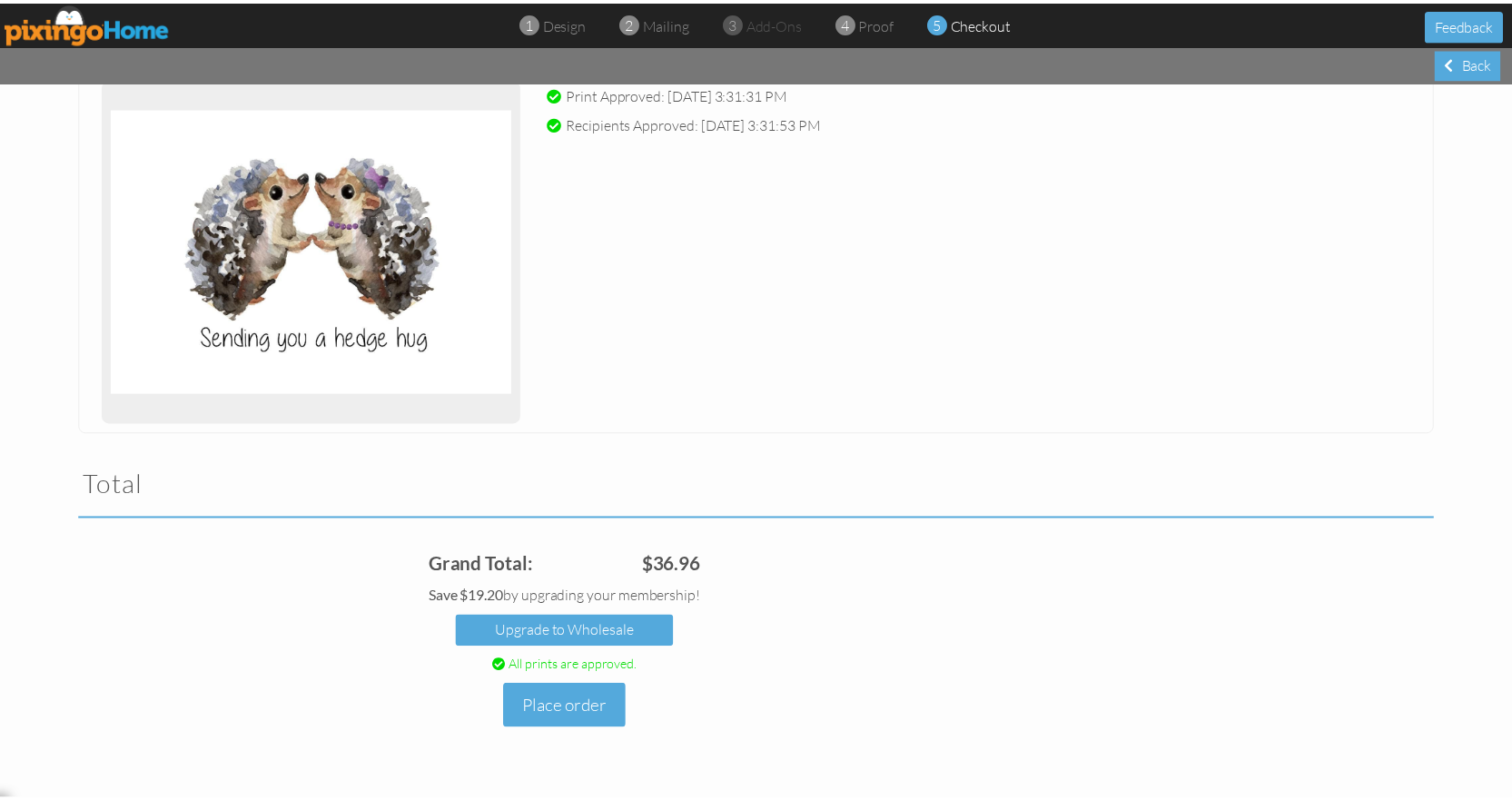
scroll to position [254, 0]
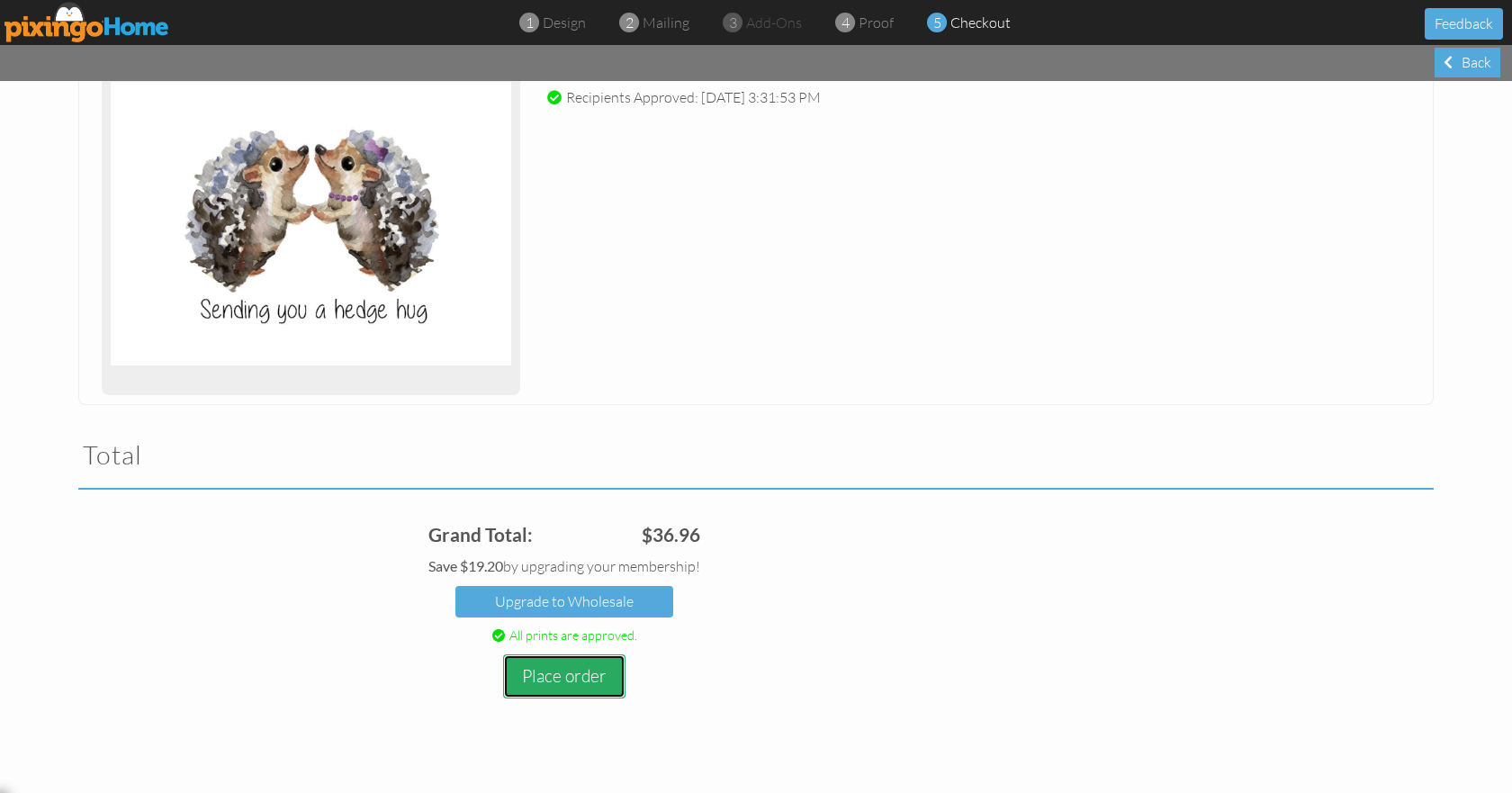
click at [547, 683] on button "Place order" at bounding box center [564, 676] width 123 height 44
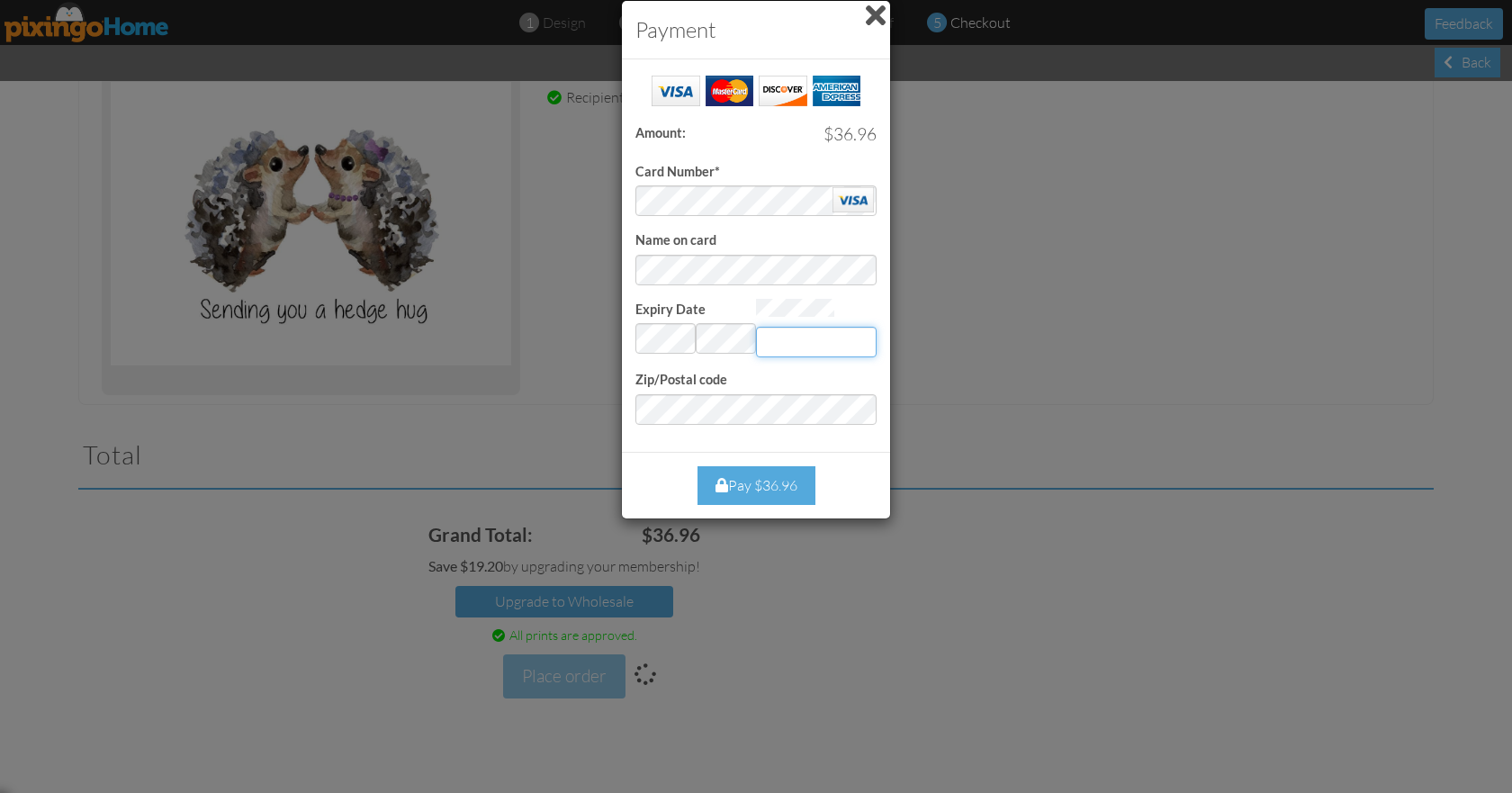
click at [778, 346] on input "Expiry Date" at bounding box center [815, 341] width 121 height 30
type input "497"
click at [774, 486] on div "Pay $36.96" at bounding box center [756, 484] width 118 height 38
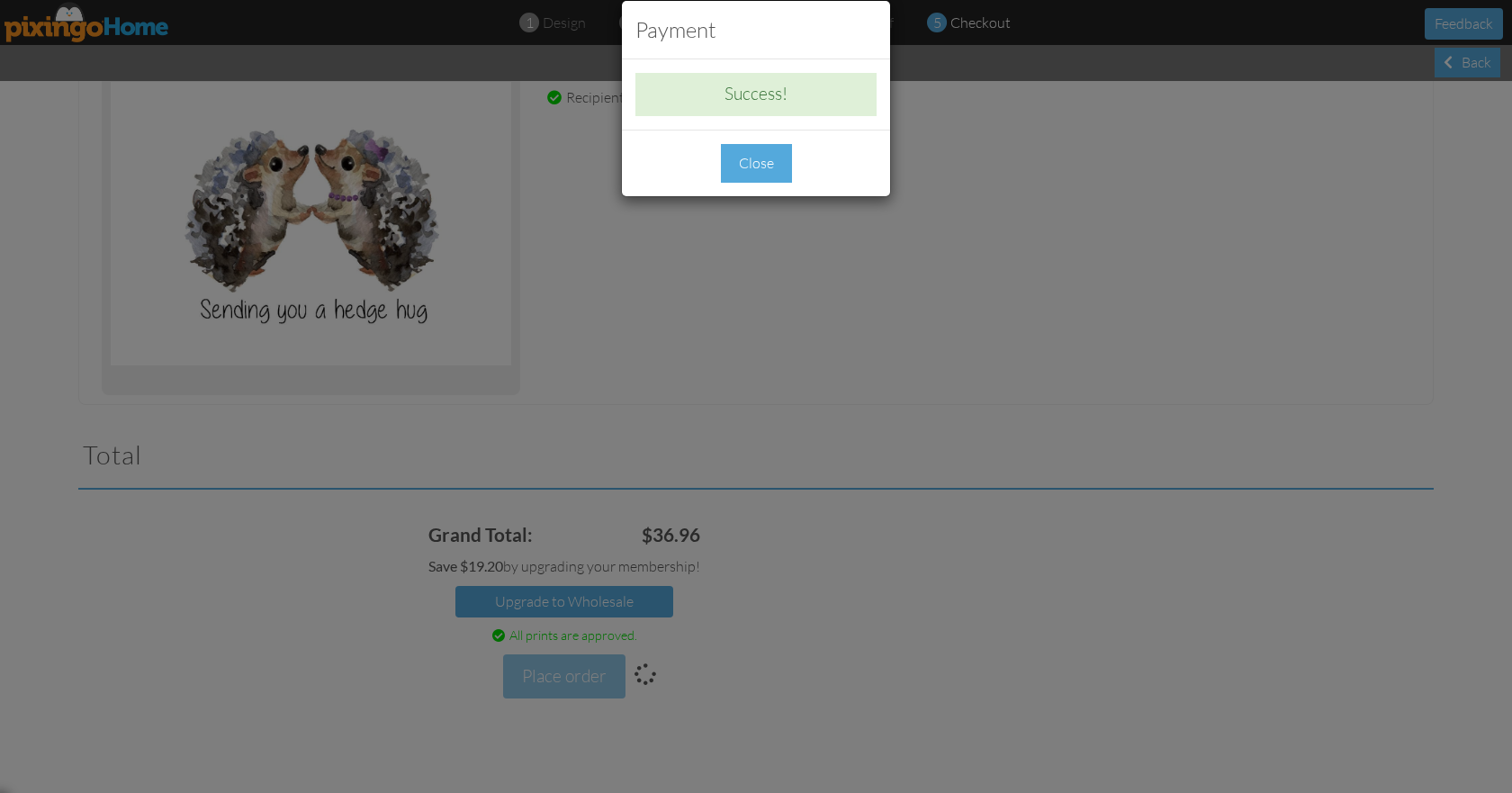
click at [754, 159] on div "Close" at bounding box center [756, 163] width 71 height 38
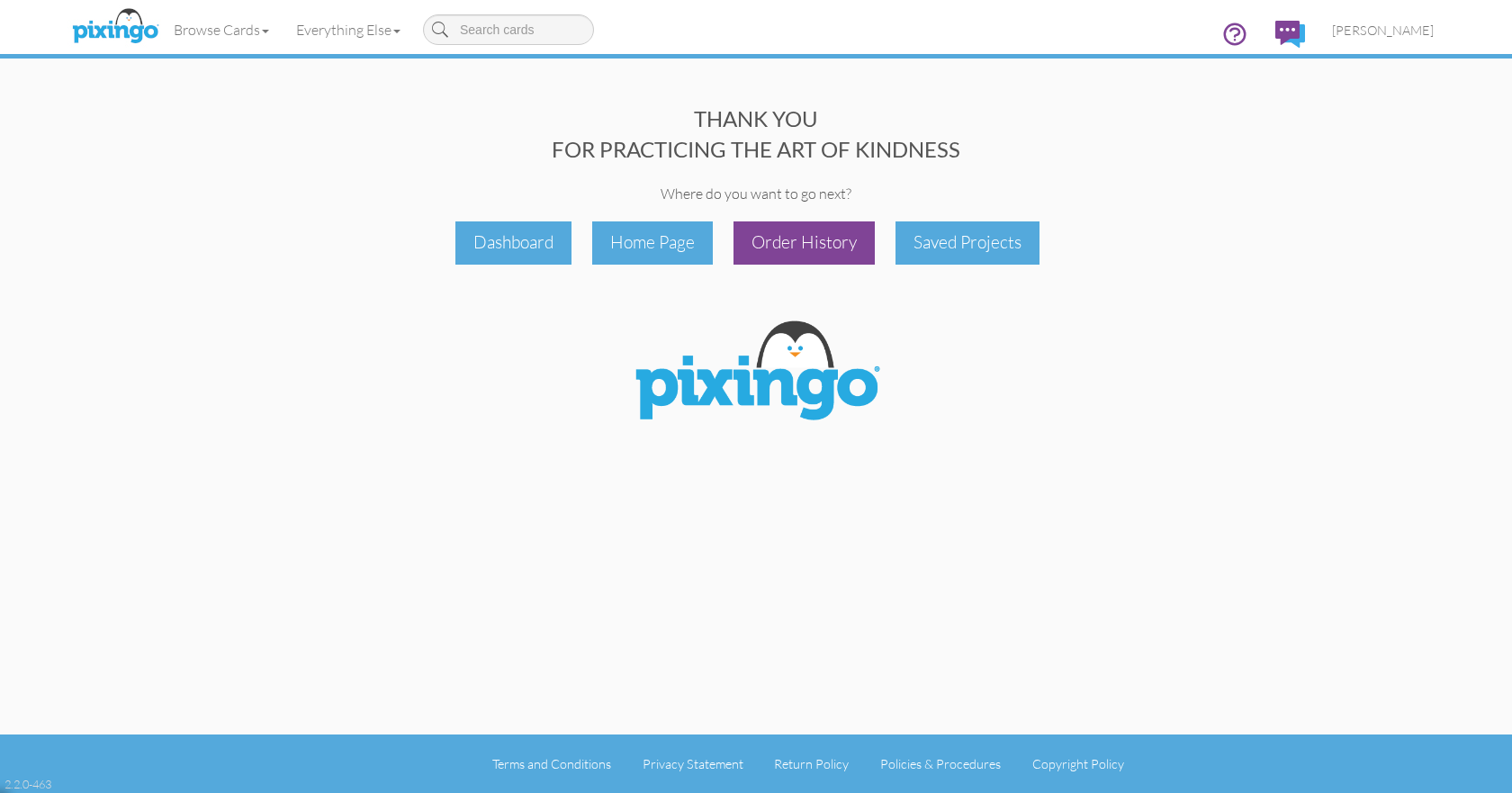
click at [791, 237] on div "Order History" at bounding box center [804, 242] width 141 height 42
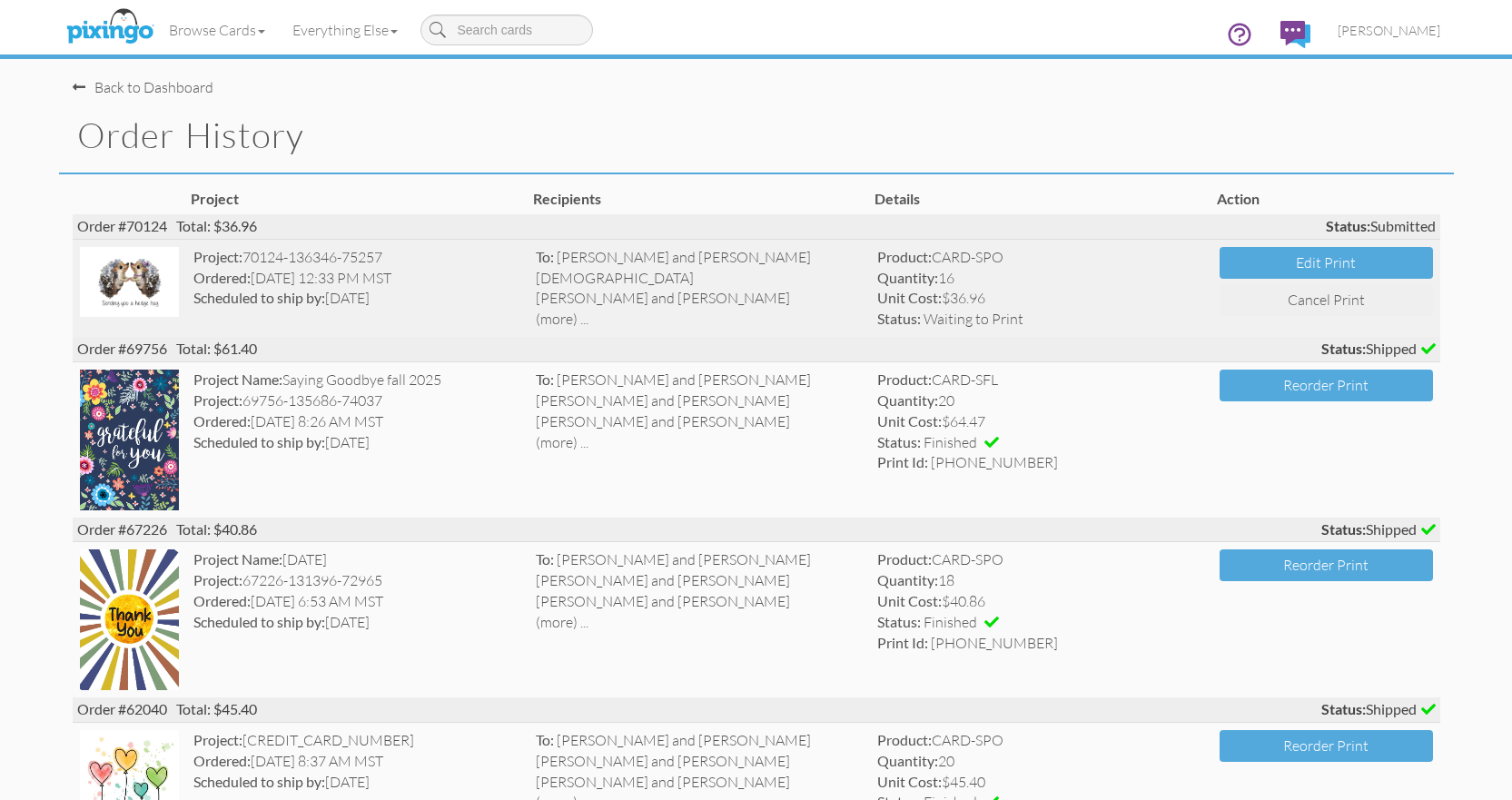
click at [146, 273] on img at bounding box center [130, 282] width 100 height 70
